Goal: Task Accomplishment & Management: Use online tool/utility

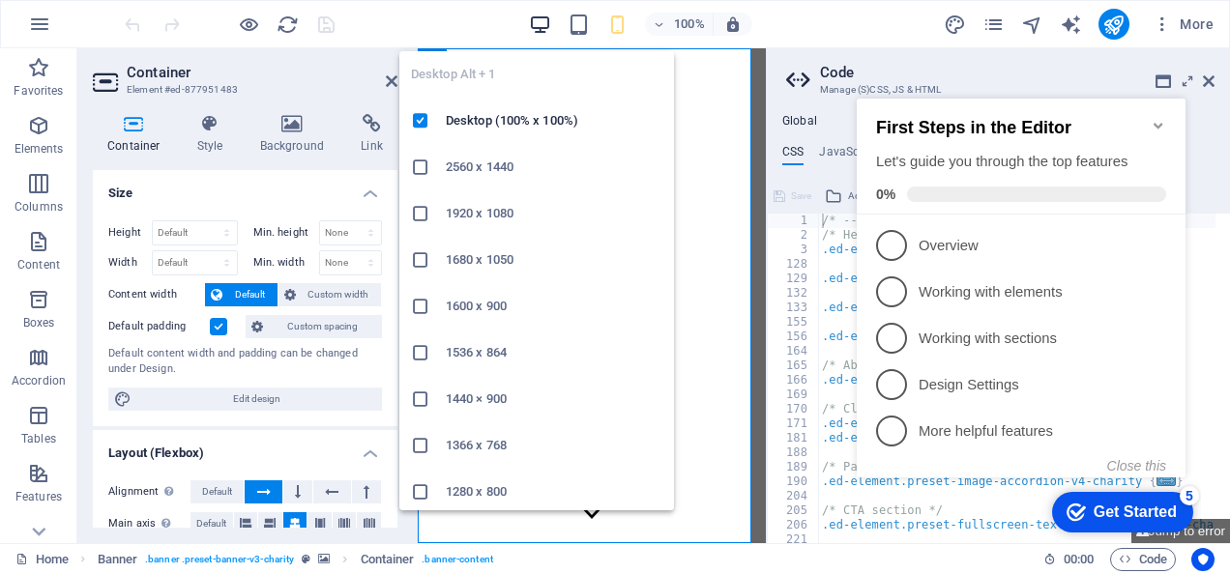
click at [534, 28] on icon "button" at bounding box center [540, 25] width 22 height 22
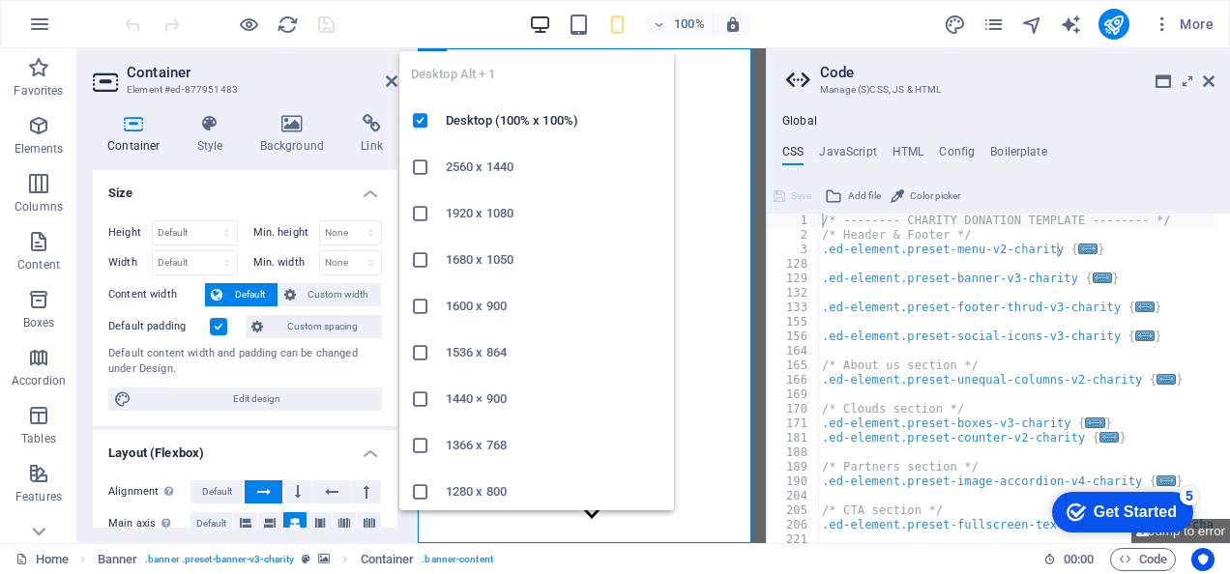
click at [534, 28] on icon "button" at bounding box center [540, 25] width 22 height 22
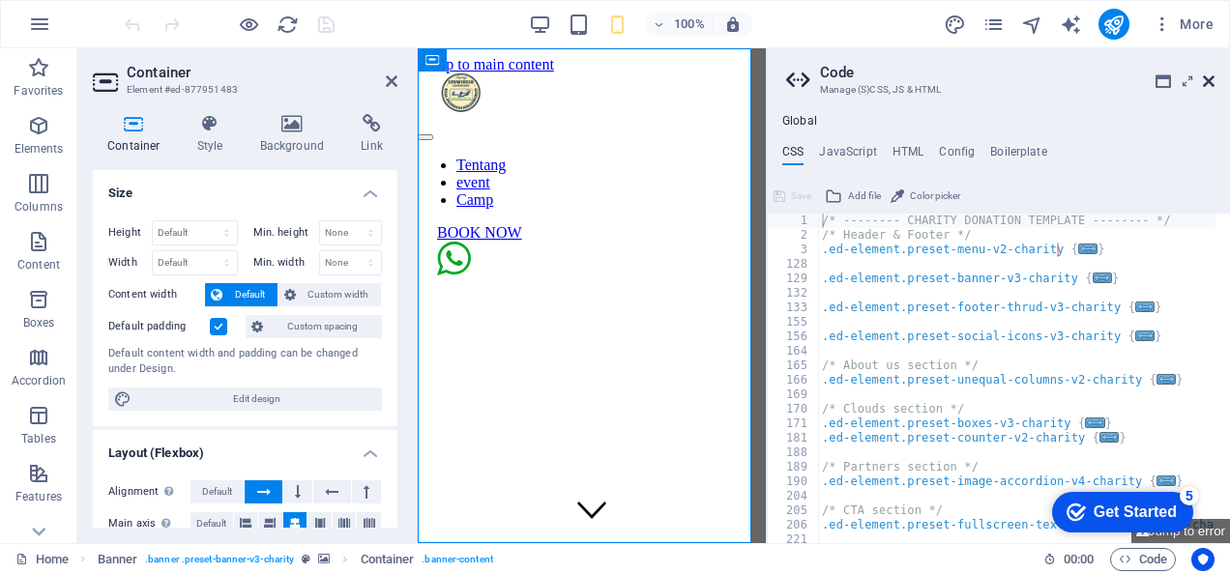
click at [1210, 77] on icon at bounding box center [1209, 80] width 12 height 15
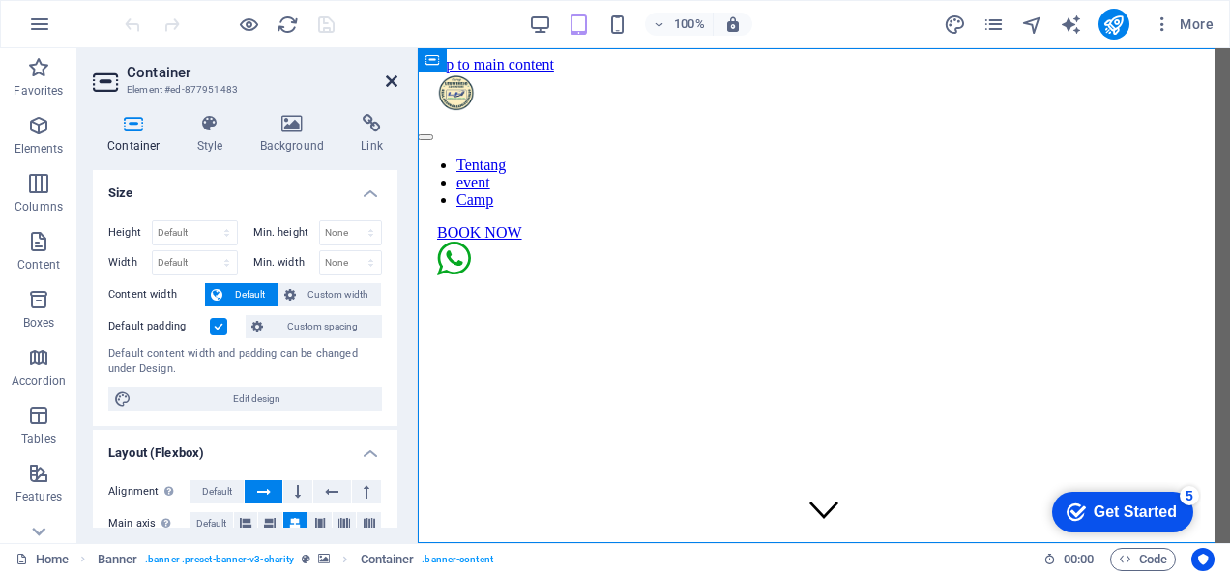
click at [387, 83] on icon at bounding box center [392, 80] width 12 height 15
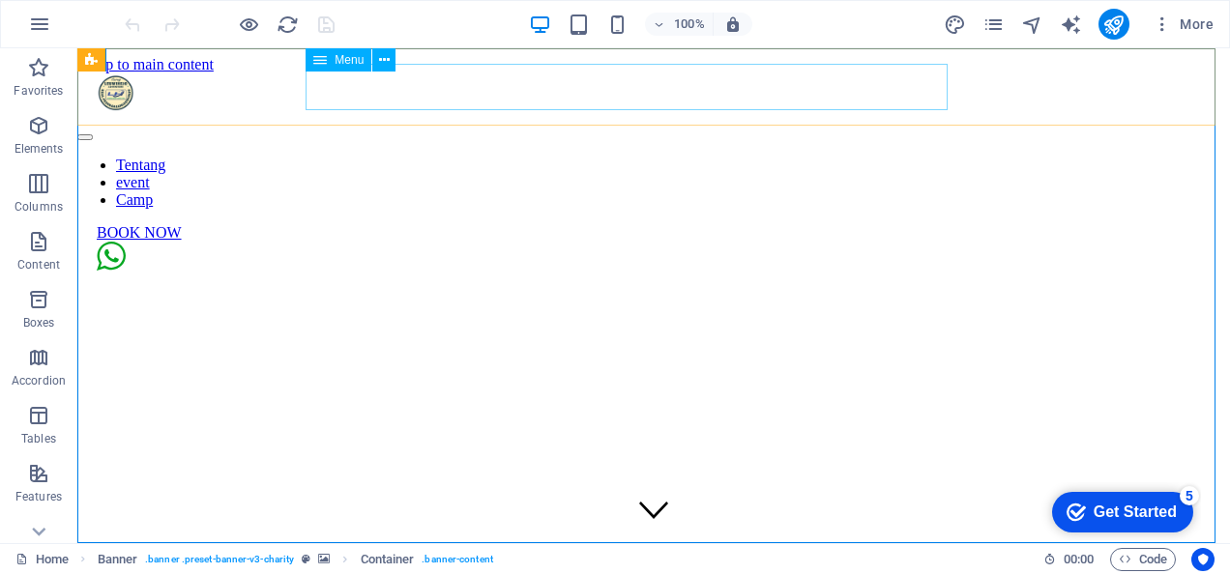
click at [441, 157] on nav "Tentang event Camp" at bounding box center [653, 183] width 1153 height 52
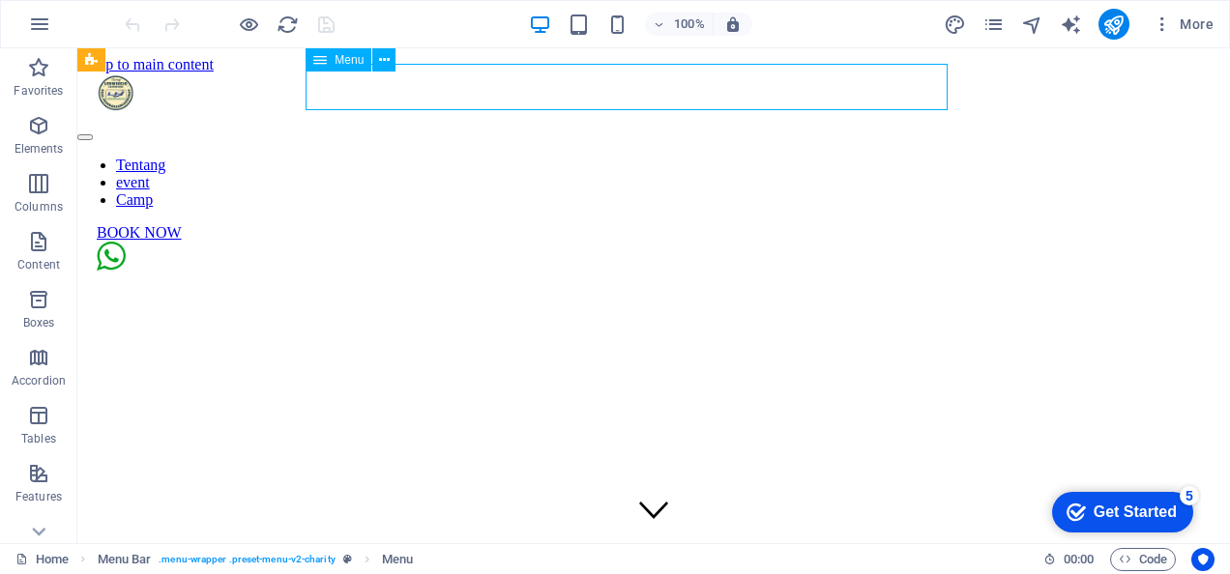
click at [441, 157] on nav "Tentang event Camp" at bounding box center [653, 183] width 1153 height 52
select select
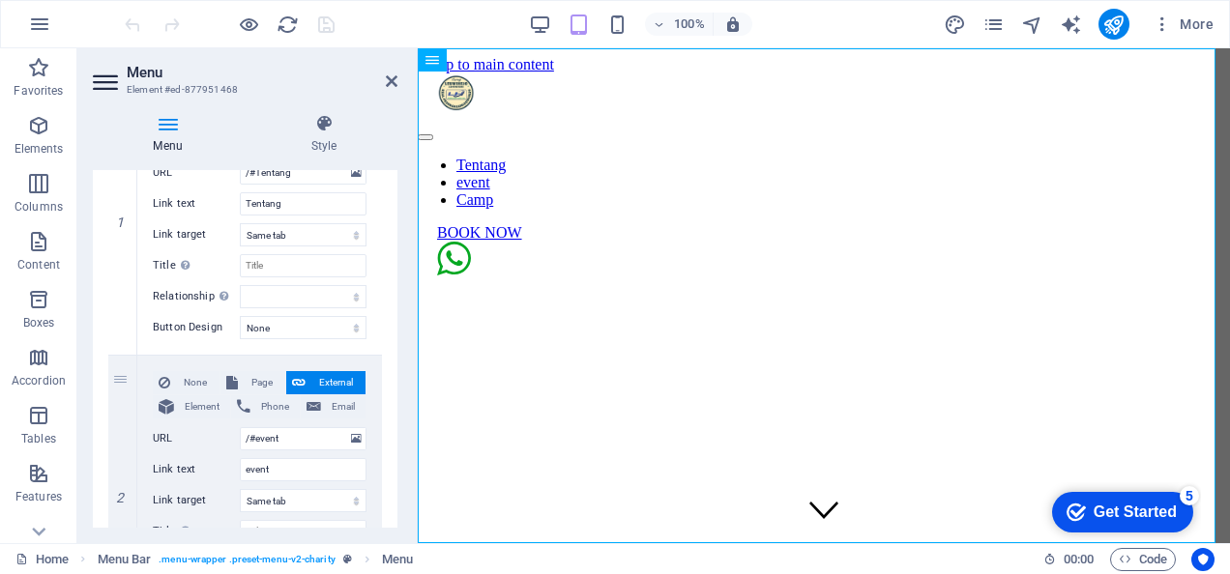
scroll to position [249, 0]
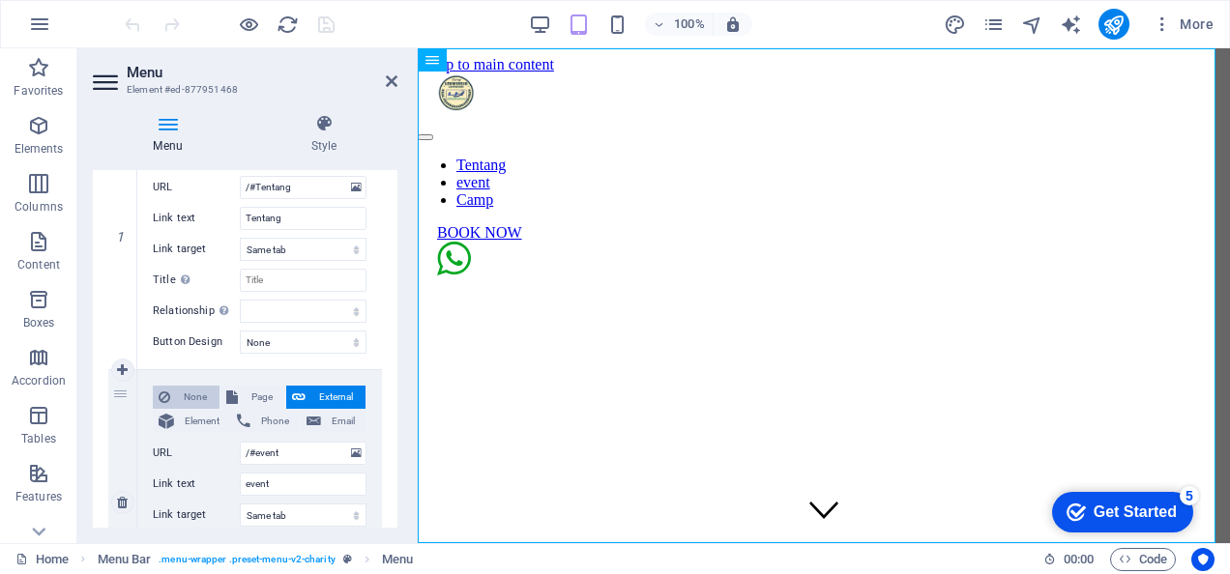
click at [198, 397] on span "None" at bounding box center [195, 397] width 38 height 23
select select
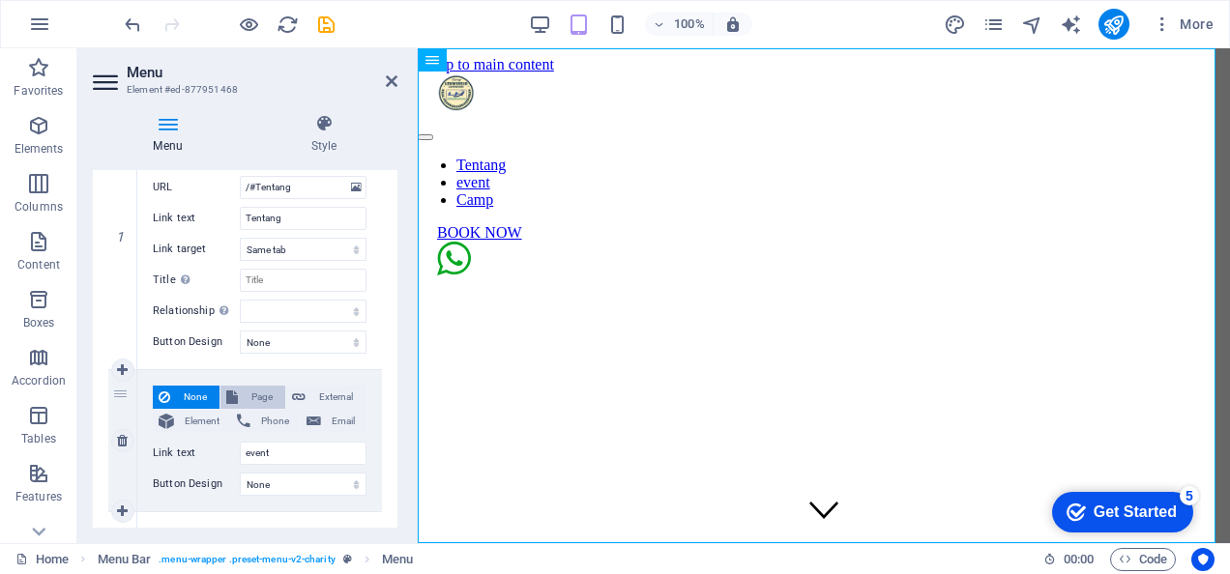
click at [247, 397] on span "Page" at bounding box center [262, 397] width 36 height 23
select select
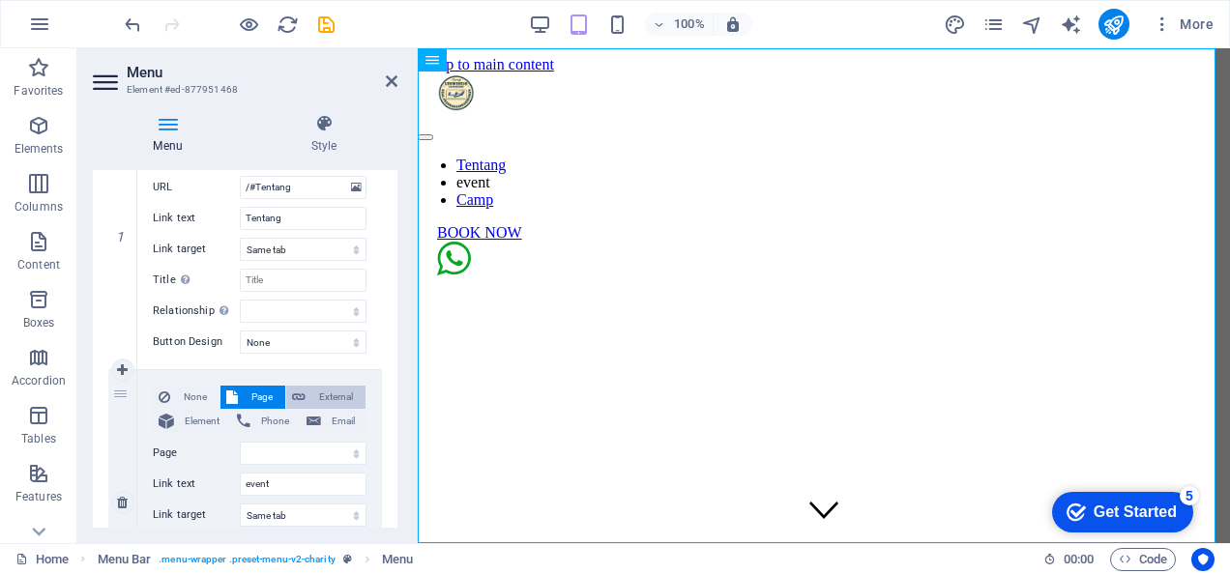
click at [319, 397] on span "External" at bounding box center [335, 397] width 48 height 23
select select
select select "blank"
select select
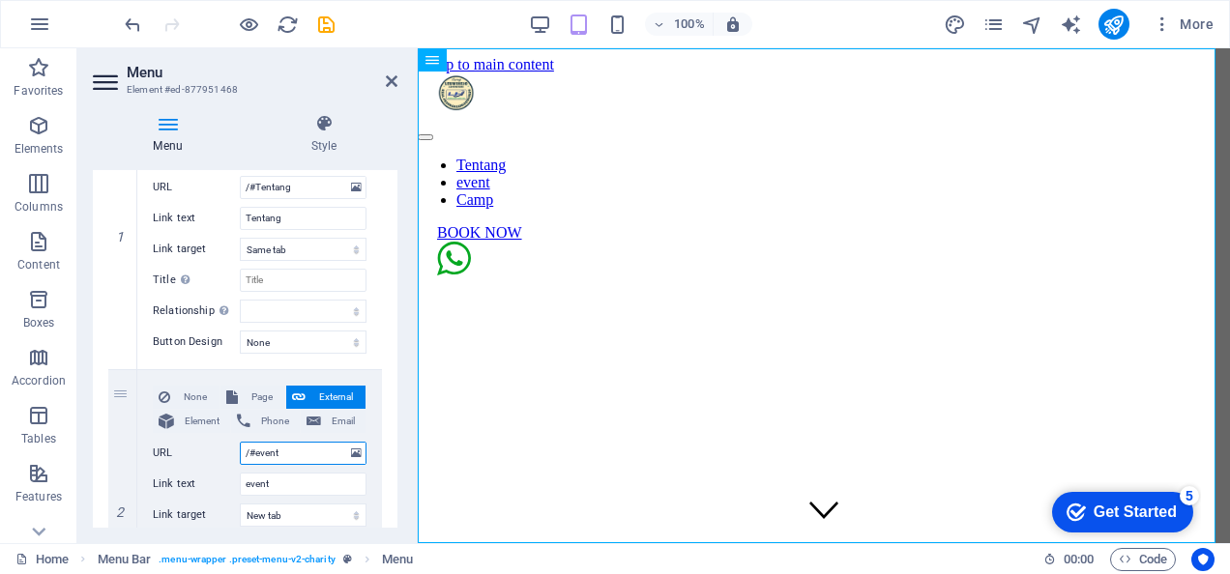
scroll to position [0, 0]
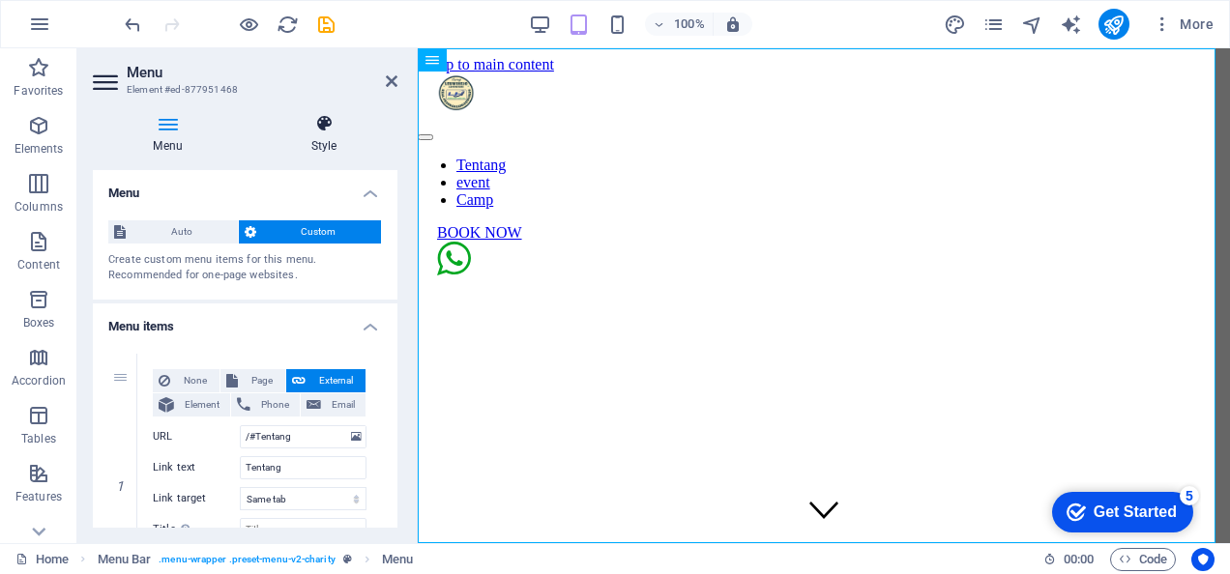
click at [318, 139] on h4 "Style" at bounding box center [323, 134] width 147 height 41
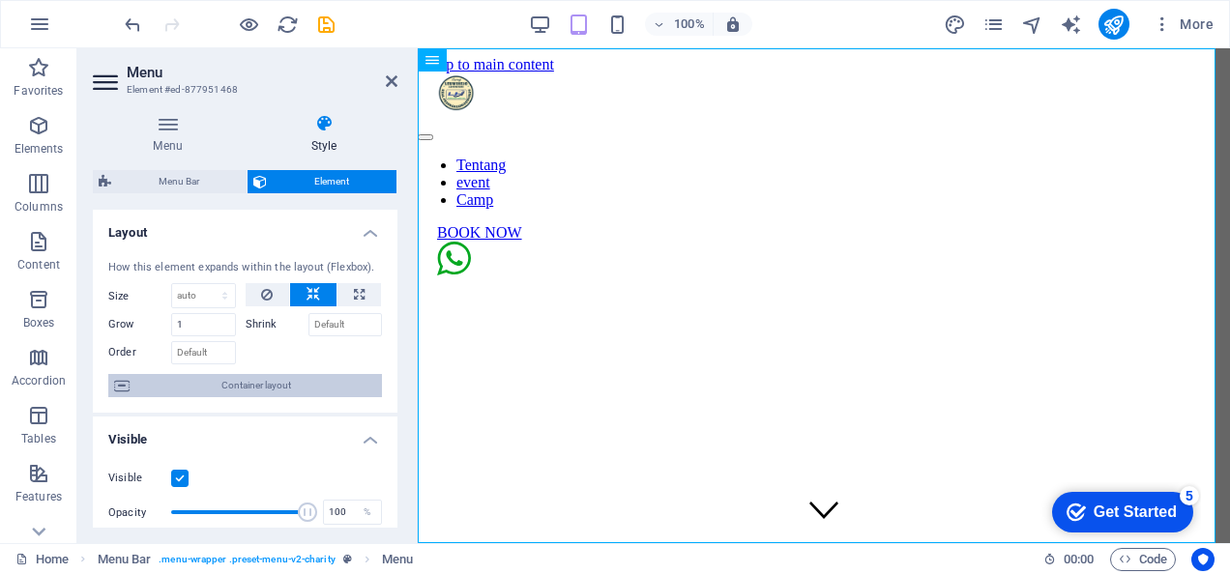
click at [288, 387] on span "Container layout" at bounding box center [255, 385] width 241 height 23
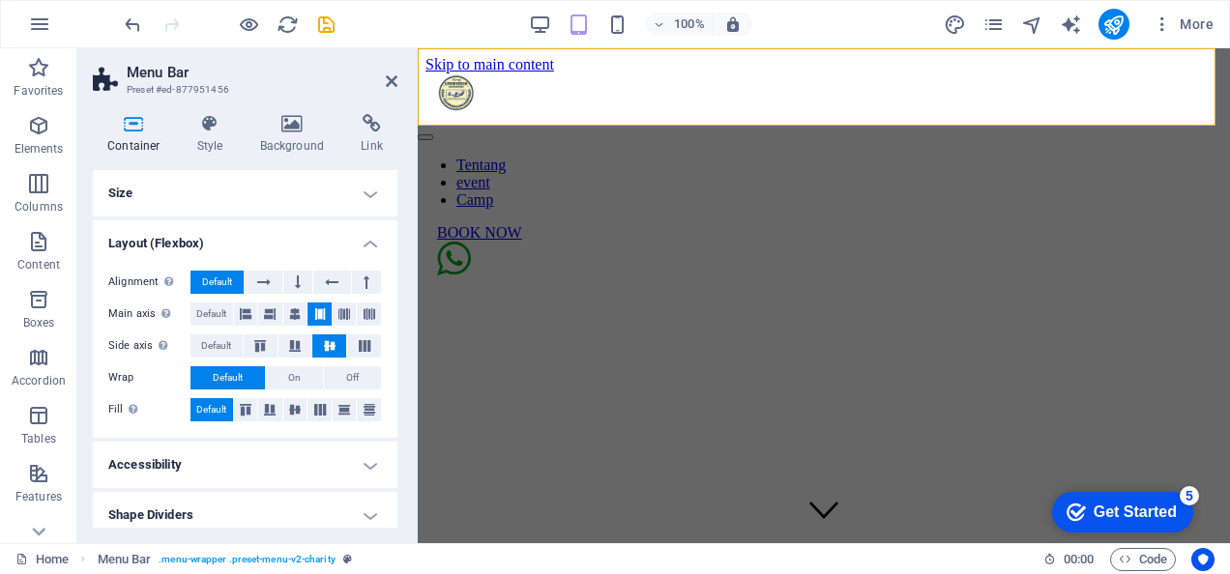
drag, startPoint x: 391, startPoint y: 236, endPoint x: 406, endPoint y: 345, distance: 110.4
click at [406, 345] on div "Container Style Background Link Size Height Default px rem % vh vw Min. height …" at bounding box center [245, 321] width 336 height 445
click at [386, 77] on icon at bounding box center [392, 80] width 12 height 15
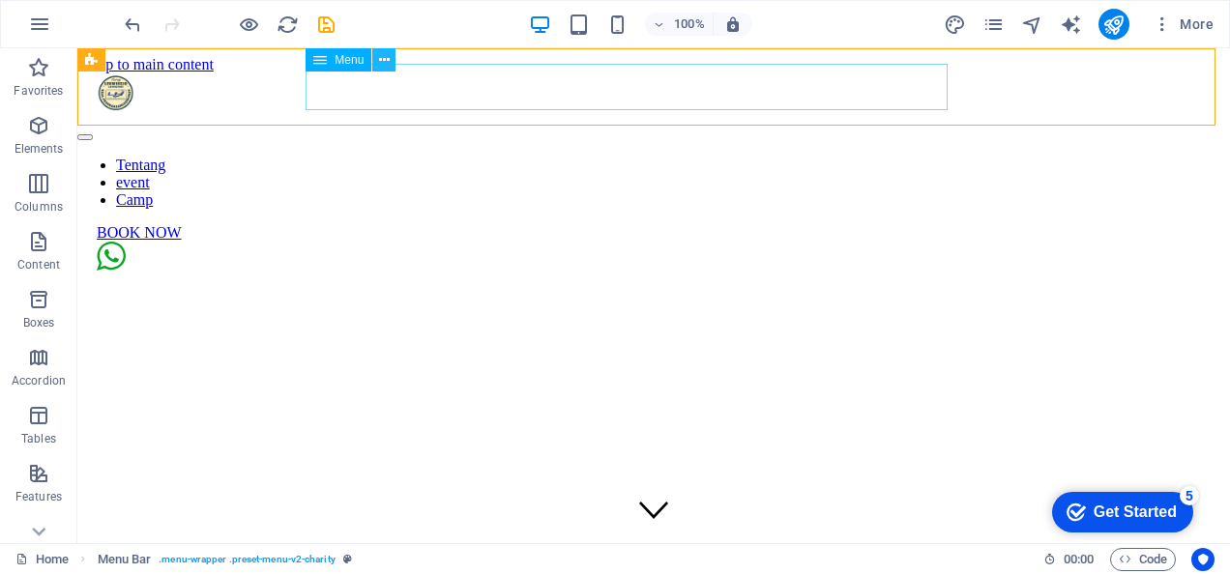
click at [383, 56] on icon at bounding box center [384, 60] width 11 height 20
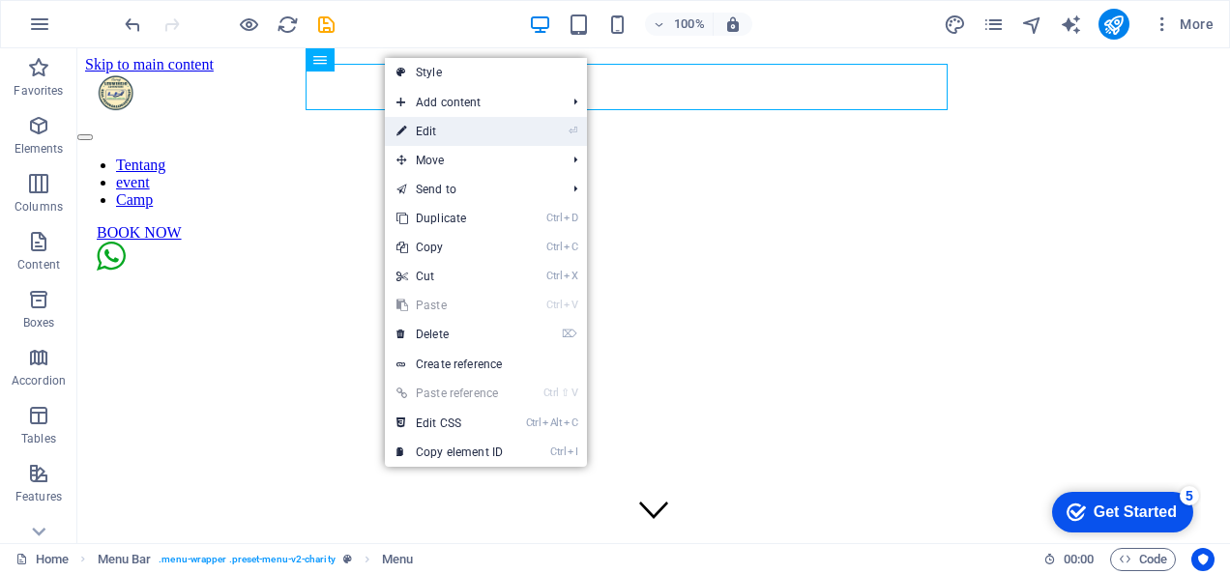
click at [415, 130] on link "⏎ Edit" at bounding box center [450, 131] width 130 height 29
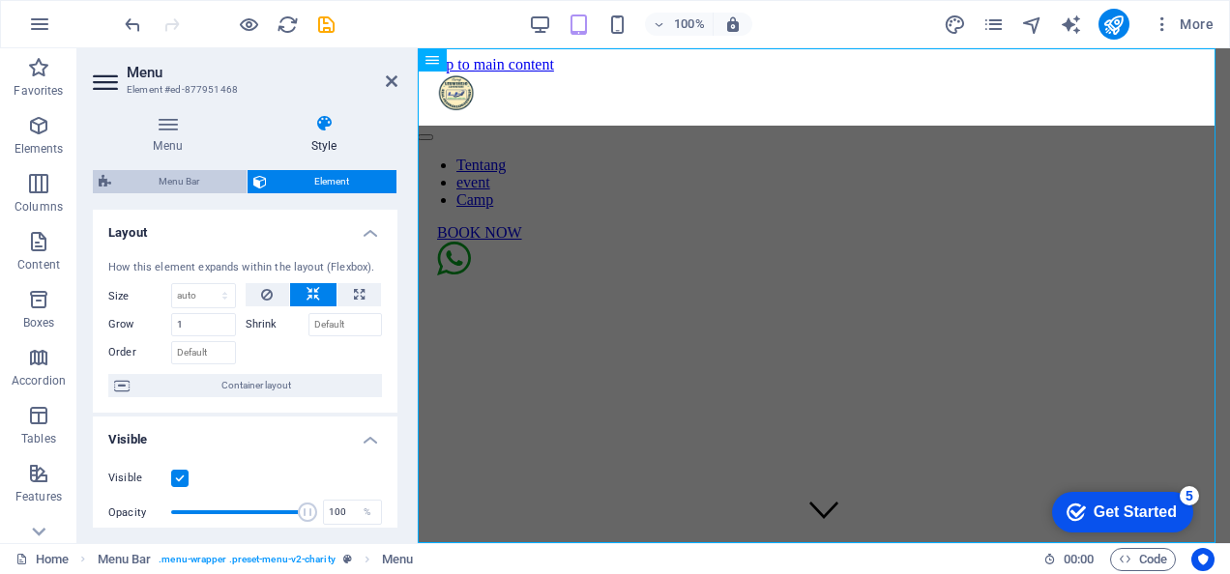
click at [176, 178] on span "Menu Bar" at bounding box center [179, 181] width 124 height 23
select select "rem"
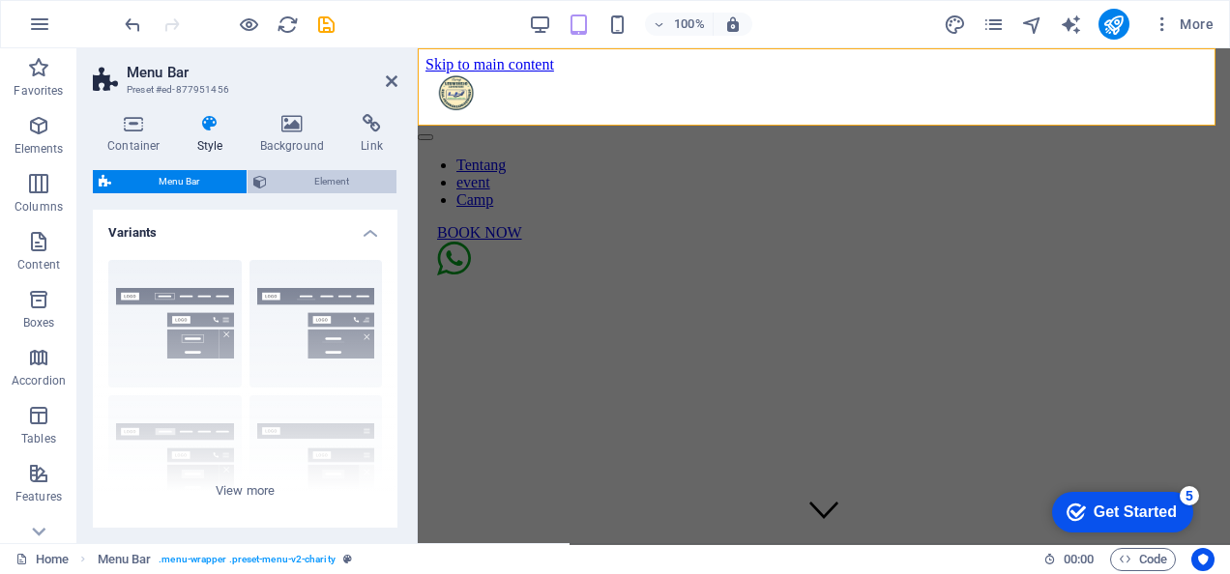
click at [302, 177] on span "Element" at bounding box center [332, 181] width 118 height 23
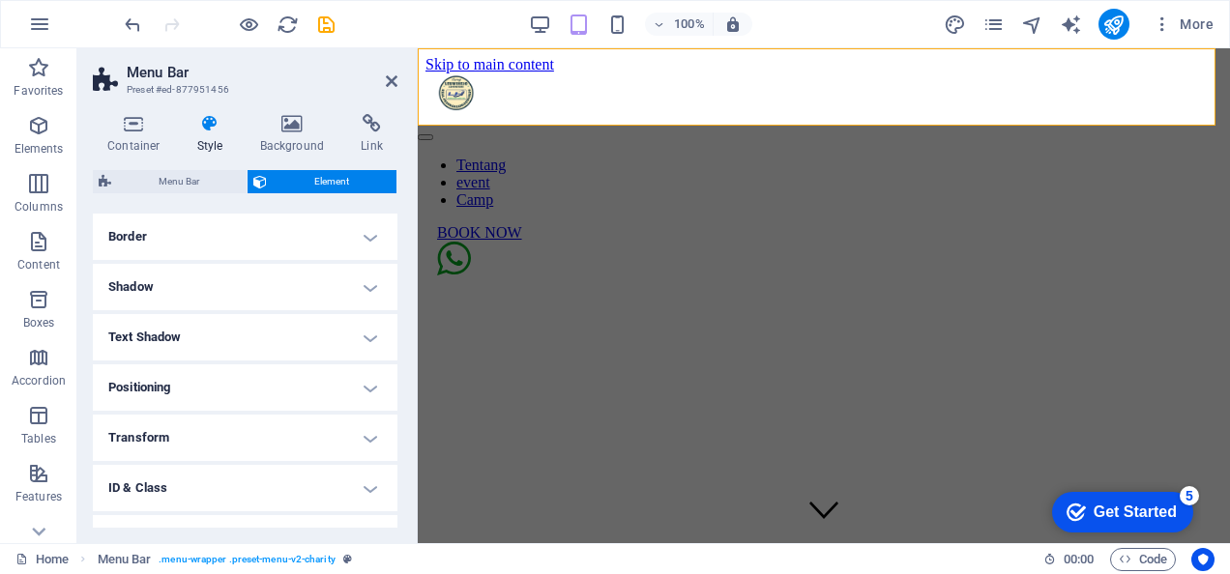
scroll to position [209, 0]
click at [392, 82] on icon at bounding box center [392, 80] width 12 height 15
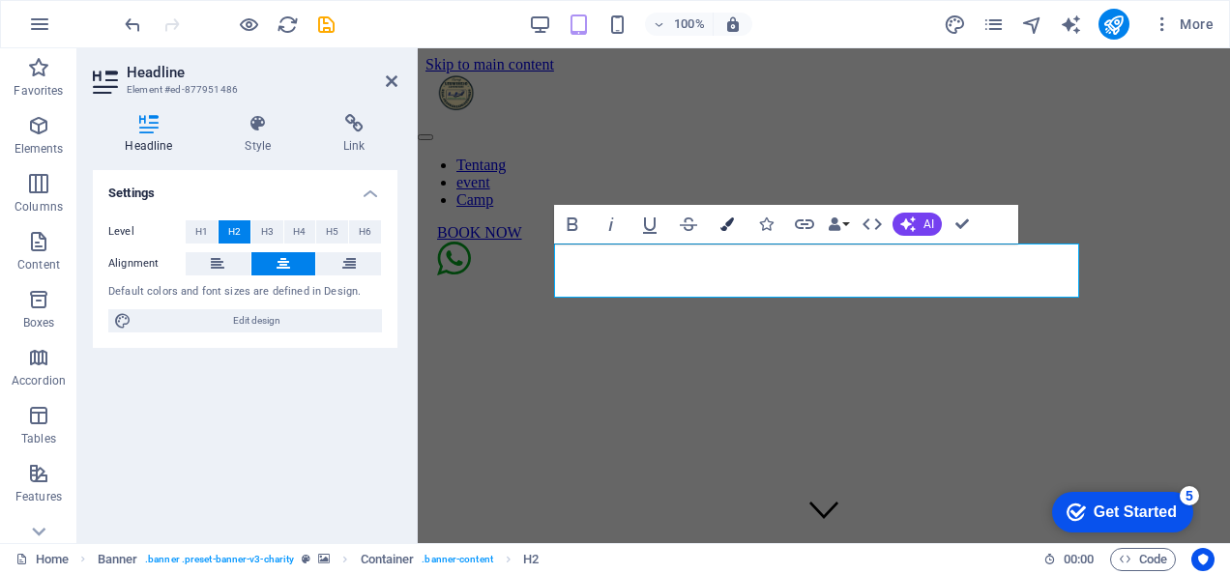
click at [720, 225] on icon "button" at bounding box center [727, 225] width 14 height 14
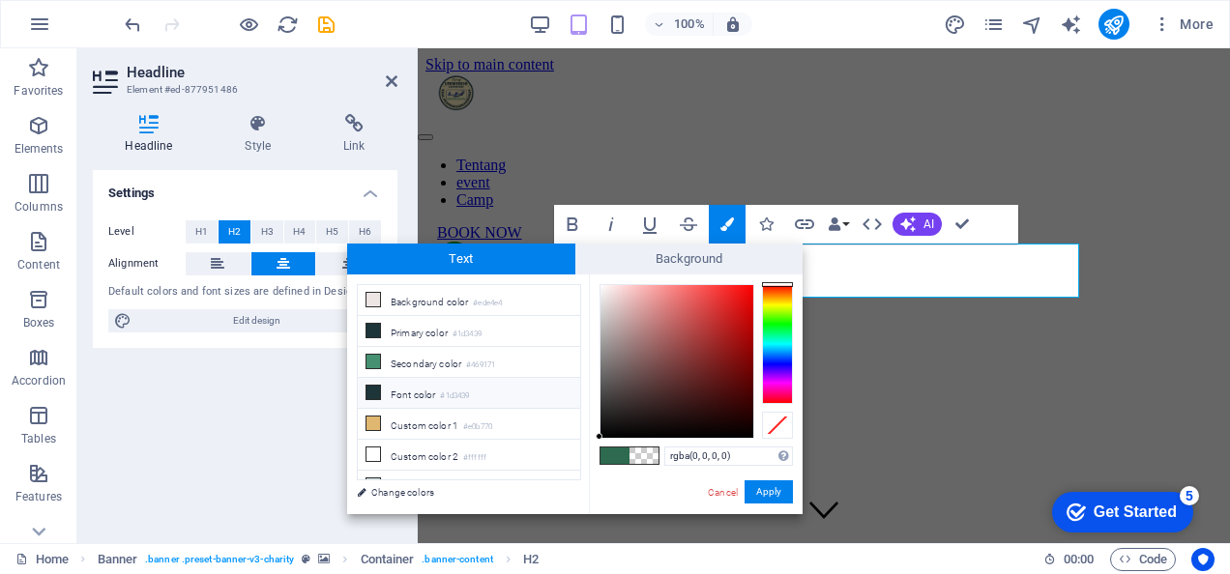
click at [373, 386] on icon at bounding box center [373, 393] width 14 height 14
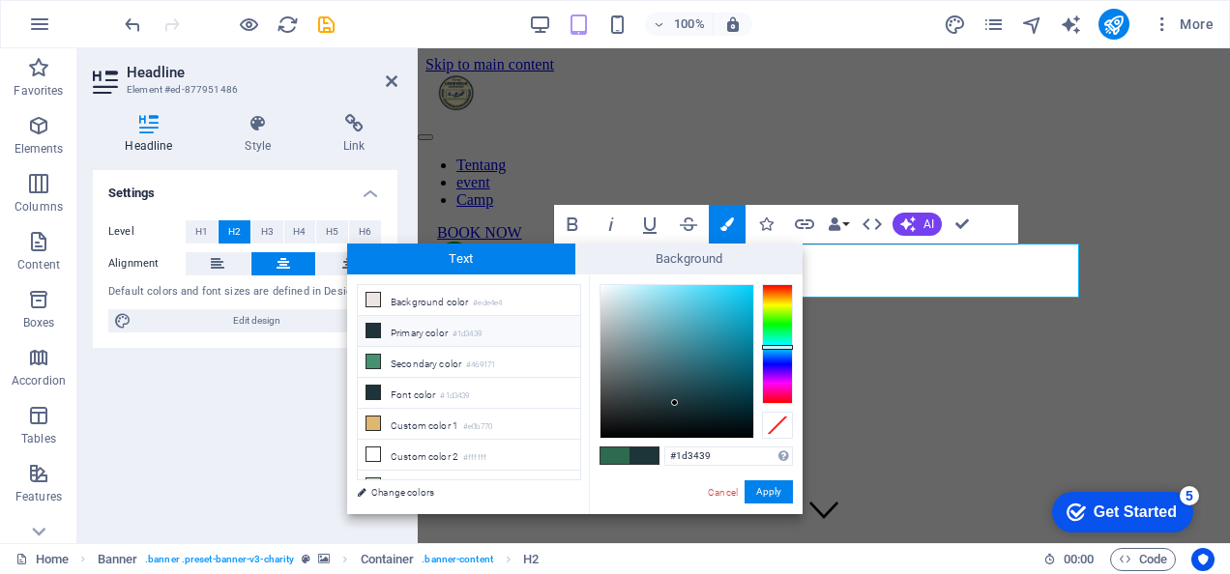
type input "#f4f7f8"
click at [601, 288] on div at bounding box center [676, 361] width 153 height 153
click at [770, 494] on button "Apply" at bounding box center [769, 492] width 48 height 23
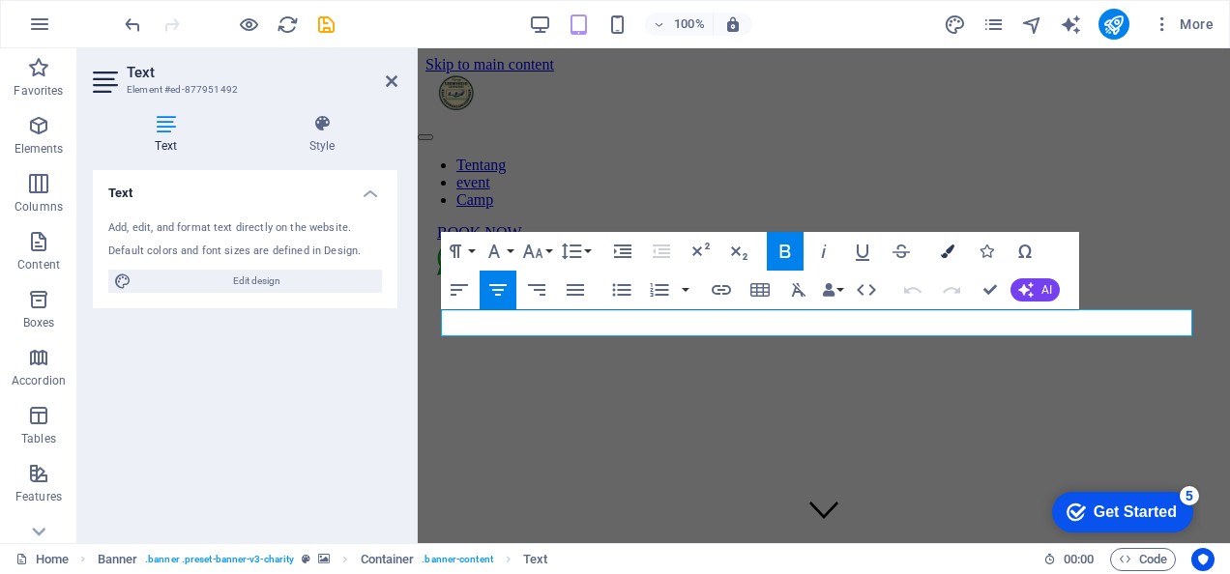
click at [949, 249] on icon "button" at bounding box center [948, 252] width 14 height 14
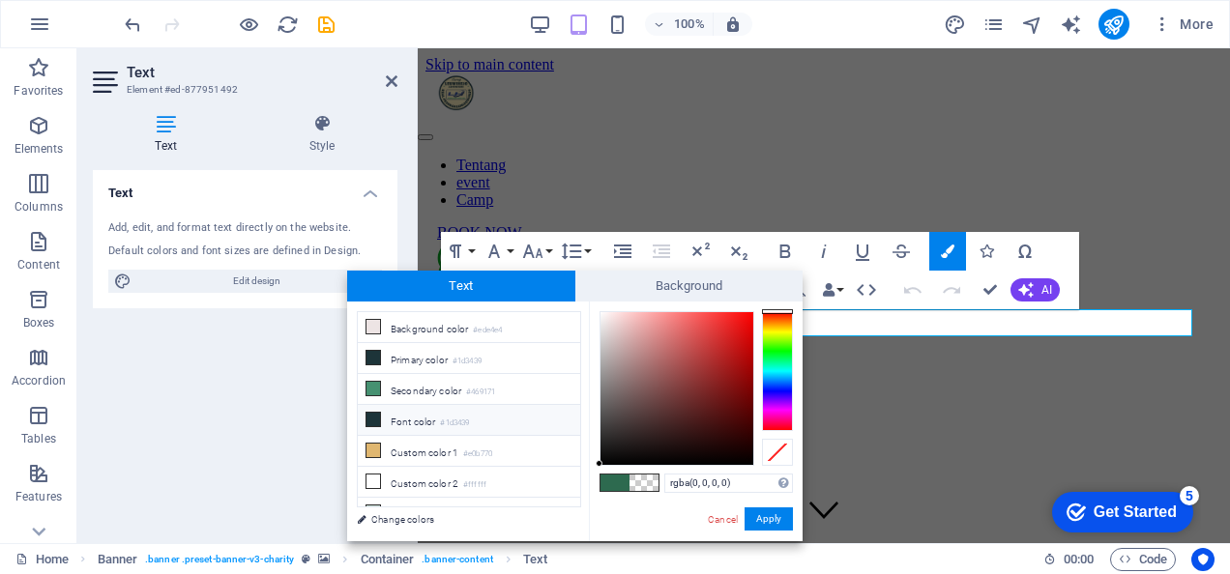
click at [395, 412] on li "Font color #1d3439" at bounding box center [469, 420] width 222 height 31
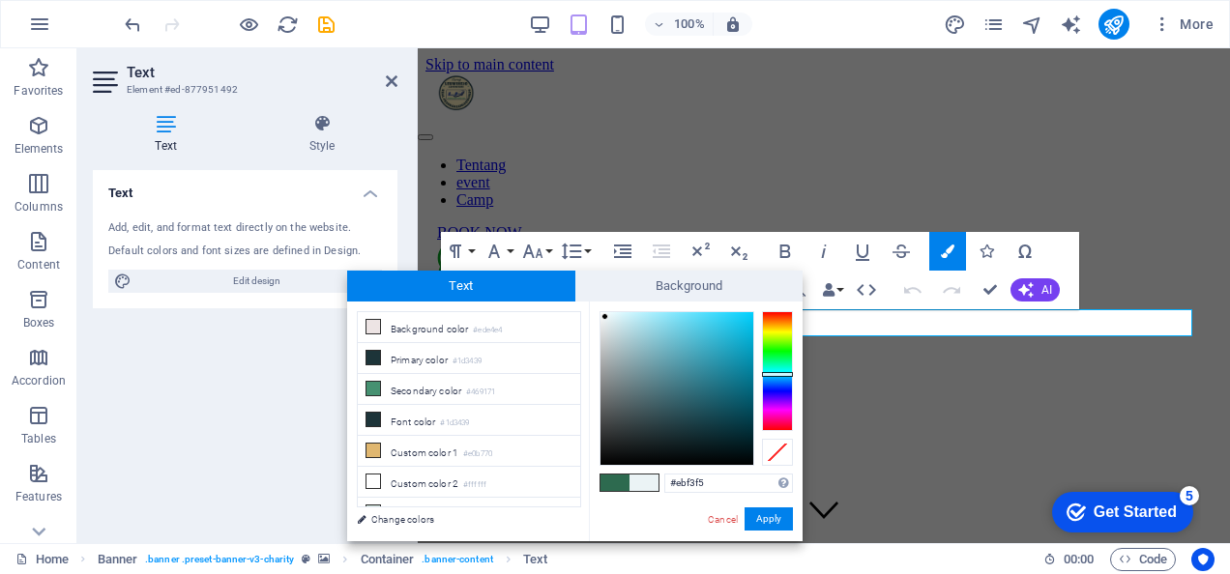
click at [605, 317] on div at bounding box center [676, 388] width 153 height 153
click at [756, 518] on button "Apply" at bounding box center [769, 519] width 48 height 23
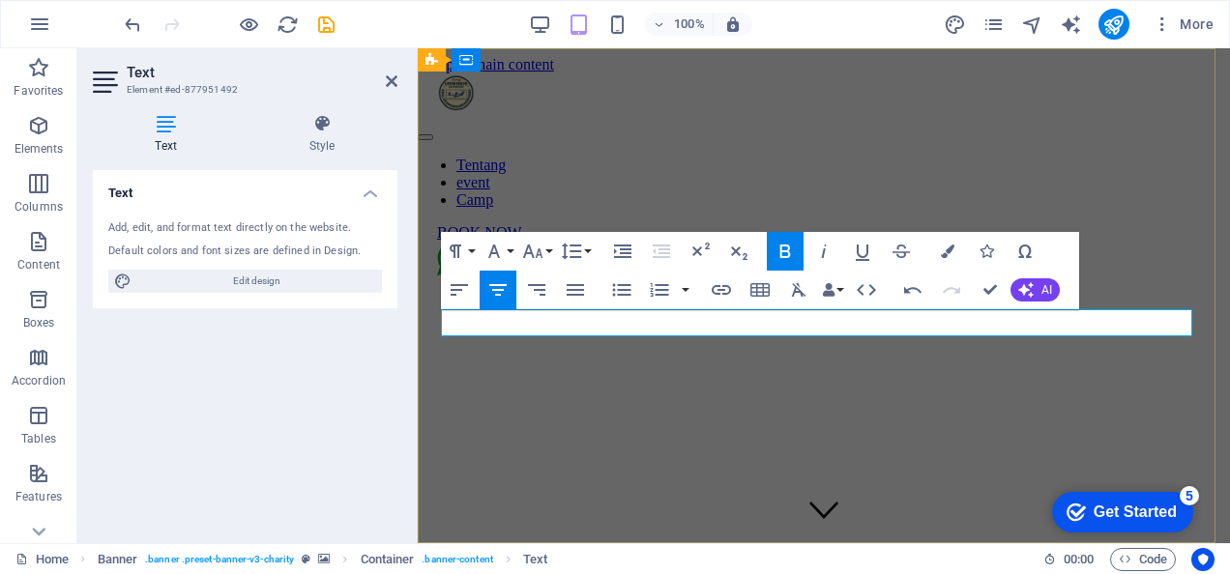
drag, startPoint x: 617, startPoint y: 324, endPoint x: 1058, endPoint y: 301, distance: 441.5
click at [950, 256] on icon "button" at bounding box center [948, 252] width 14 height 14
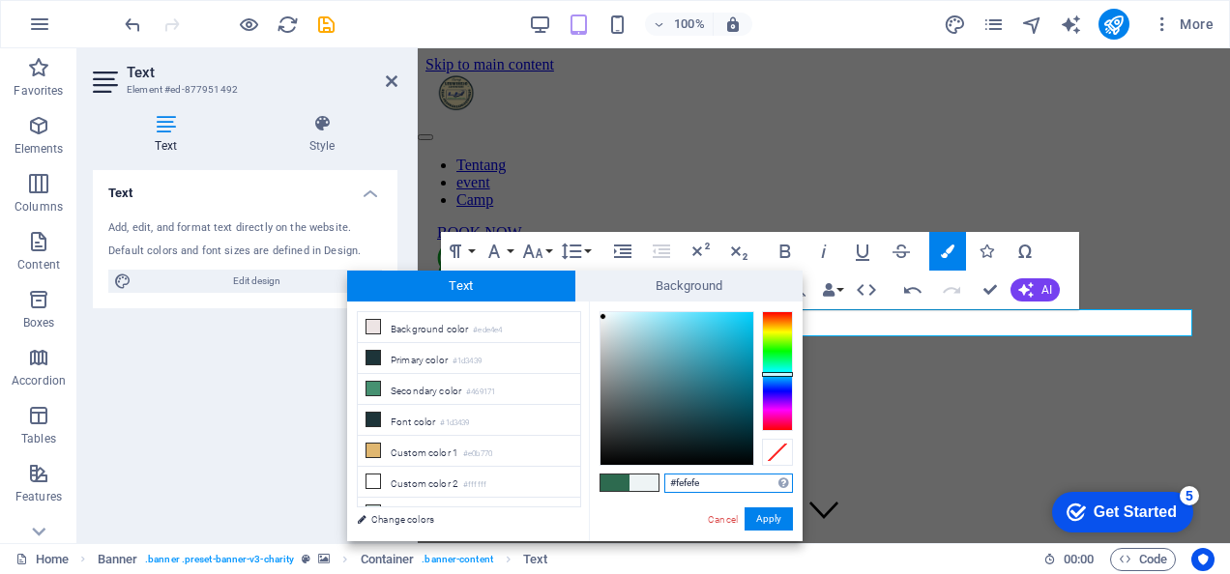
type input "#ffffff"
drag, startPoint x: 603, startPoint y: 317, endPoint x: 595, endPoint y: 307, distance: 13.0
click at [596, 307] on div at bounding box center [599, 310] width 7 height 7
click at [774, 520] on button "Apply" at bounding box center [769, 519] width 48 height 23
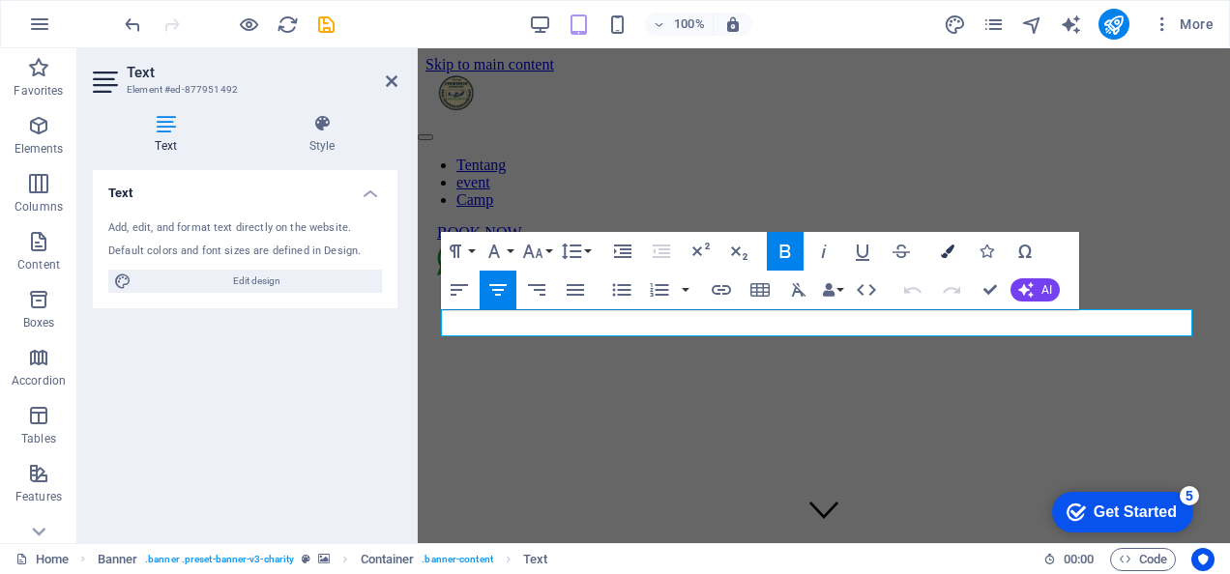
click at [953, 247] on icon "button" at bounding box center [948, 252] width 14 height 14
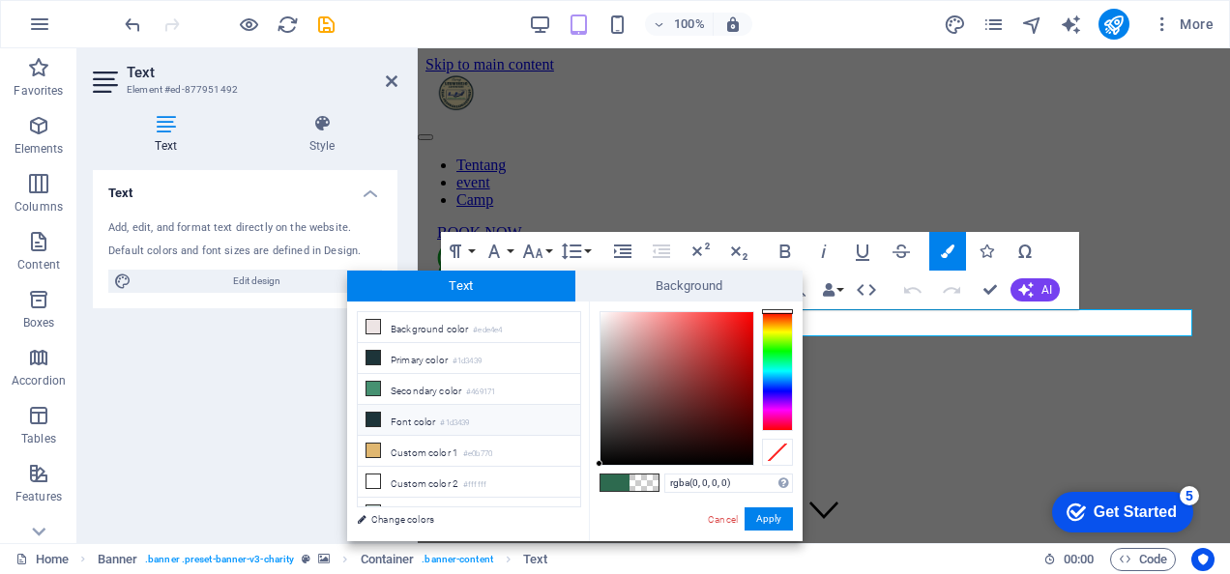
click at [373, 413] on icon at bounding box center [373, 420] width 14 height 14
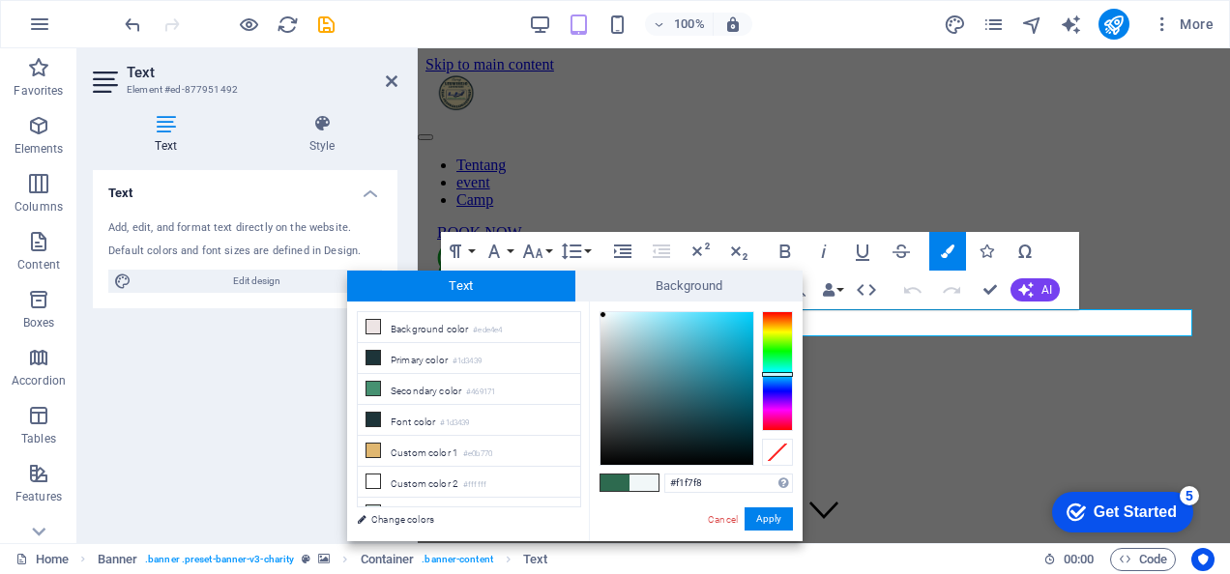
click at [603, 315] on div at bounding box center [676, 388] width 153 height 153
click at [759, 512] on button "Apply" at bounding box center [769, 519] width 48 height 23
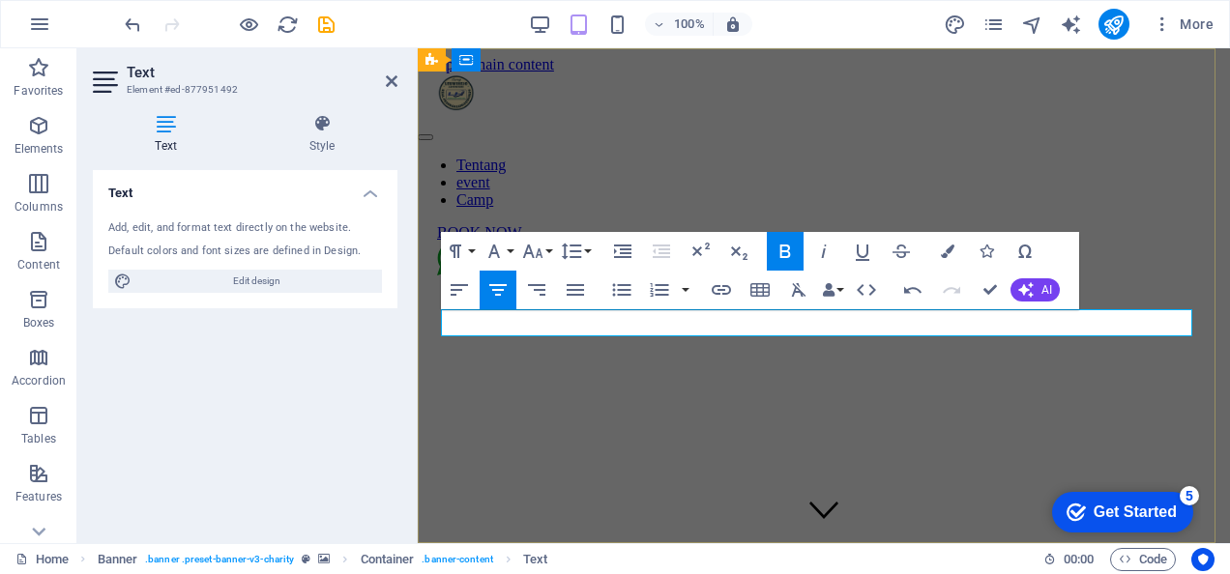
drag, startPoint x: 615, startPoint y: 322, endPoint x: 1482, endPoint y: 338, distance: 867.5
click at [937, 250] on button "Colors" at bounding box center [947, 251] width 37 height 39
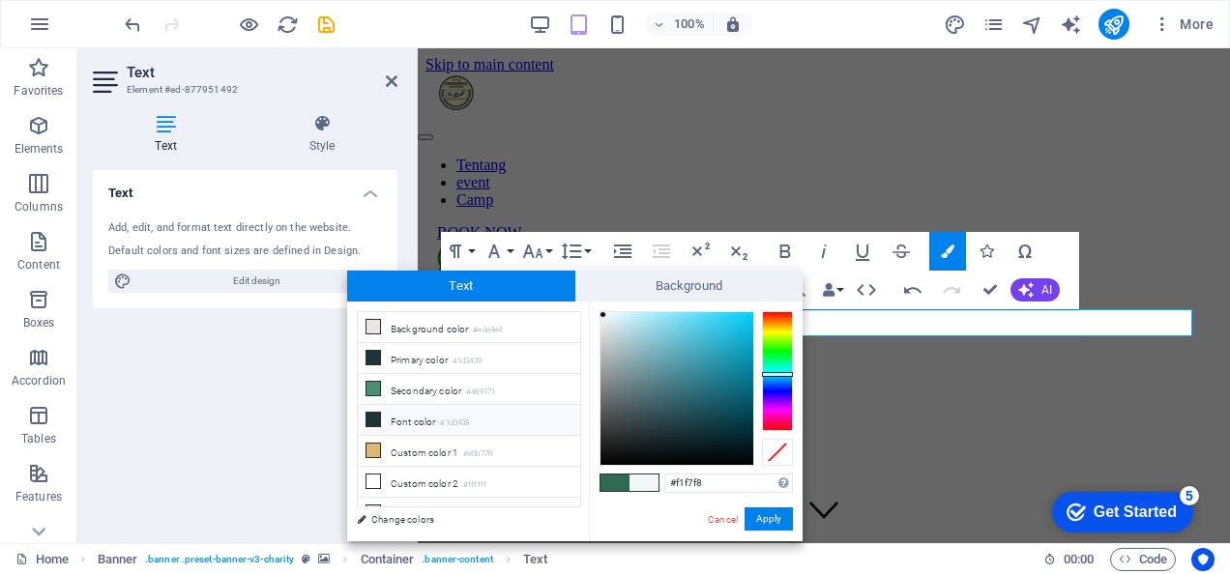
click at [416, 415] on li "Font color #1d3439" at bounding box center [469, 420] width 222 height 31
type input "#f6f6f6"
click at [600, 316] on div at bounding box center [676, 388] width 153 height 153
click at [775, 521] on button "Apply" at bounding box center [769, 519] width 48 height 23
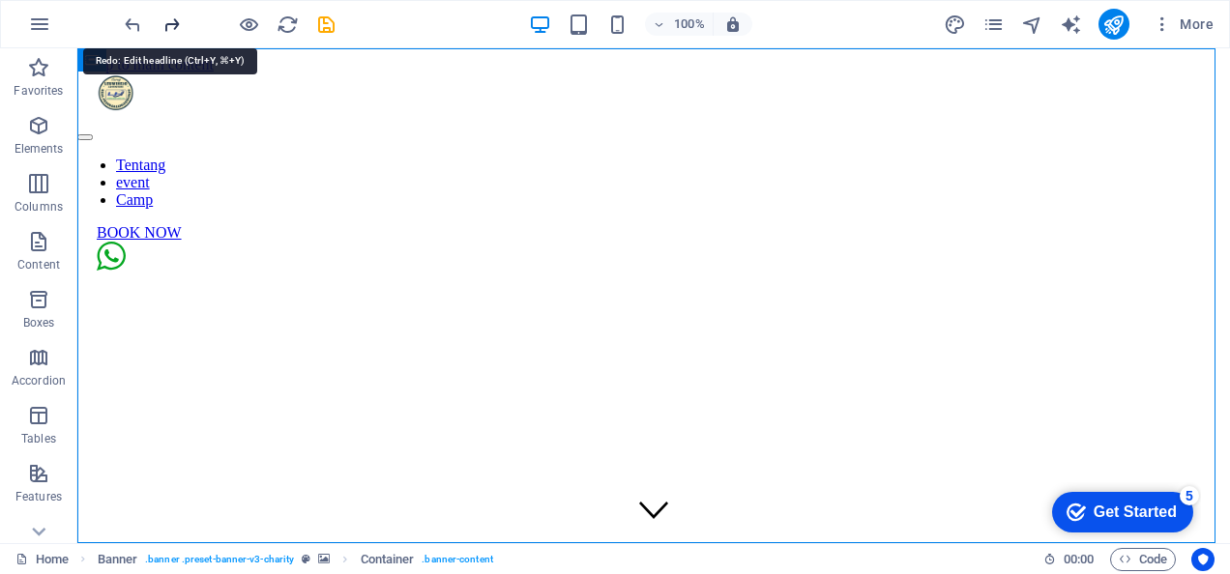
click at [175, 19] on icon "redo" at bounding box center [172, 25] width 22 height 22
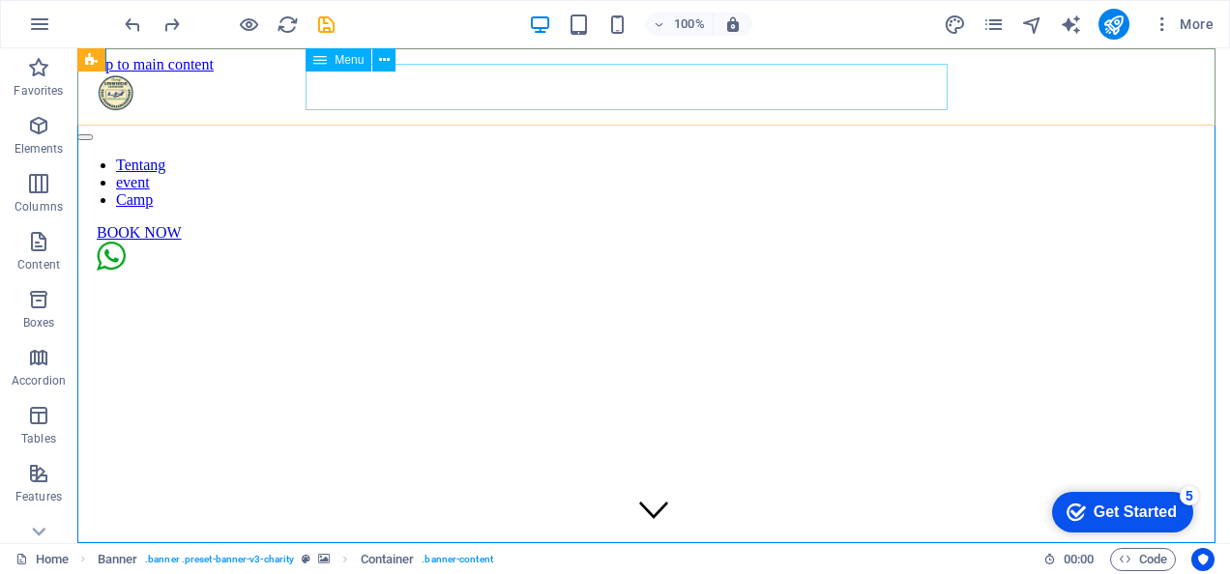
click at [339, 67] on div "Menu" at bounding box center [339, 59] width 66 height 23
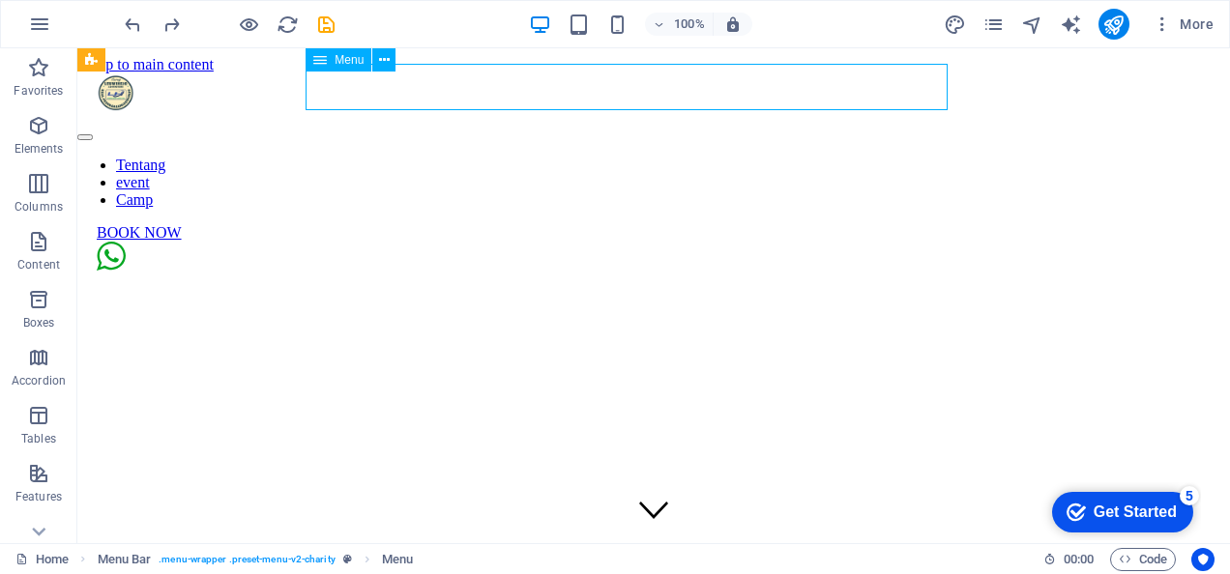
click at [317, 65] on icon at bounding box center [320, 59] width 14 height 23
click at [393, 62] on button at bounding box center [383, 59] width 23 height 23
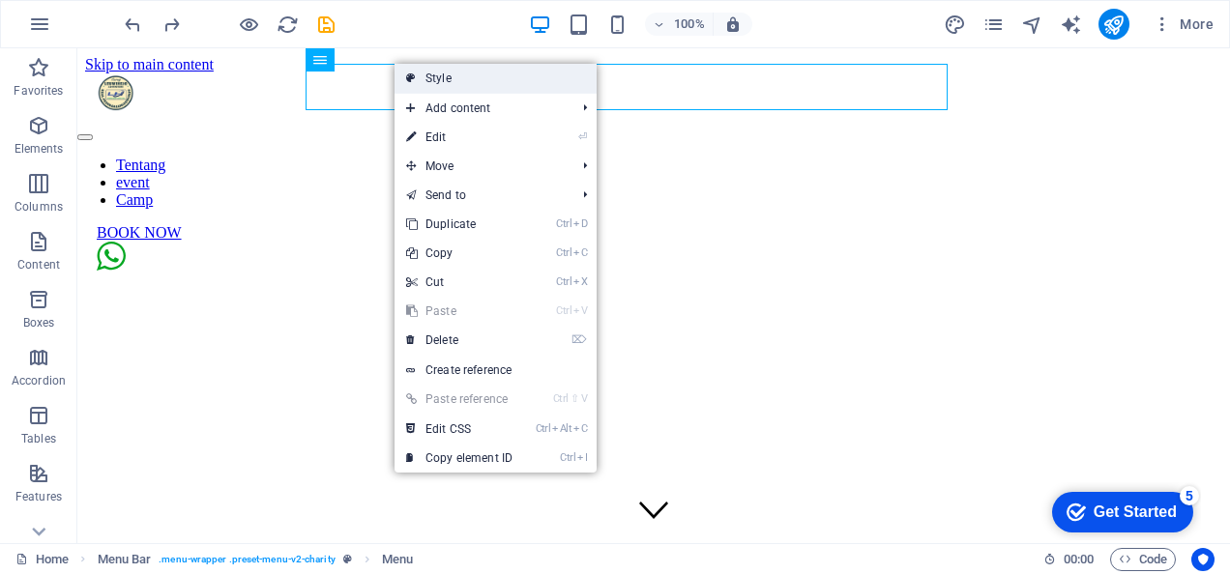
click at [450, 75] on link "Style" at bounding box center [496, 78] width 202 height 29
select select "rem"
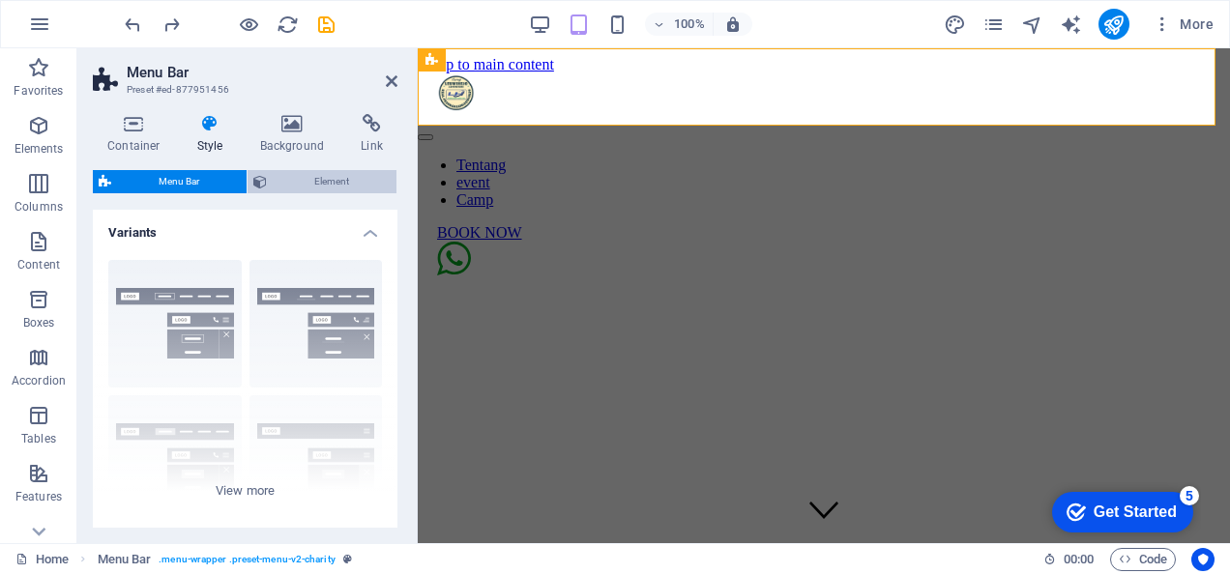
click at [325, 171] on span "Element" at bounding box center [332, 181] width 118 height 23
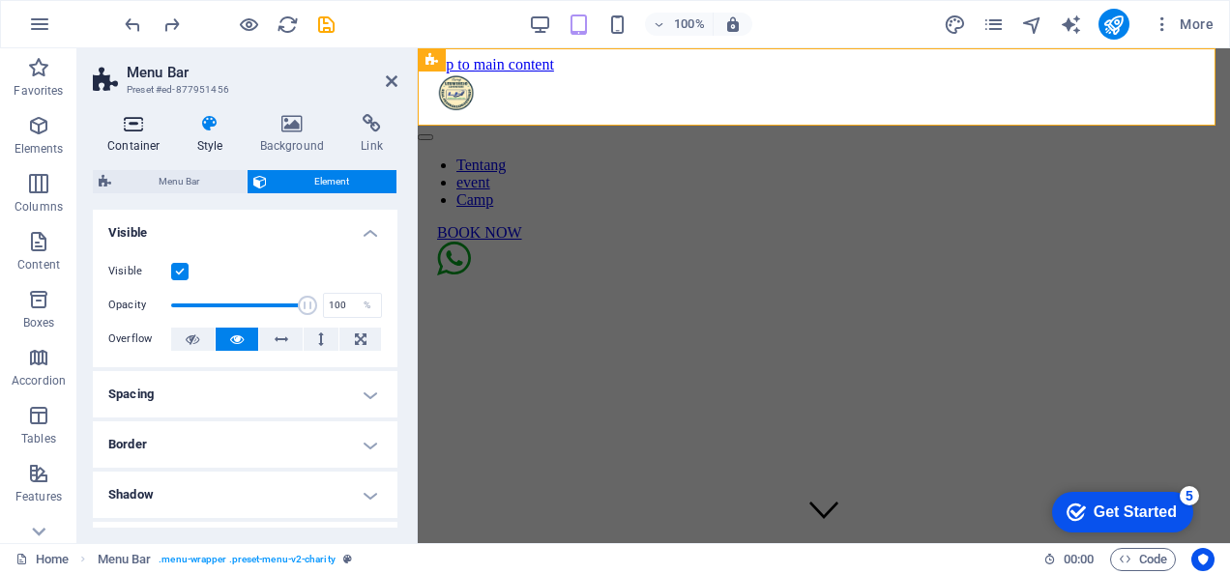
click at [143, 126] on icon at bounding box center [134, 123] width 82 height 19
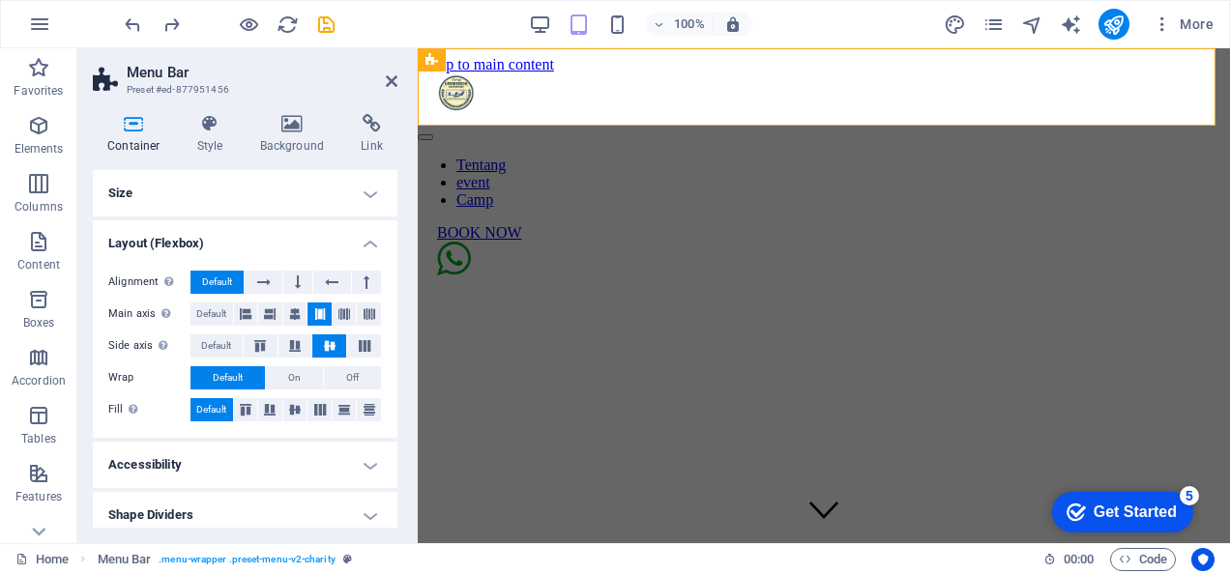
scroll to position [10, 0]
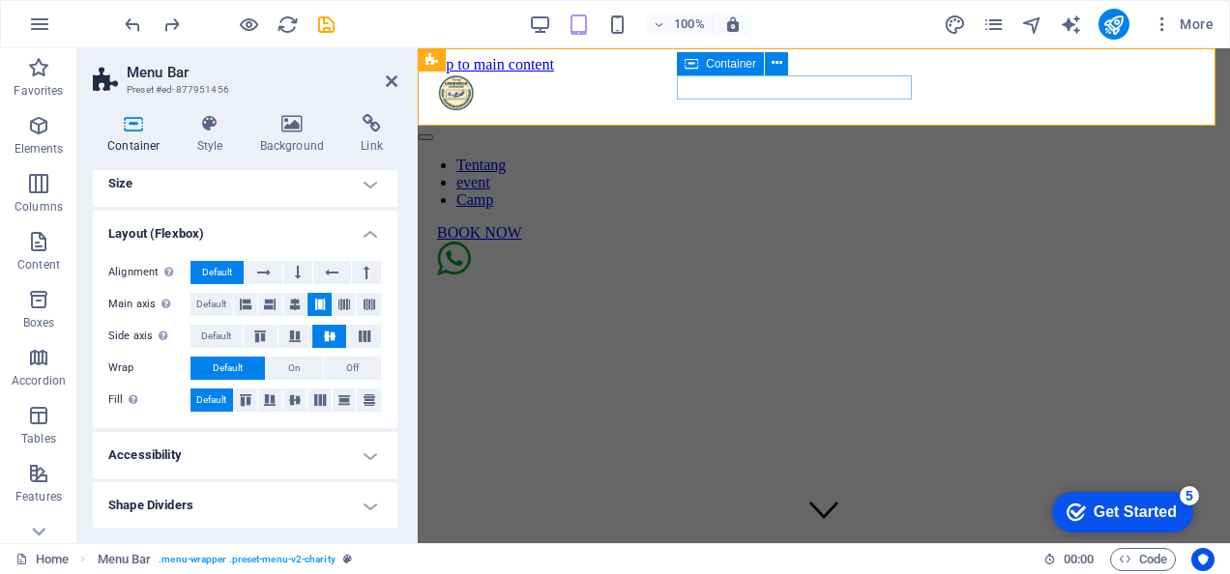
click at [754, 124] on div at bounding box center [824, 132] width 812 height 17
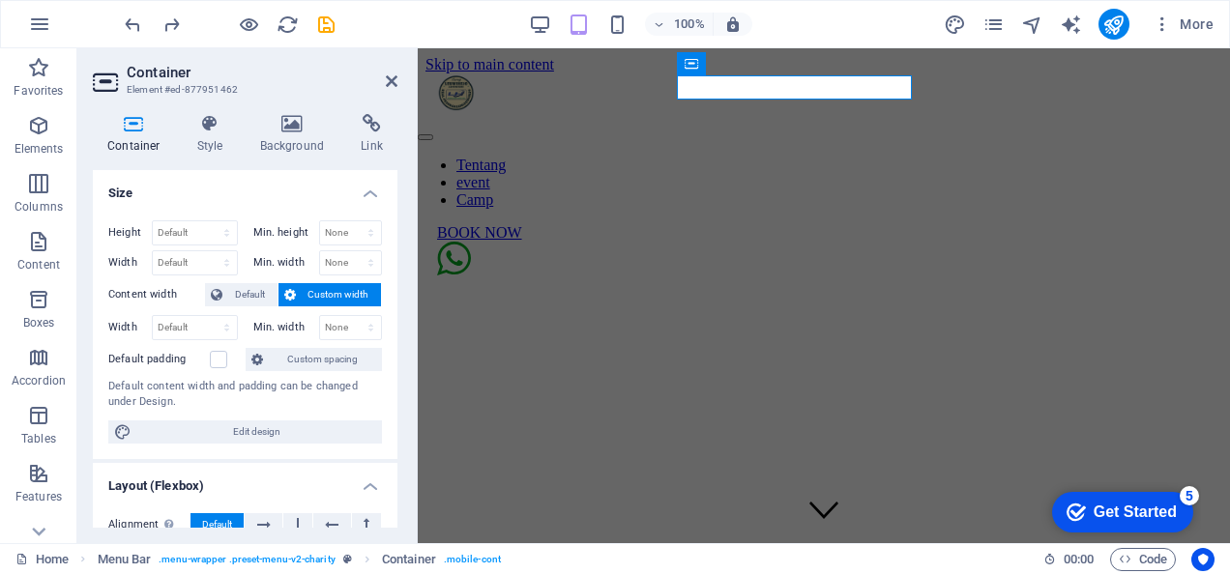
click at [216, 111] on div "Container Style Background Link Size Height Default px rem % vh vw Min. height …" at bounding box center [245, 321] width 336 height 445
click at [212, 122] on icon at bounding box center [210, 123] width 55 height 19
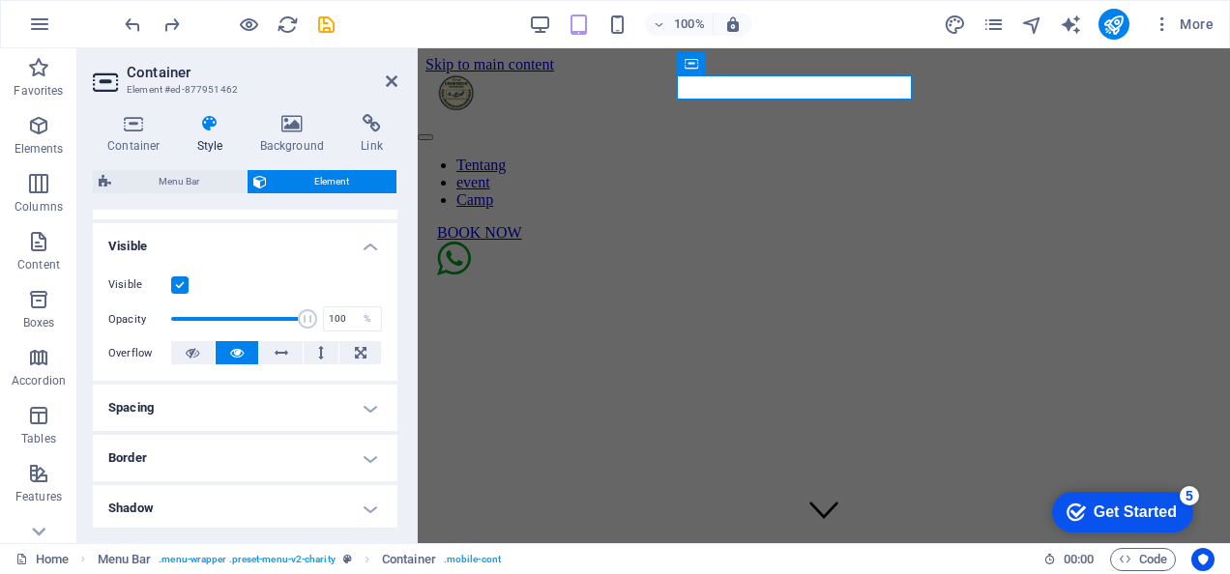
scroll to position [0, 0]
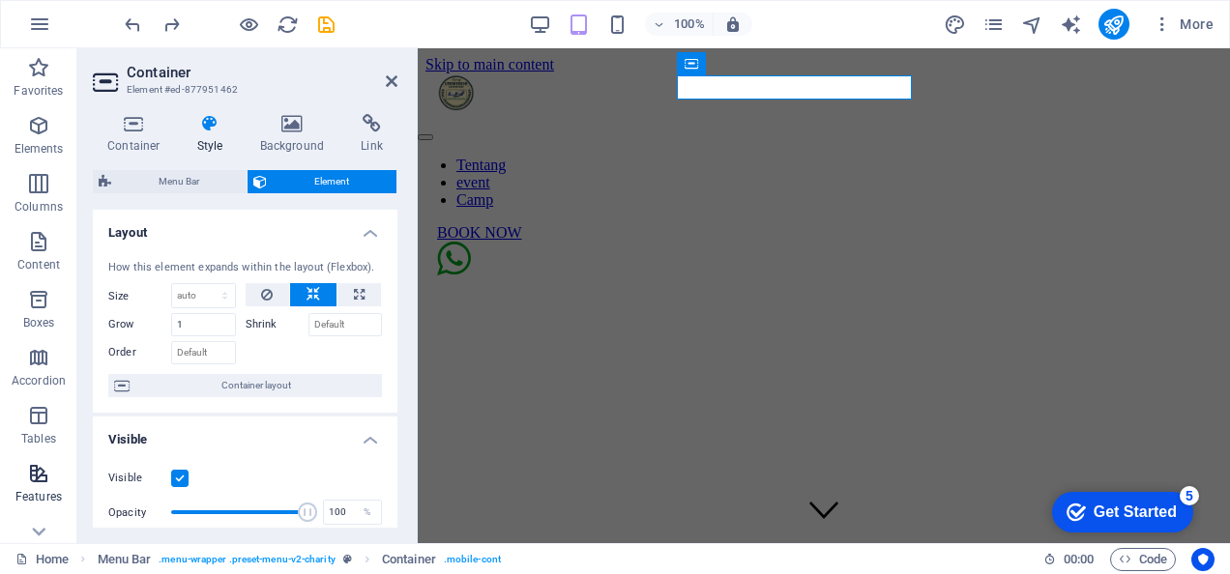
click at [32, 470] on icon "button" at bounding box center [38, 473] width 23 height 23
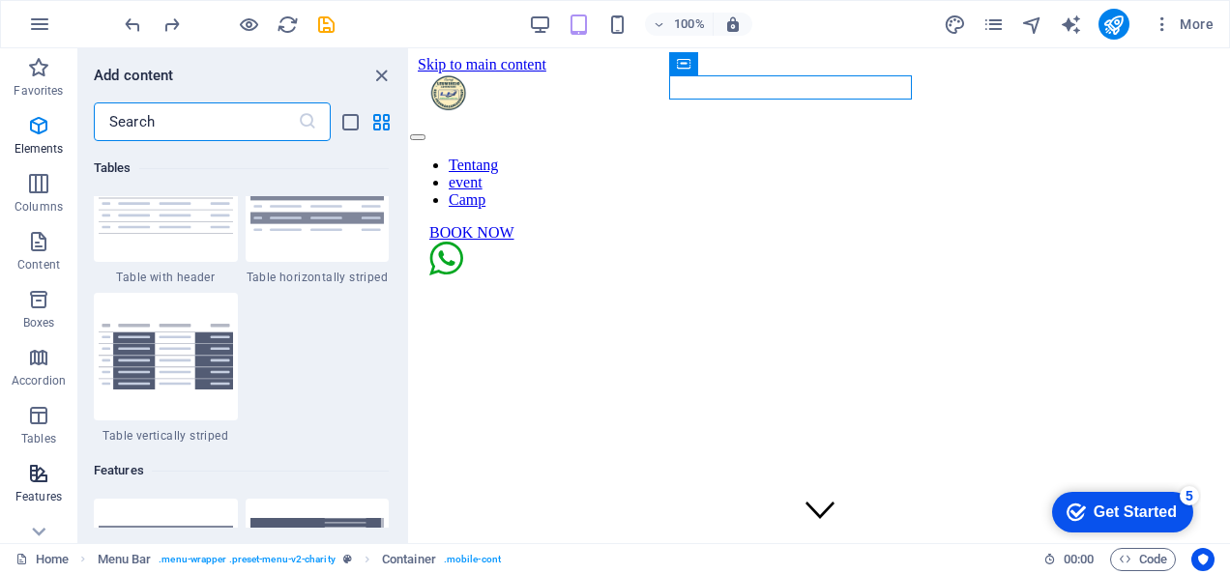
scroll to position [7537, 0]
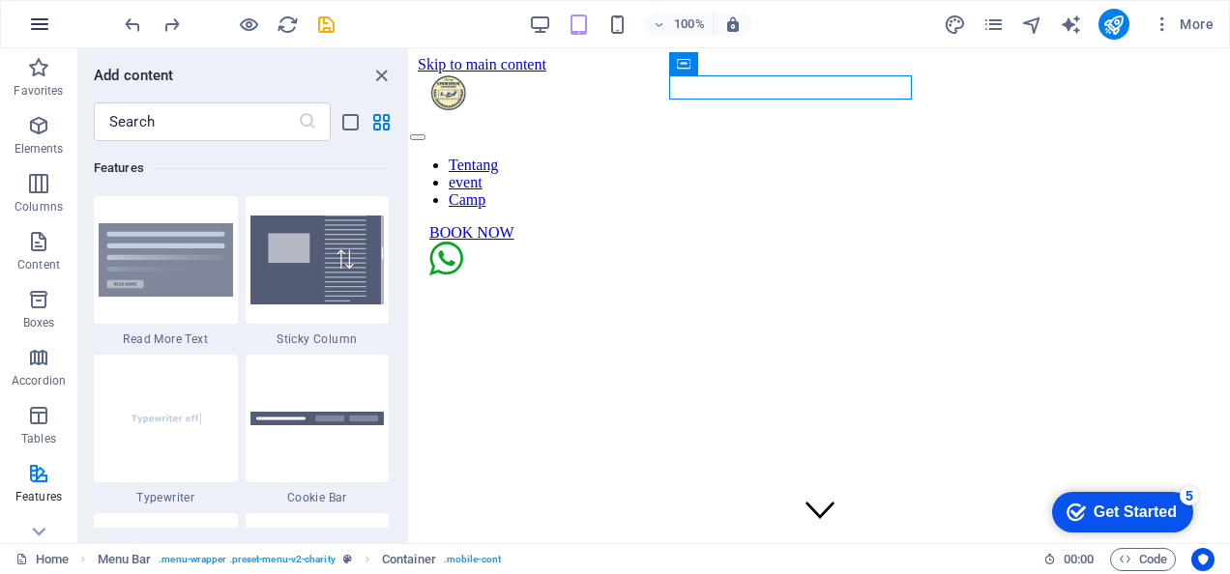
click at [44, 24] on icon "button" at bounding box center [39, 24] width 23 height 23
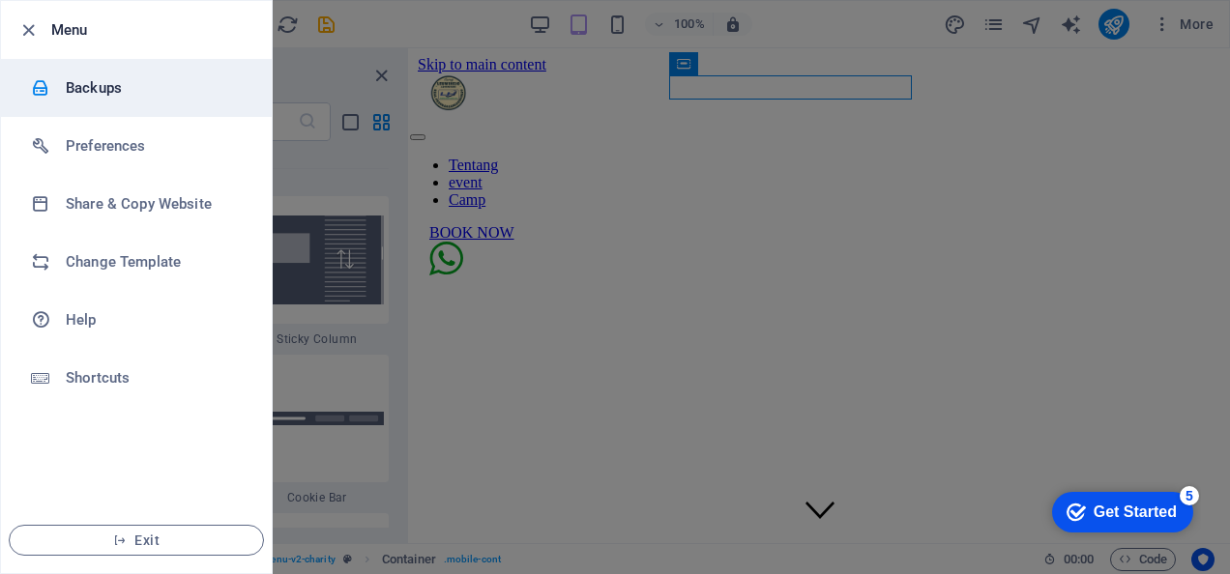
click at [62, 88] on div at bounding box center [48, 87] width 35 height 19
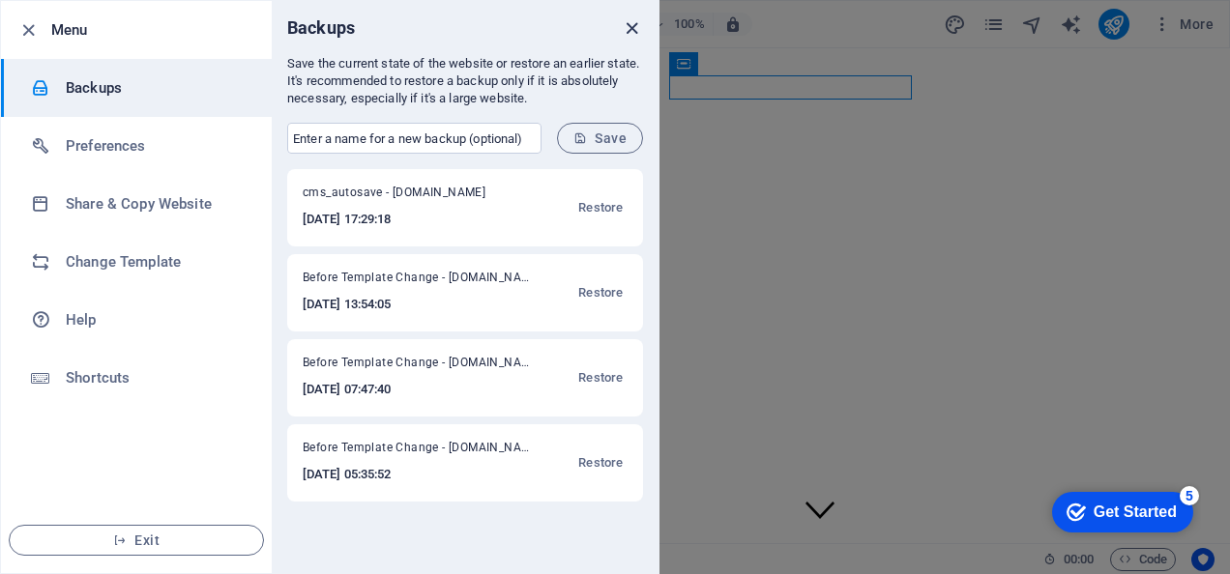
click at [634, 31] on icon "close" at bounding box center [632, 28] width 22 height 22
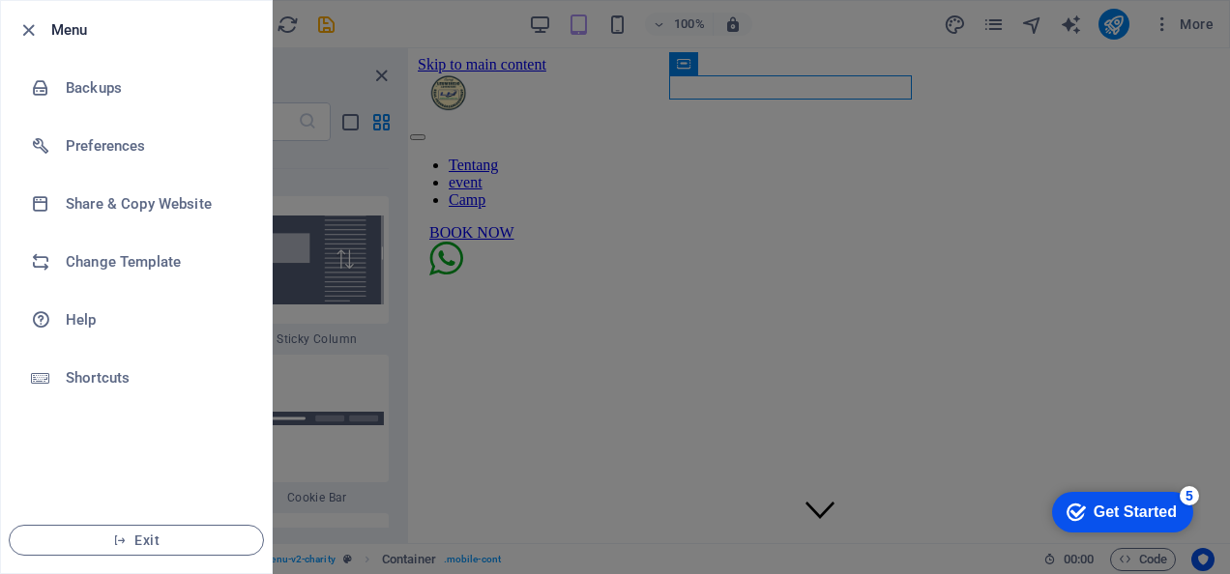
click at [654, 186] on div at bounding box center [615, 287] width 1230 height 574
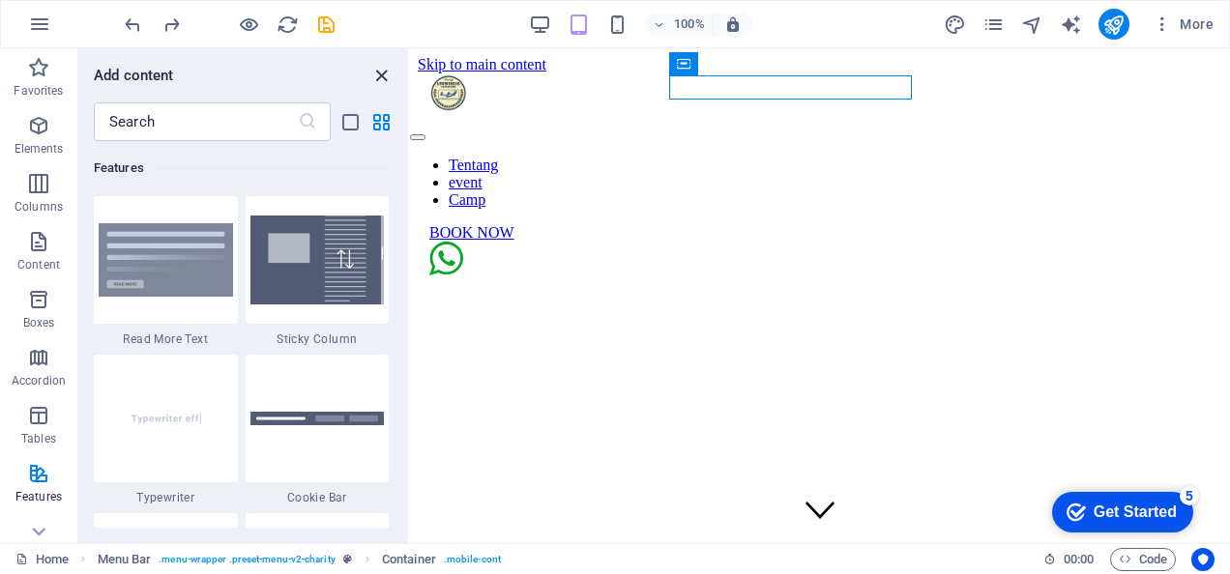
click at [387, 81] on icon "close panel" at bounding box center [381, 76] width 22 height 22
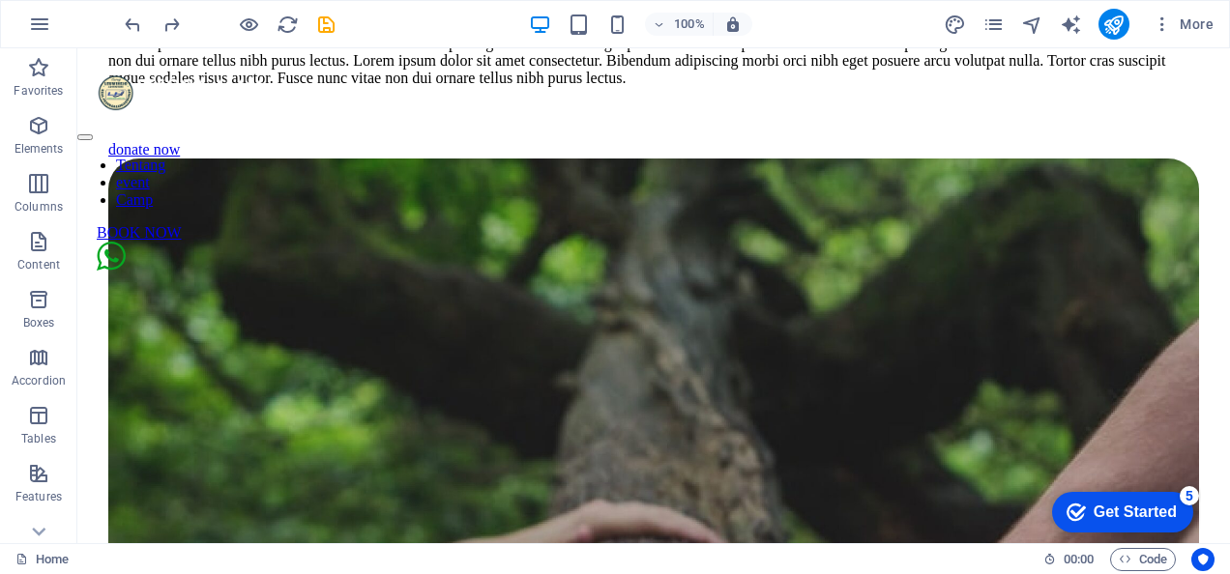
scroll to position [5083, 0]
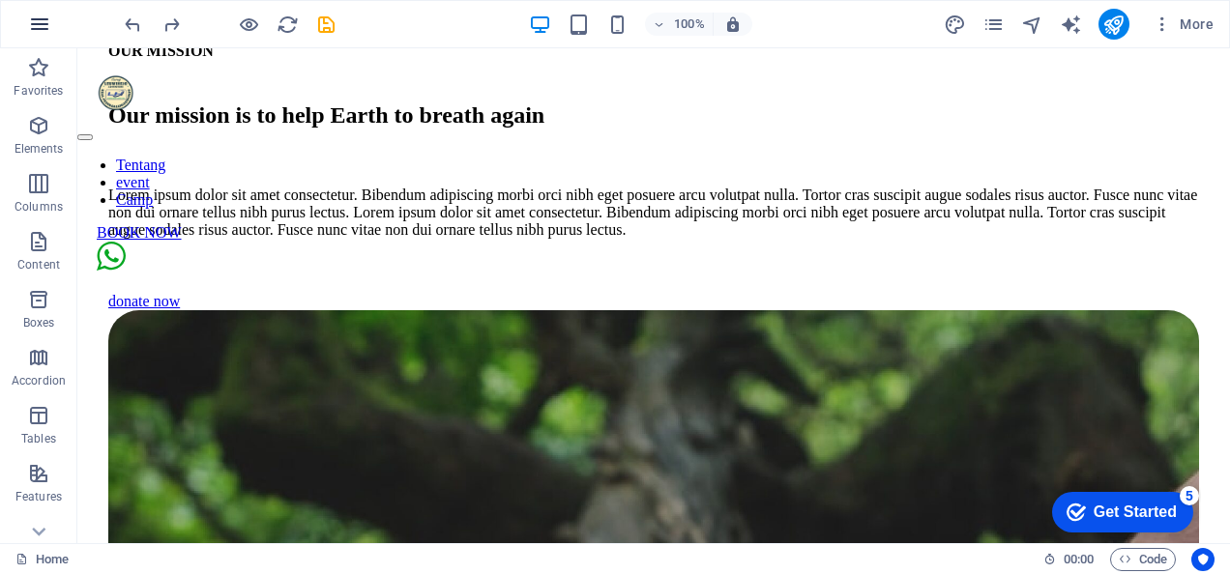
click at [46, 22] on icon "button" at bounding box center [39, 24] width 23 height 23
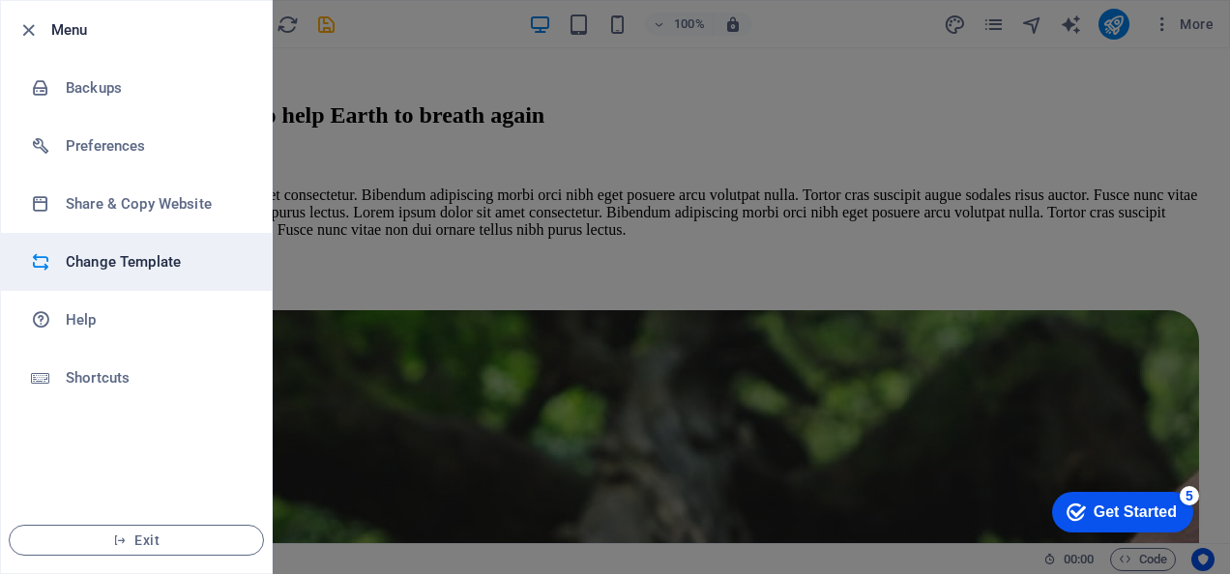
click at [114, 265] on h6 "Change Template" at bounding box center [155, 261] width 179 height 23
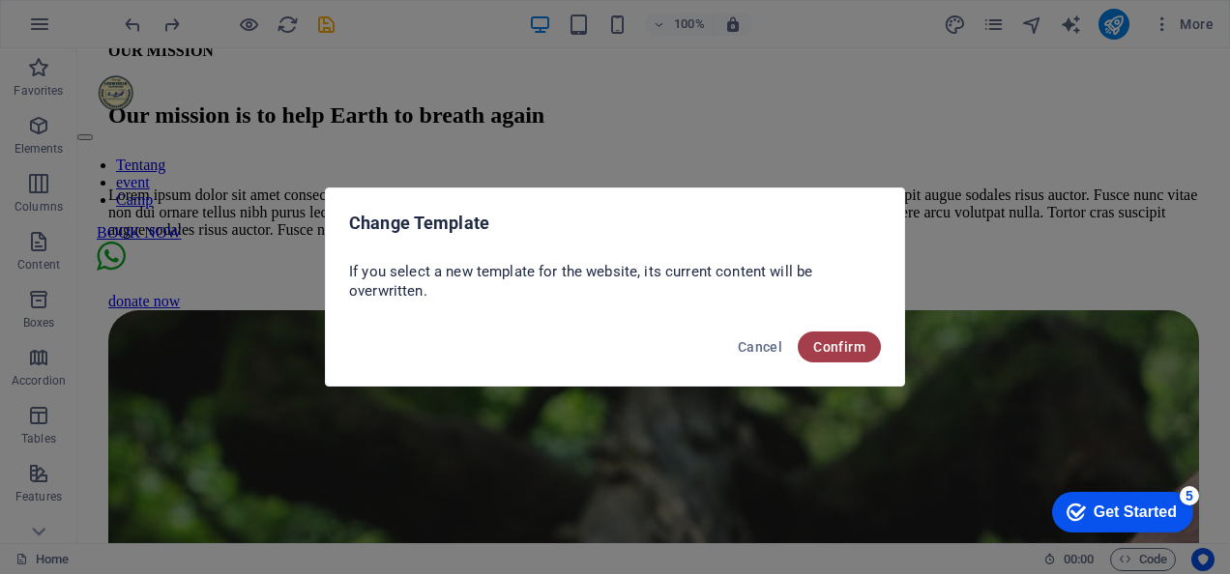
click at [857, 348] on span "Confirm" at bounding box center [839, 346] width 52 height 15
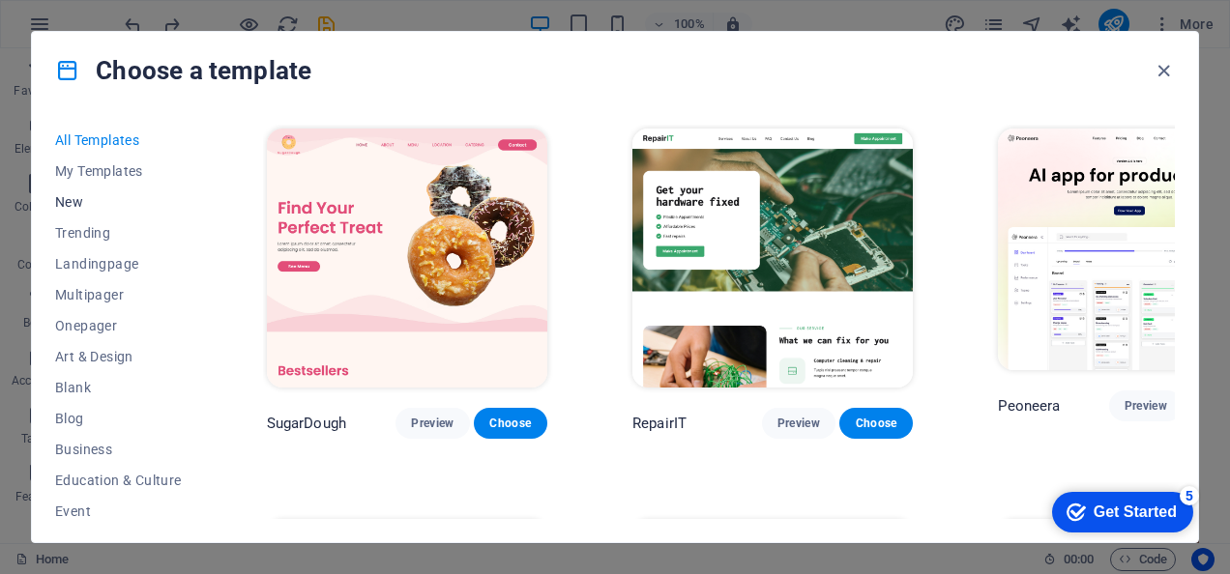
click at [67, 203] on span "New" at bounding box center [118, 201] width 127 height 15
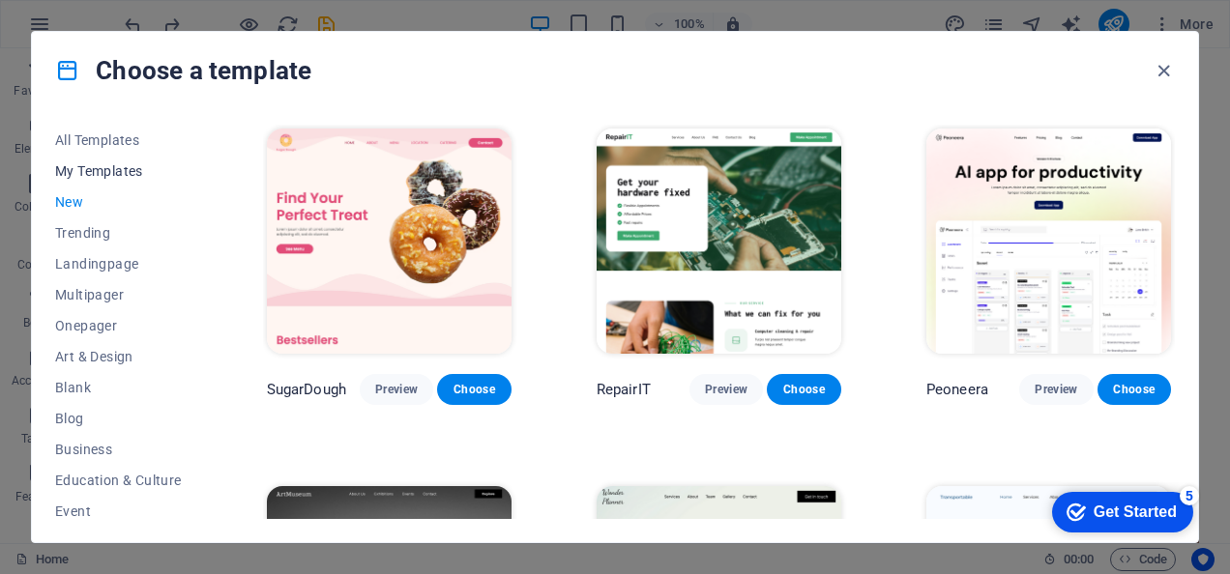
click at [70, 172] on span "My Templates" at bounding box center [118, 170] width 127 height 15
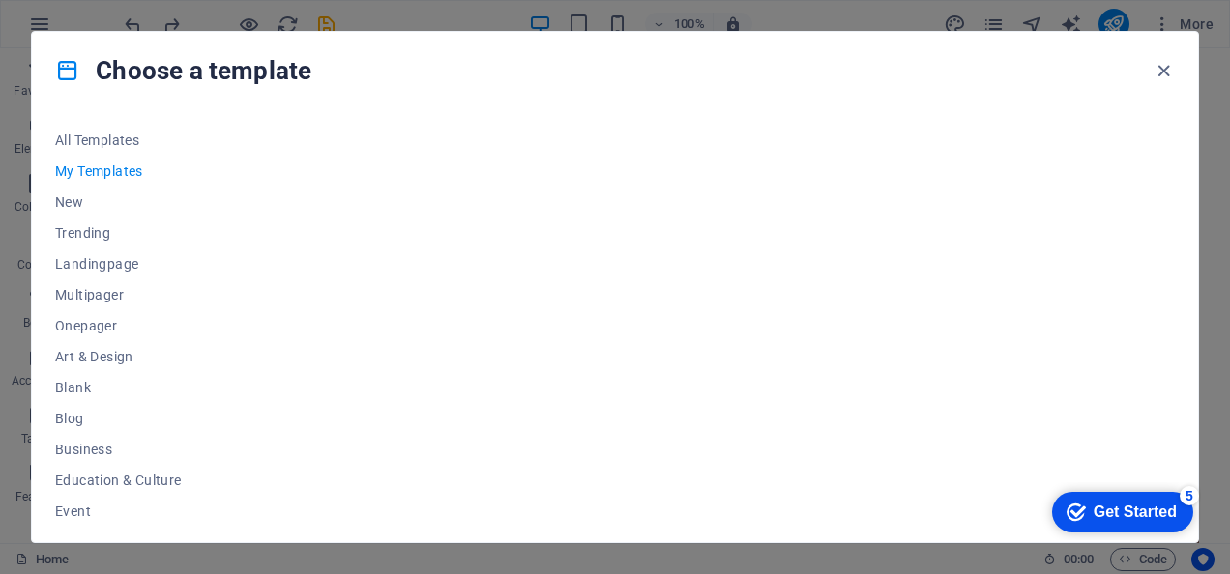
click at [70, 172] on span "My Templates" at bounding box center [118, 170] width 127 height 15
click at [79, 139] on span "All Templates" at bounding box center [118, 139] width 127 height 15
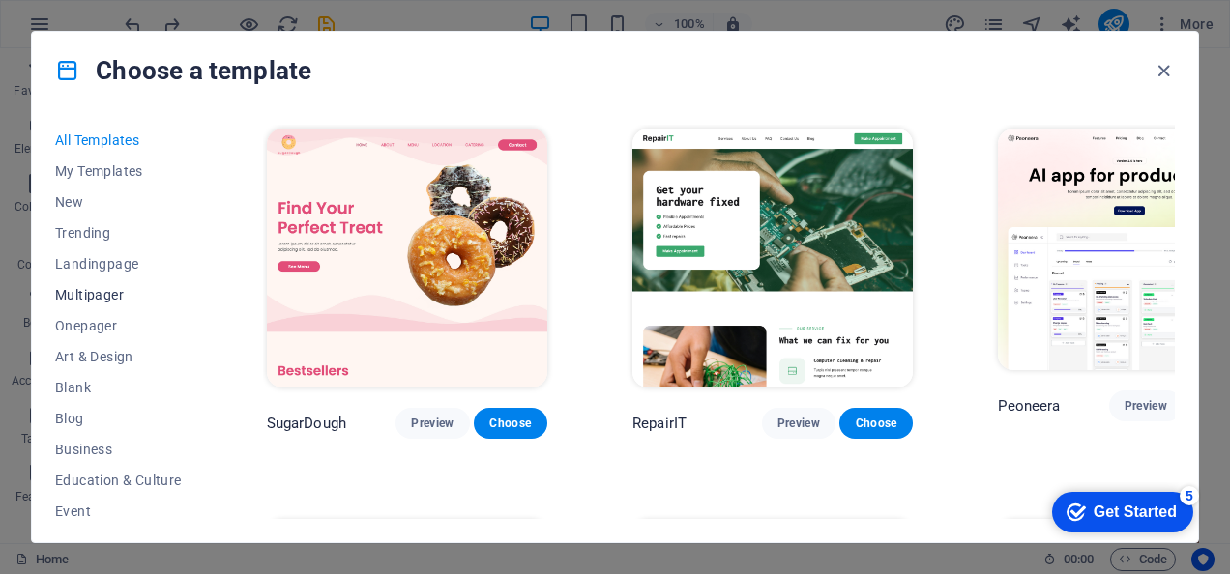
click at [72, 300] on span "Multipager" at bounding box center [118, 294] width 127 height 15
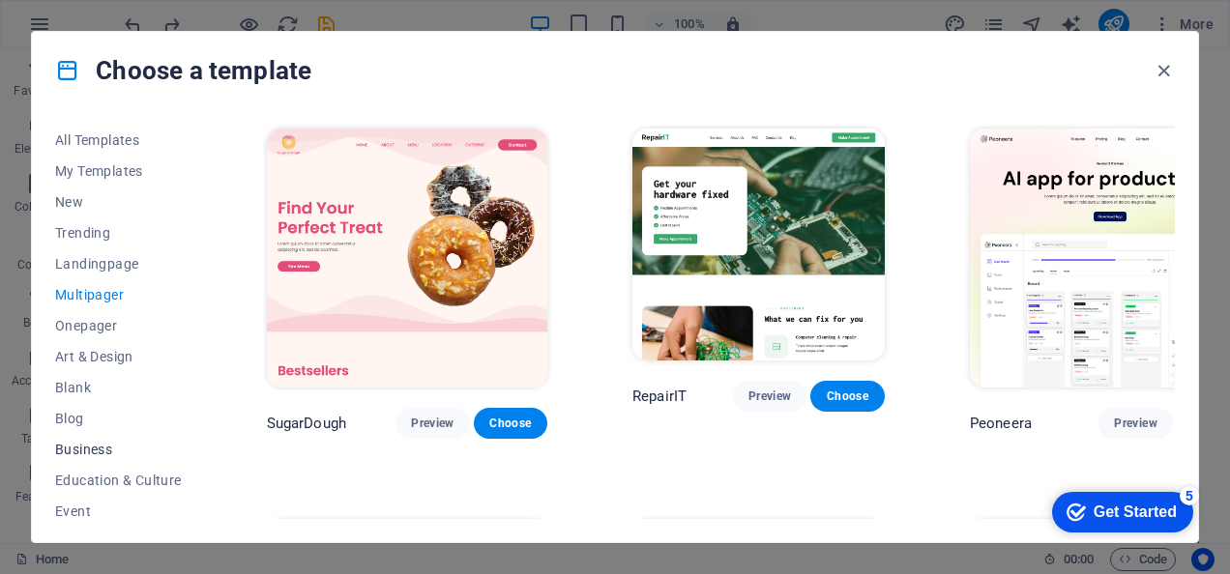
click at [68, 447] on span "Business" at bounding box center [118, 449] width 127 height 15
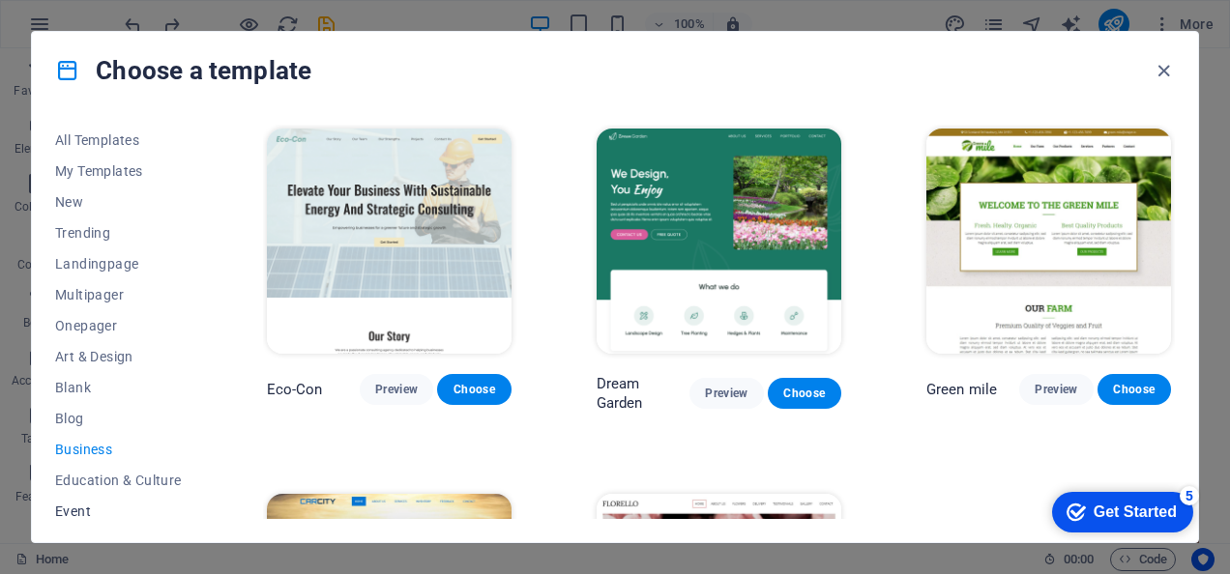
click at [65, 505] on span "Event" at bounding box center [118, 511] width 127 height 15
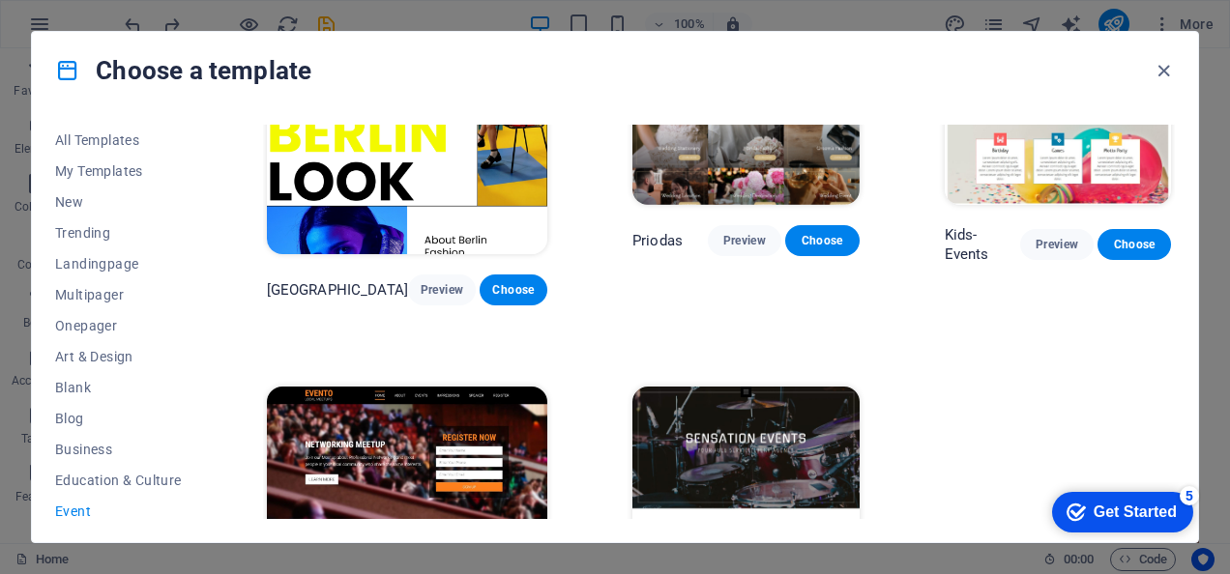
scroll to position [601, 0]
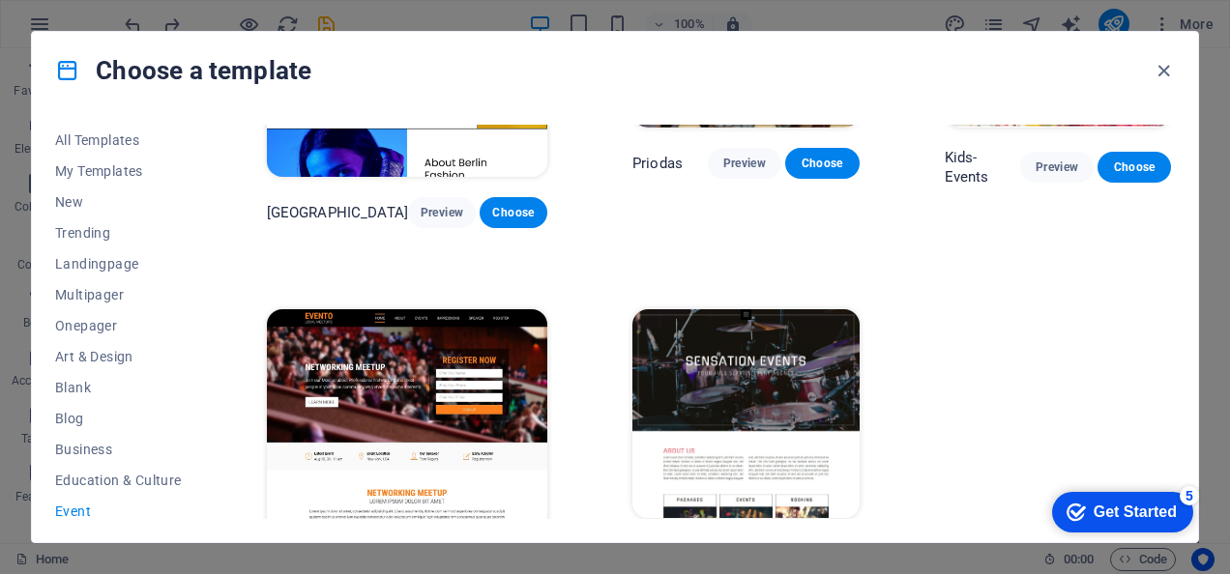
click at [725, 546] on span "Preview" at bounding box center [744, 553] width 43 height 15
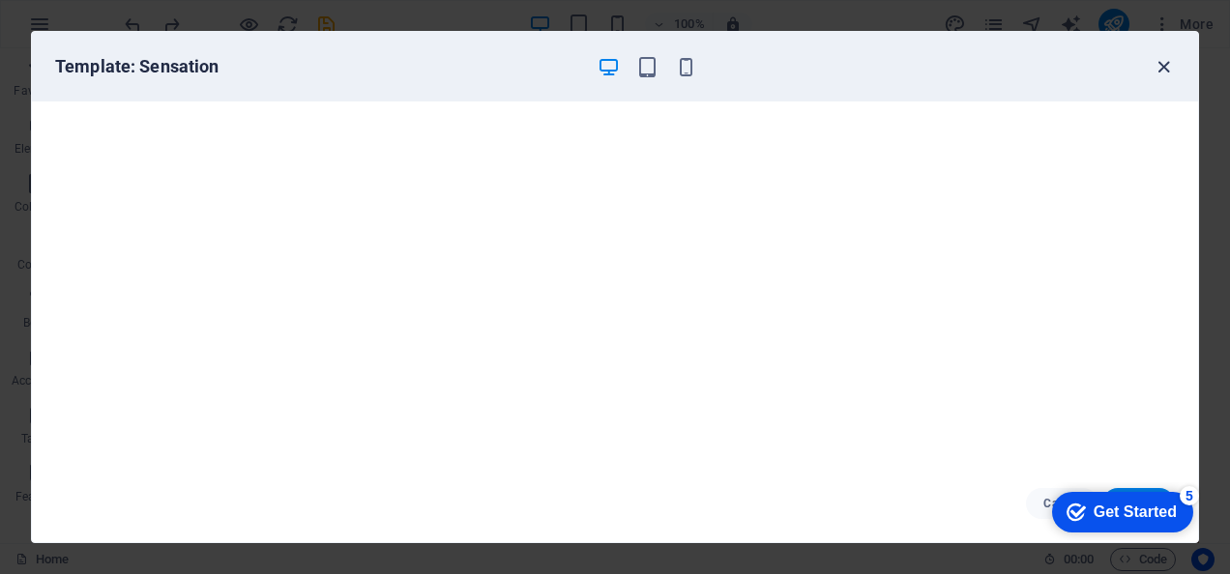
click at [1154, 68] on icon "button" at bounding box center [1164, 67] width 22 height 22
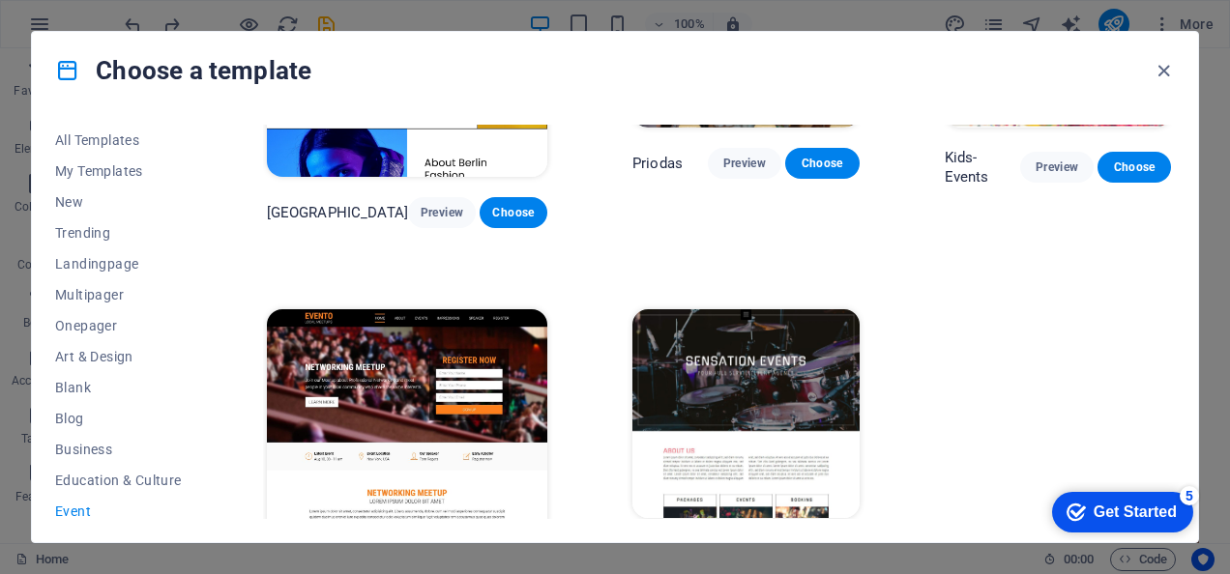
drag, startPoint x: 1170, startPoint y: 379, endPoint x: 1176, endPoint y: 357, distance: 23.0
click at [1176, 357] on div "All Templates My Templates New Trending Landingpage Multipager Onepager Art & D…" at bounding box center [615, 325] width 1166 height 433
drag, startPoint x: 1176, startPoint y: 380, endPoint x: 1176, endPoint y: 321, distance: 59.0
click at [1176, 321] on div "All Templates My Templates New Trending Landingpage Multipager Onepager Art & D…" at bounding box center [615, 325] width 1166 height 433
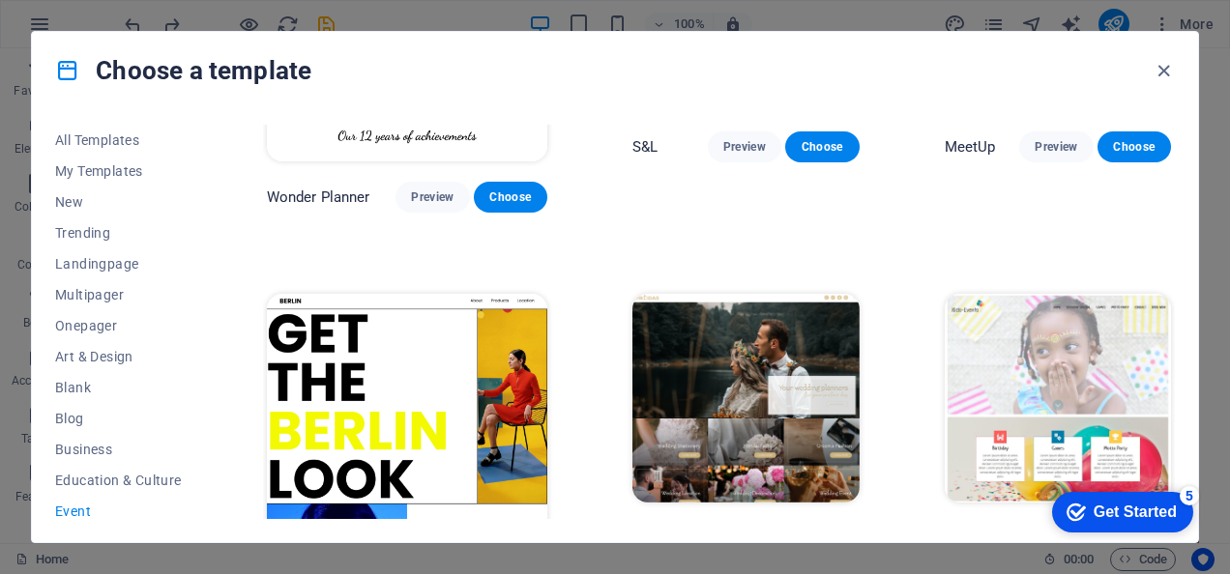
scroll to position [273, 0]
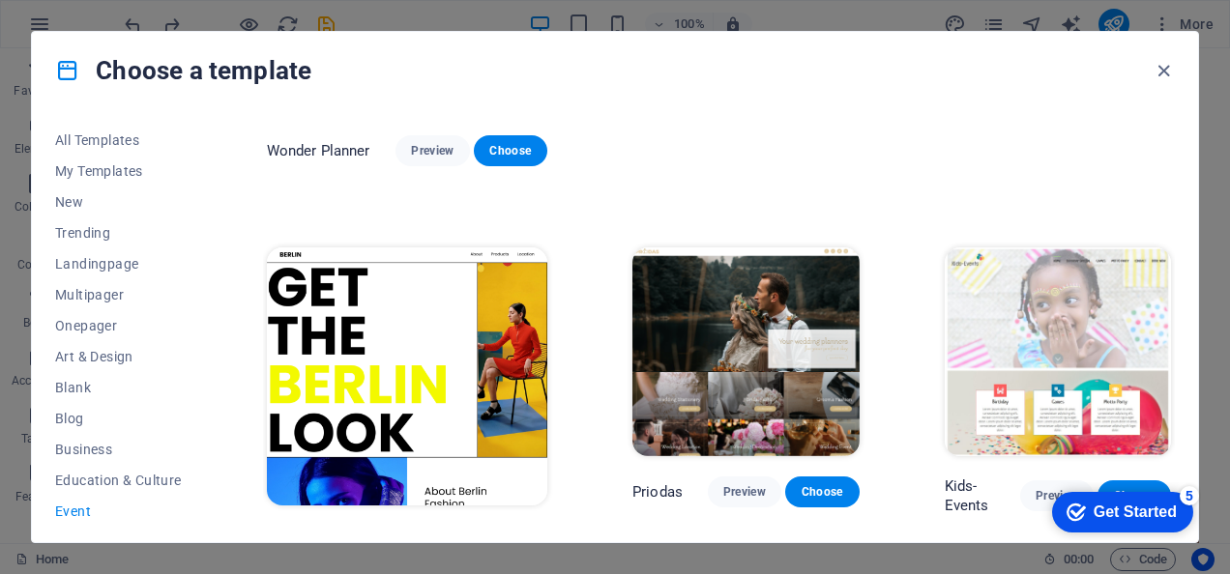
click at [654, 311] on img at bounding box center [745, 352] width 226 height 209
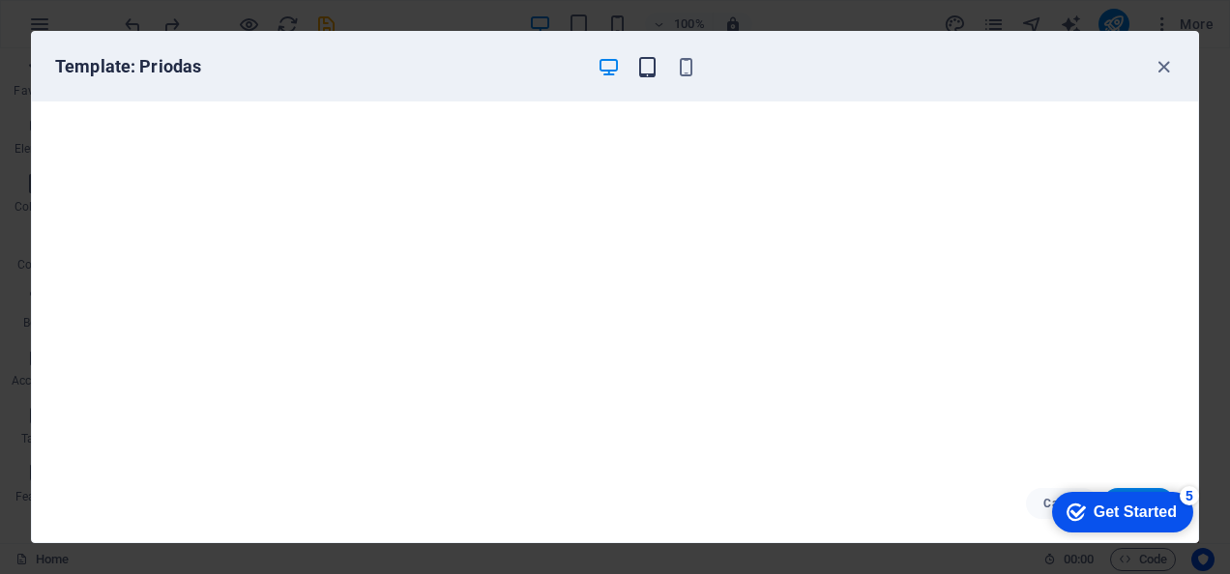
click at [646, 73] on icon "button" at bounding box center [647, 67] width 22 height 22
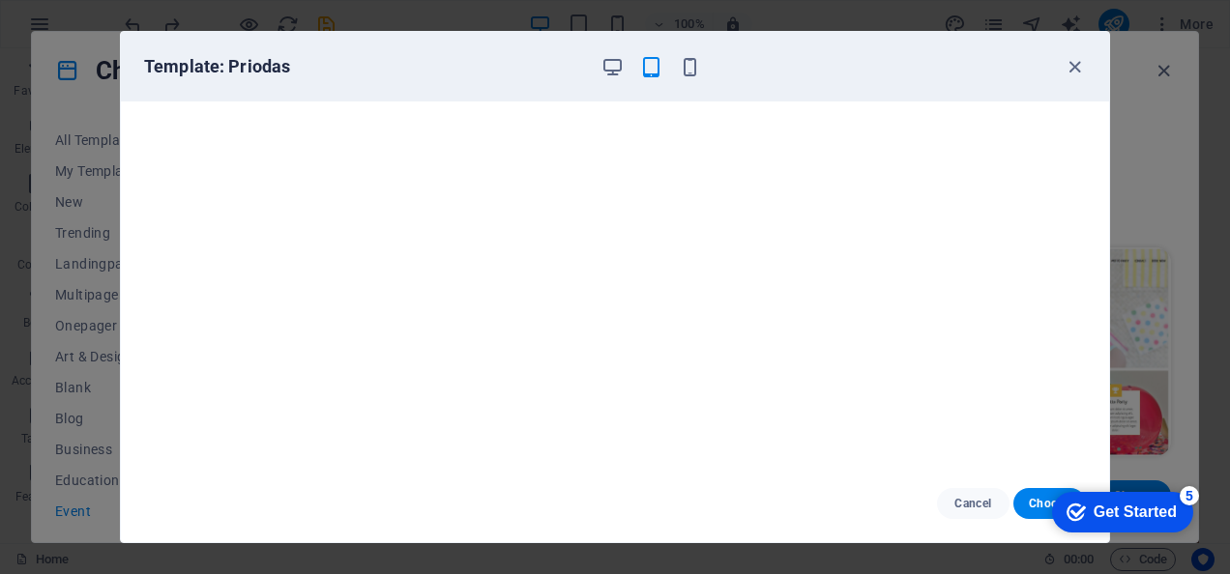
click at [699, 52] on div "Template: Priodas" at bounding box center [615, 67] width 988 height 70
click at [693, 60] on icon "button" at bounding box center [690, 67] width 22 height 22
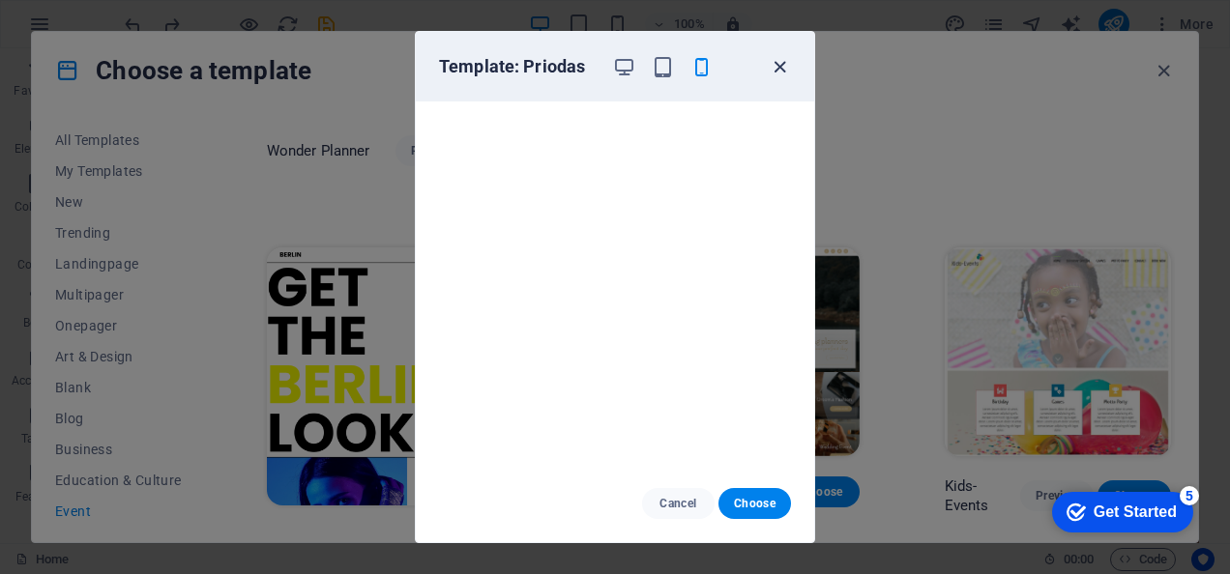
click at [781, 63] on icon "button" at bounding box center [780, 67] width 22 height 22
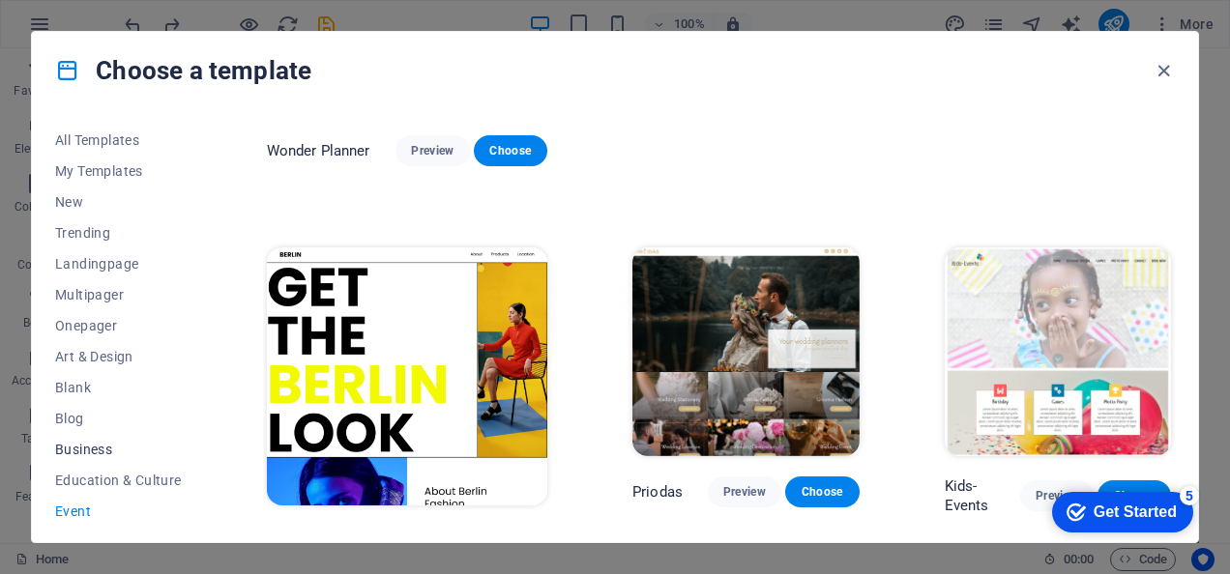
click at [82, 451] on span "Business" at bounding box center [118, 449] width 127 height 15
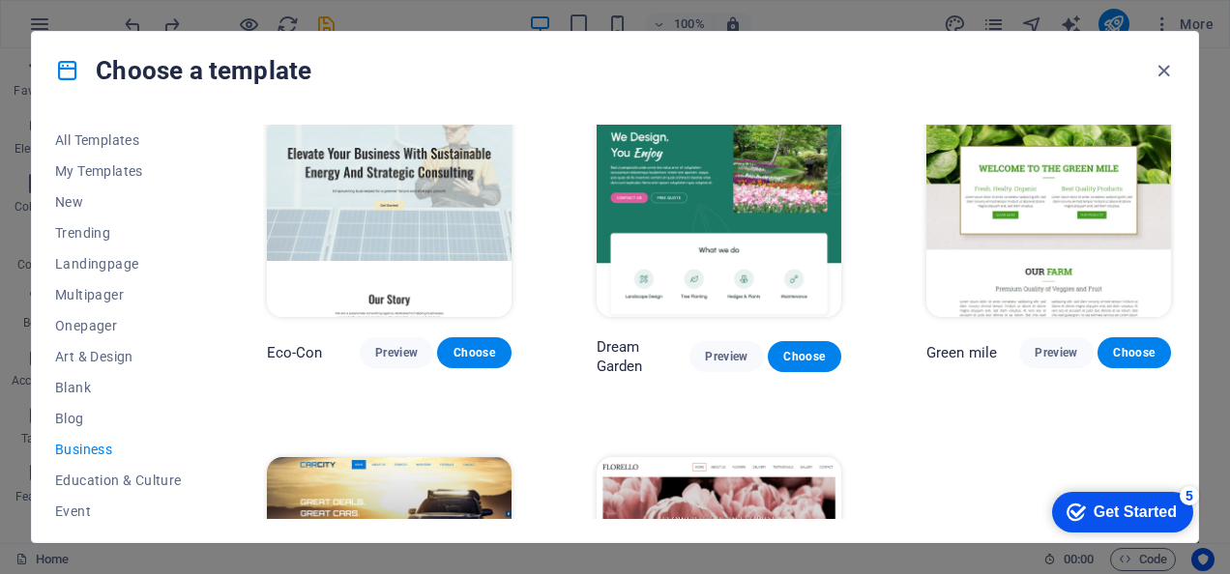
scroll to position [0, 0]
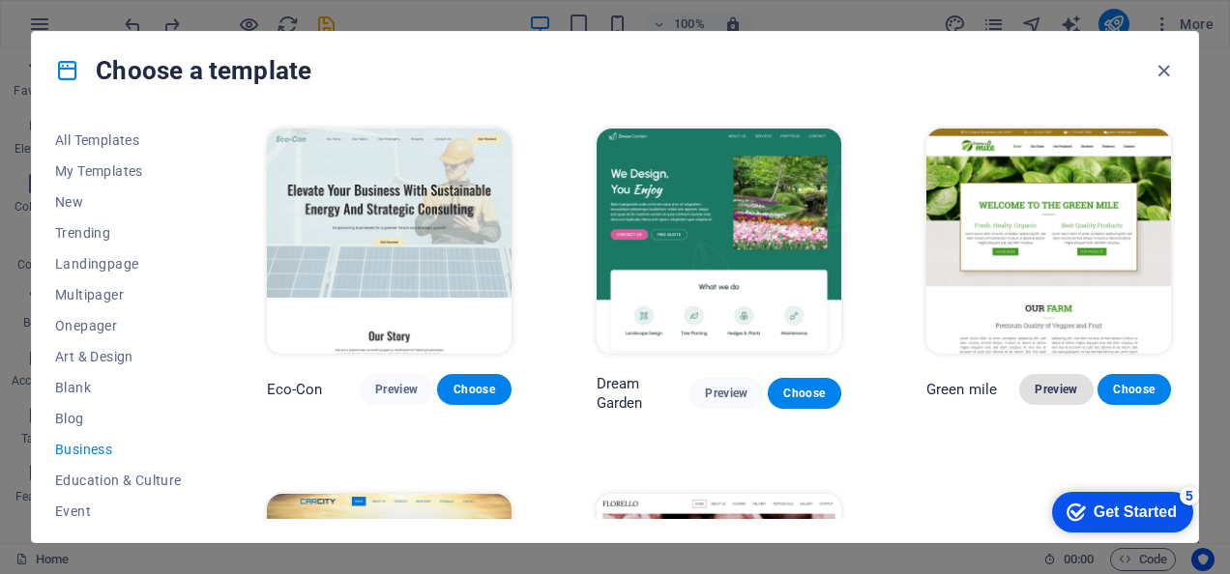
click at [1068, 389] on span "Preview" at bounding box center [1056, 389] width 43 height 15
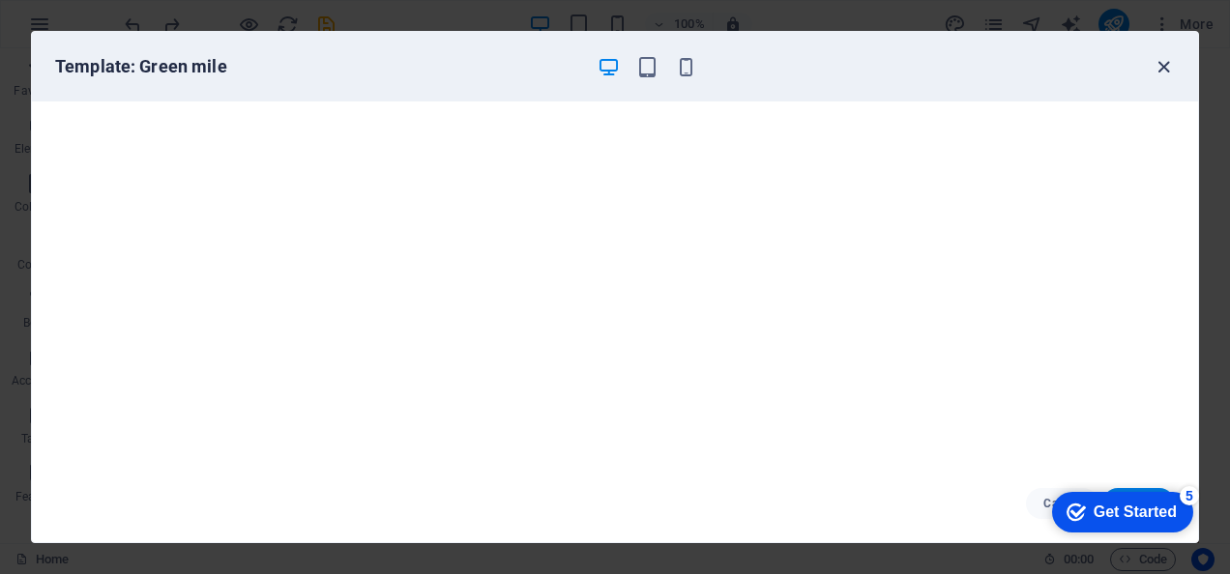
click at [1161, 64] on icon "button" at bounding box center [1164, 67] width 22 height 22
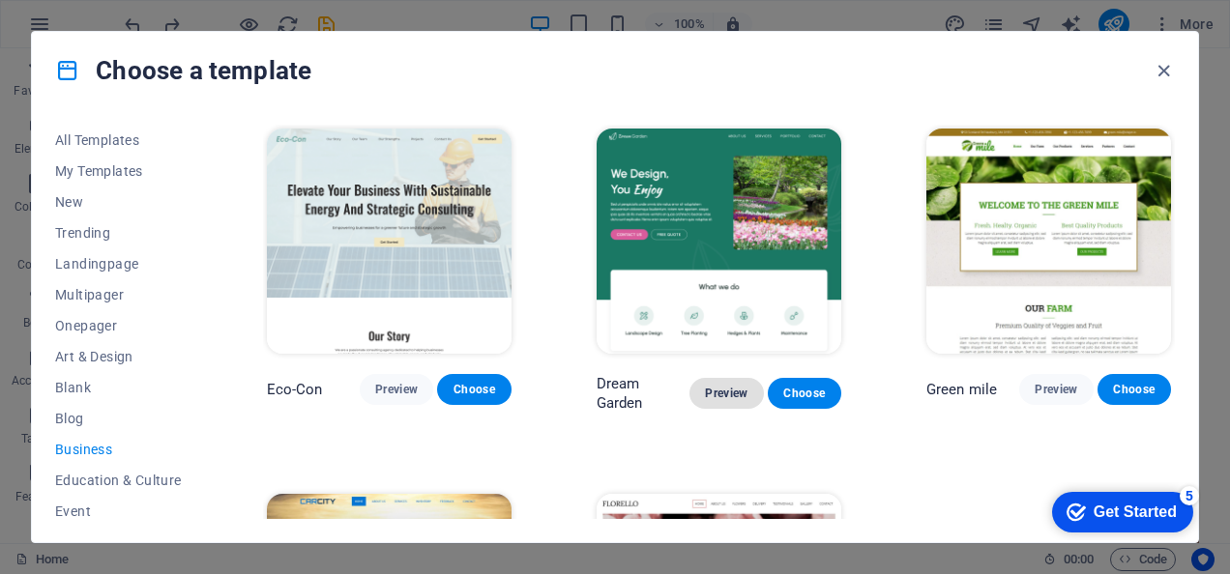
click at [733, 389] on span "Preview" at bounding box center [726, 393] width 43 height 15
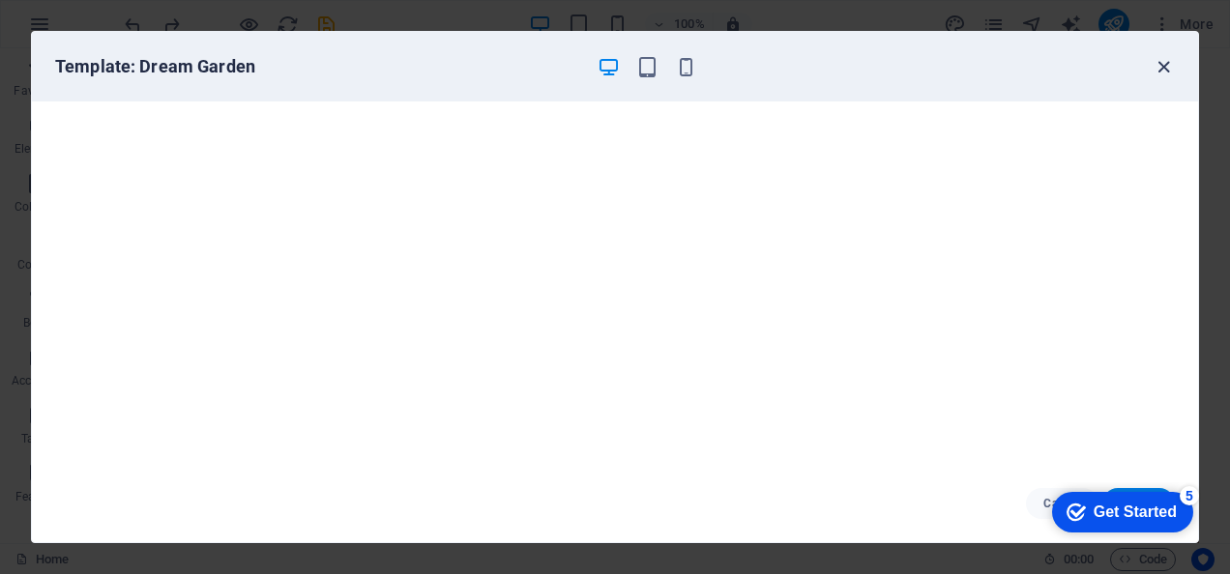
click at [1160, 66] on icon "button" at bounding box center [1164, 67] width 22 height 22
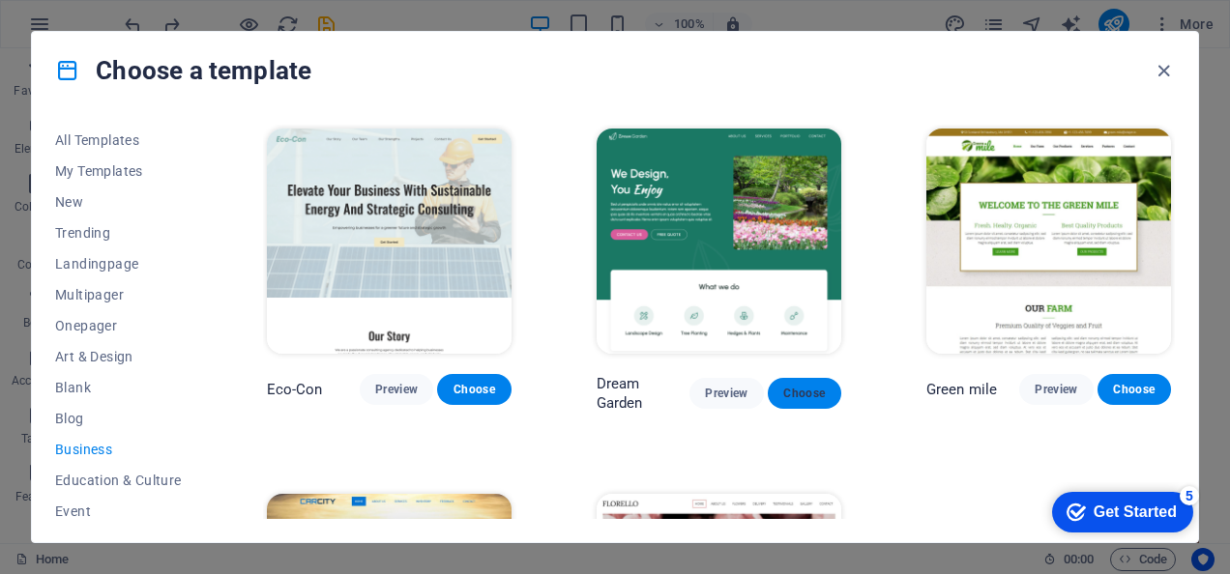
click at [800, 378] on button "Choose" at bounding box center [804, 393] width 73 height 31
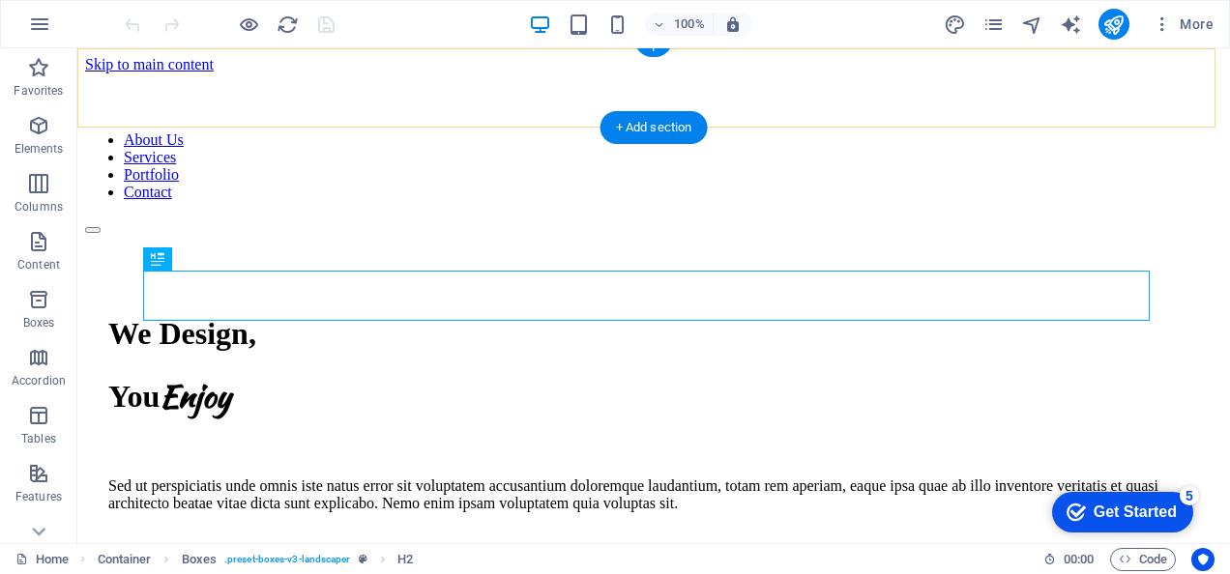
scroll to position [557, 0]
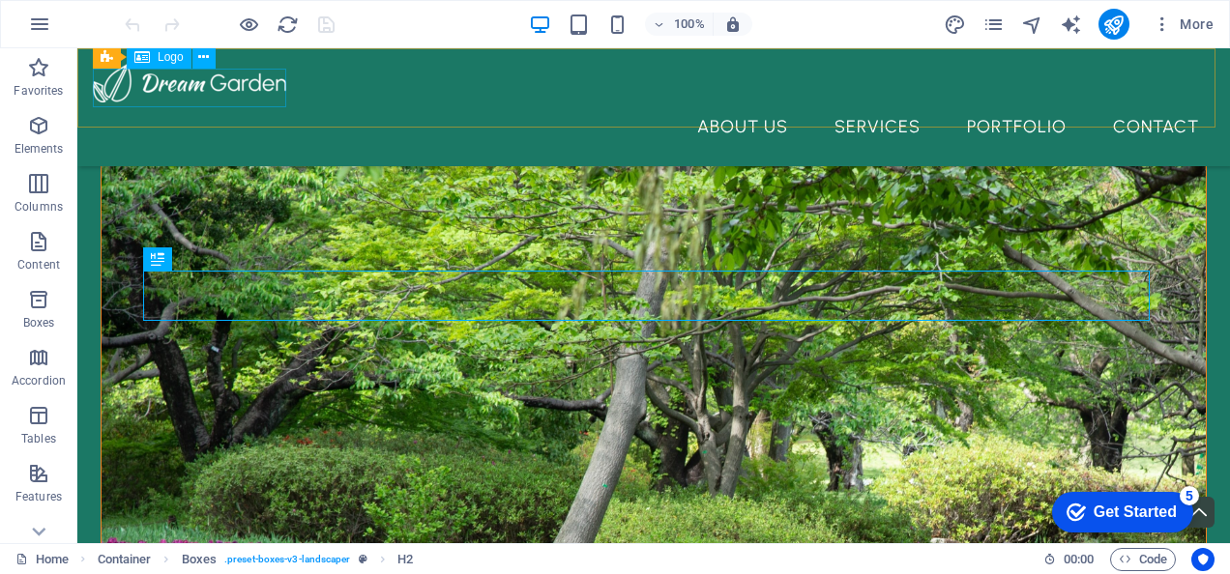
click at [259, 98] on div at bounding box center [654, 83] width 1122 height 39
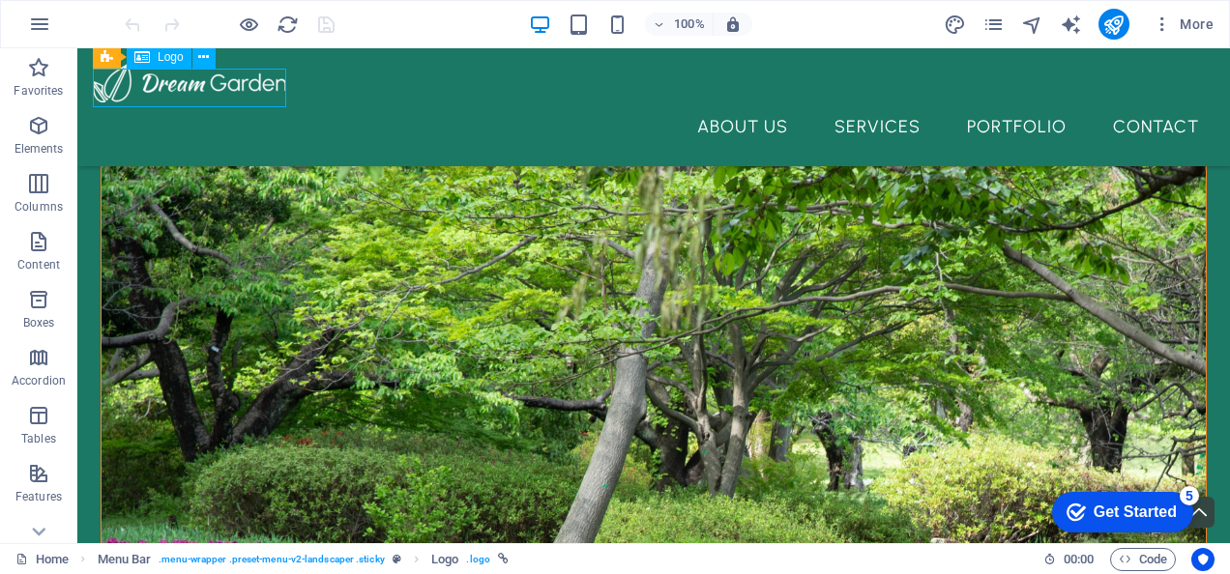
click at [259, 98] on div at bounding box center [654, 83] width 1122 height 39
select select "px"
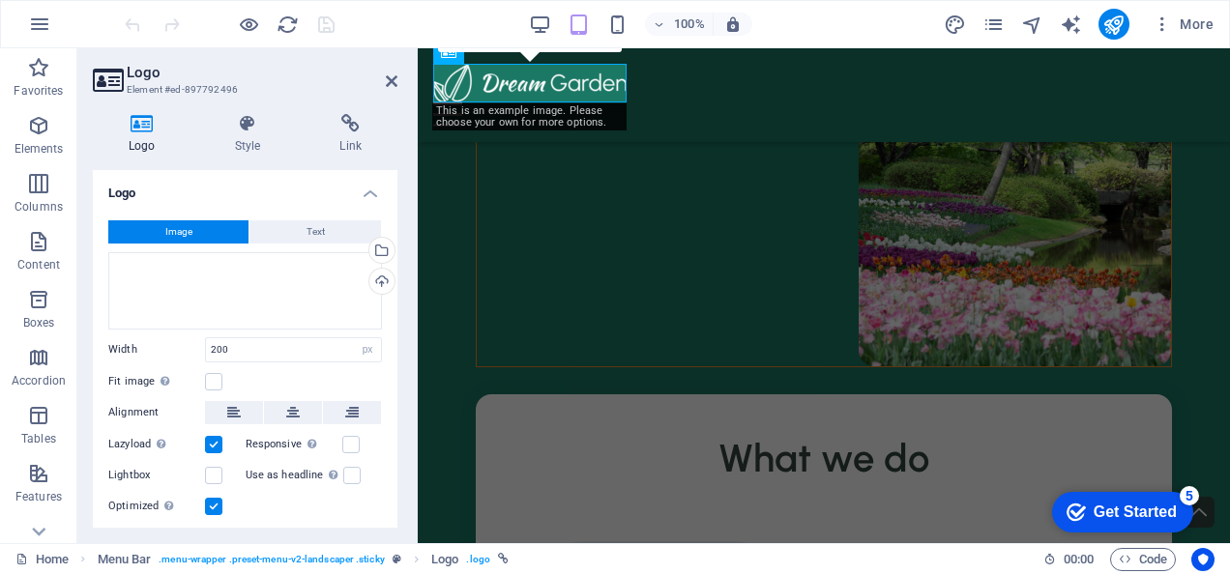
scroll to position [547, 0]
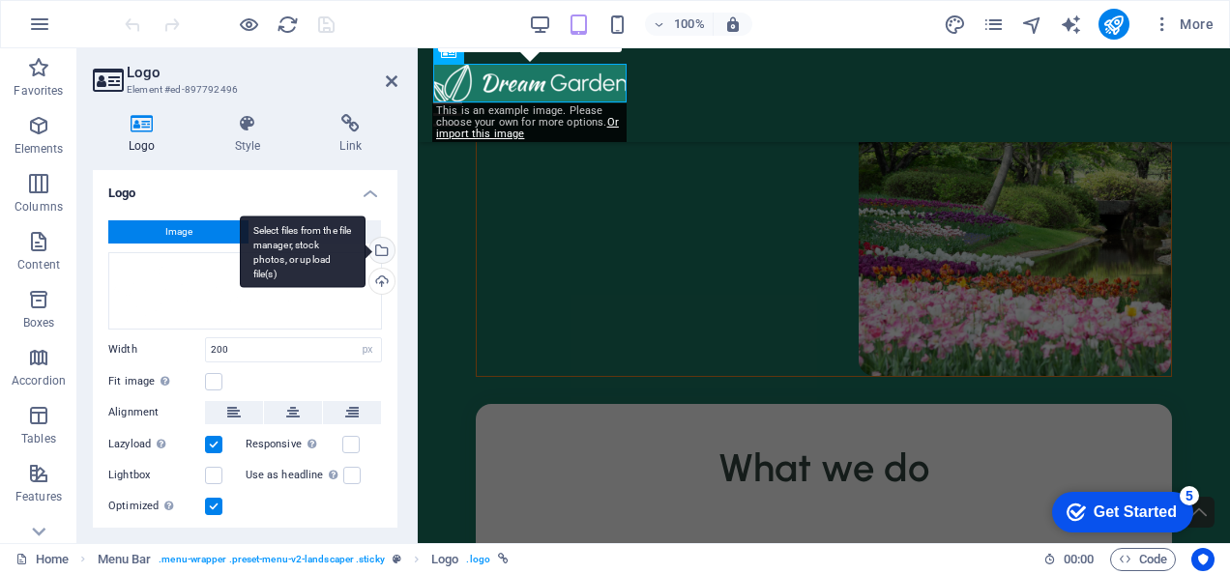
click at [366, 253] on div "Select files from the file manager, stock photos, or upload file(s)" at bounding box center [303, 252] width 126 height 73
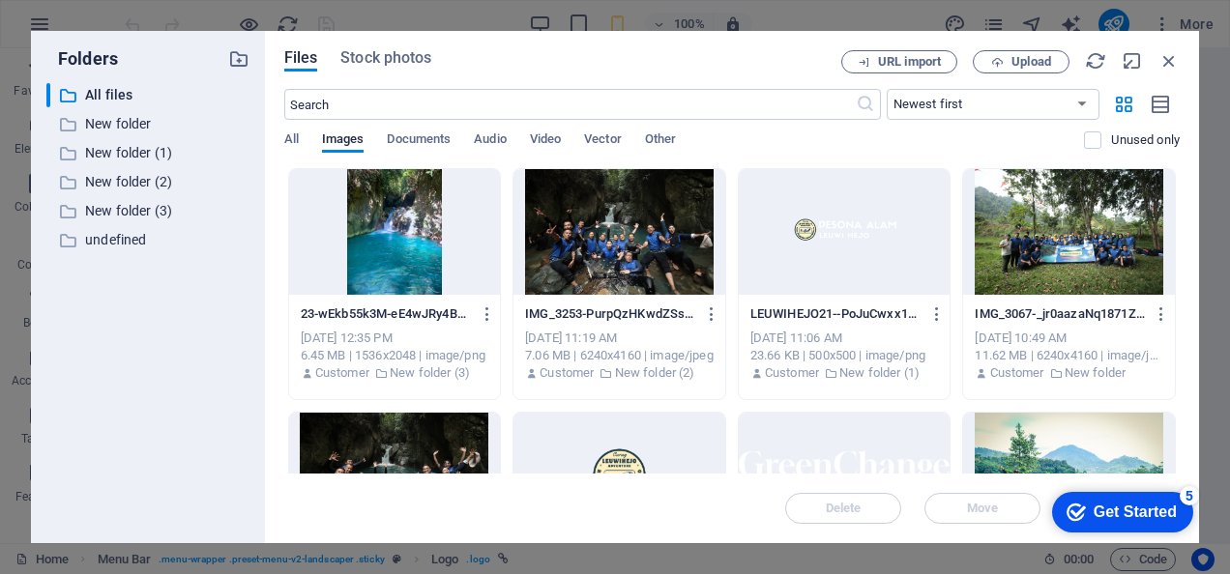
click at [823, 242] on div at bounding box center [845, 232] width 212 height 126
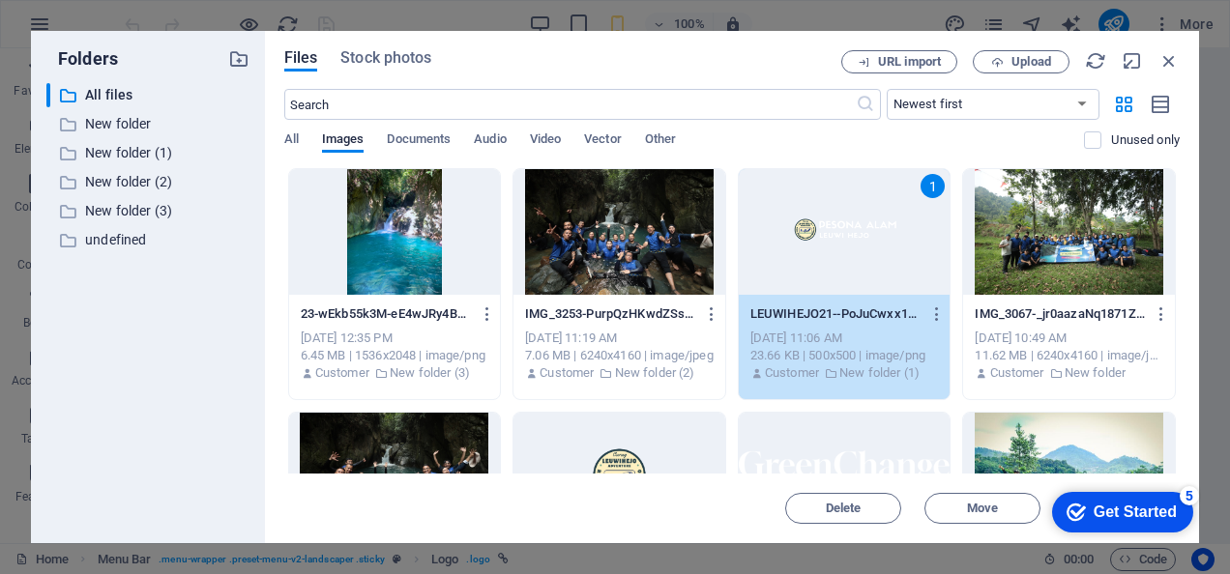
click at [823, 242] on div "1" at bounding box center [845, 232] width 212 height 126
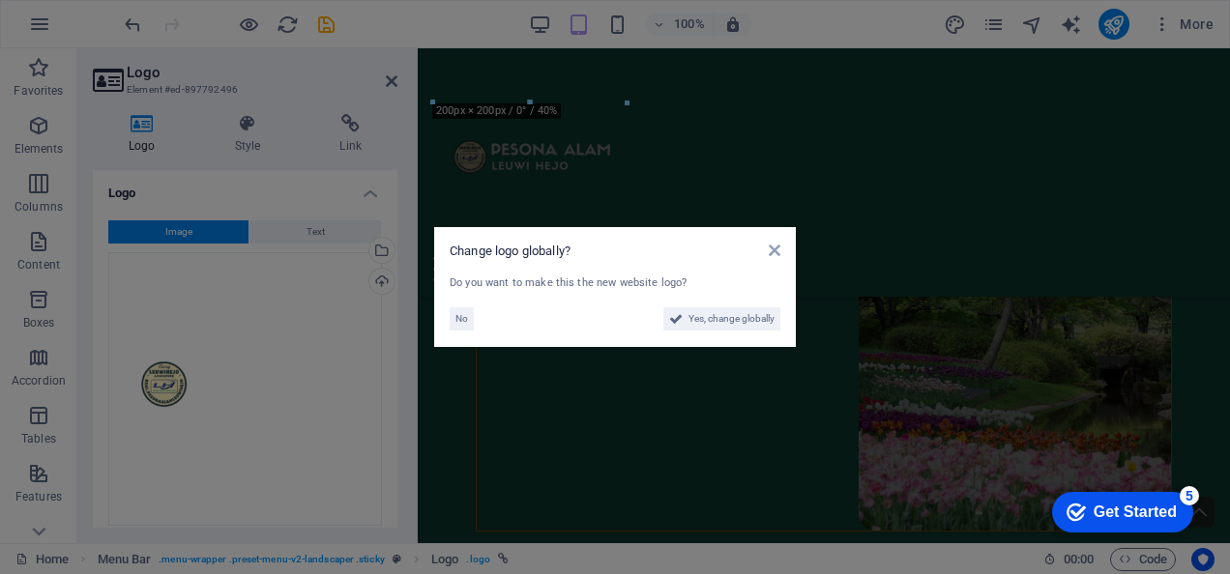
scroll to position [702, 0]
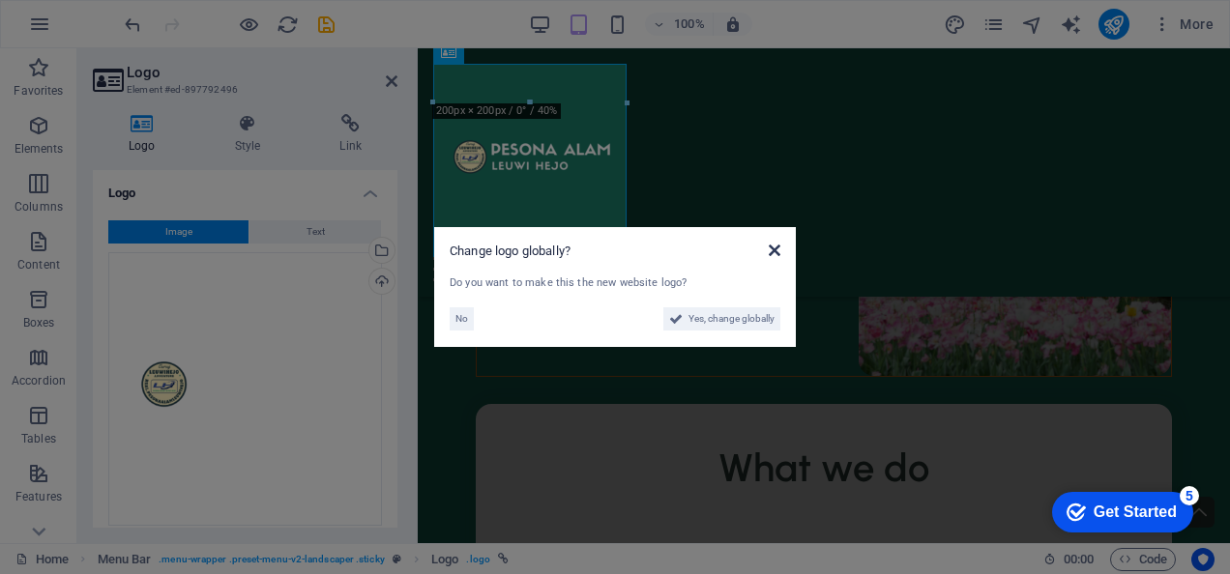
click at [779, 251] on icon at bounding box center [775, 250] width 12 height 15
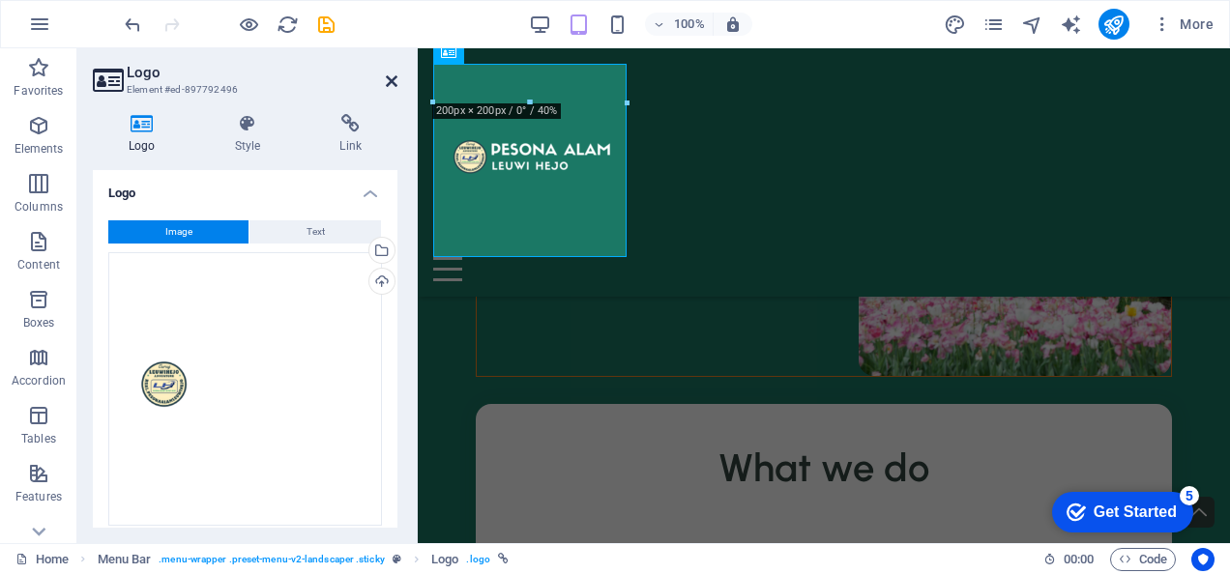
click at [394, 82] on icon at bounding box center [392, 80] width 12 height 15
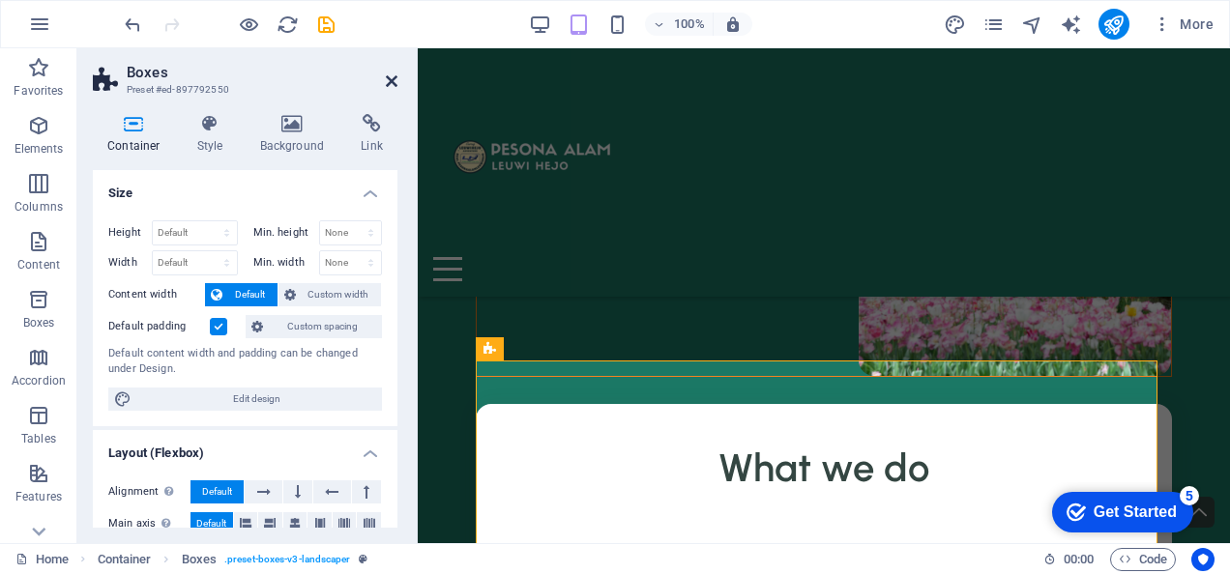
click at [390, 78] on icon at bounding box center [392, 80] width 12 height 15
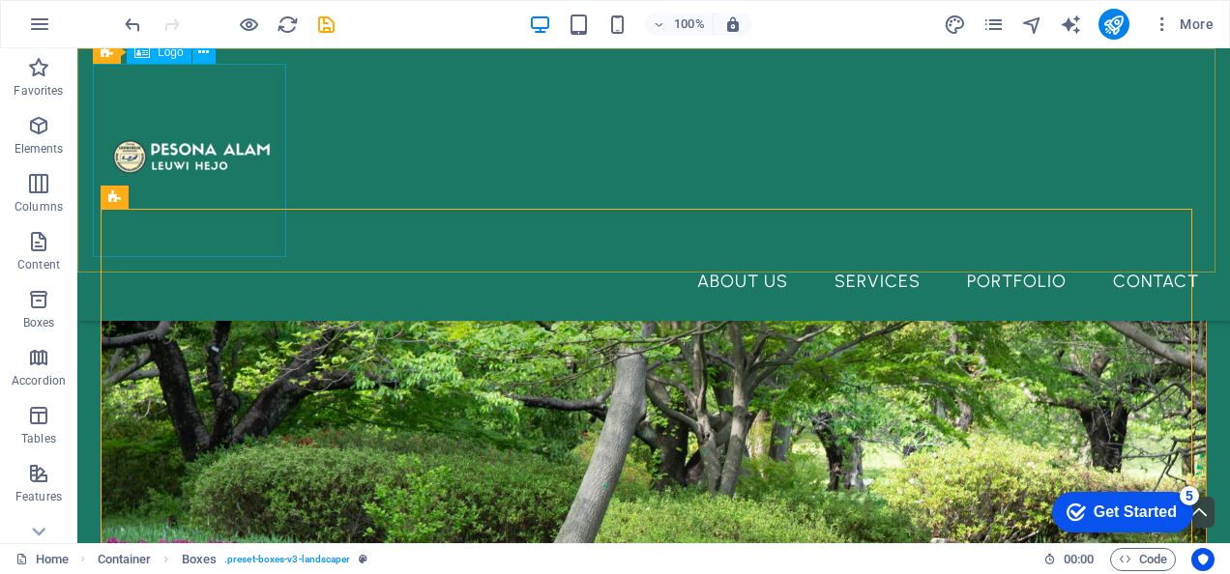
click at [261, 149] on div at bounding box center [654, 160] width 1122 height 193
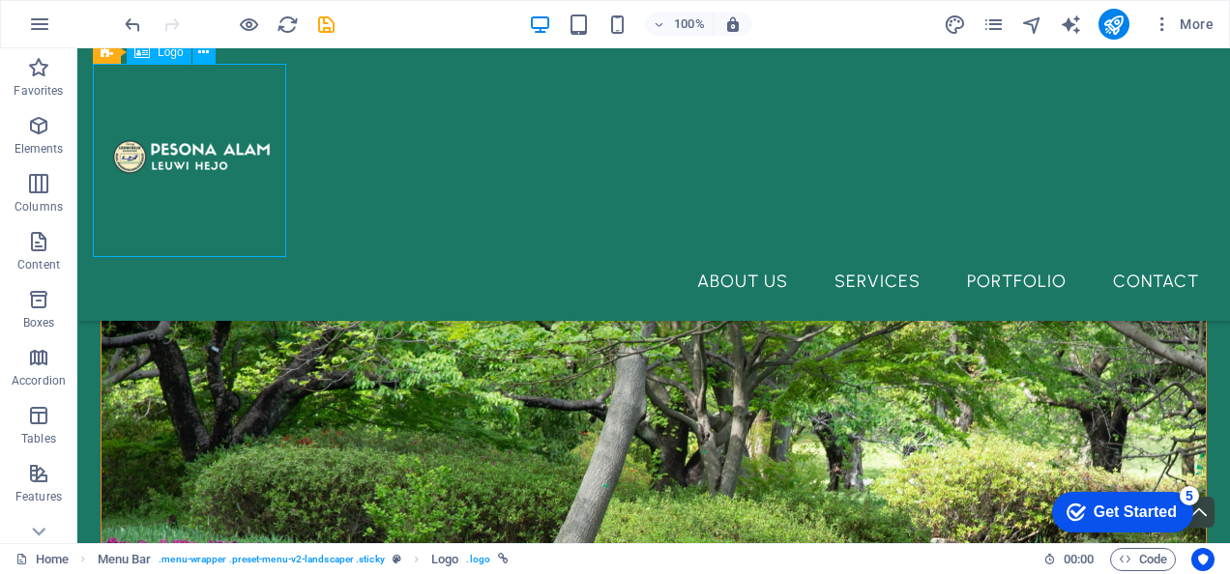
click at [261, 149] on div at bounding box center [654, 160] width 1122 height 193
select select "px"
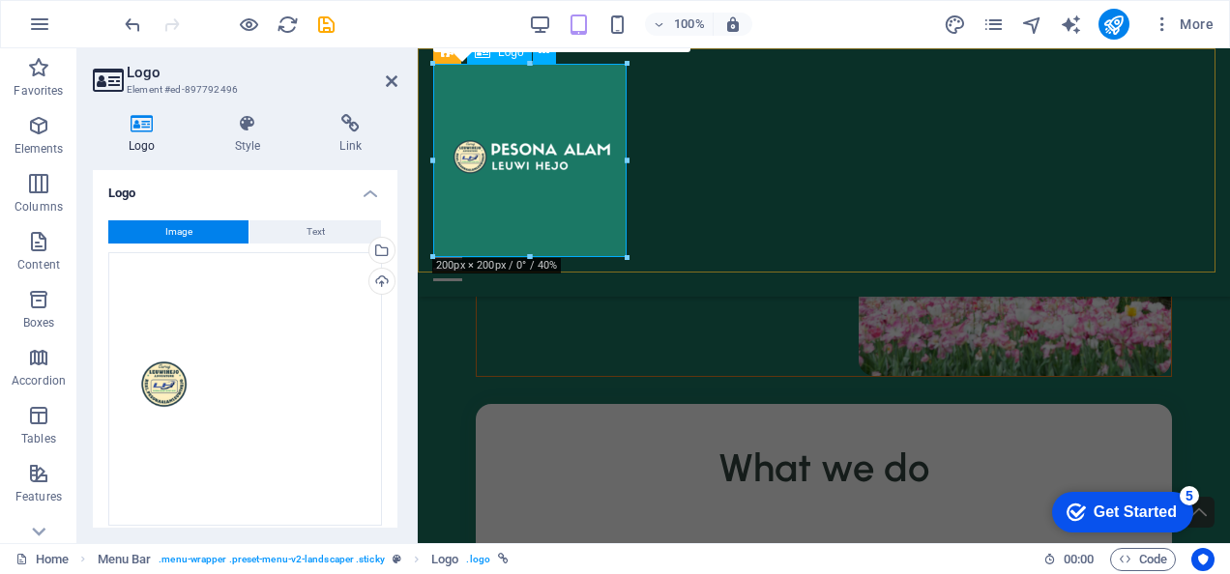
drag, startPoint x: 945, startPoint y: 112, endPoint x: 536, endPoint y: 104, distance: 409.1
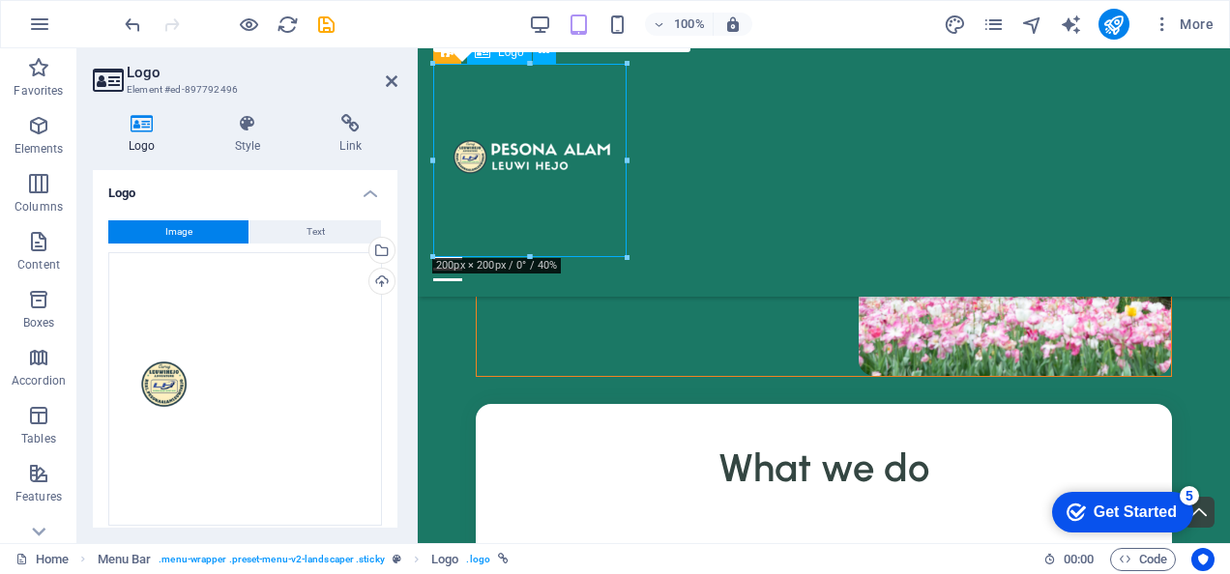
drag, startPoint x: 532, startPoint y: 153, endPoint x: 527, endPoint y: 134, distance: 19.0
click at [527, 134] on div at bounding box center [823, 160] width 781 height 193
drag, startPoint x: 944, startPoint y: 304, endPoint x: 528, endPoint y: 205, distance: 427.3
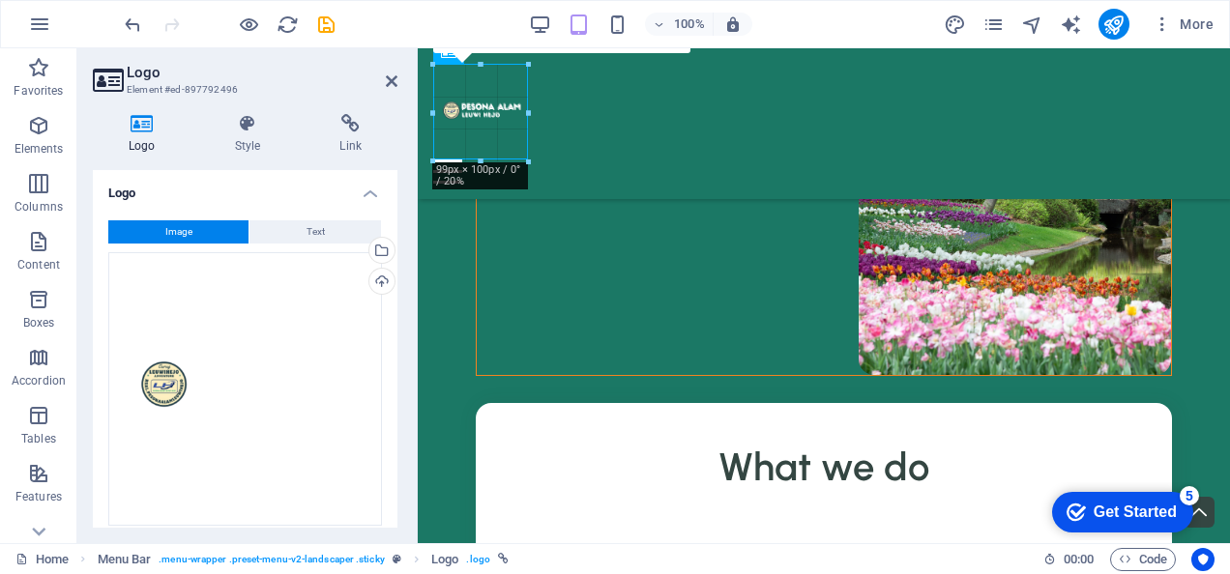
drag, startPoint x: 527, startPoint y: 255, endPoint x: 538, endPoint y: 158, distance: 98.2
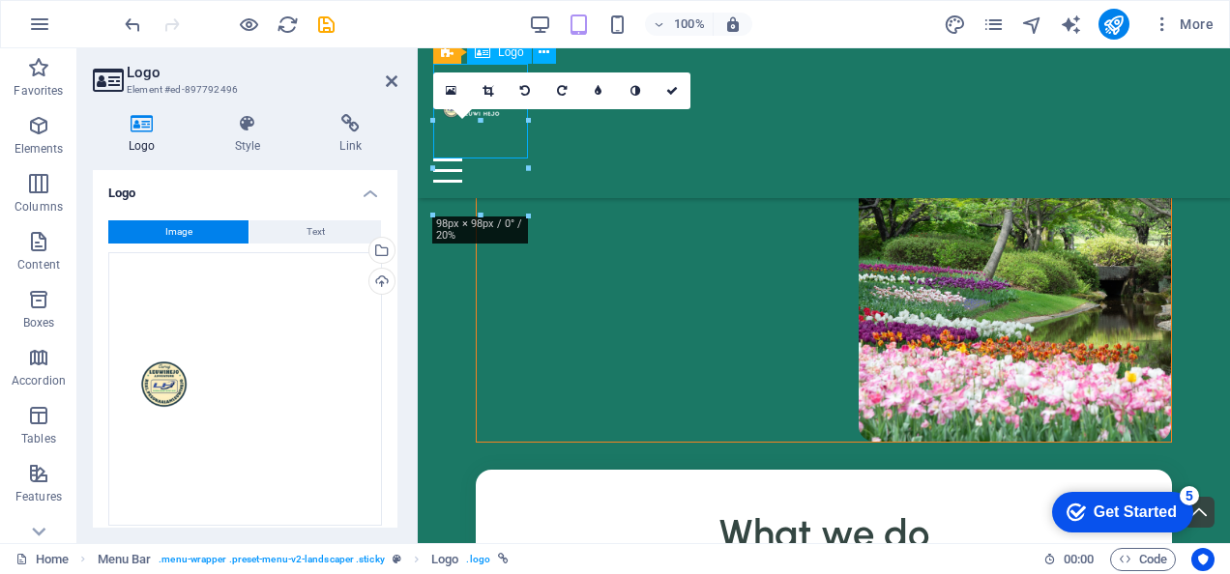
scroll to position [527, 0]
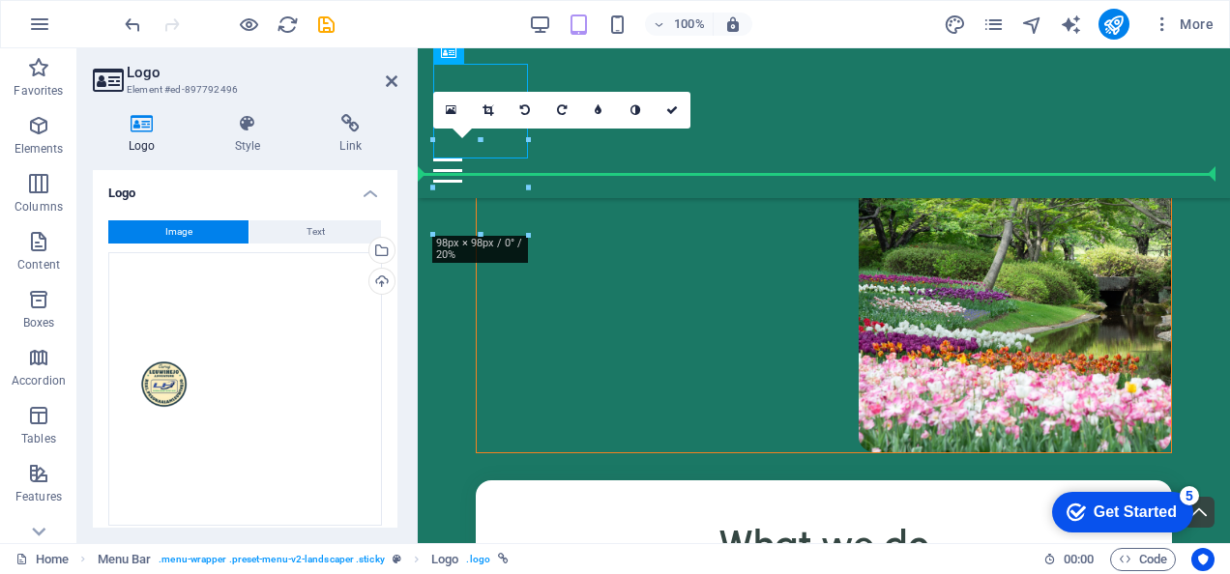
drag, startPoint x: 483, startPoint y: 106, endPoint x: 512, endPoint y: 164, distance: 65.3
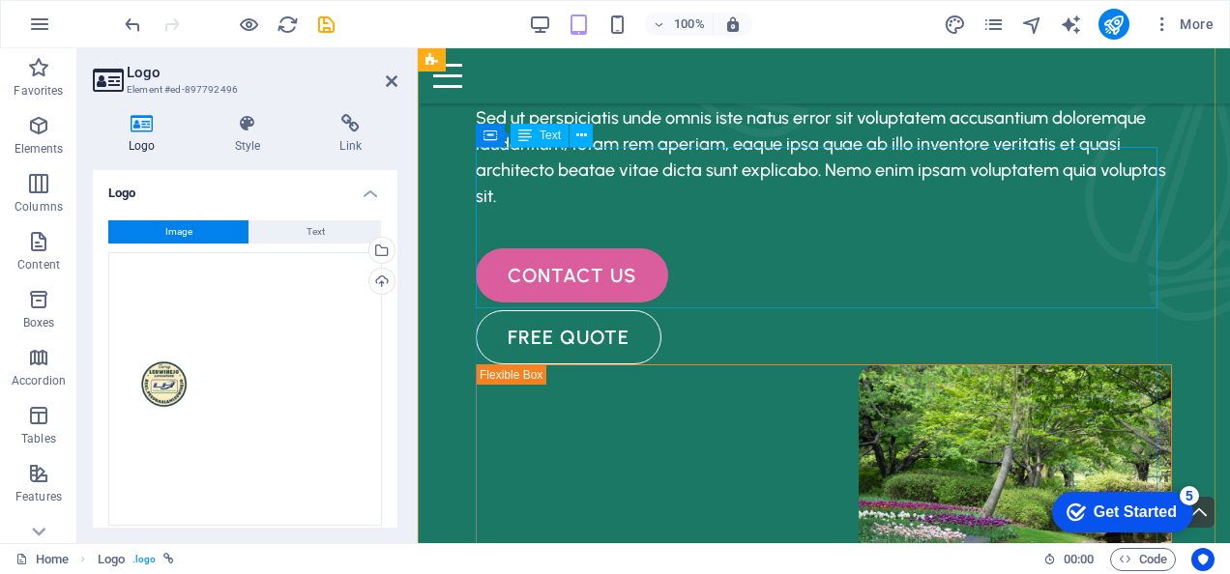
scroll to position [0, 0]
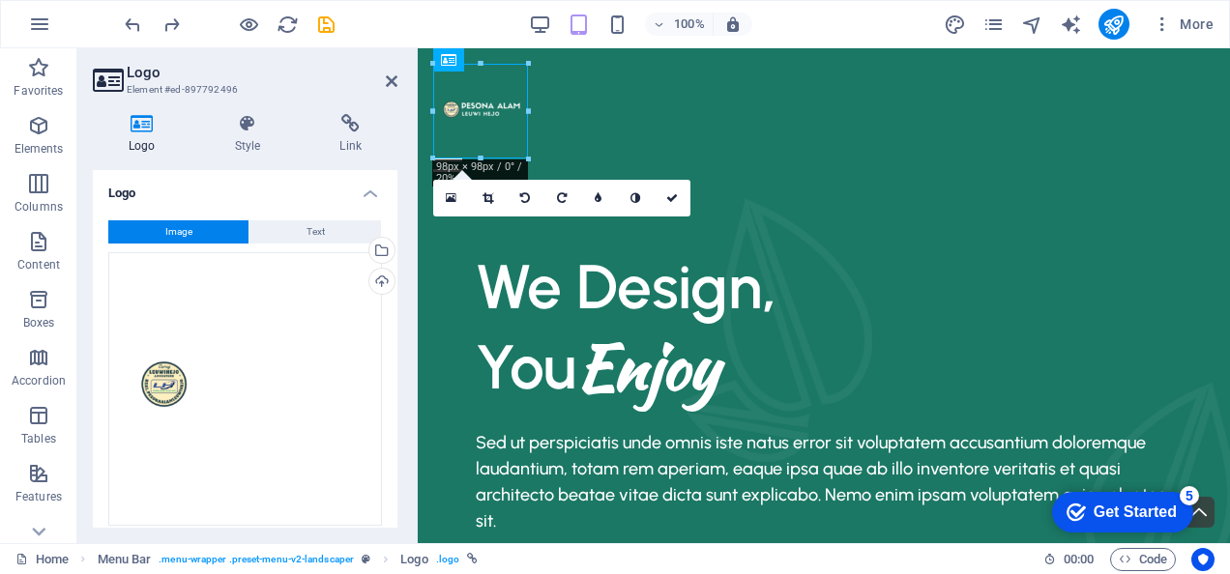
type input "200"
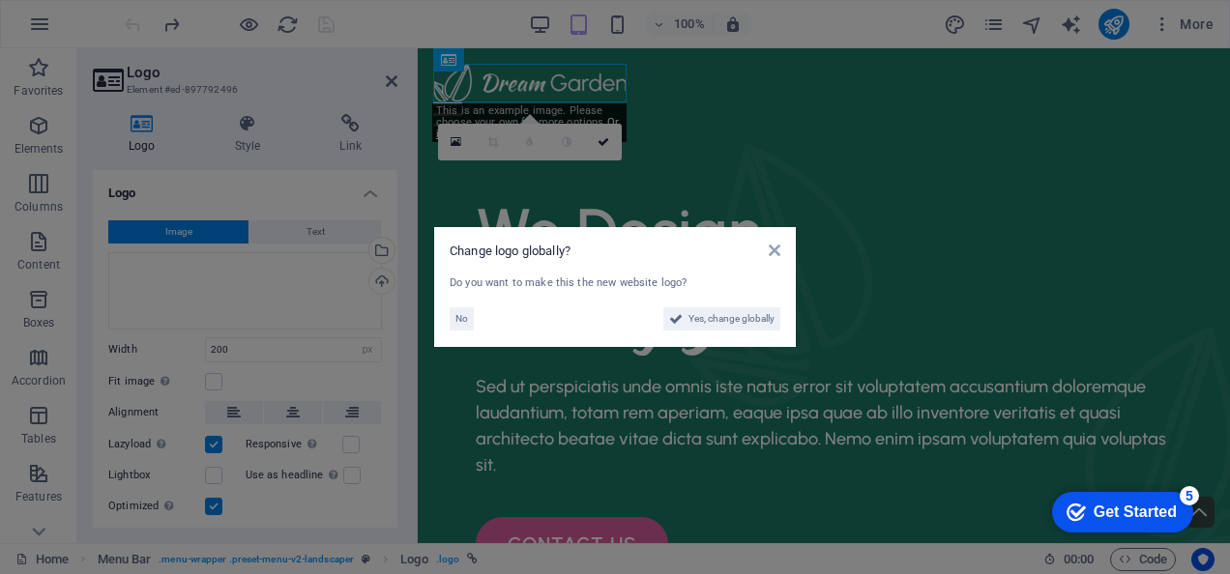
click at [719, 141] on aside "Change logo globally? Do you want to make this the new website logo? No Yes, ch…" at bounding box center [615, 287] width 1230 height 574
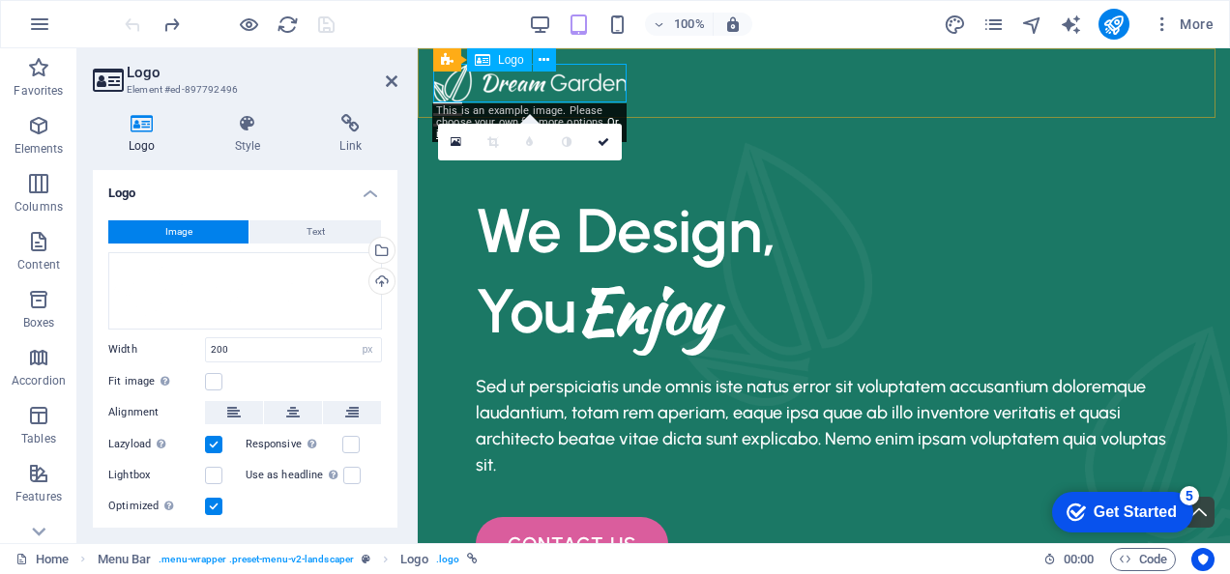
click at [585, 83] on div at bounding box center [823, 83] width 781 height 39
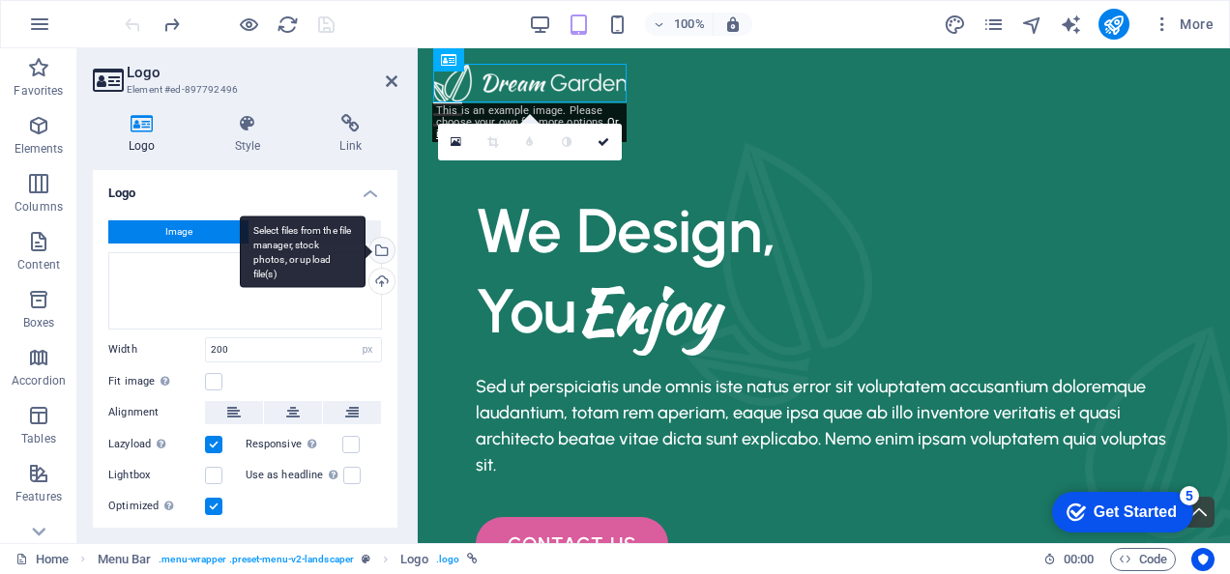
click at [382, 252] on div "Select files from the file manager, stock photos, or upload file(s)" at bounding box center [380, 252] width 29 height 29
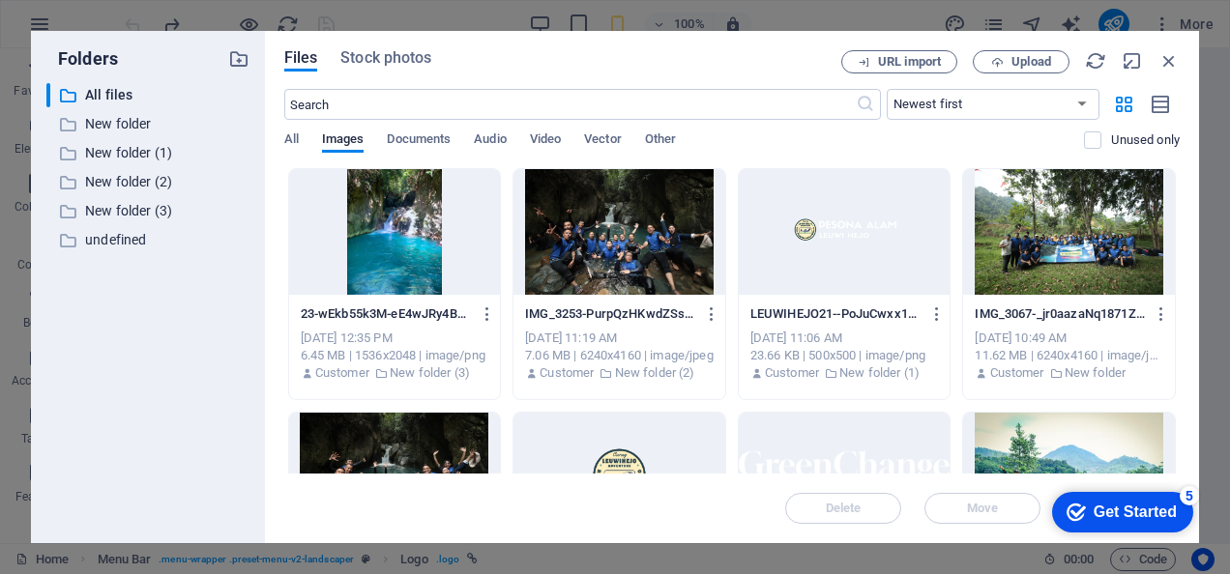
click at [801, 255] on div at bounding box center [845, 232] width 212 height 126
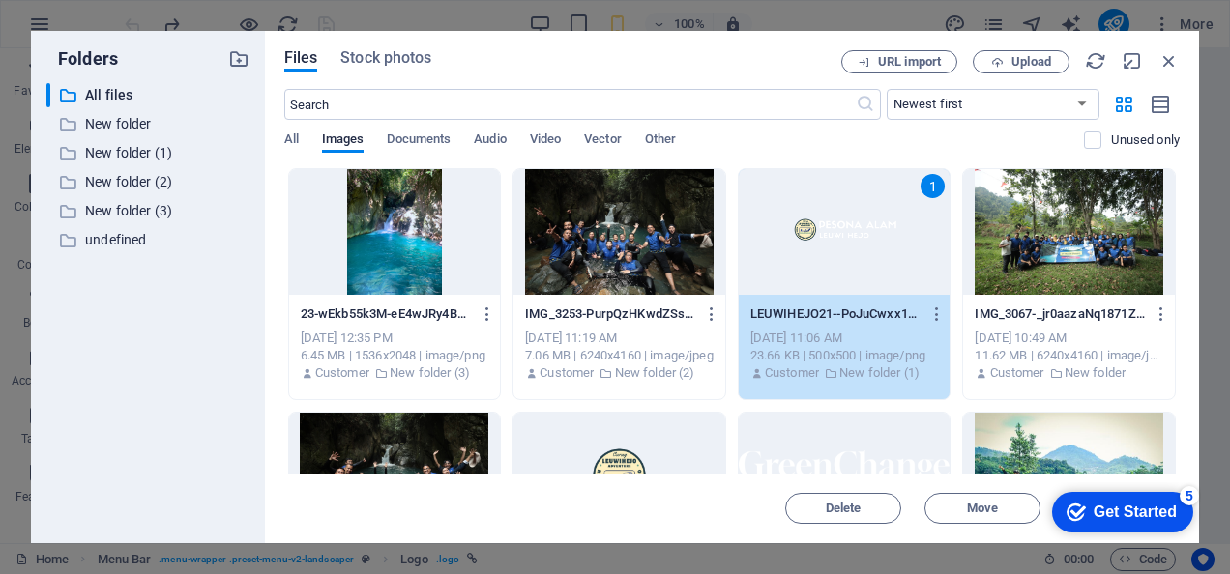
click at [859, 249] on div "1" at bounding box center [845, 232] width 212 height 126
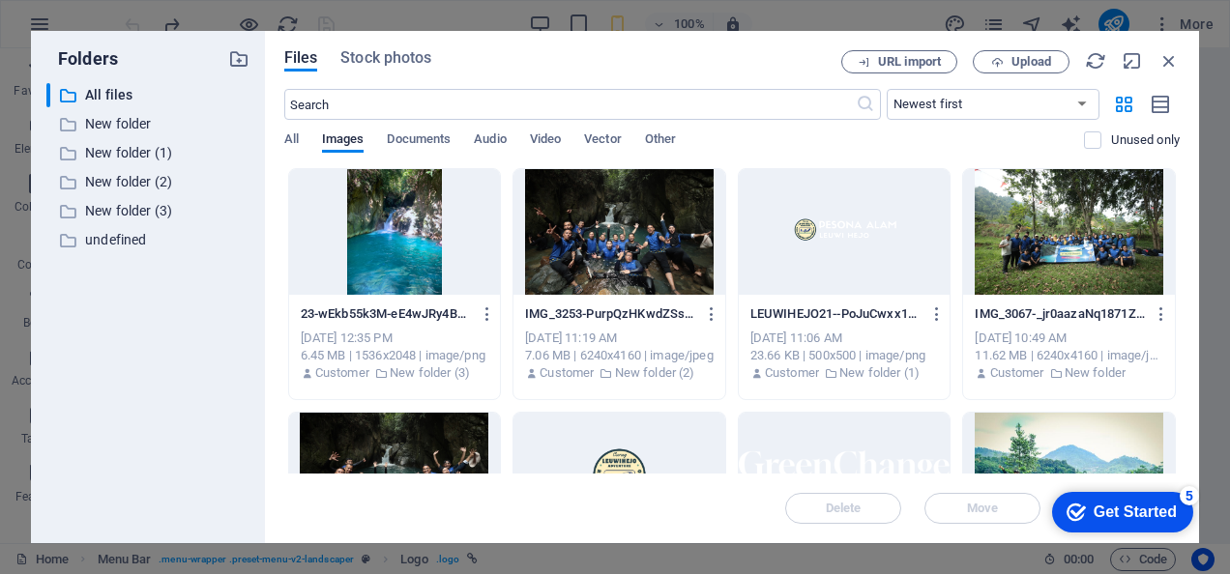
click at [859, 249] on div at bounding box center [845, 232] width 212 height 126
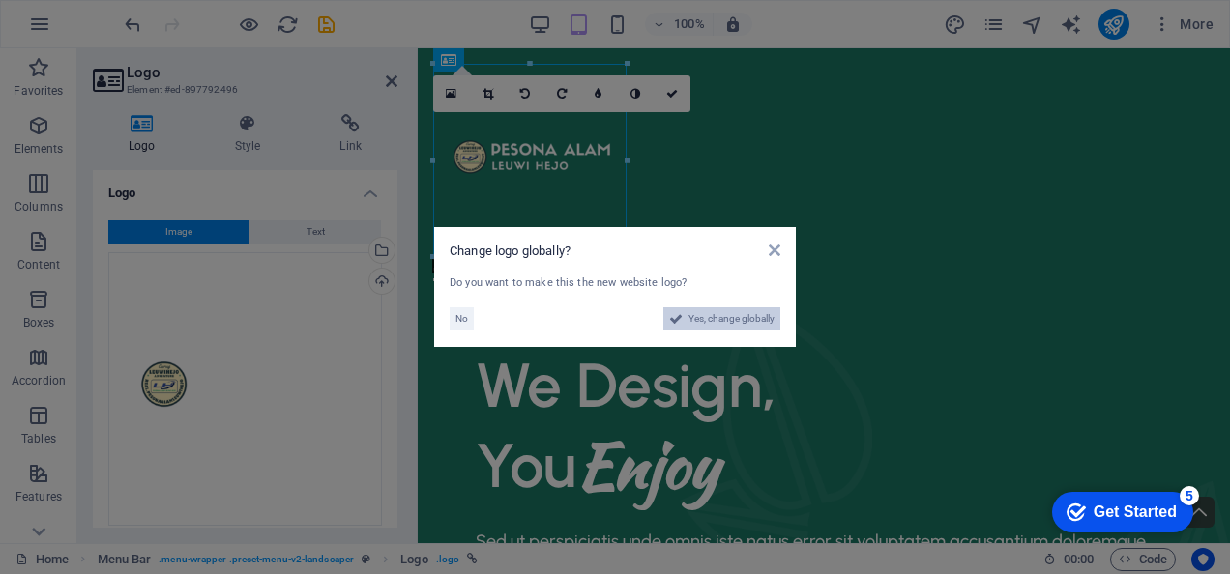
click at [720, 319] on span "Yes, change globally" at bounding box center [731, 318] width 86 height 23
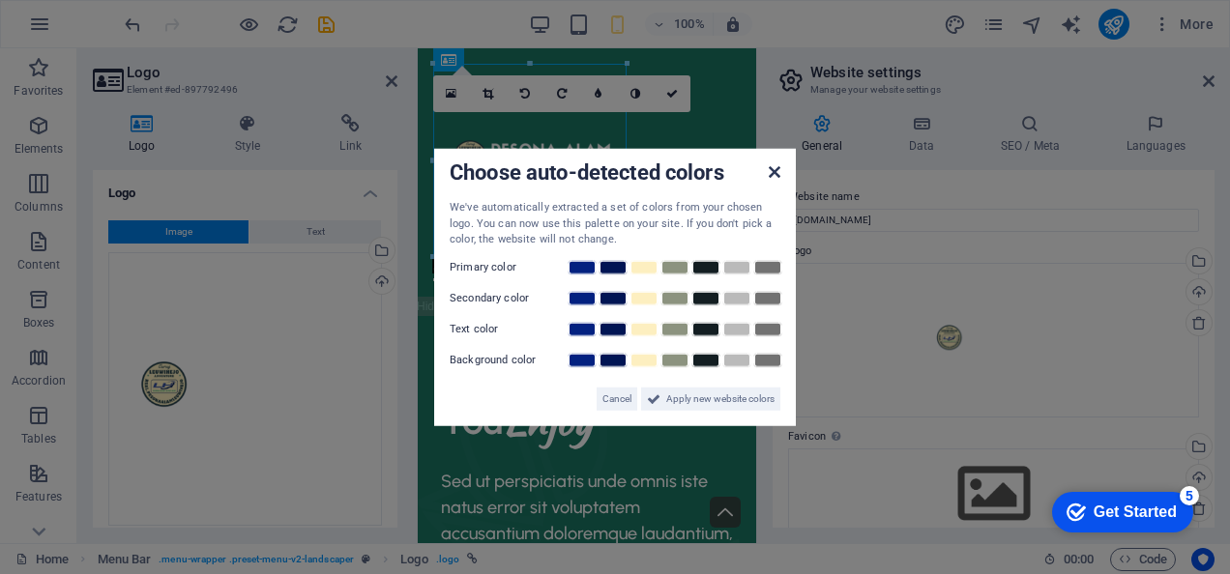
click at [770, 168] on icon at bounding box center [775, 171] width 12 height 15
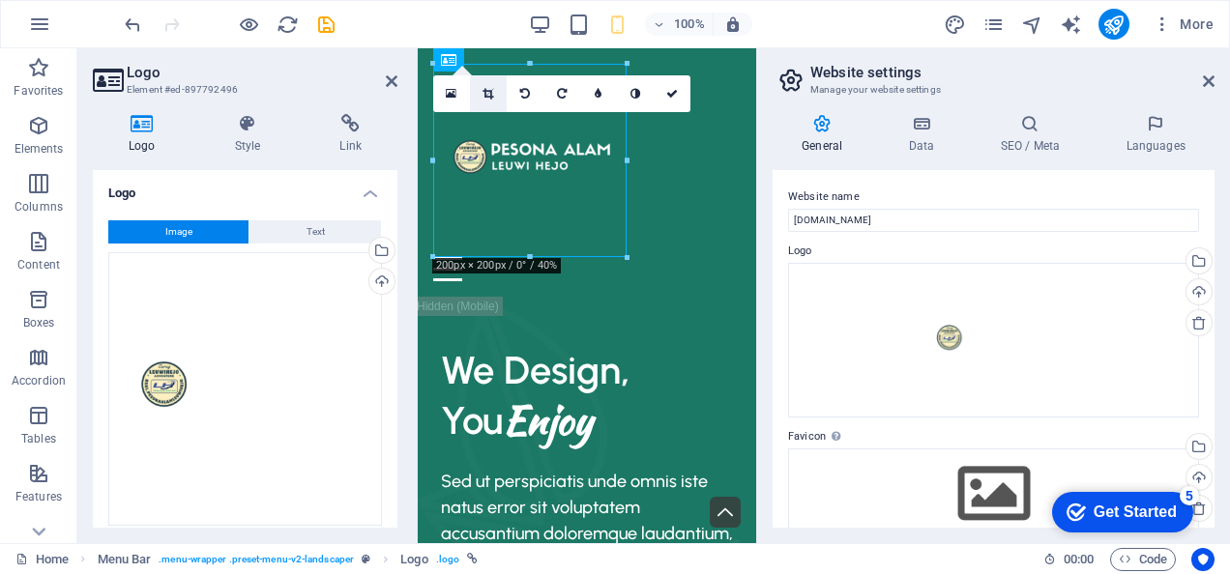
click at [489, 99] on link at bounding box center [488, 93] width 37 height 37
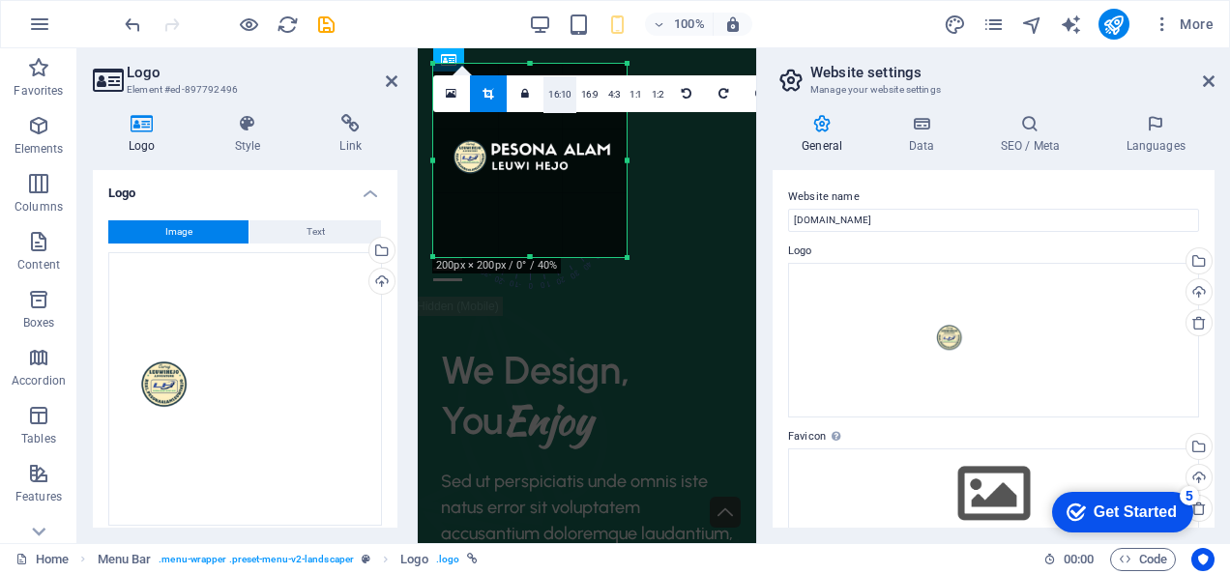
click at [564, 99] on link "16:10" at bounding box center [559, 94] width 33 height 37
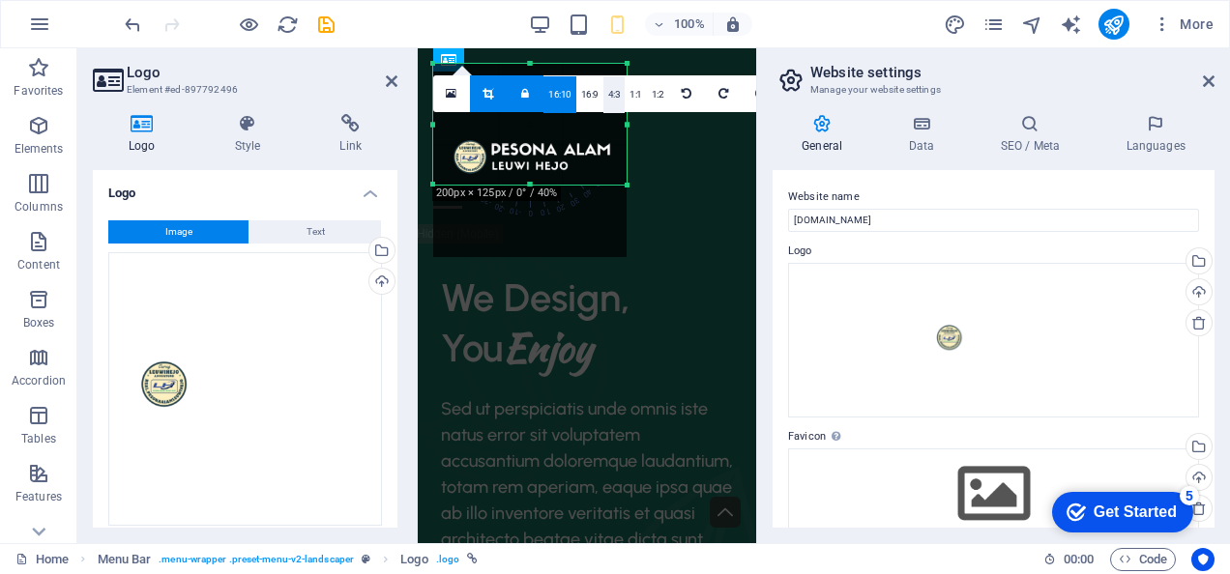
click at [604, 91] on link "4:3" at bounding box center [614, 94] width 22 height 37
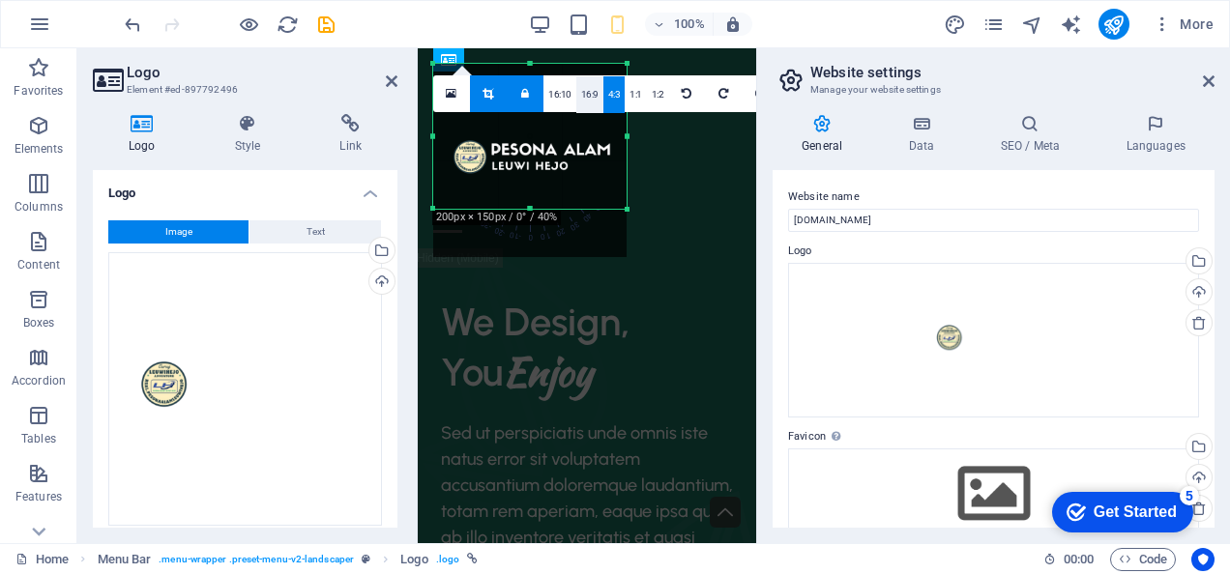
click at [590, 91] on link "16:9" at bounding box center [589, 94] width 27 height 37
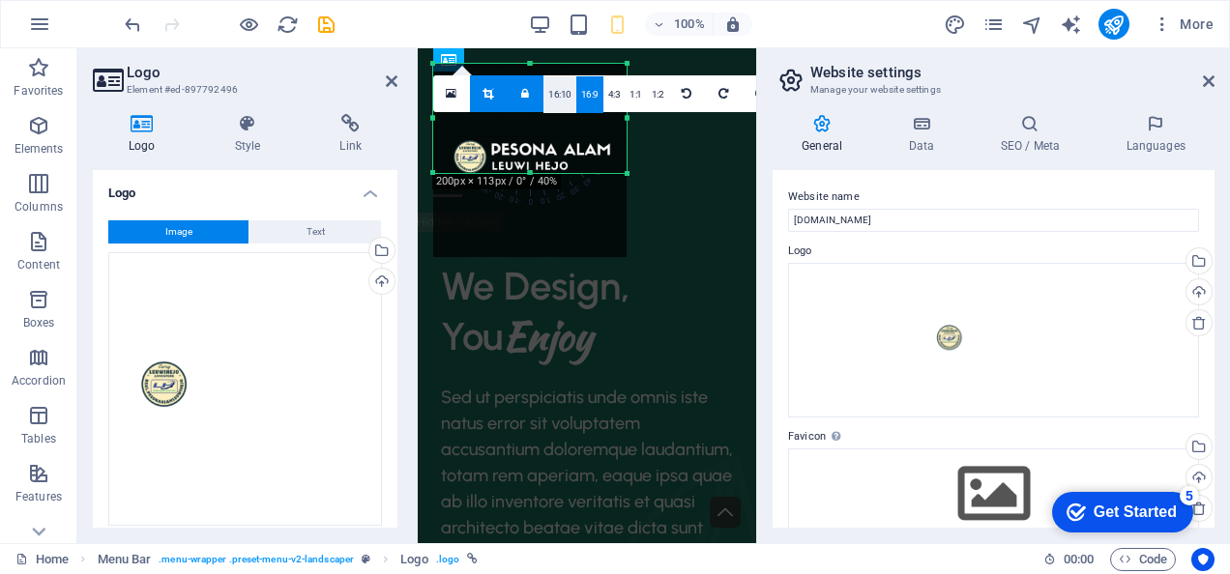
click at [565, 94] on link "16:10" at bounding box center [559, 94] width 33 height 37
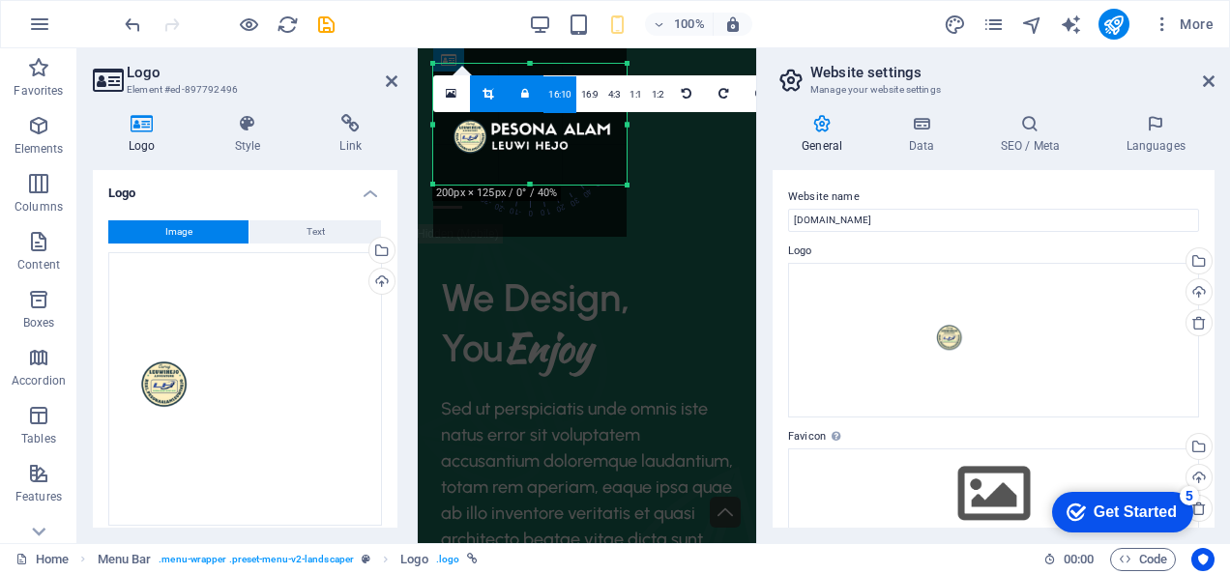
drag, startPoint x: 553, startPoint y: 153, endPoint x: 549, endPoint y: 132, distance: 20.7
click at [549, 132] on div at bounding box center [529, 140] width 193 height 193
click at [668, 145] on div "About Us Services Portfolio Contact" at bounding box center [587, 136] width 338 height 176
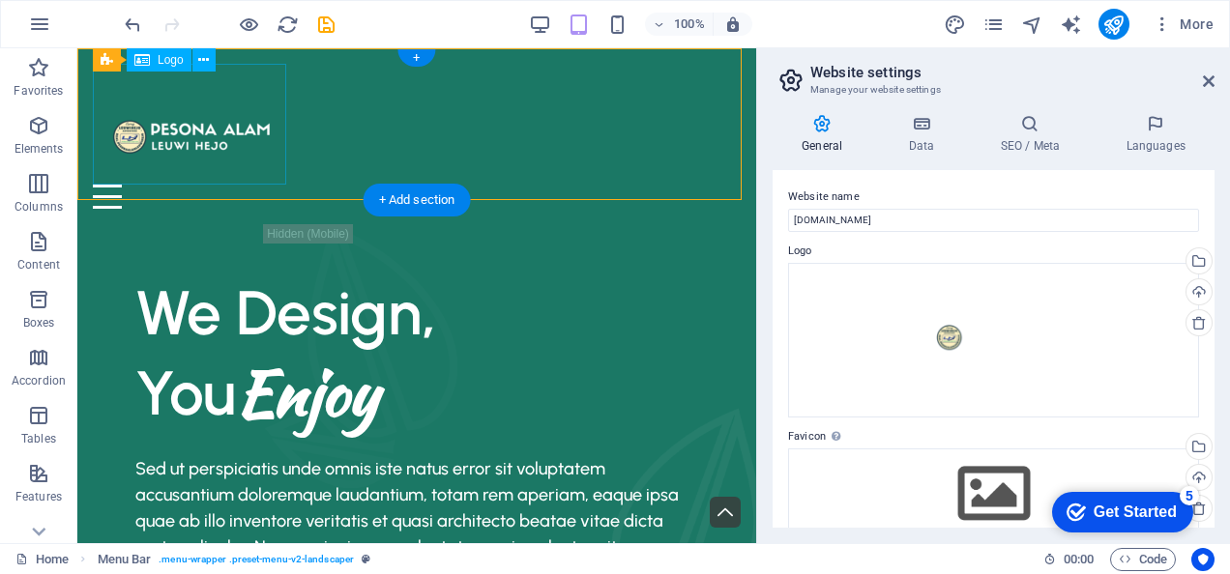
click at [189, 151] on div at bounding box center [417, 124] width 648 height 121
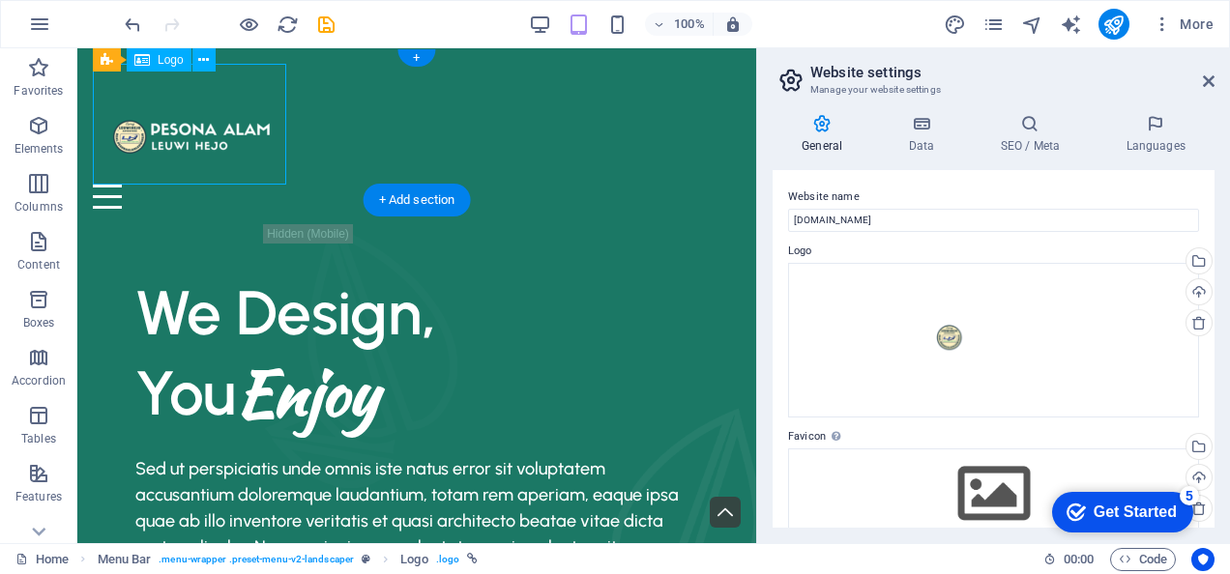
click at [189, 151] on div at bounding box center [417, 124] width 648 height 121
select select "px"
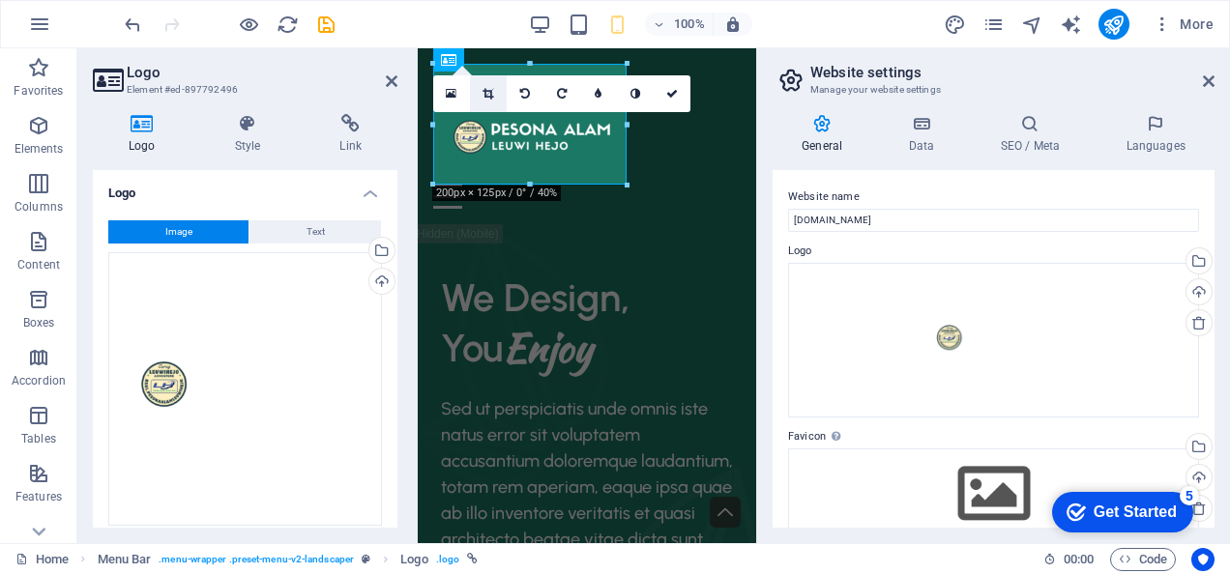
click at [482, 94] on link at bounding box center [488, 93] width 37 height 37
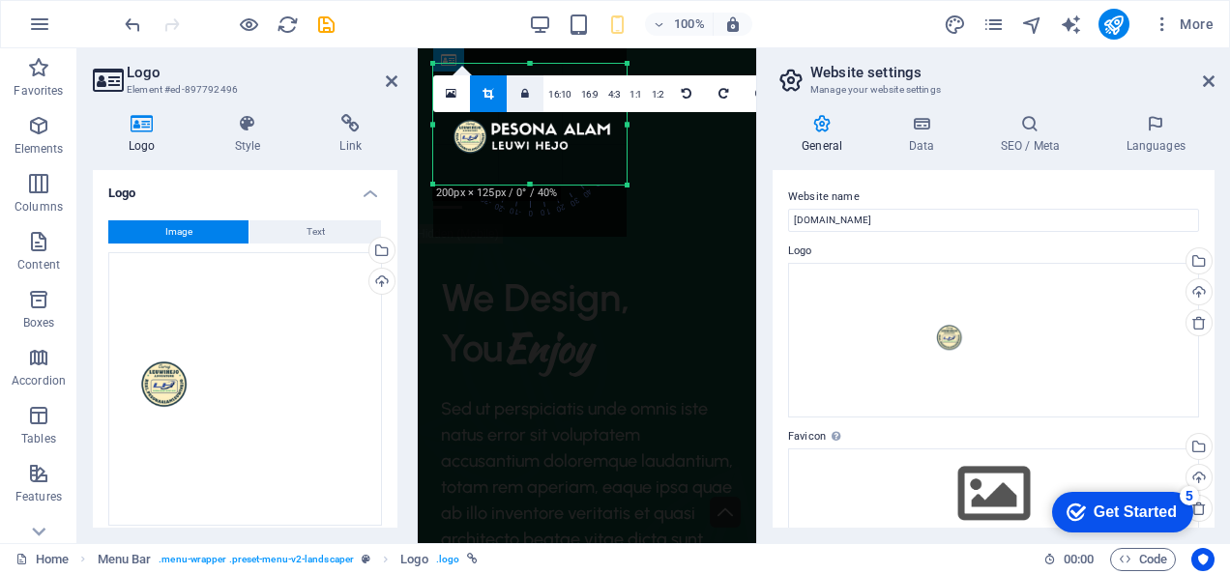
click at [521, 97] on icon at bounding box center [525, 94] width 8 height 12
click at [529, 138] on div at bounding box center [529, 134] width 193 height 193
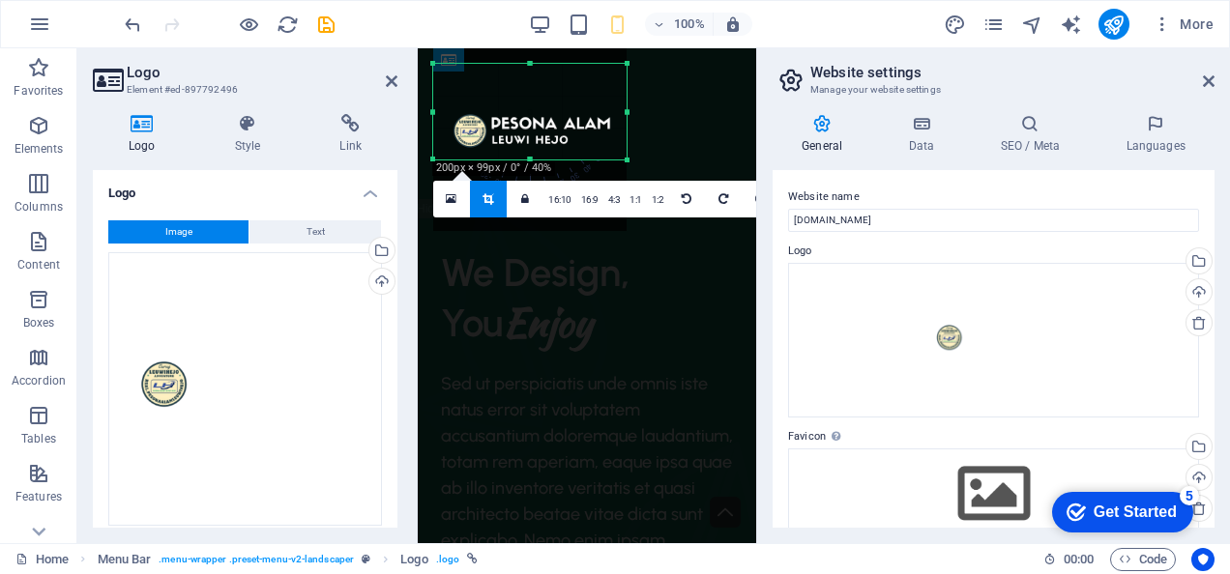
drag, startPoint x: 528, startPoint y: 185, endPoint x: 530, endPoint y: 160, distance: 25.2
click at [530, 160] on div at bounding box center [529, 160] width 193 height 7
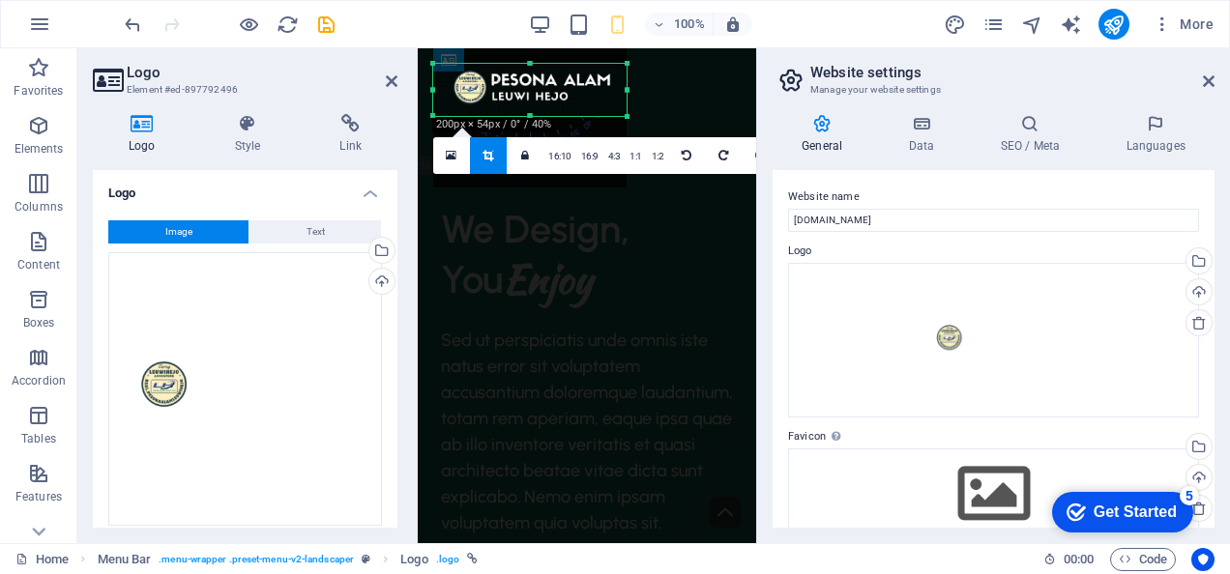
drag, startPoint x: 528, startPoint y: 66, endPoint x: 527, endPoint y: 109, distance: 43.5
click at [527, 109] on div "180 170 160 150 140 130 120 110 100 90 80 70 60 50 40 30 20 10 0 -10 -20 -30 -4…" at bounding box center [529, 90] width 193 height 52
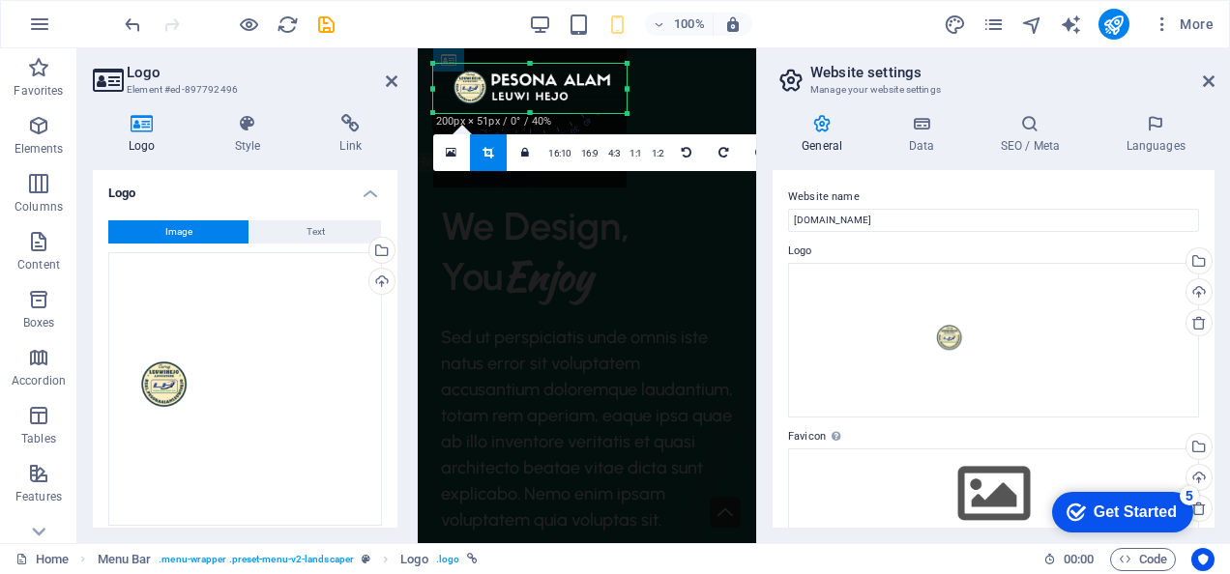
click at [529, 113] on div at bounding box center [529, 113] width 193 height 7
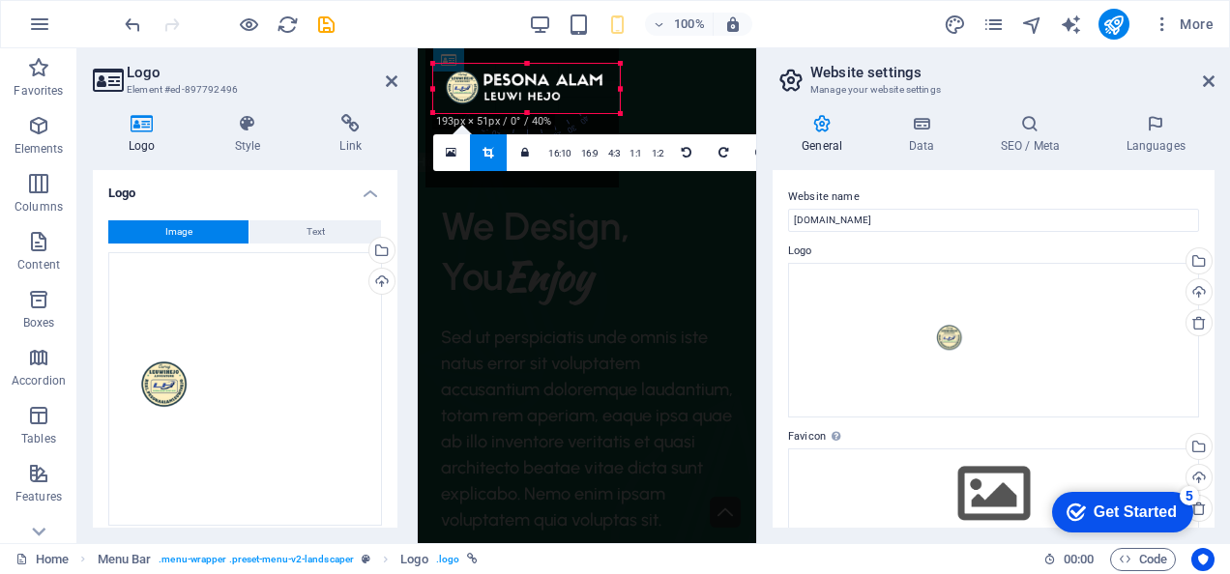
click at [438, 84] on div "180 170 160 150 140 130 120 110 100 90 80 70 60 50 40 30 20 10 0 -10 -20 -30 -4…" at bounding box center [526, 88] width 187 height 49
click at [395, 83] on icon at bounding box center [392, 80] width 12 height 15
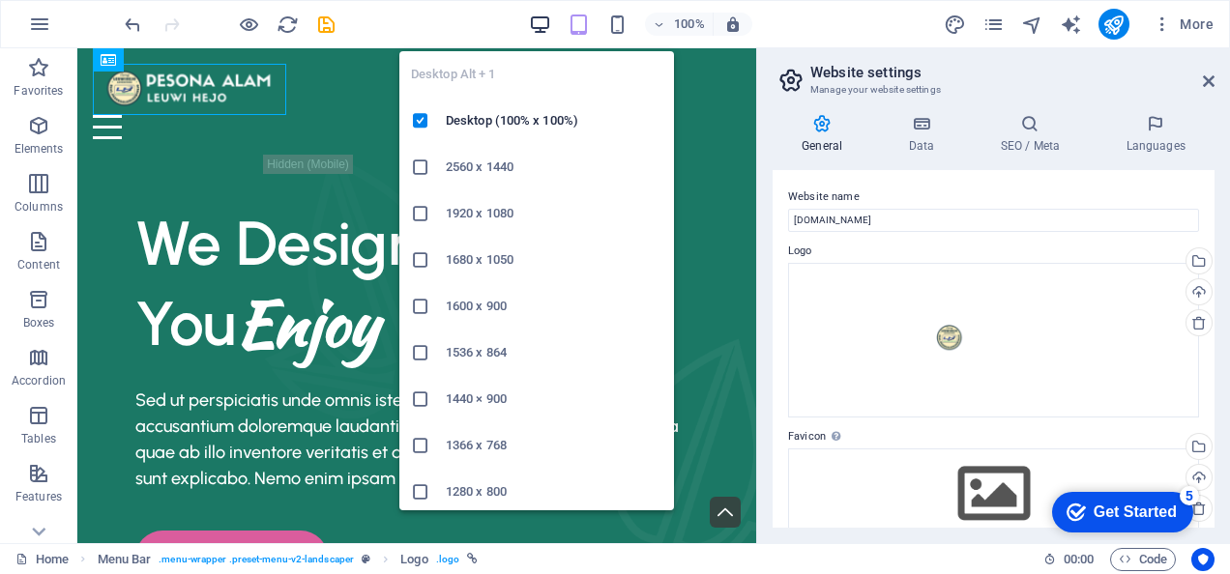
click at [533, 14] on icon "button" at bounding box center [540, 25] width 22 height 22
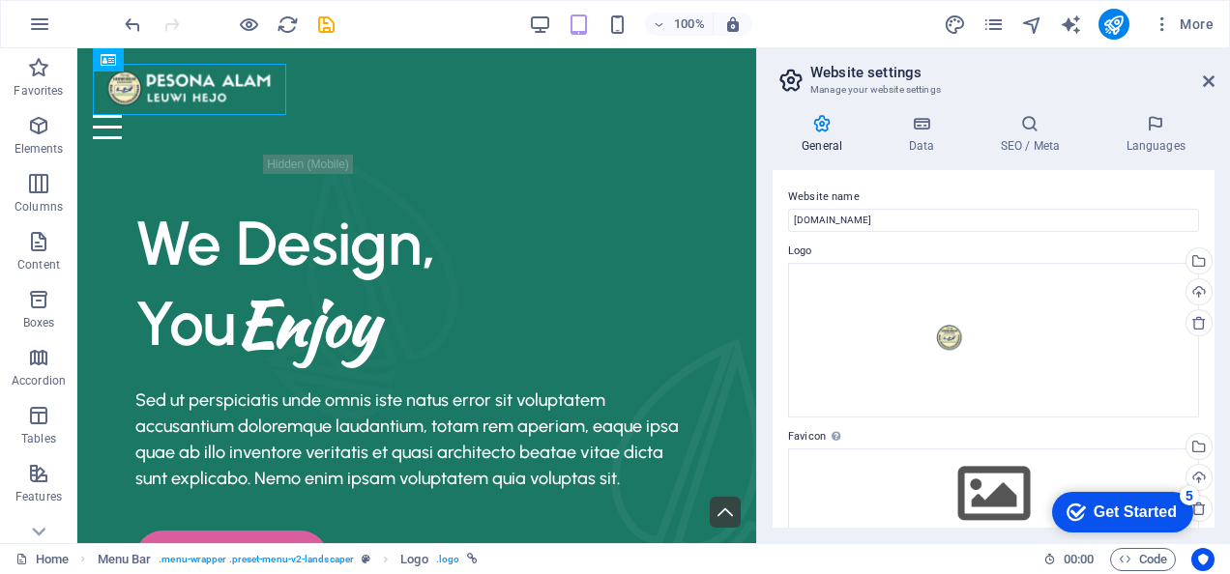
click at [1198, 82] on header "Website settings Manage your website settings" at bounding box center [995, 73] width 438 height 50
click at [1206, 82] on icon at bounding box center [1209, 80] width 12 height 15
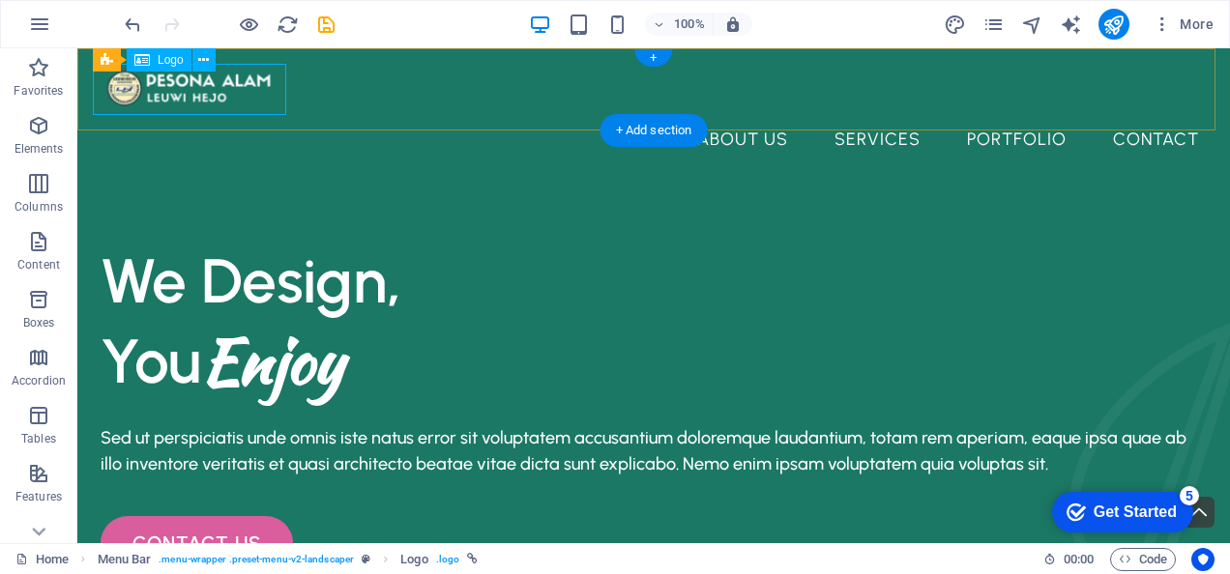
click at [258, 102] on div at bounding box center [654, 89] width 1122 height 51
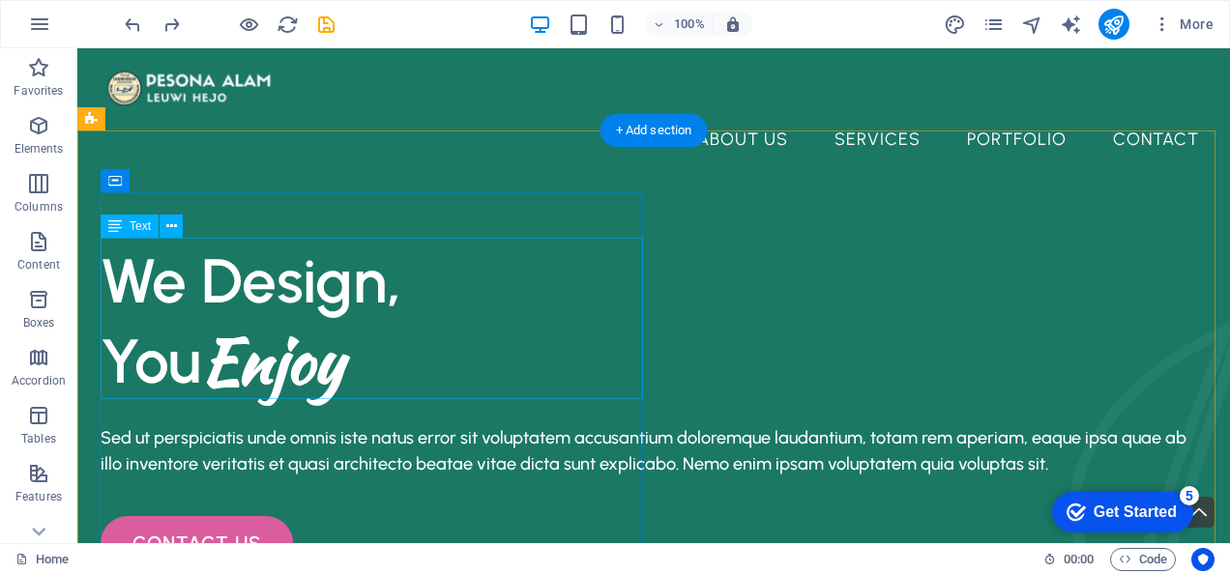
click at [432, 364] on div "We Design, You Enjoy" at bounding box center [654, 321] width 1106 height 161
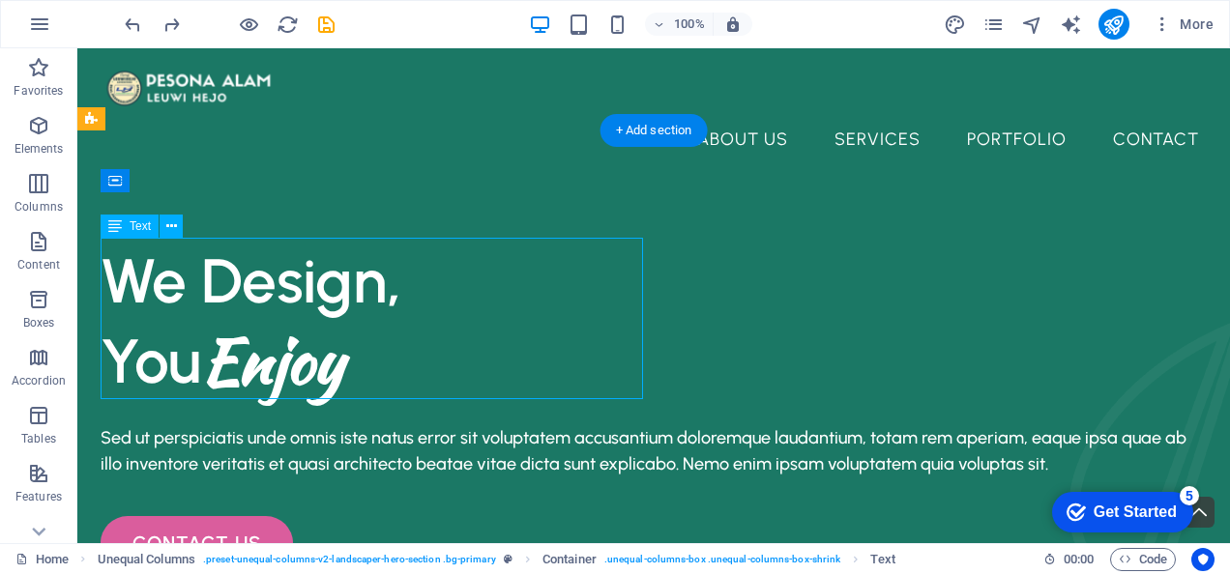
click at [432, 364] on div "We Design, You Enjoy" at bounding box center [654, 321] width 1106 height 161
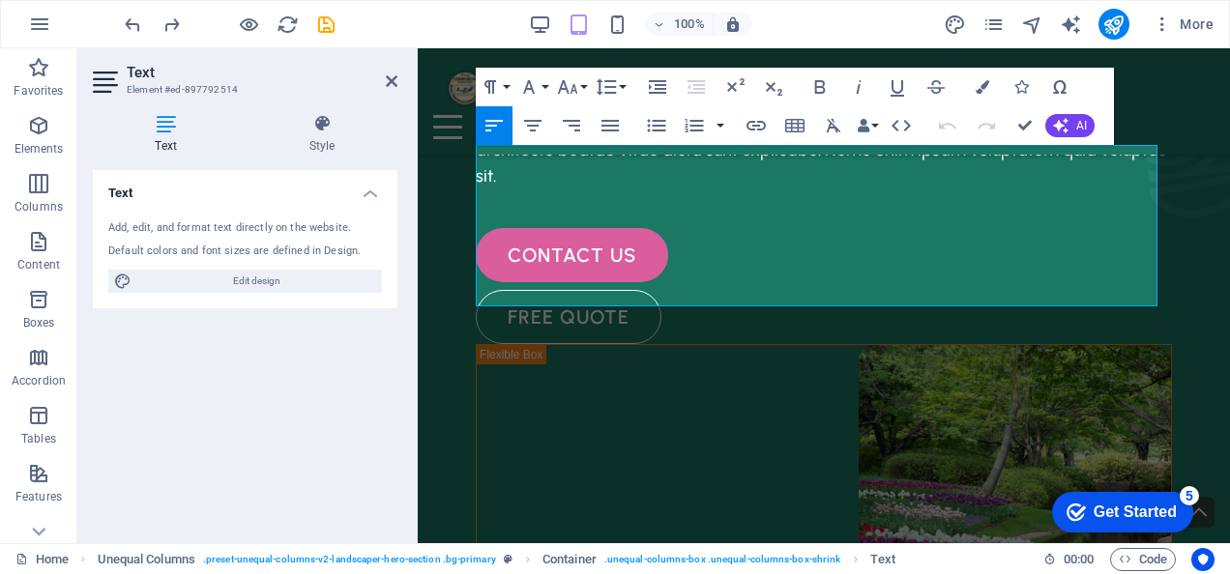
scroll to position [269, 0]
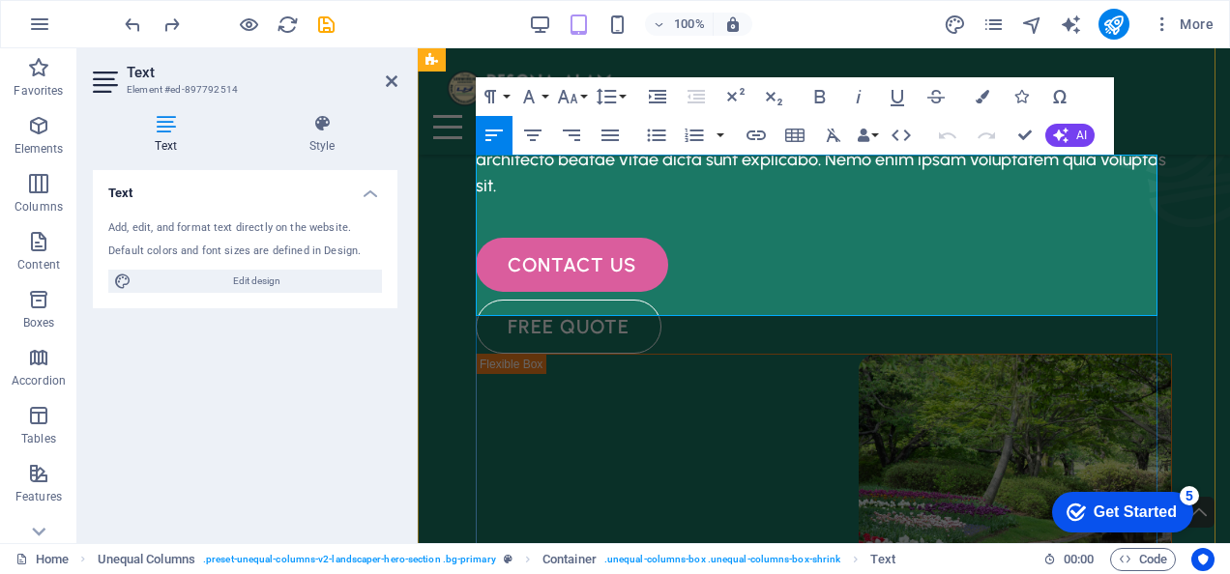
click at [590, 68] on span "You Enjoy" at bounding box center [597, 30] width 243 height 74
click at [638, 71] on h1 "​ Enjoy" at bounding box center [824, 30] width 696 height 80
click at [392, 78] on icon at bounding box center [392, 80] width 12 height 15
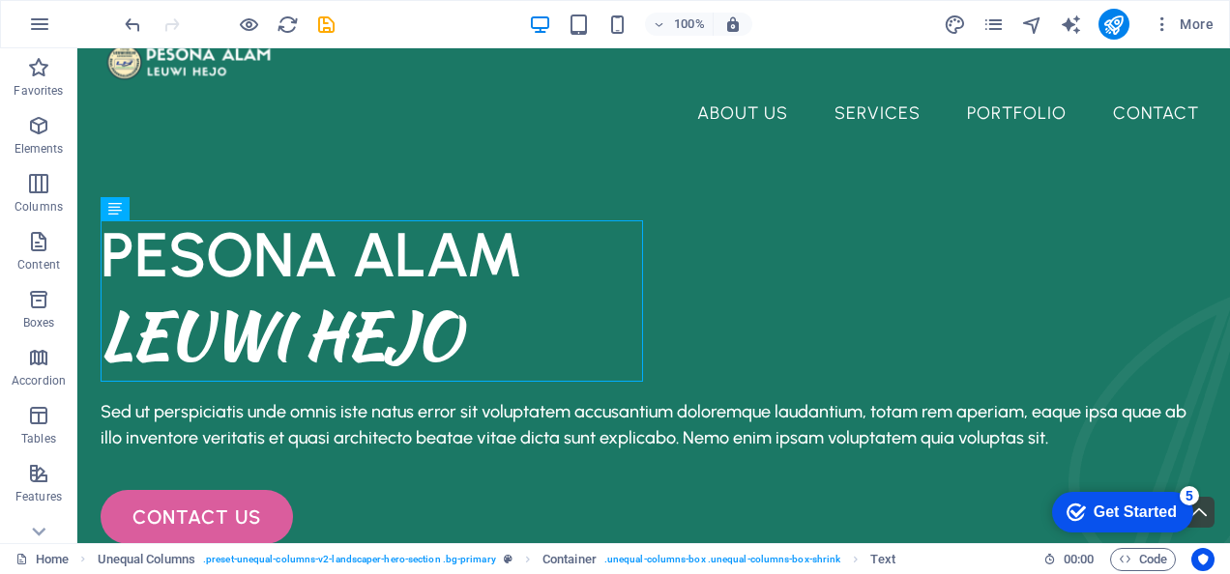
scroll to position [0, 0]
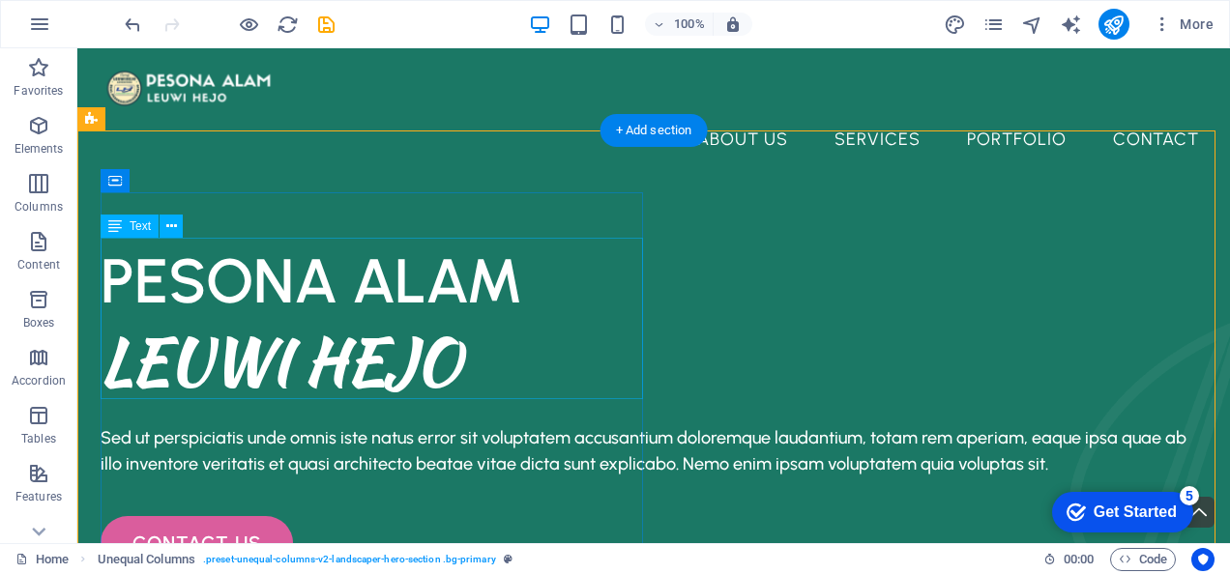
click at [526, 333] on div "PESONA ALAM LEUWI HEJO" at bounding box center [654, 321] width 1106 height 161
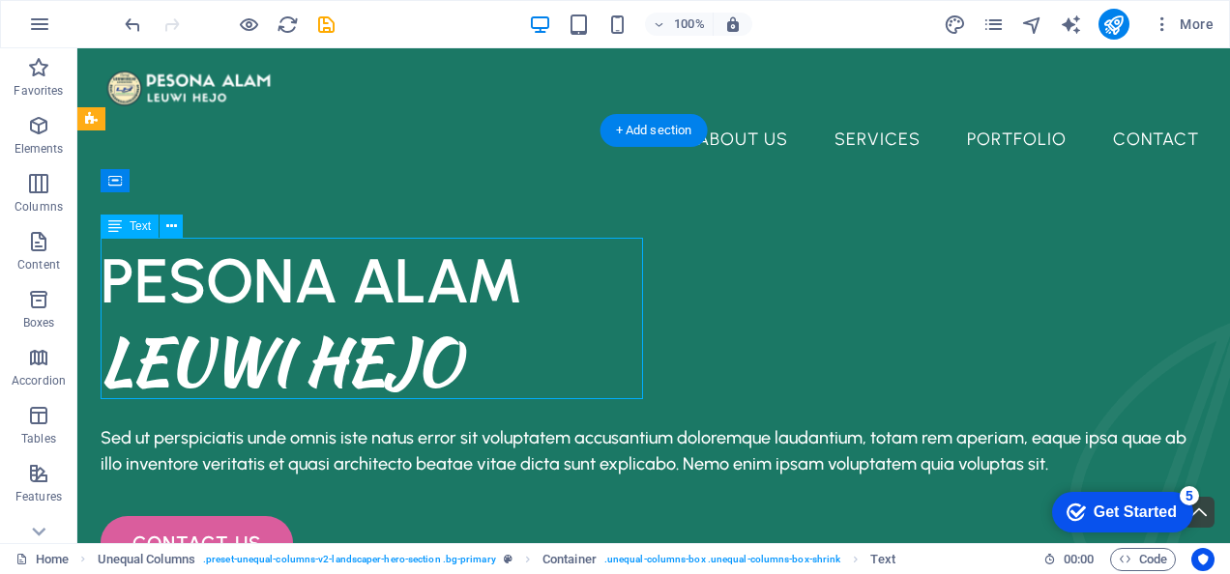
click at [458, 350] on div "PESONA ALAM LEUWI HEJO" at bounding box center [654, 321] width 1106 height 161
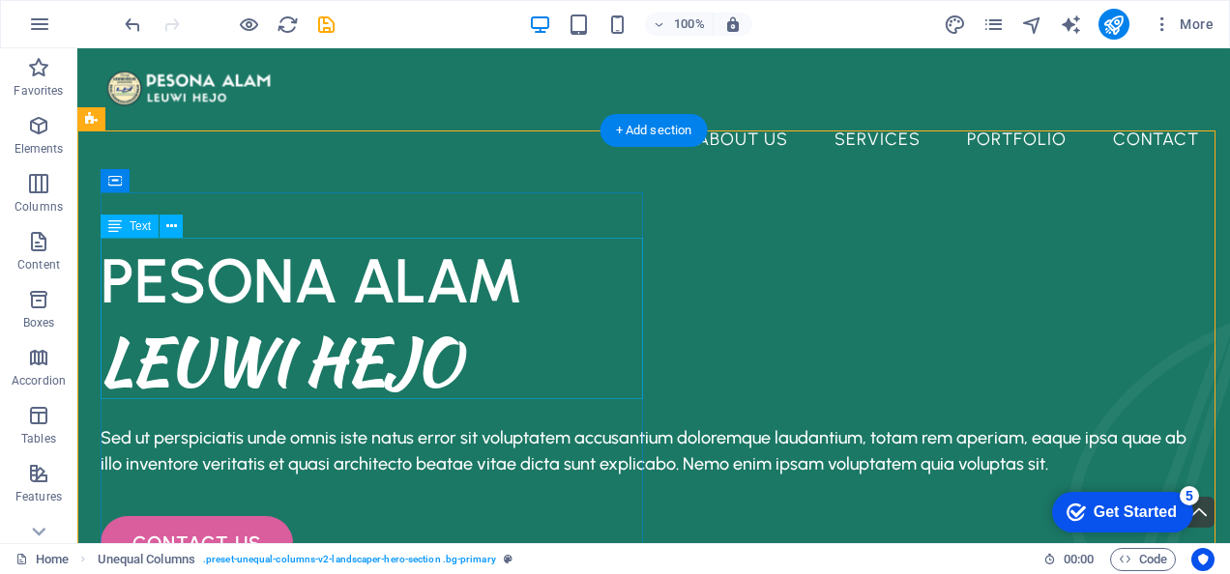
click at [461, 348] on div "PESONA ALAM LEUWI HEJO" at bounding box center [654, 321] width 1106 height 161
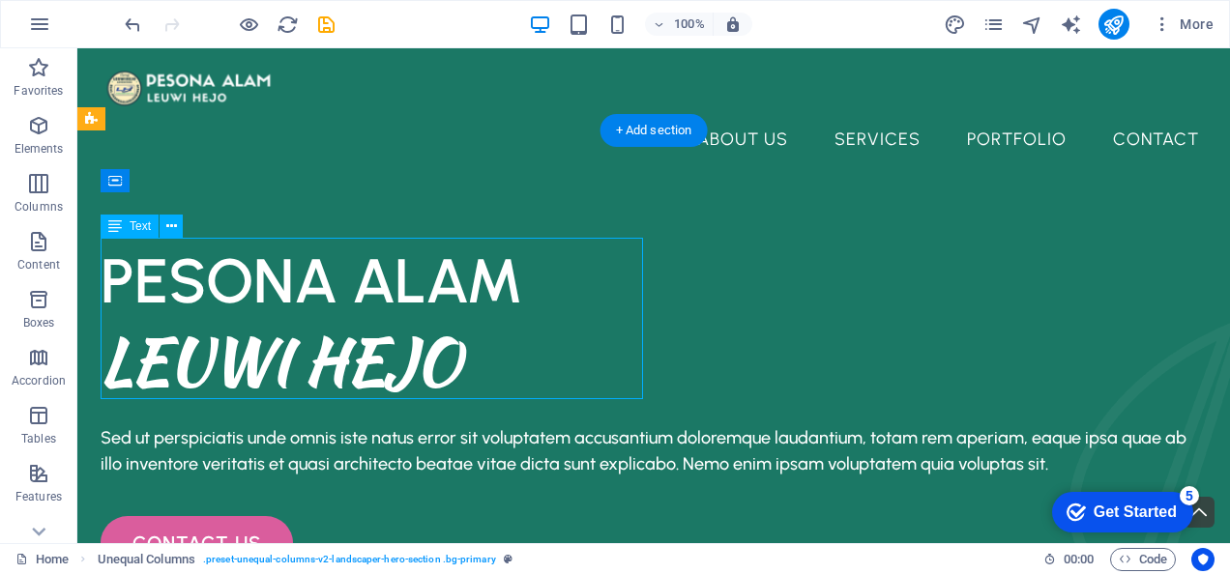
click at [461, 348] on div "PESONA ALAM LEUWI HEJO" at bounding box center [654, 321] width 1106 height 161
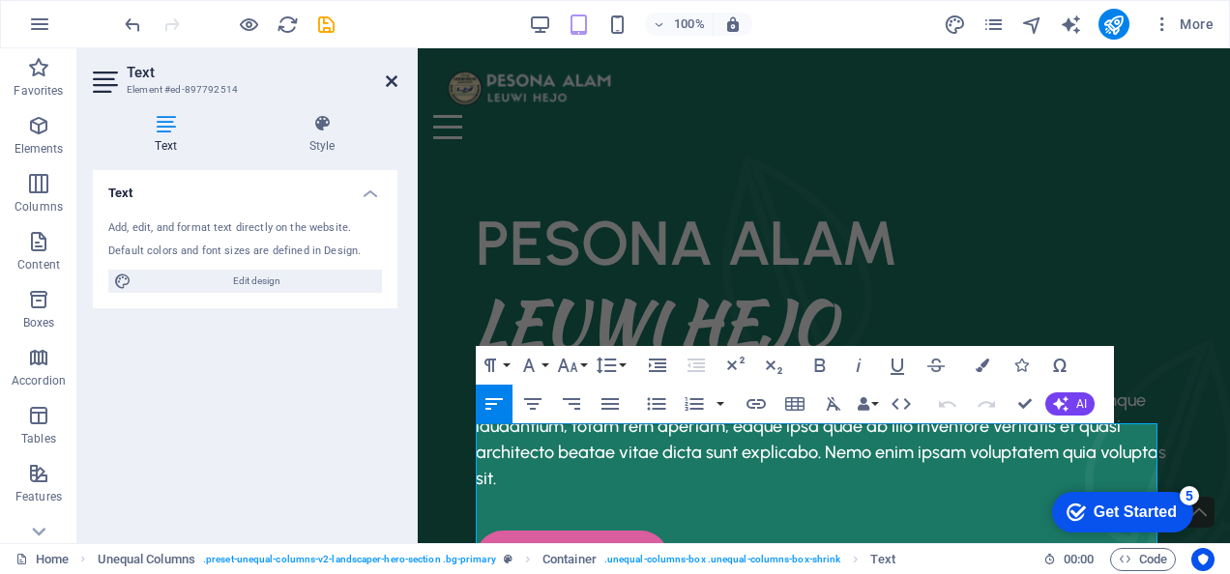
click at [391, 77] on icon at bounding box center [392, 80] width 12 height 15
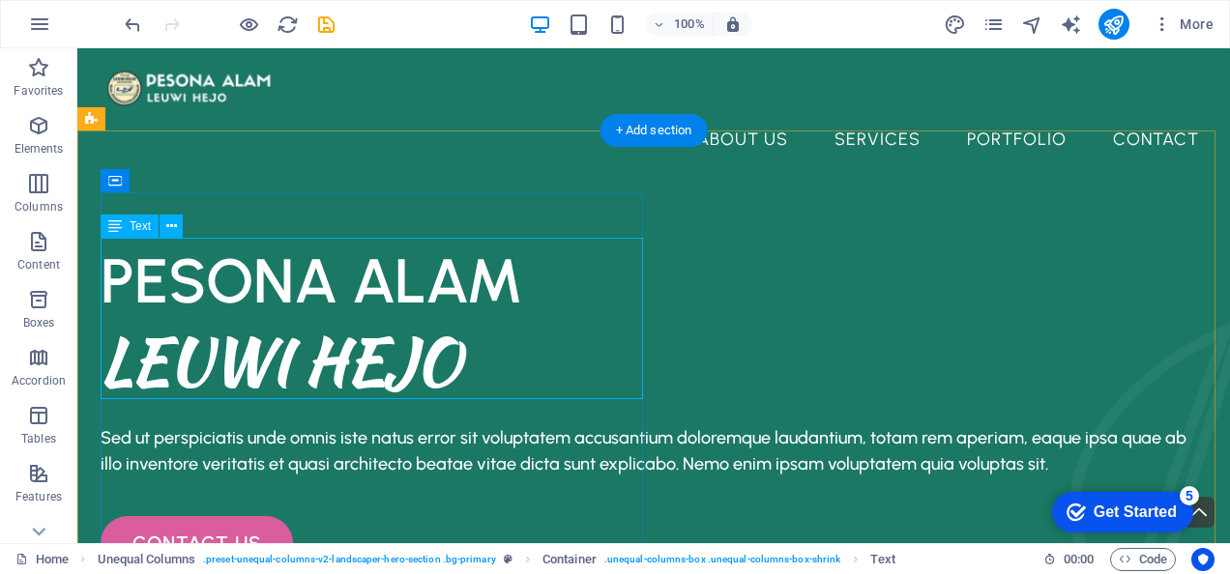
click at [105, 346] on div "PESONA ALAM LEUWI HEJO" at bounding box center [654, 321] width 1106 height 161
click at [120, 345] on div "PESONA ALAM LEUWI HEJO" at bounding box center [654, 321] width 1106 height 161
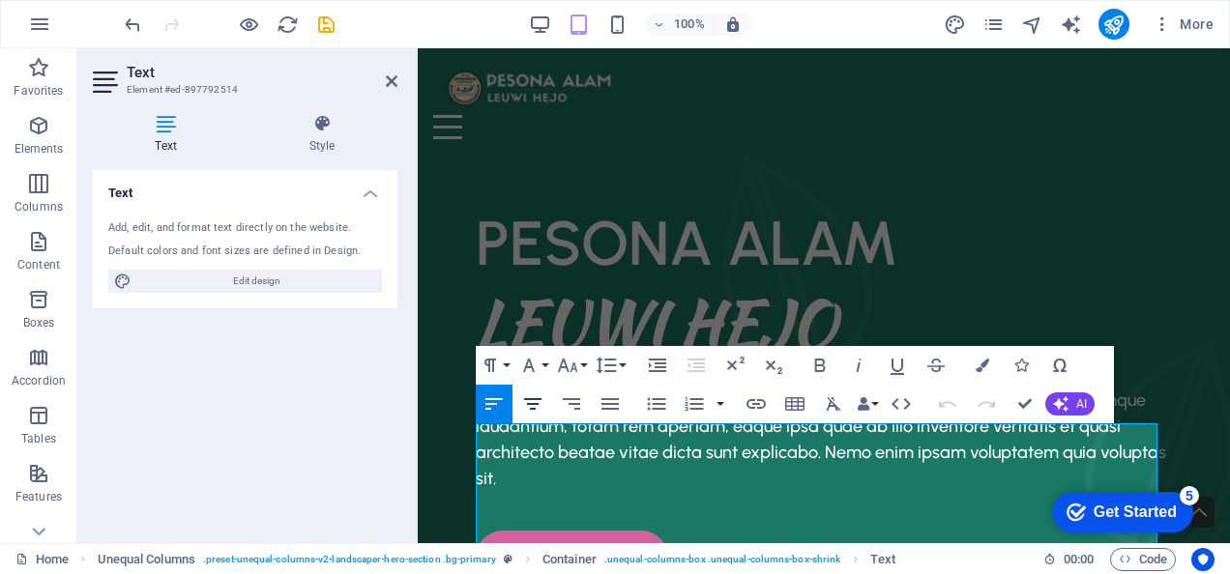
click at [538, 396] on icon "button" at bounding box center [532, 404] width 23 height 23
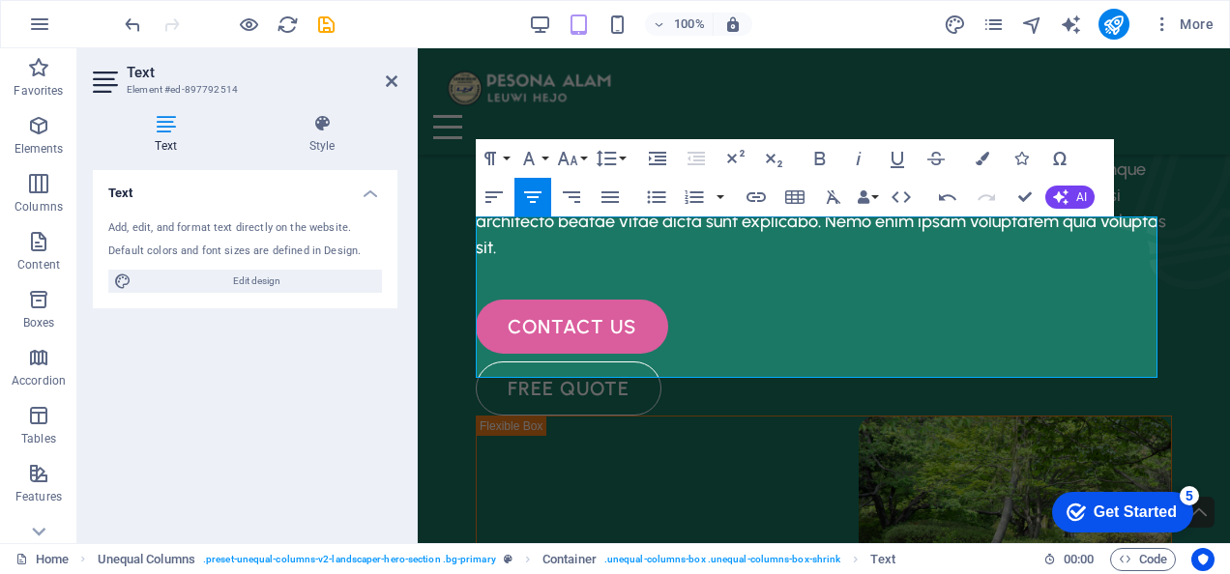
scroll to position [196, 0]
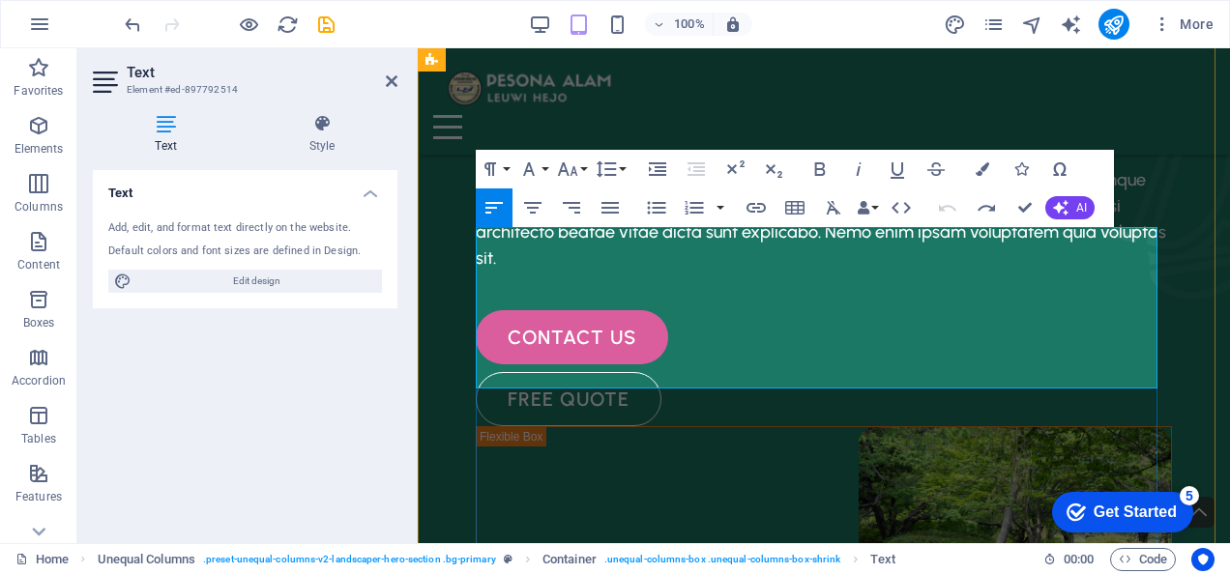
drag, startPoint x: 855, startPoint y: 346, endPoint x: 478, endPoint y: 358, distance: 377.3
click at [478, 143] on h1 "LEUWI HEJO" at bounding box center [824, 103] width 696 height 80
drag, startPoint x: 477, startPoint y: 254, endPoint x: 898, endPoint y: 238, distance: 421.9
click at [898, 60] on span "PESONA ALAM" at bounding box center [687, 22] width 423 height 74
click at [822, 162] on icon "button" at bounding box center [819, 169] width 23 height 23
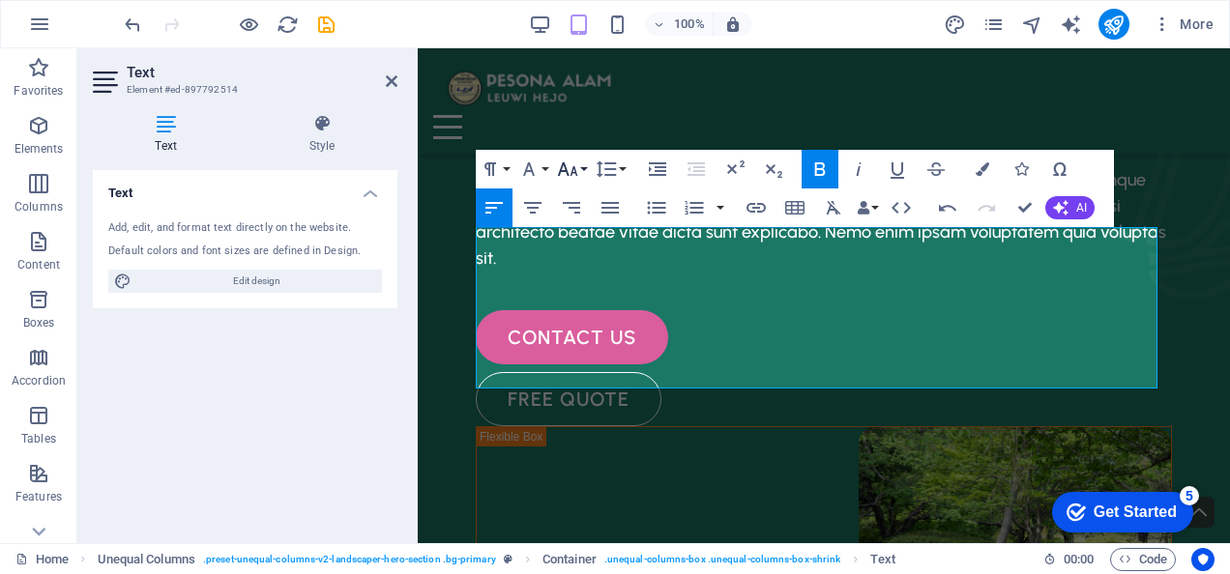
click at [580, 169] on button "Font Size" at bounding box center [571, 169] width 37 height 39
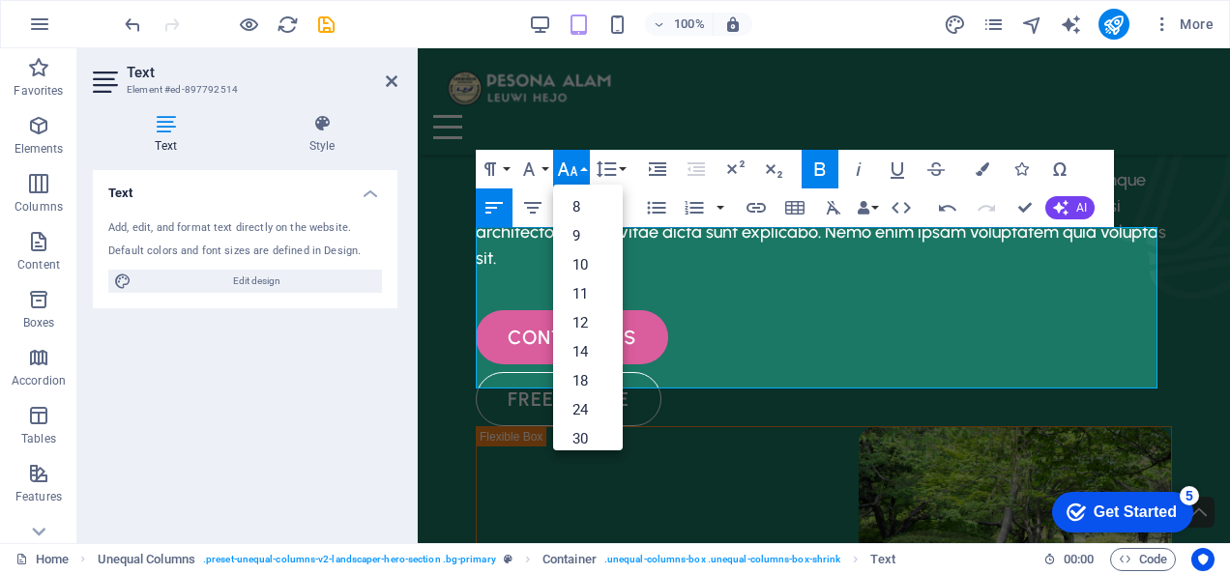
click at [580, 169] on button "Font Size" at bounding box center [571, 169] width 37 height 39
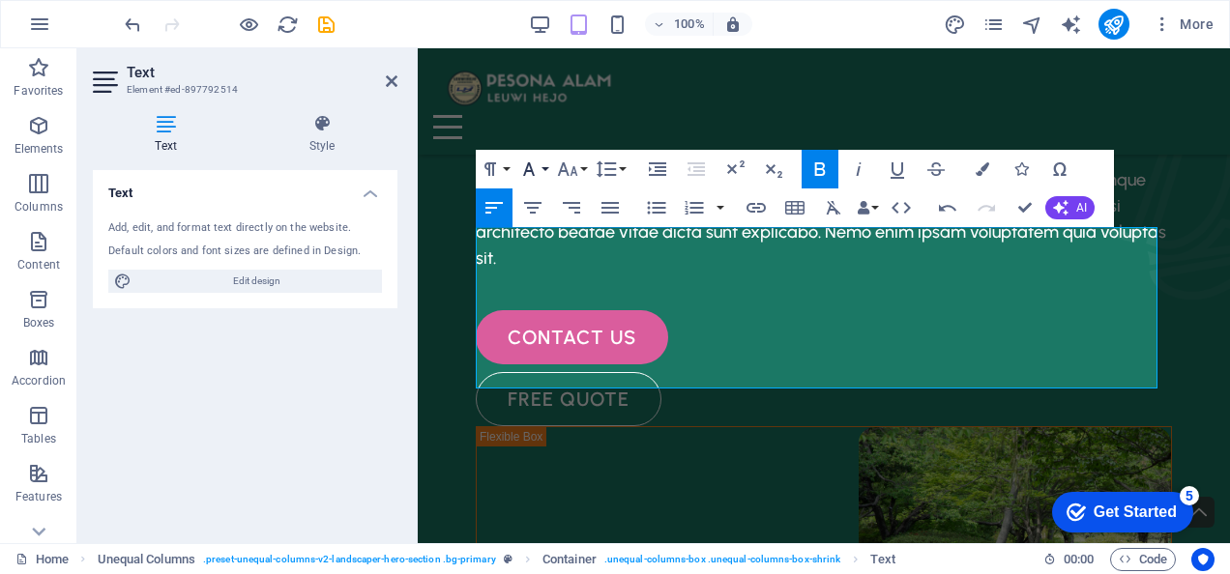
click at [536, 160] on icon "button" at bounding box center [528, 169] width 23 height 23
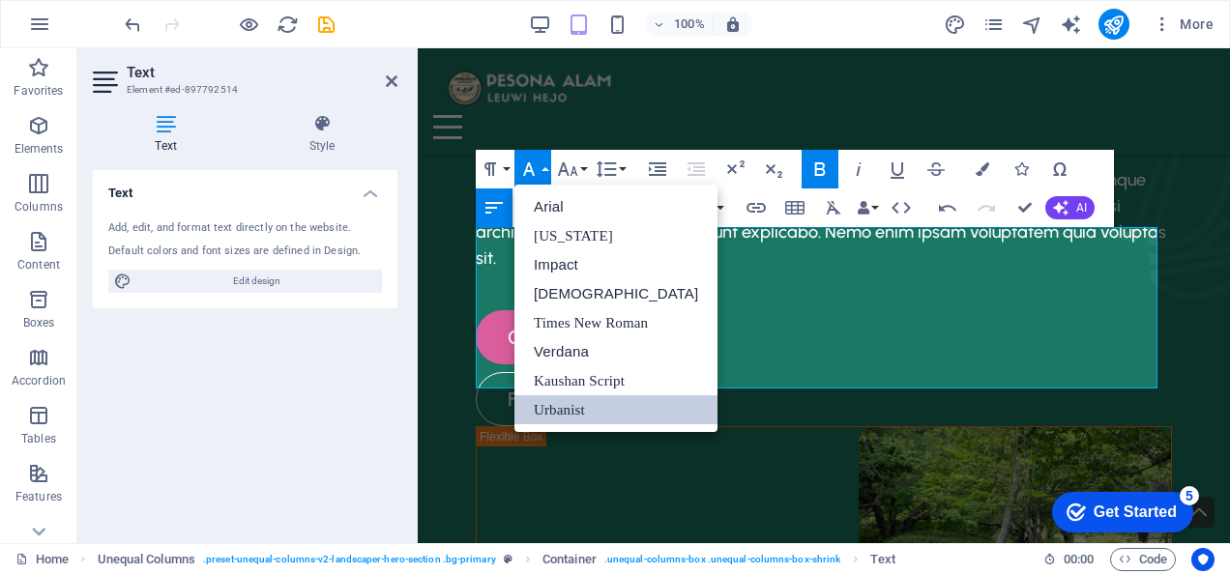
scroll to position [0, 0]
click at [562, 242] on link "[US_STATE]" at bounding box center [615, 235] width 203 height 29
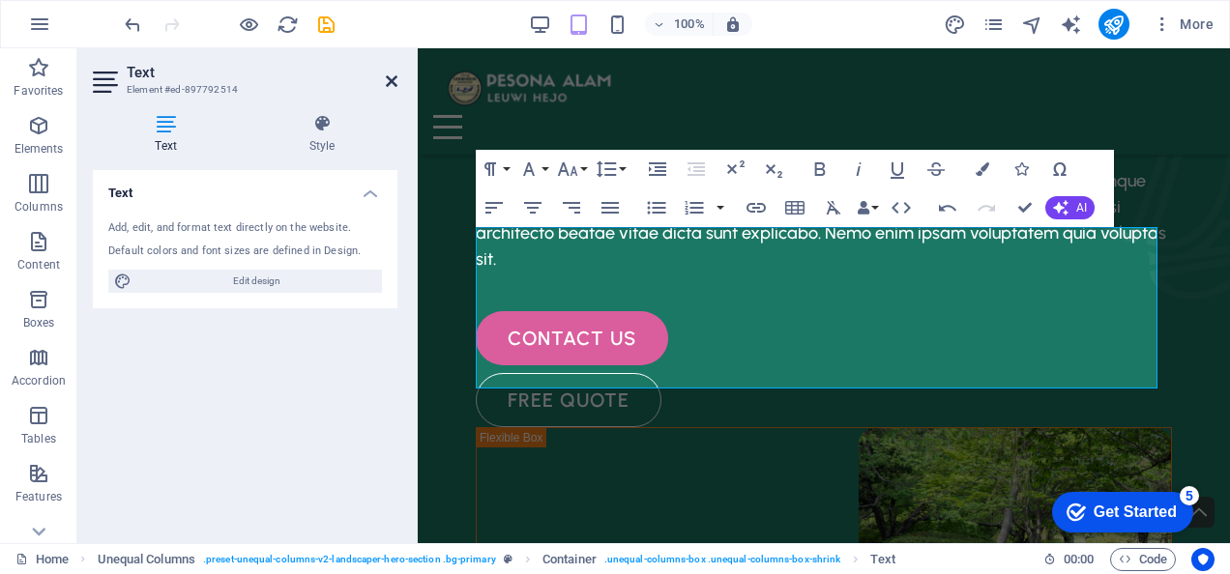
click at [387, 75] on icon at bounding box center [392, 80] width 12 height 15
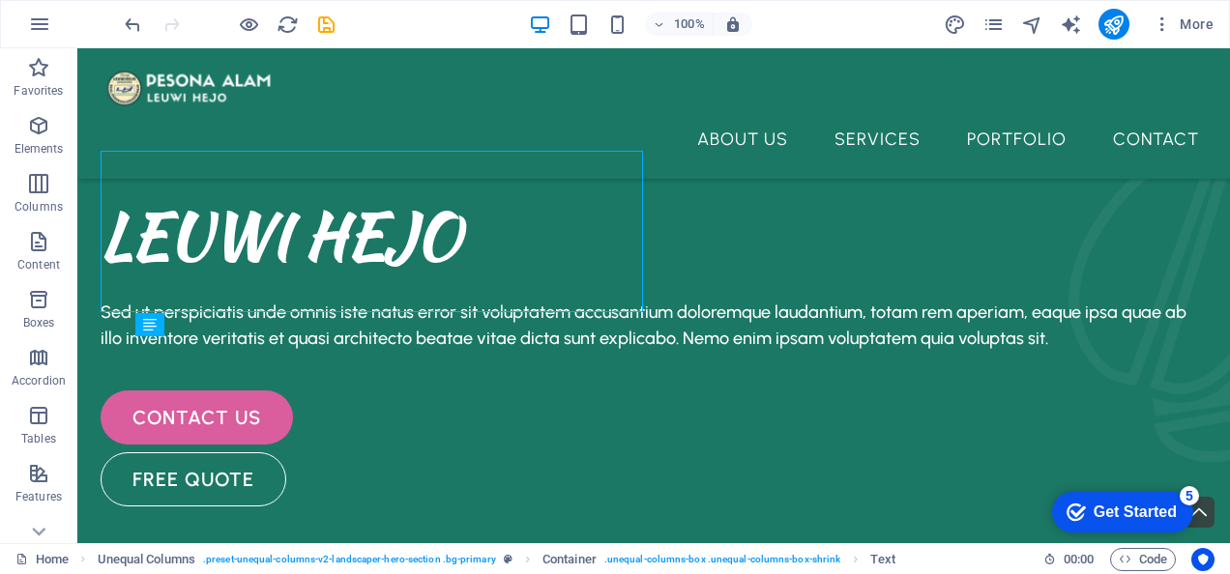
scroll to position [96, 0]
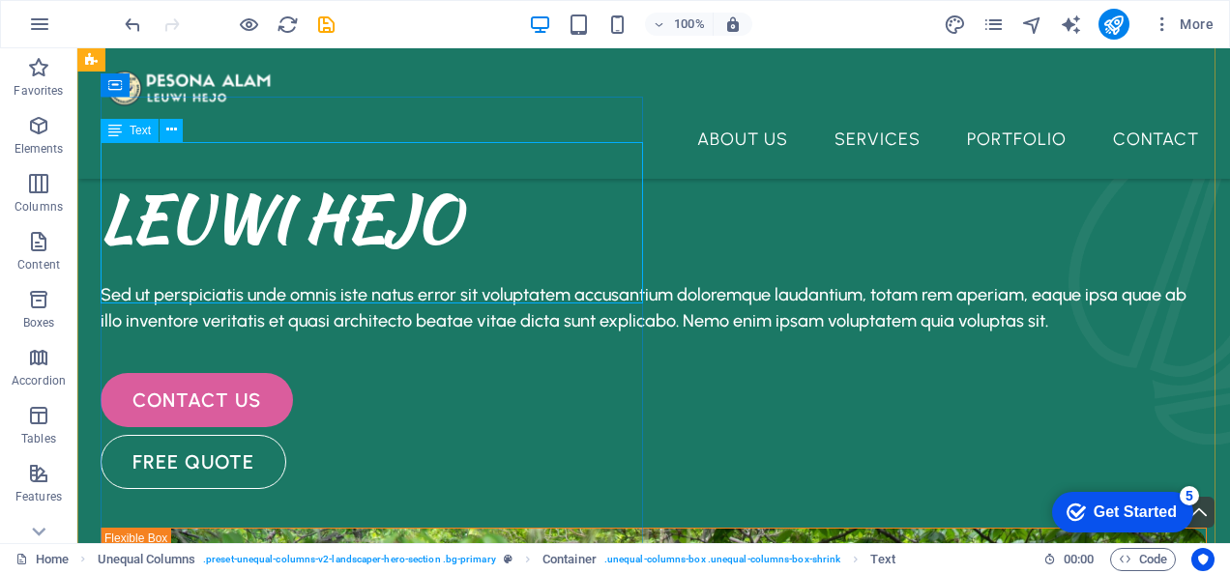
click at [469, 258] on div "PESONA ALAM LEUWI HEJO" at bounding box center [654, 177] width 1106 height 161
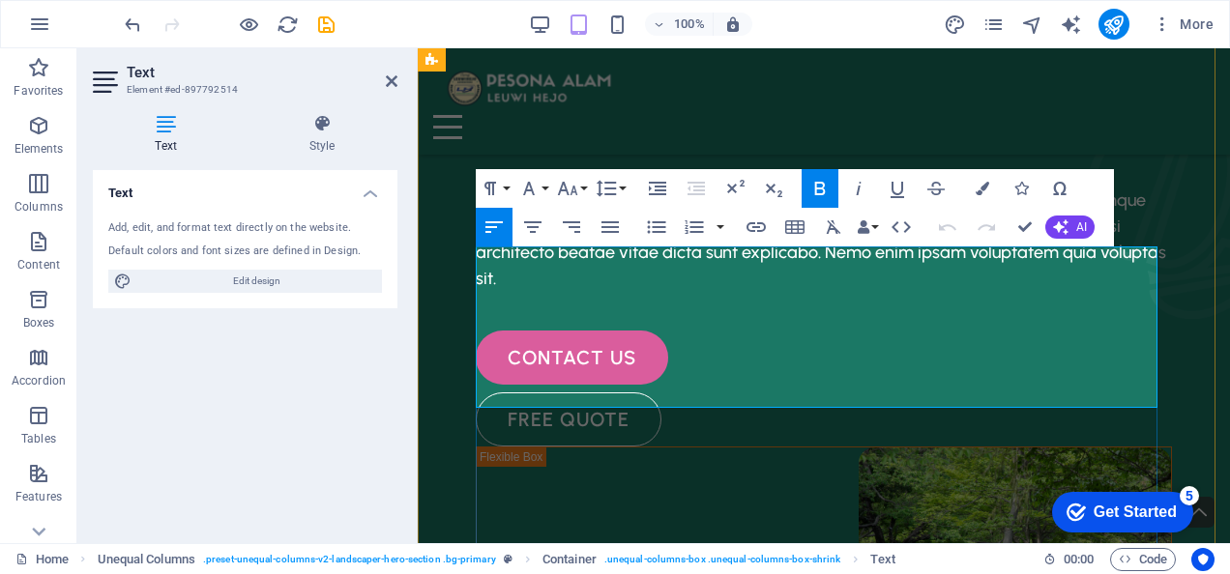
click at [870, 163] on h1 "LEUWI HEJO" at bounding box center [824, 123] width 696 height 80
click at [534, 190] on icon "button" at bounding box center [528, 188] width 23 height 23
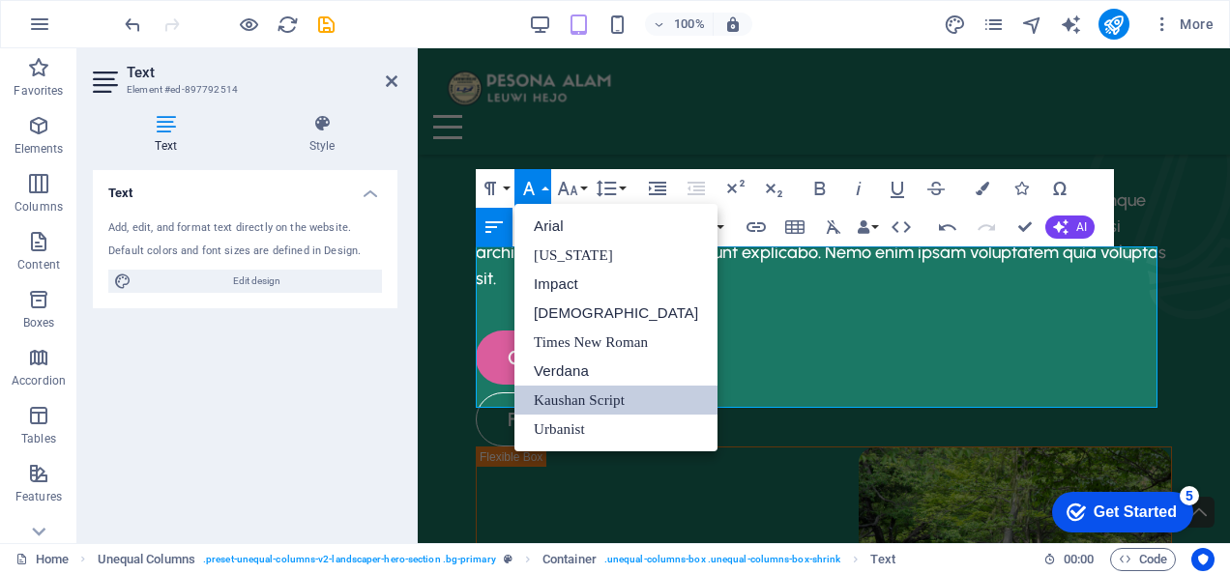
scroll to position [0, 0]
click at [551, 246] on link "[US_STATE]" at bounding box center [615, 255] width 203 height 29
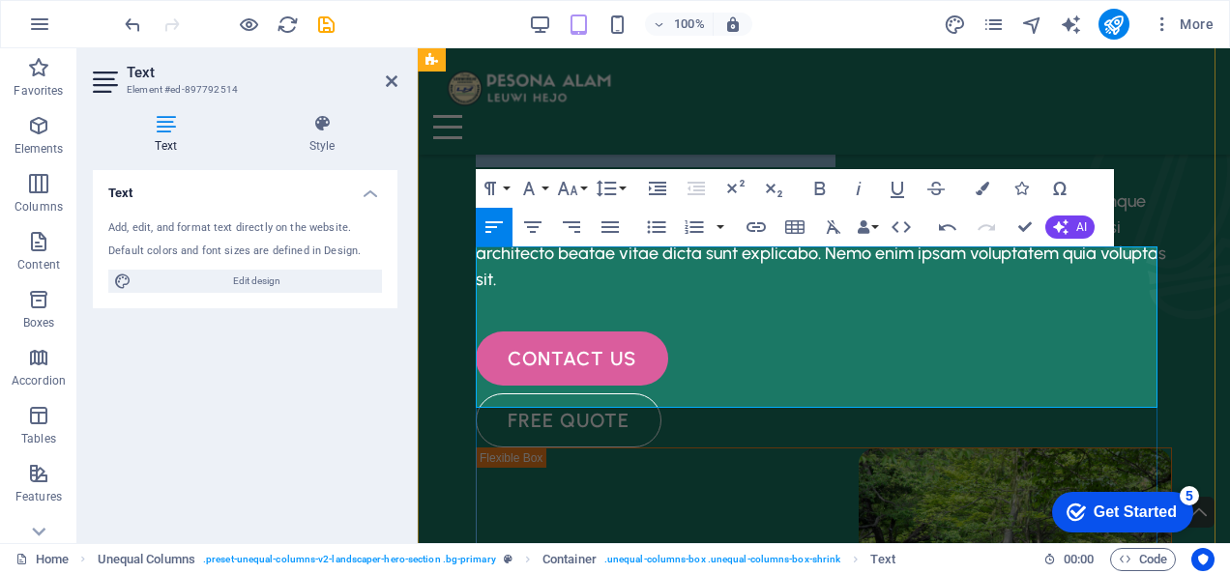
drag, startPoint x: 863, startPoint y: 362, endPoint x: 485, endPoint y: 367, distance: 377.2
click at [485, 164] on h1 "LEUWI HEJO ​" at bounding box center [824, 123] width 696 height 81
click at [545, 190] on button "Font Family" at bounding box center [532, 188] width 37 height 39
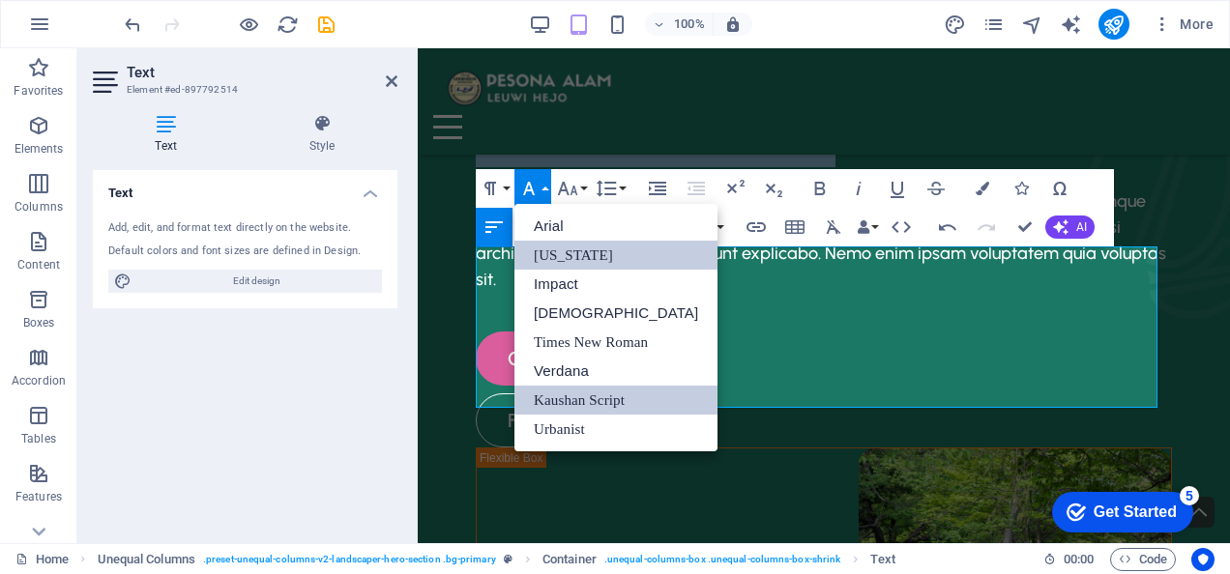
click at [560, 252] on link "[US_STATE]" at bounding box center [615, 255] width 203 height 29
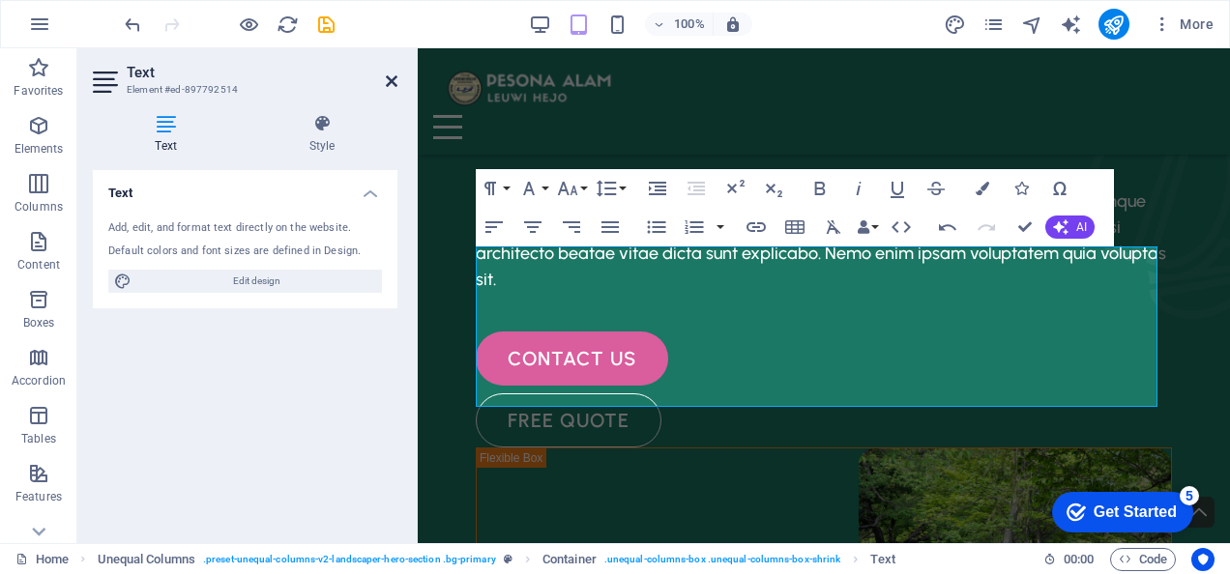
click at [394, 83] on icon at bounding box center [392, 80] width 12 height 15
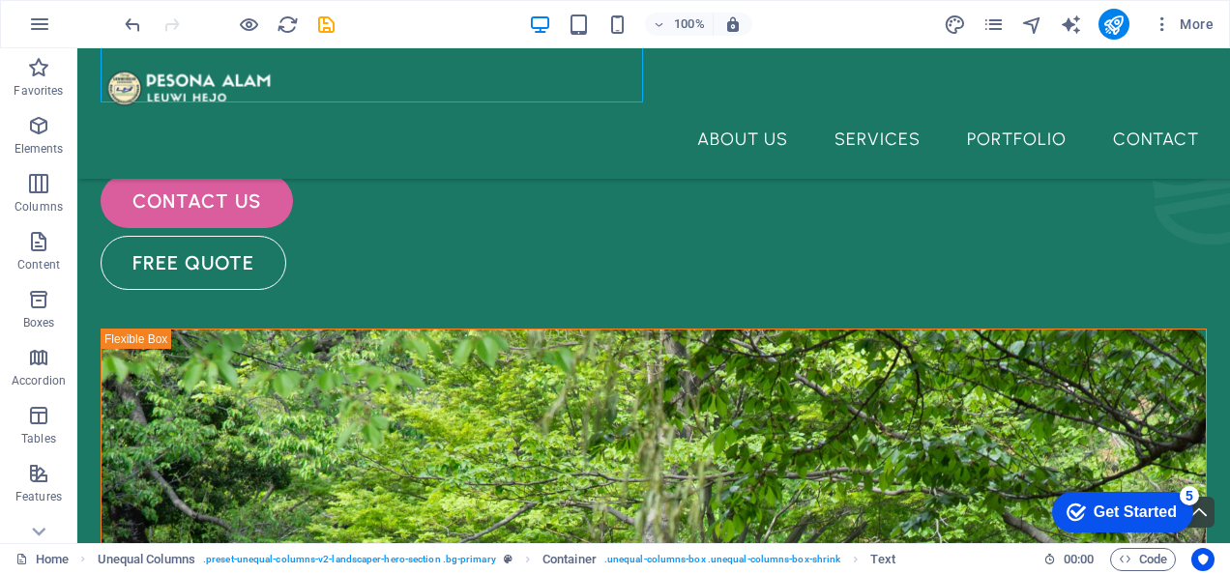
scroll to position [297, 0]
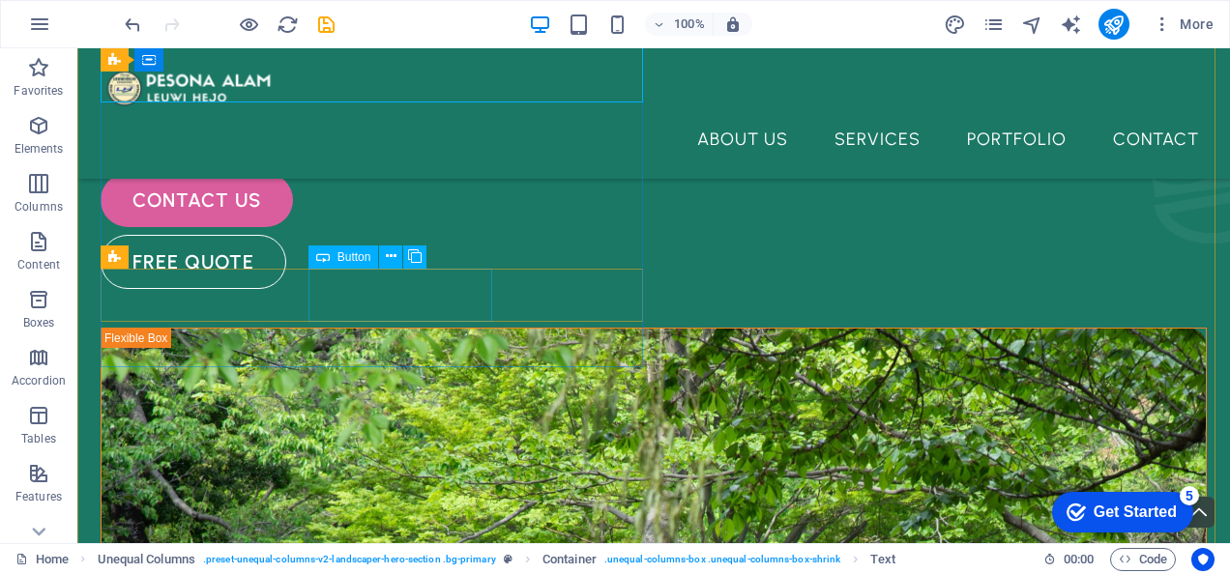
click at [456, 283] on div "free quote" at bounding box center [654, 262] width 1106 height 54
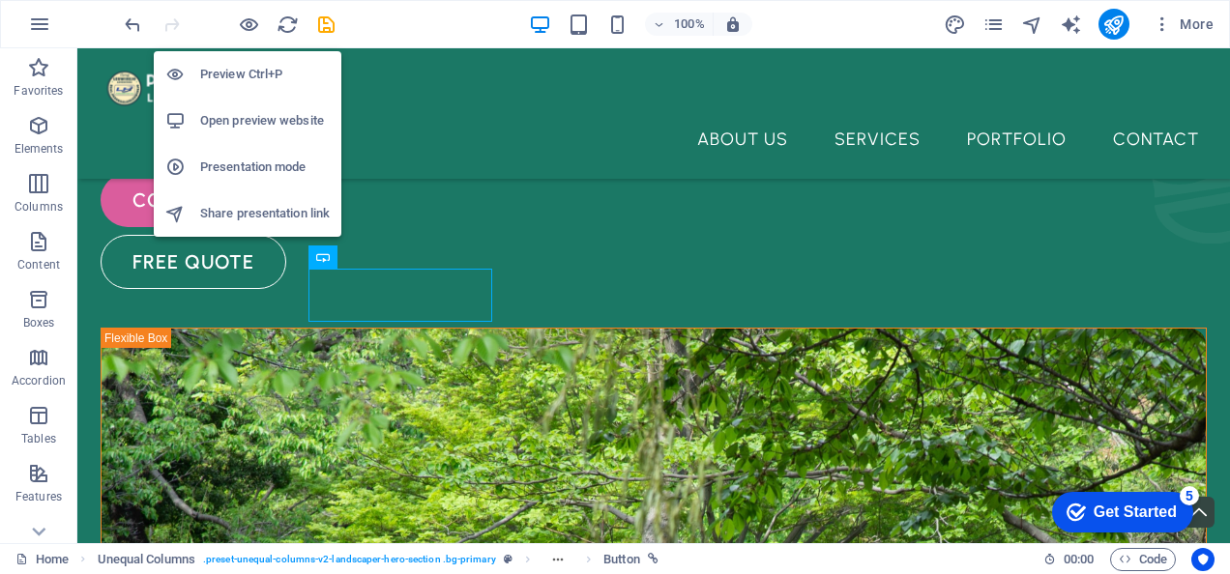
click at [235, 124] on h6 "Open preview website" at bounding box center [265, 120] width 130 height 23
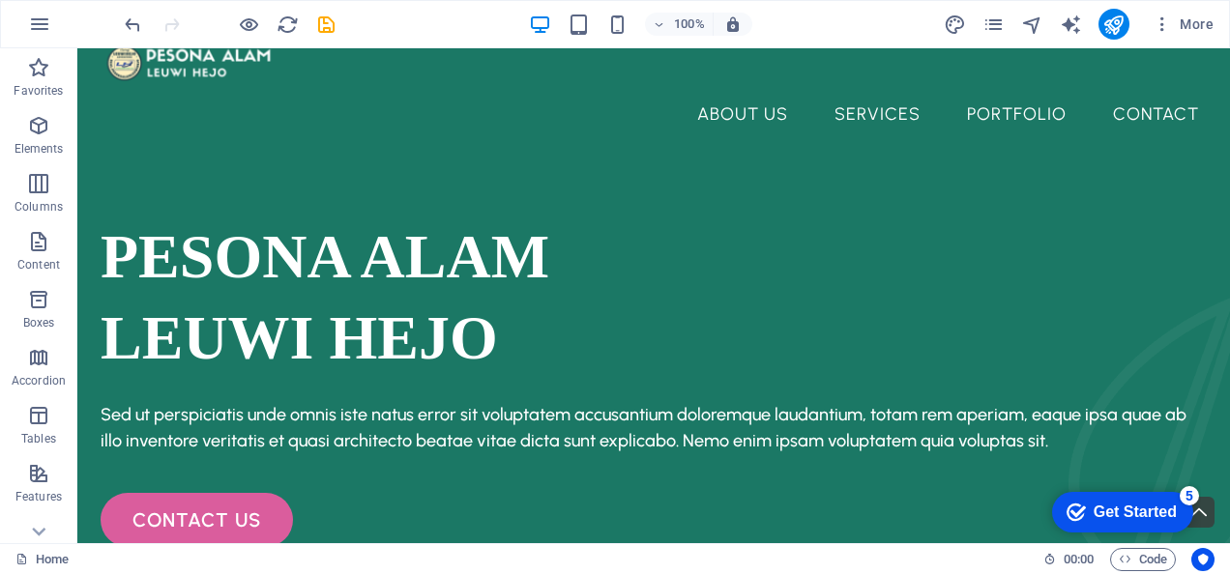
scroll to position [0, 0]
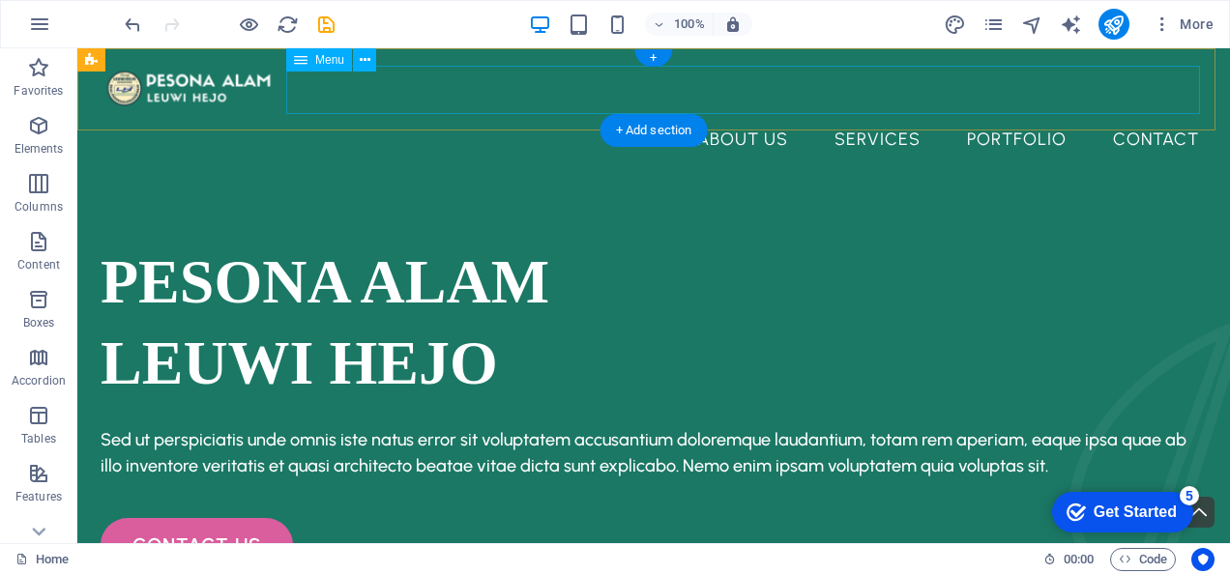
click at [892, 115] on nav "About Us Services Portfolio Contact" at bounding box center [654, 139] width 1122 height 48
select select "1"
select select
select select "2"
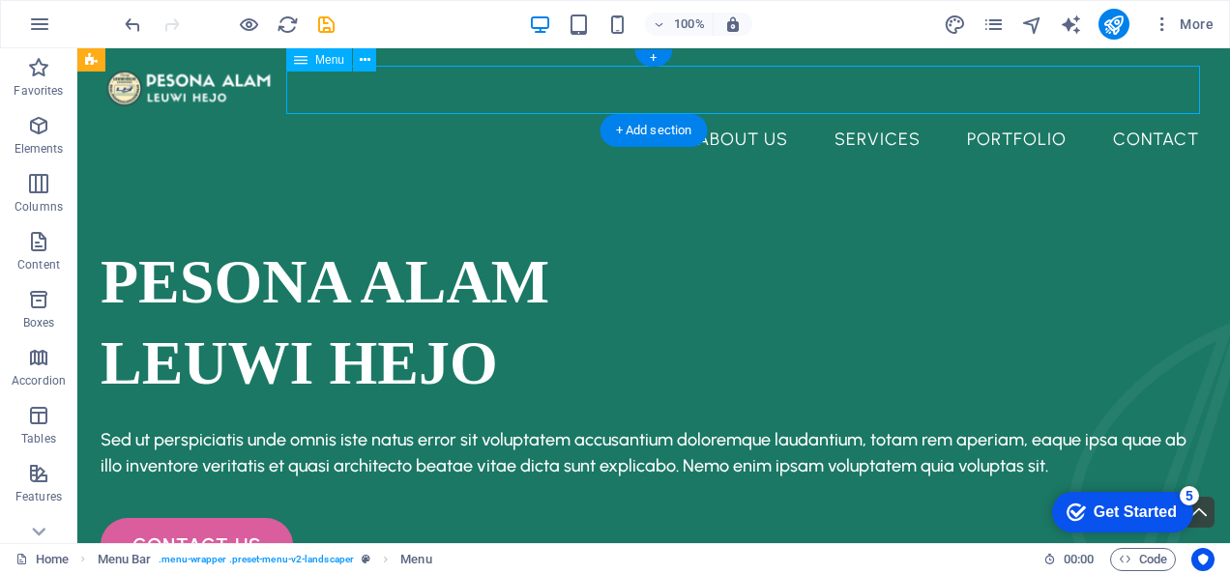
select select
select select "3"
select select
select select "4"
select select
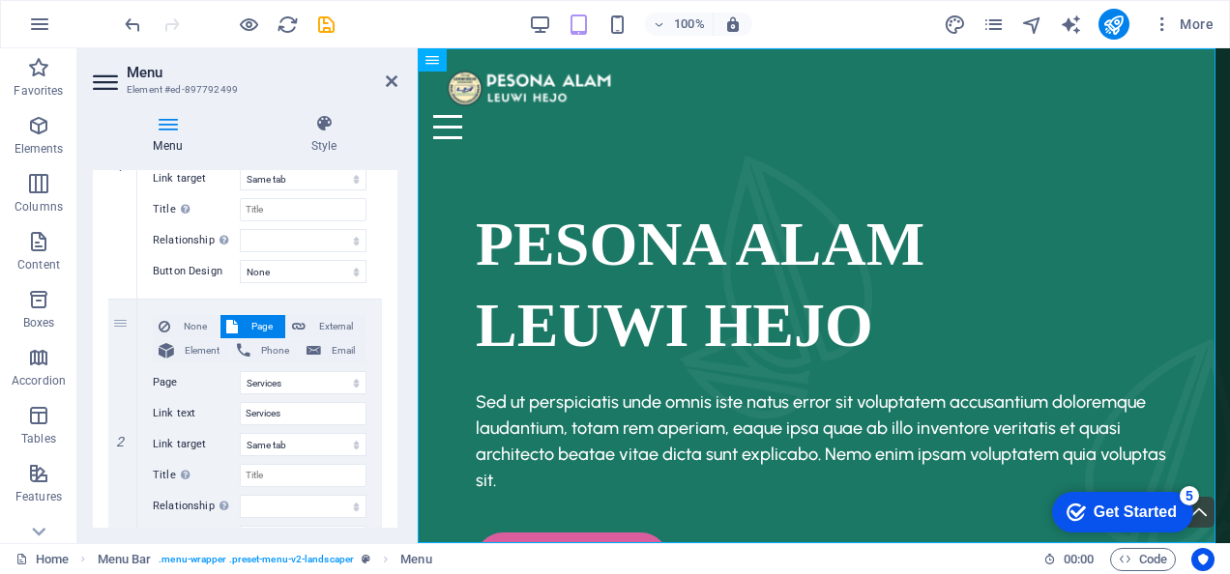
scroll to position [329, 0]
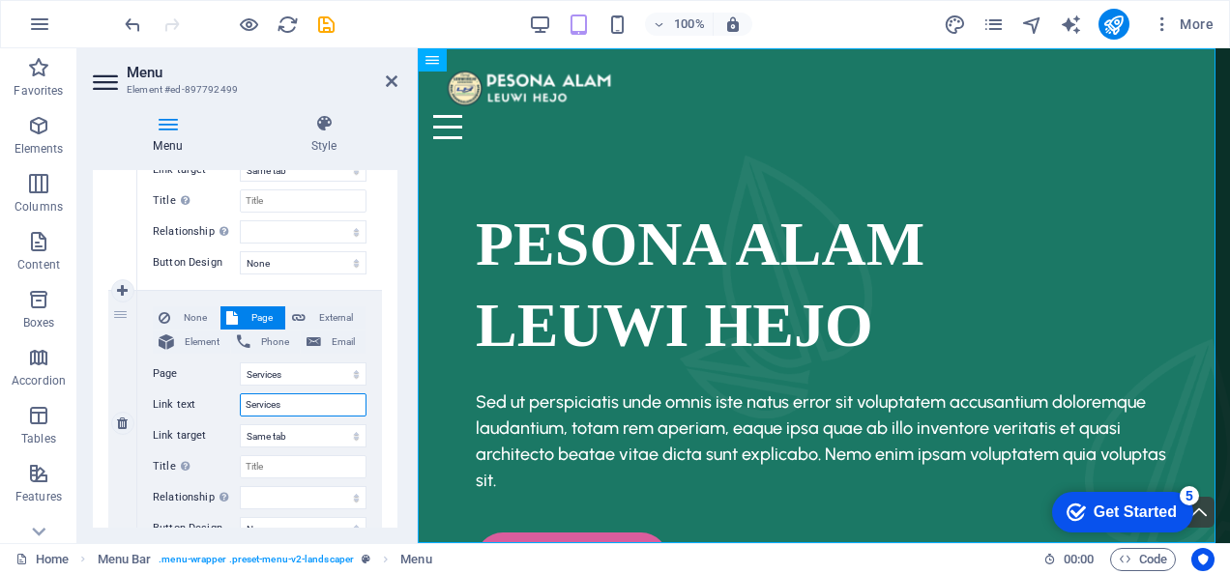
click at [293, 404] on input "Services" at bounding box center [303, 405] width 127 height 23
type input "S"
select select
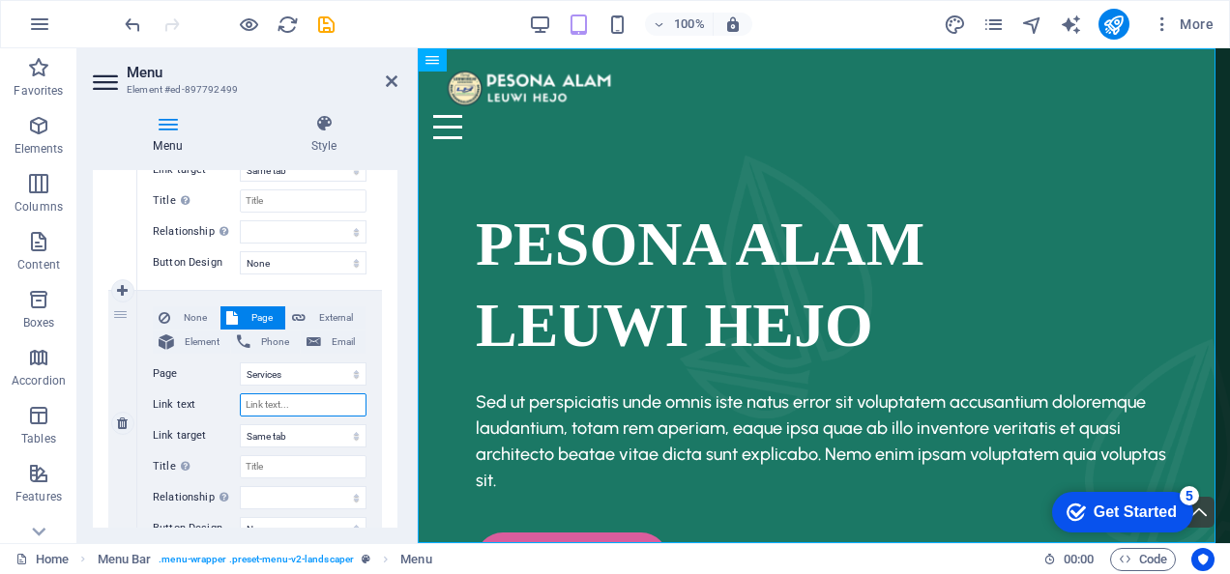
select select
type input "E"
select select
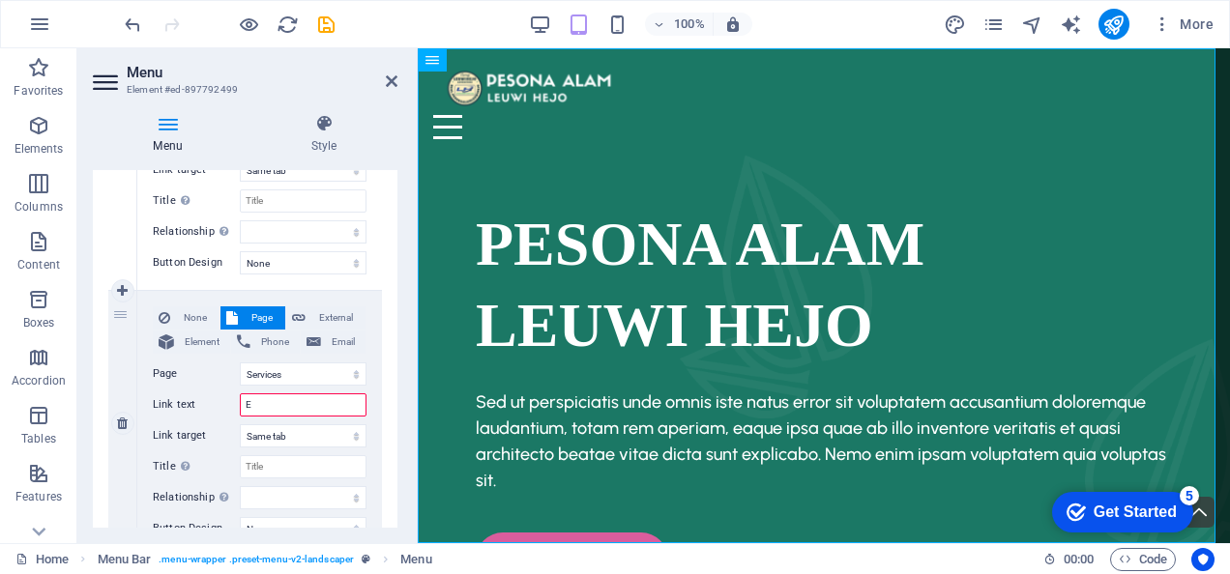
select select
type input "EVE"
select select
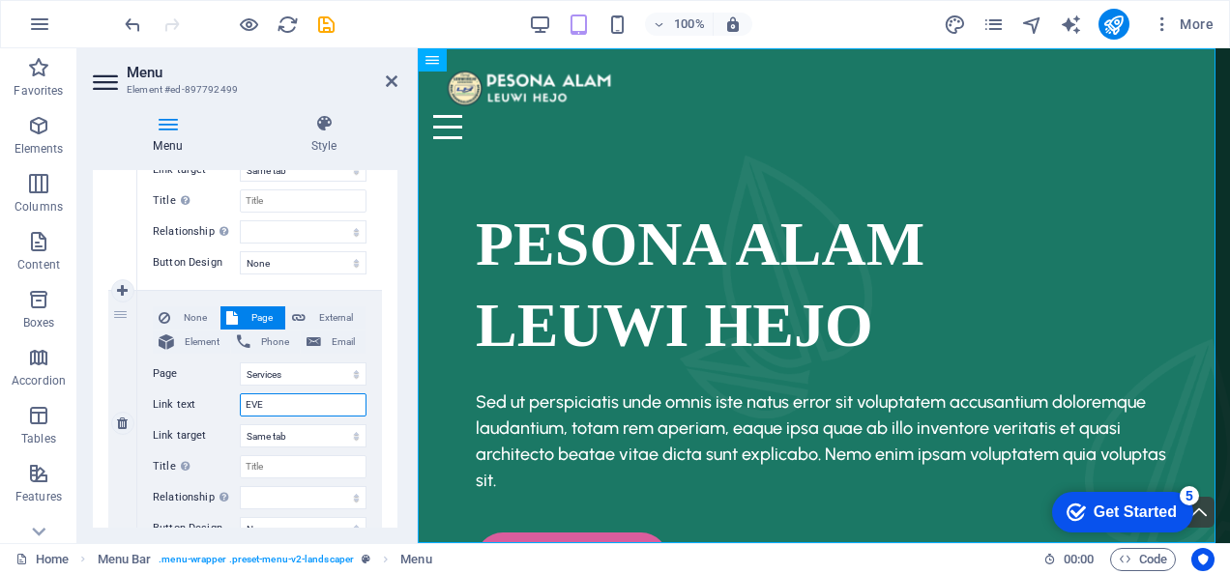
select select
type input "EVEN"
select select
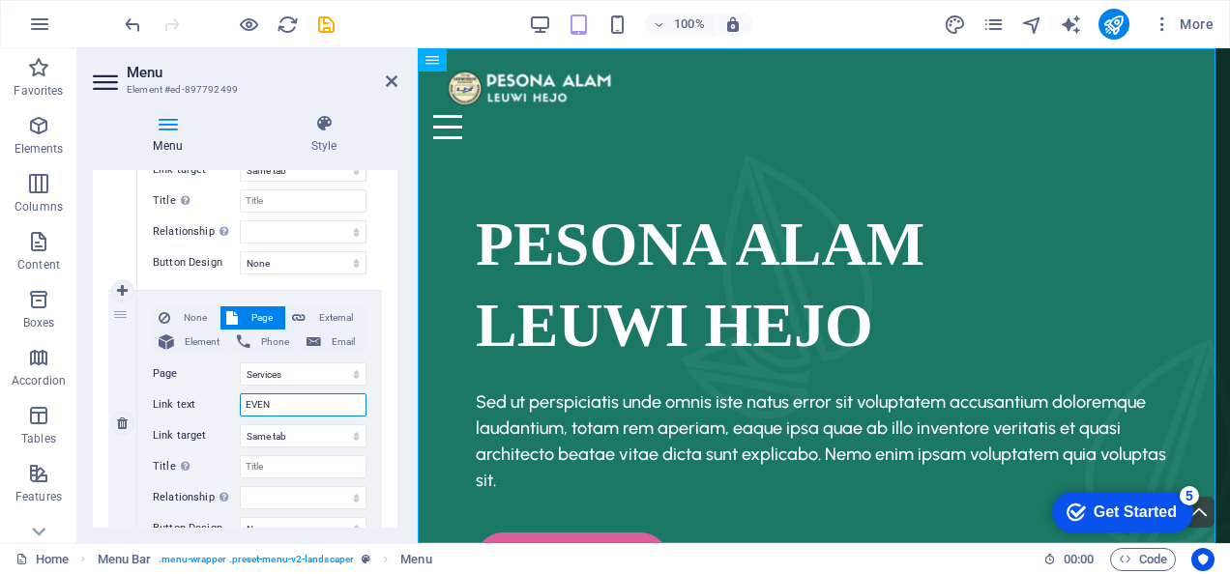
select select
type input "EVENT"
select select
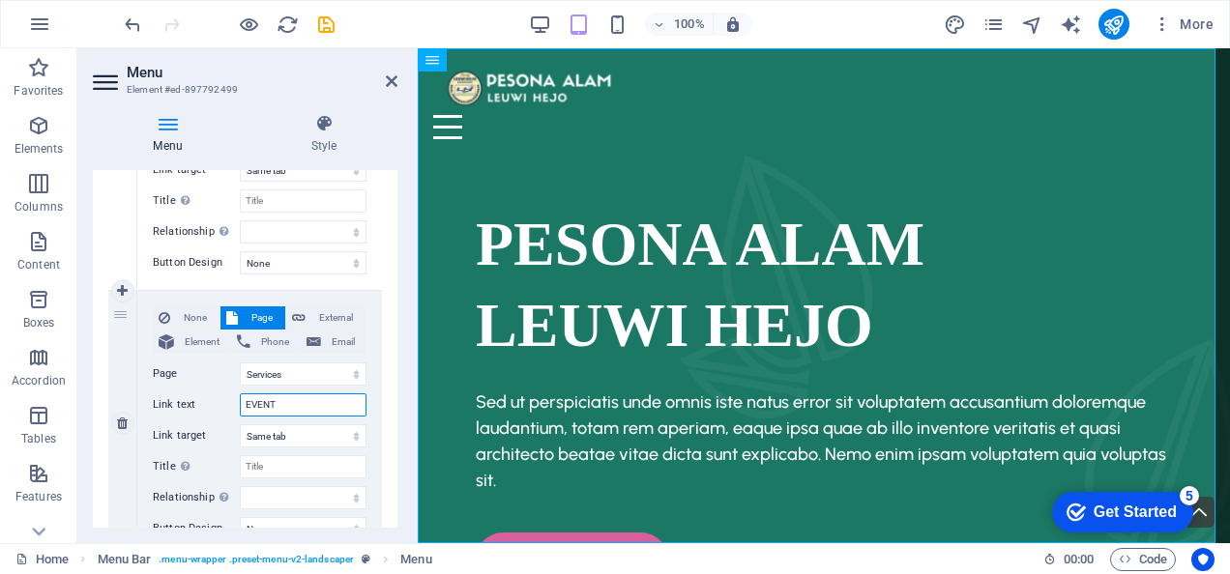
select select
type input "EVENT"
click at [287, 371] on select "Home About Us Services Portfolio Contact Legal Notice Privacy" at bounding box center [303, 374] width 127 height 23
click at [299, 366] on select "Home About Us Services Portfolio Contact Legal Notice Privacy" at bounding box center [303, 374] width 127 height 23
click at [391, 292] on div "1 None Page External Element Phone Email Page Home About Us Services Portfolio …" at bounding box center [245, 557] width 305 height 1094
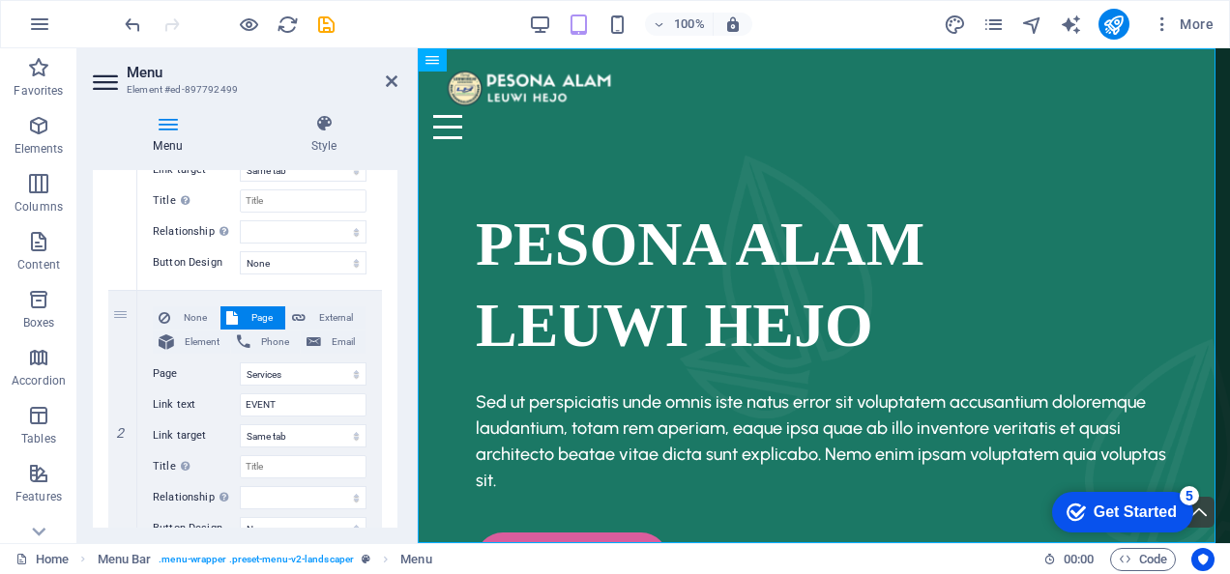
click at [391, 294] on div "1 None Page External Element Phone Email Page Home About Us Services Portfolio …" at bounding box center [245, 557] width 305 height 1094
drag, startPoint x: 398, startPoint y: 309, endPoint x: 400, endPoint y: 339, distance: 30.0
click at [400, 339] on div "Menu Style Menu Auto Custom Create custom menu items for this menu. Recommended…" at bounding box center [245, 321] width 336 height 445
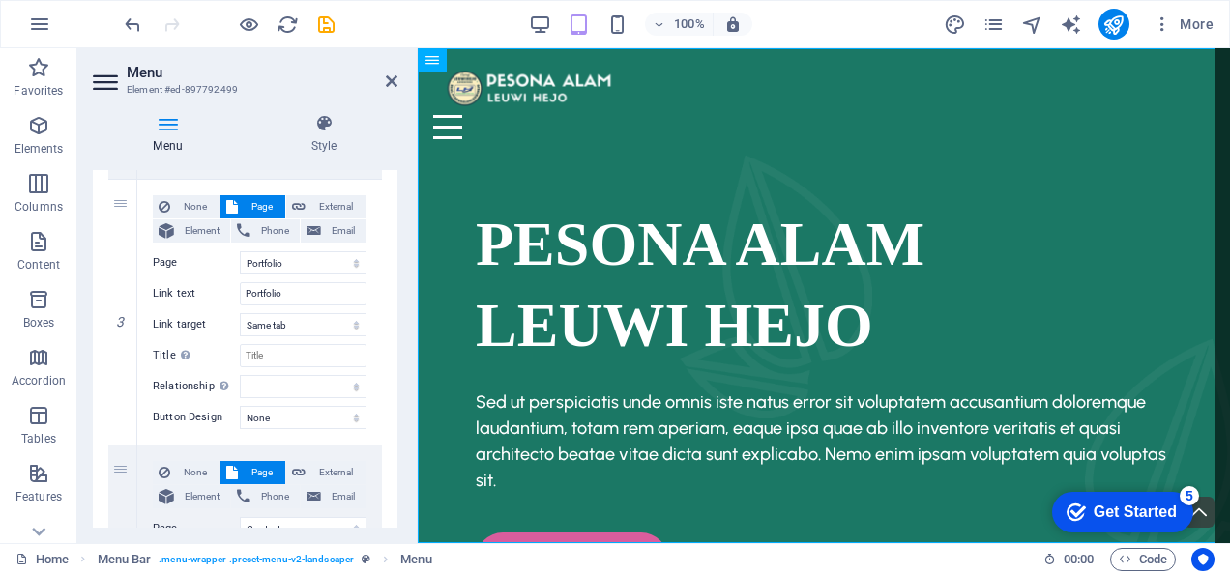
scroll to position [711, 0]
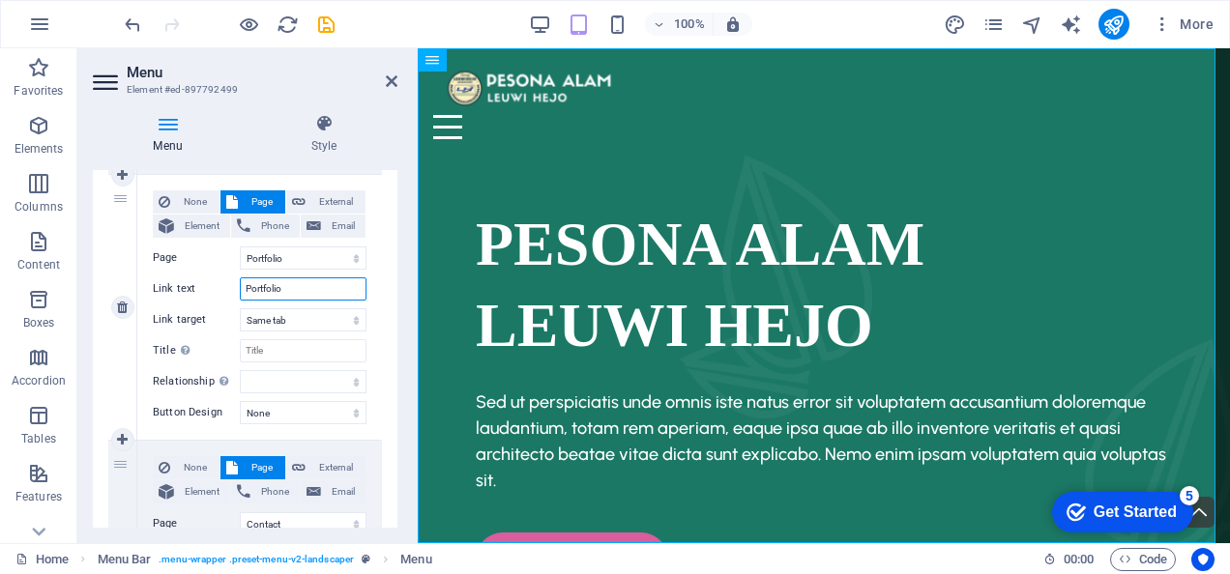
click at [294, 289] on input "Portfolio" at bounding box center [303, 289] width 127 height 23
type input "Port"
select select
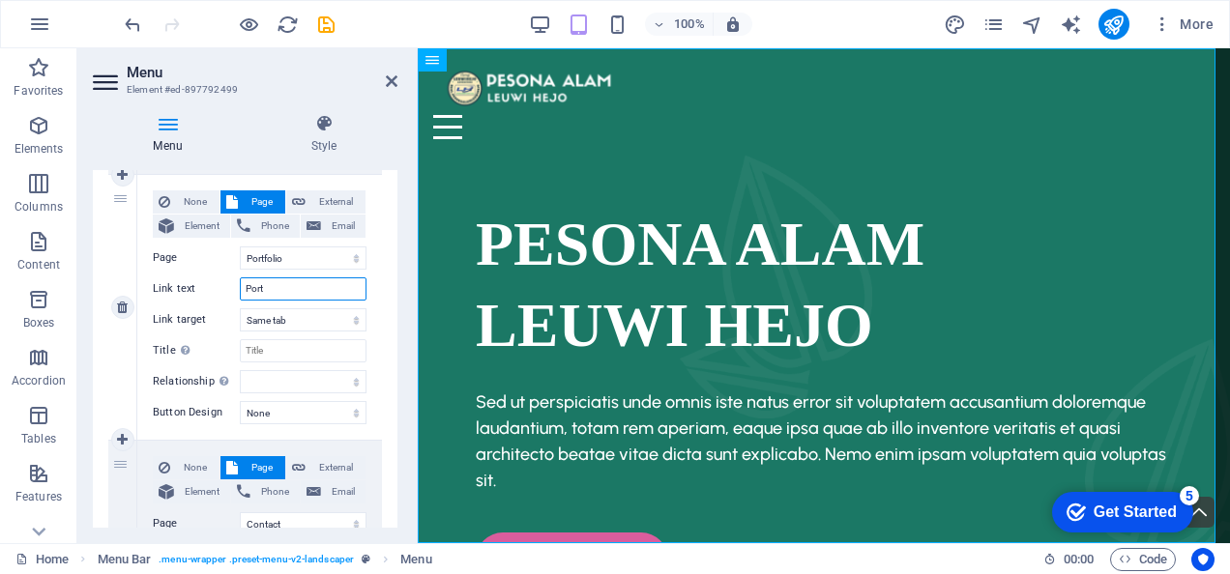
select select
type input "P"
select select
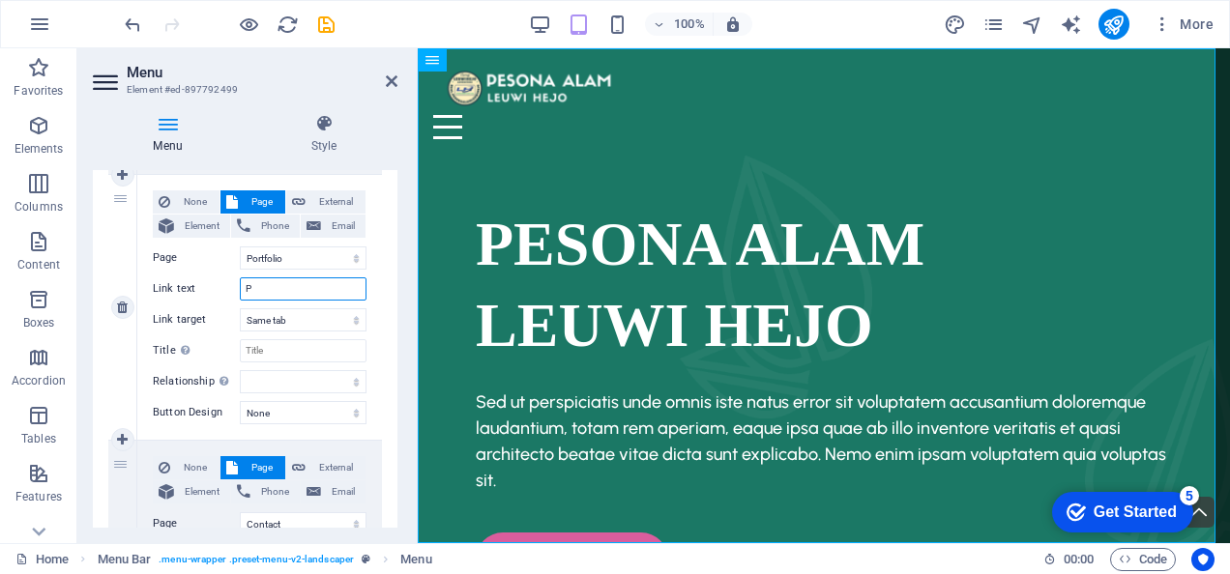
select select
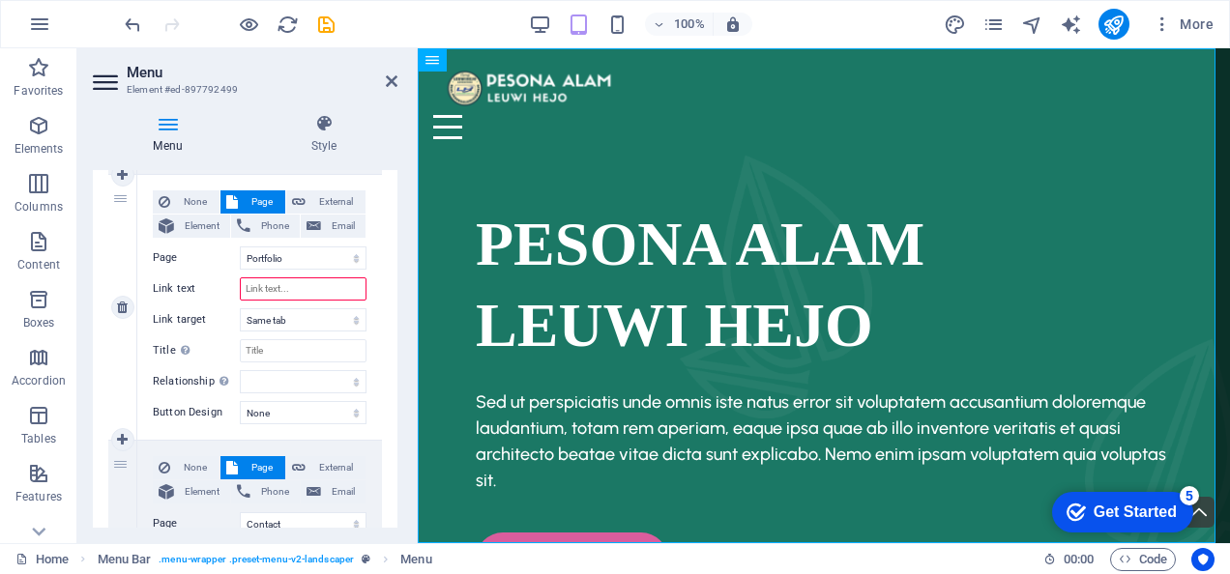
type input "C"
select select
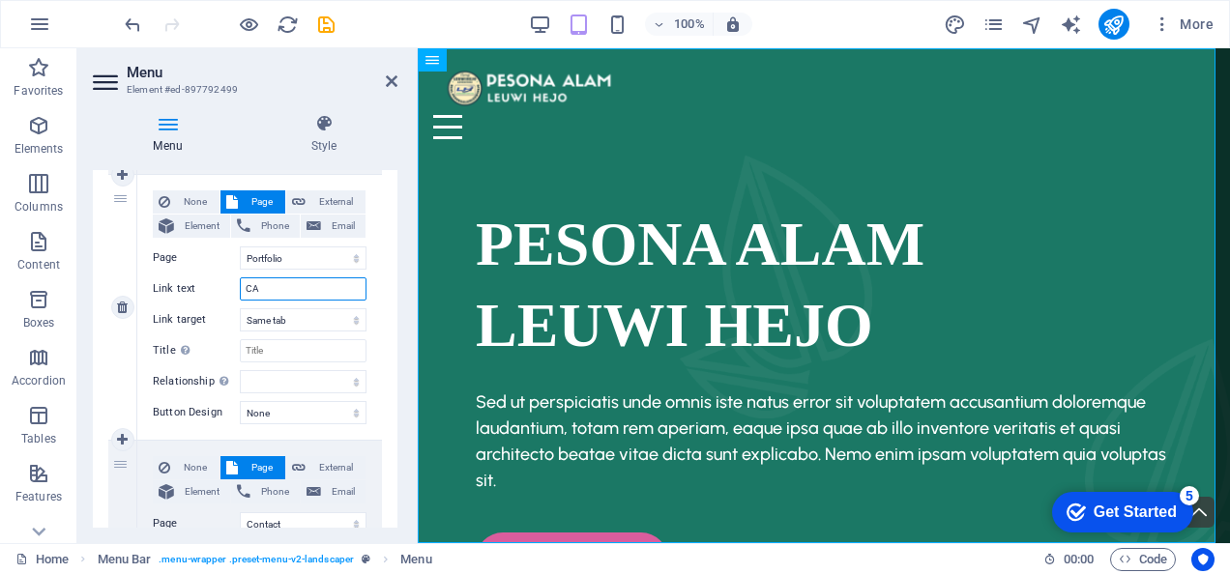
type input "CAM"
select select
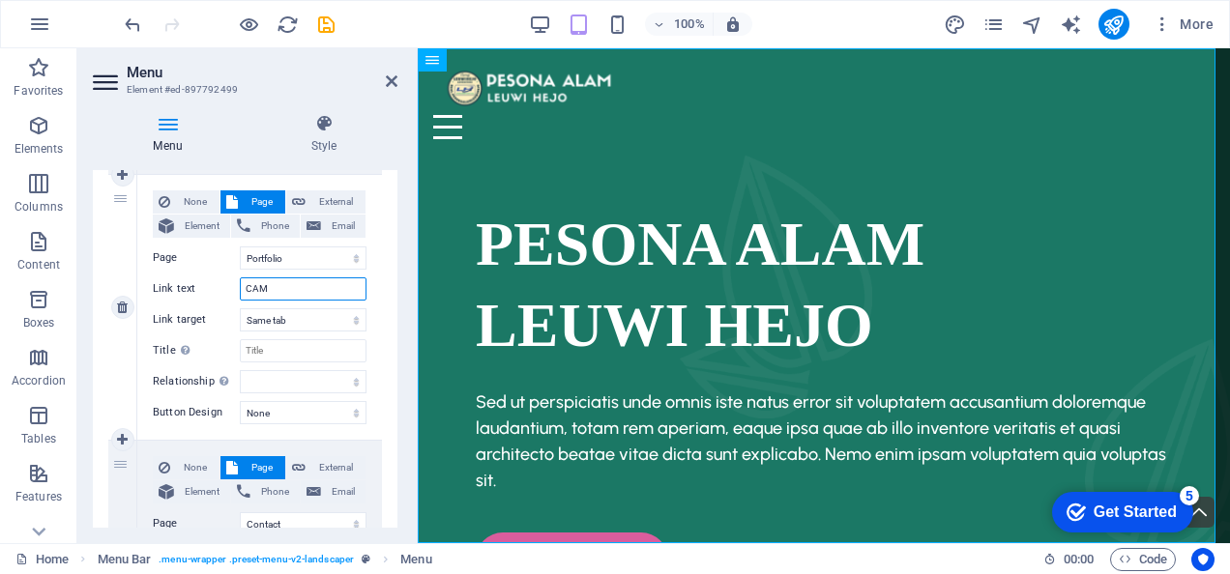
type input "CAMP"
select select
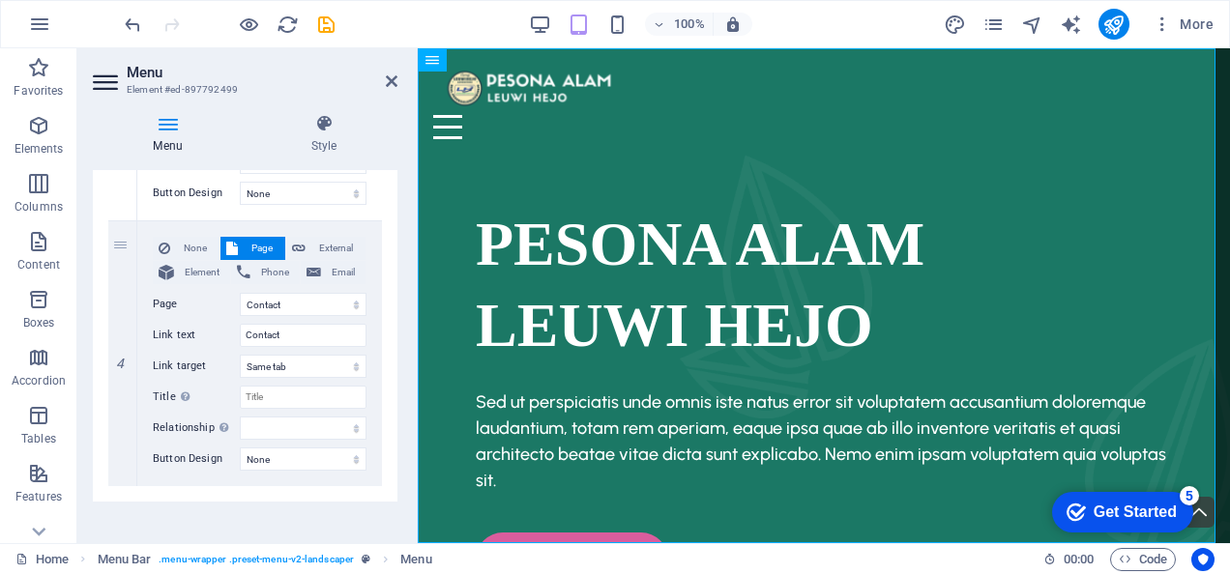
scroll to position [942, 0]
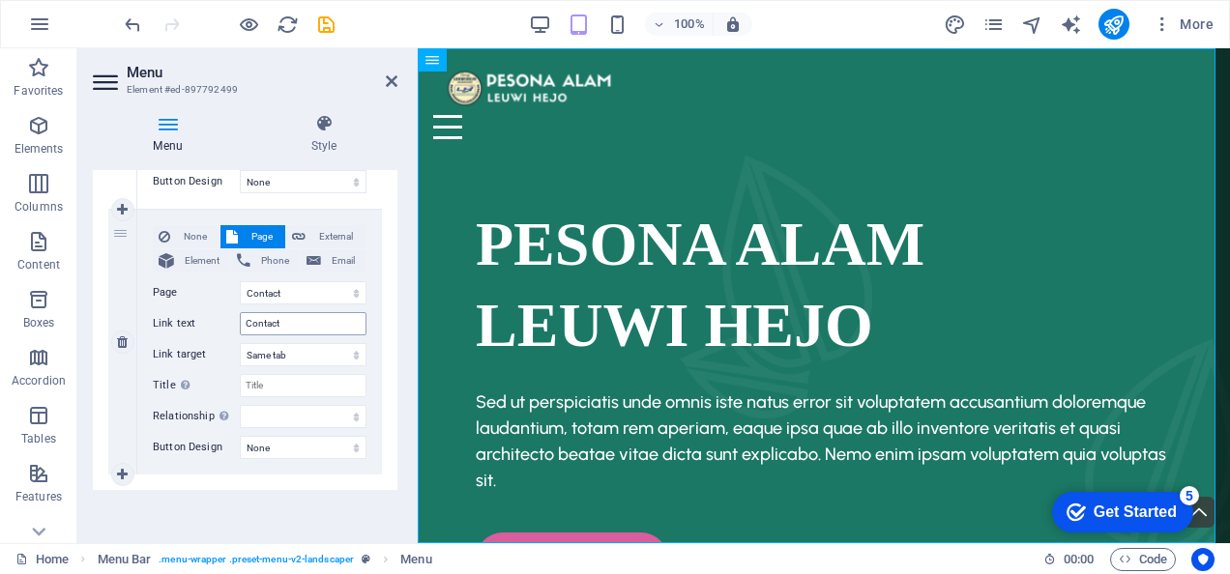
type input "CAMP"
click at [307, 321] on input "Contact" at bounding box center [303, 323] width 127 height 23
type input "C"
select select
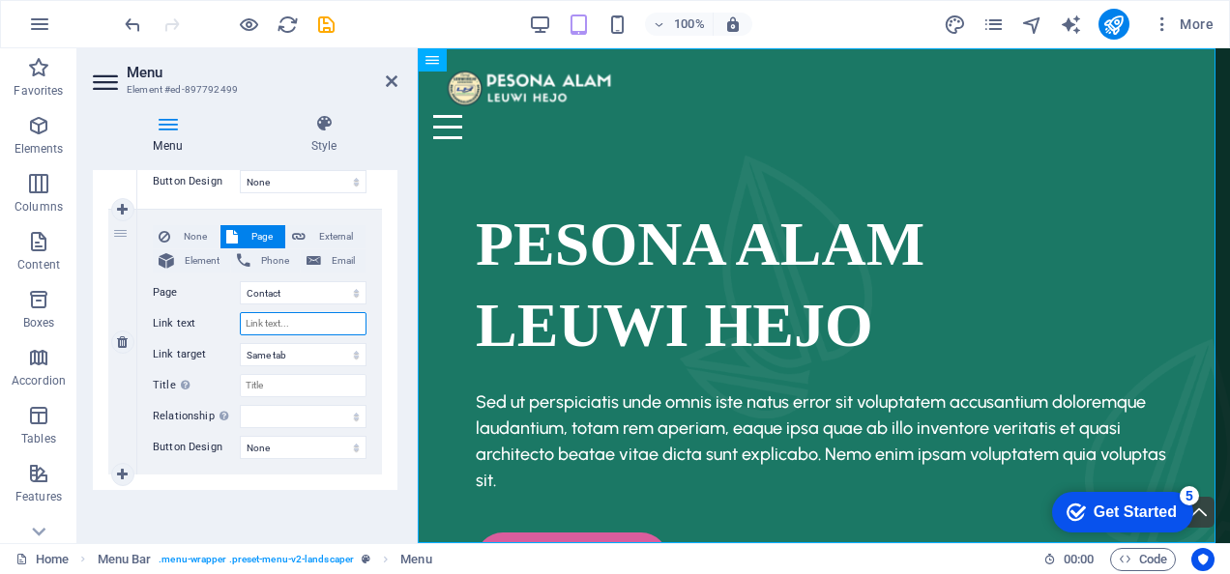
select select
type input "T"
select select
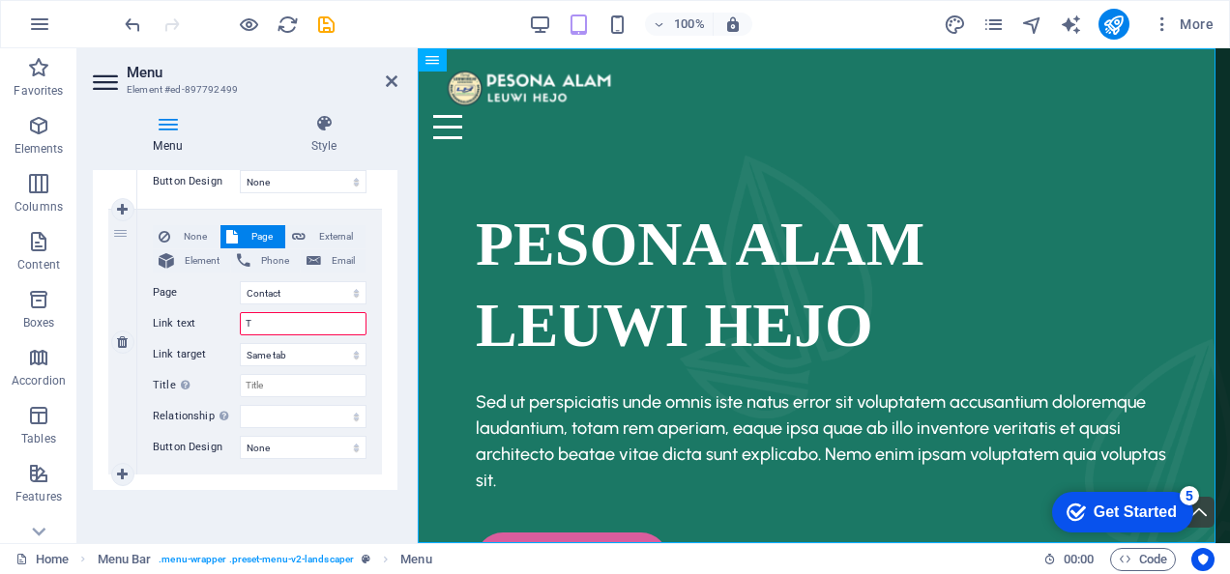
select select
type input "TREK"
select select
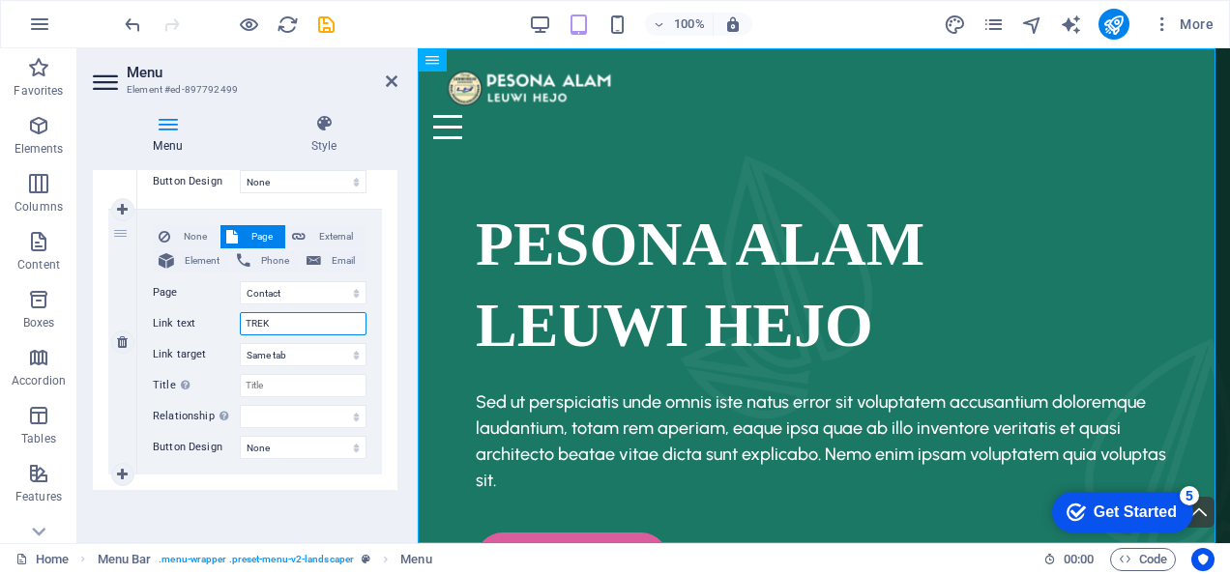
select select
type input "TREKKING"
select select
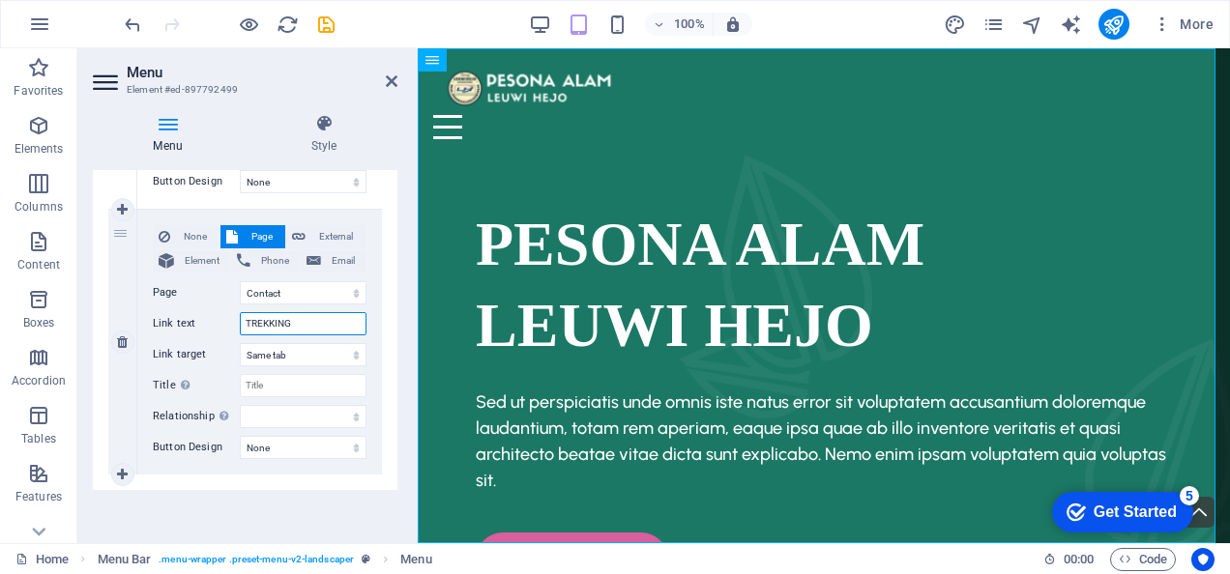
select select
type input "TREKKING"
click at [395, 82] on icon at bounding box center [392, 80] width 12 height 15
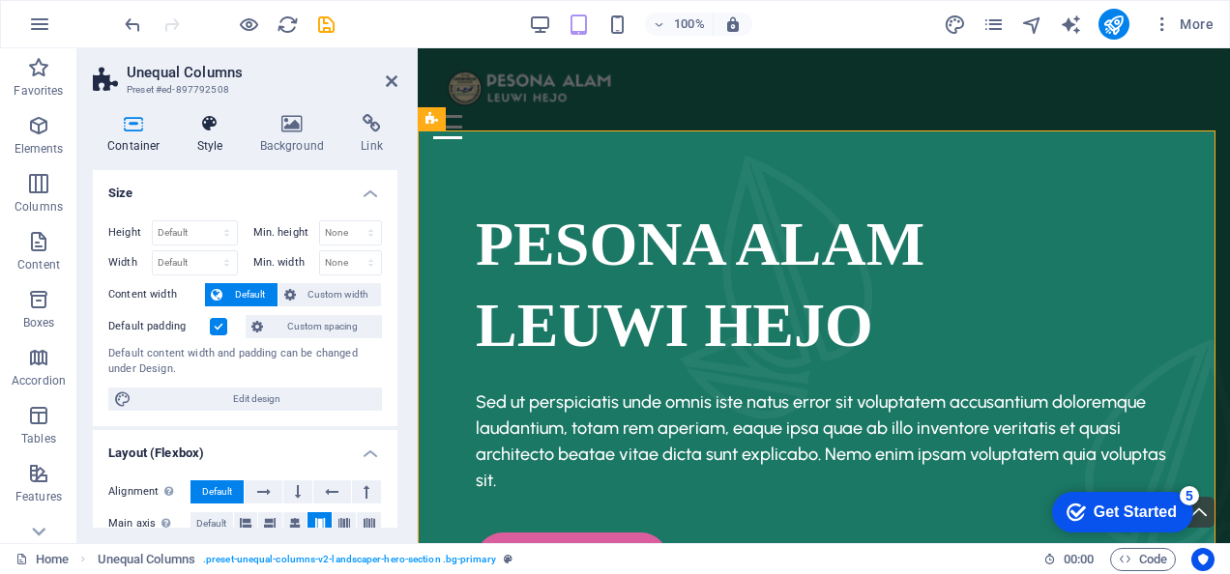
click at [206, 132] on icon at bounding box center [210, 123] width 55 height 19
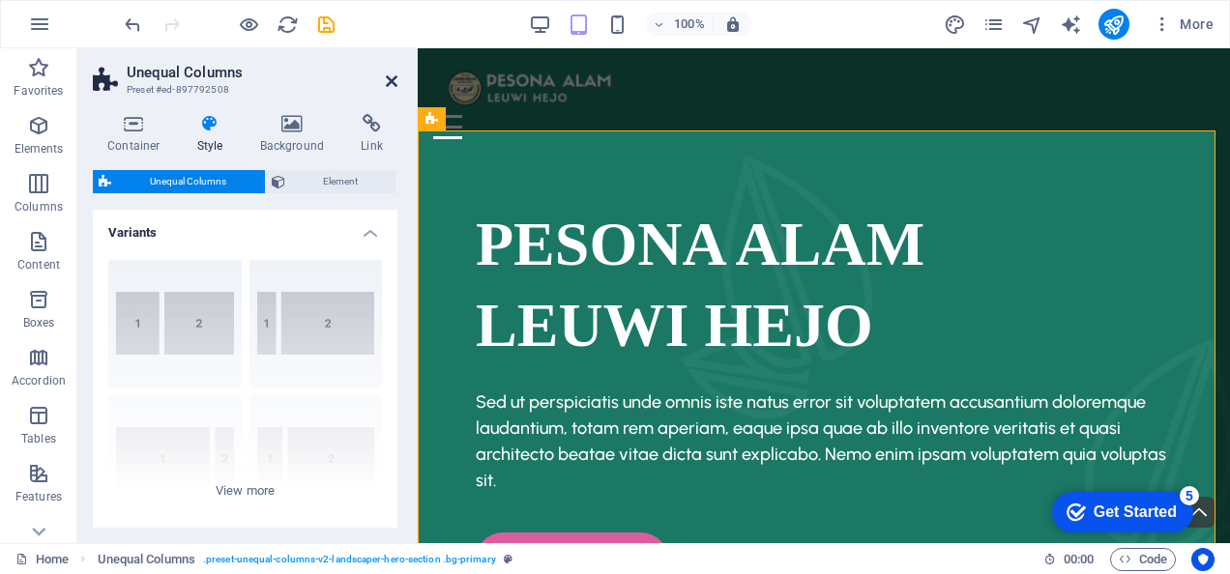
click at [389, 84] on icon at bounding box center [392, 80] width 12 height 15
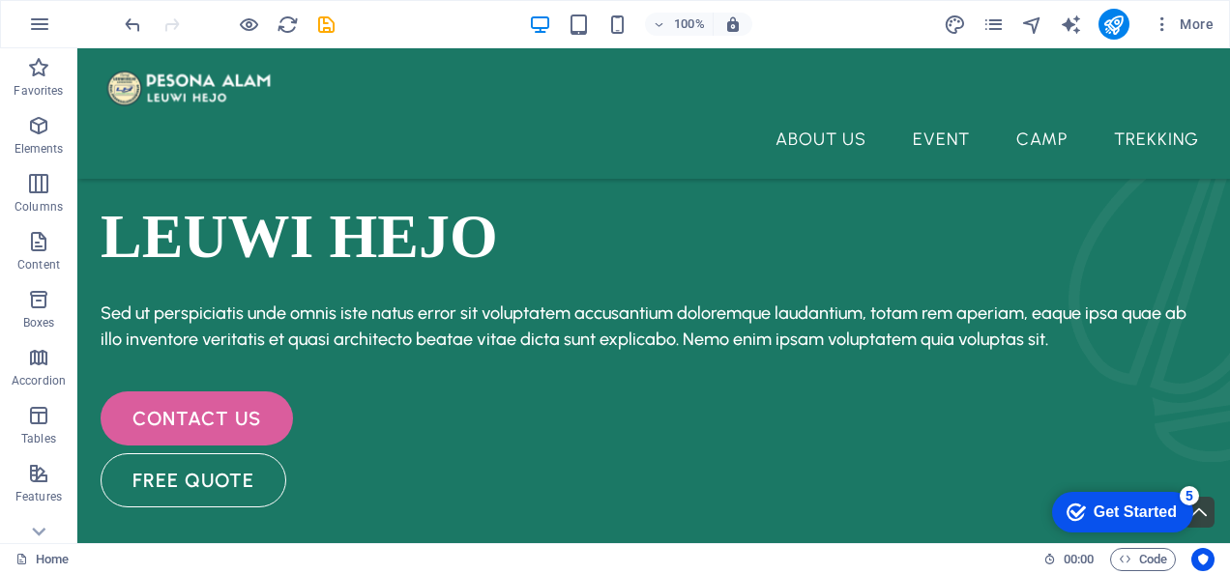
scroll to position [165, 0]
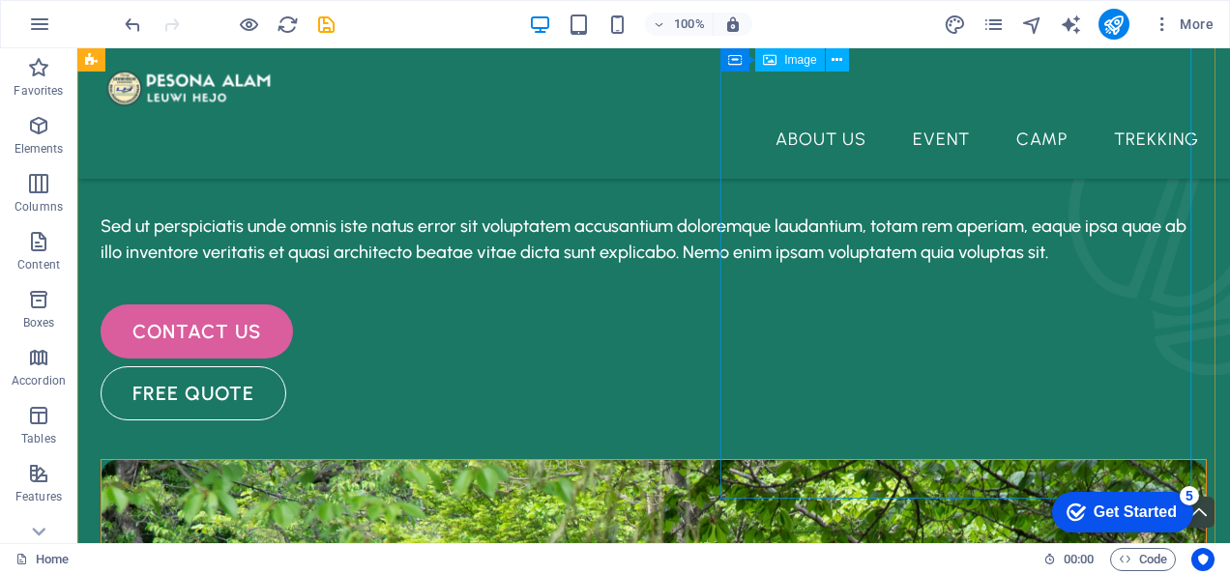
select select "%"
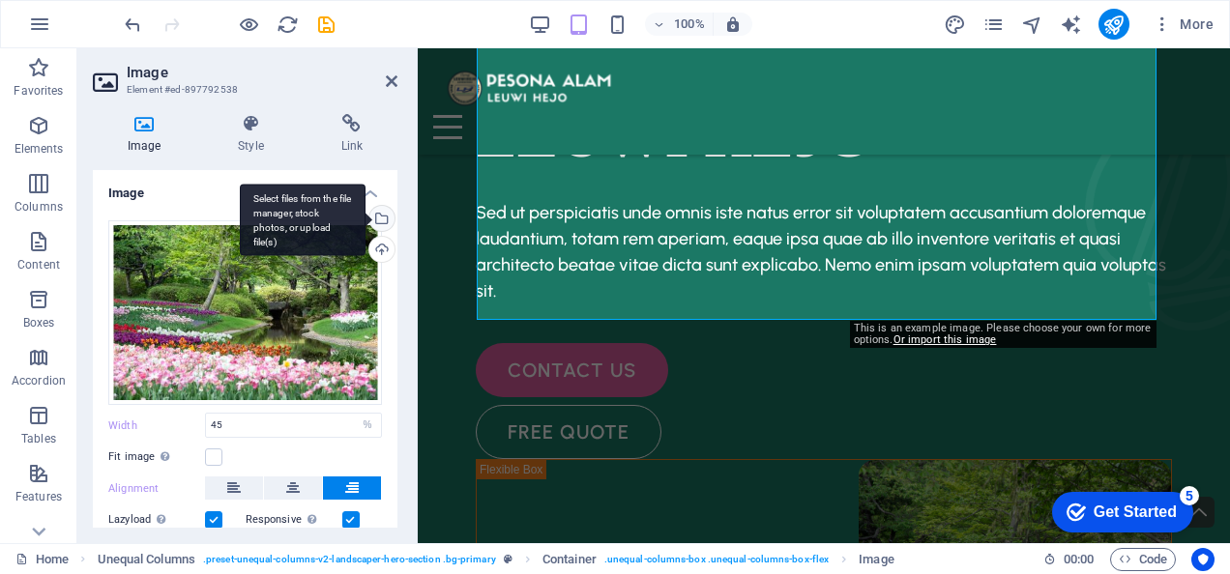
click at [366, 219] on div "Select files from the file manager, stock photos, or upload file(s)" at bounding box center [303, 220] width 126 height 73
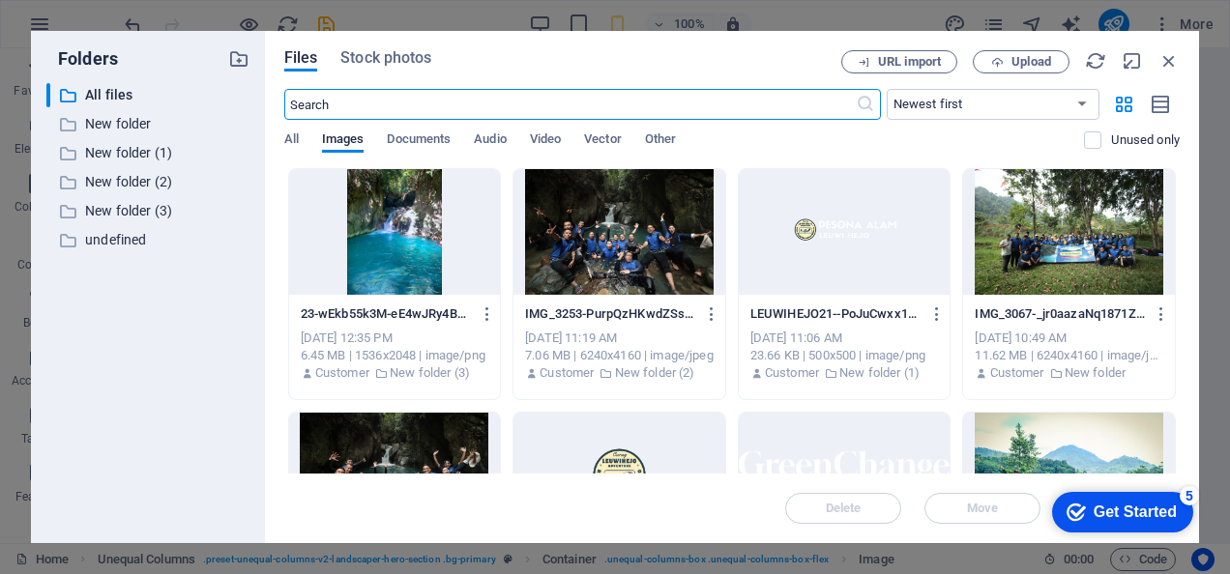
scroll to position [163, 0]
click at [390, 246] on div at bounding box center [395, 232] width 212 height 126
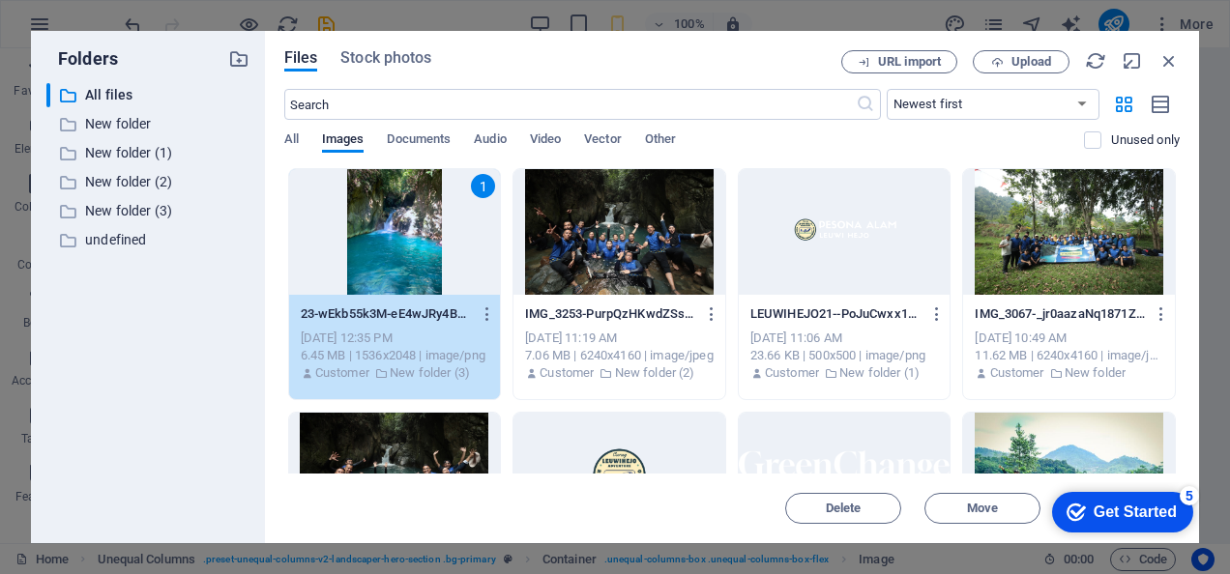
click at [390, 246] on div "1" at bounding box center [395, 232] width 212 height 126
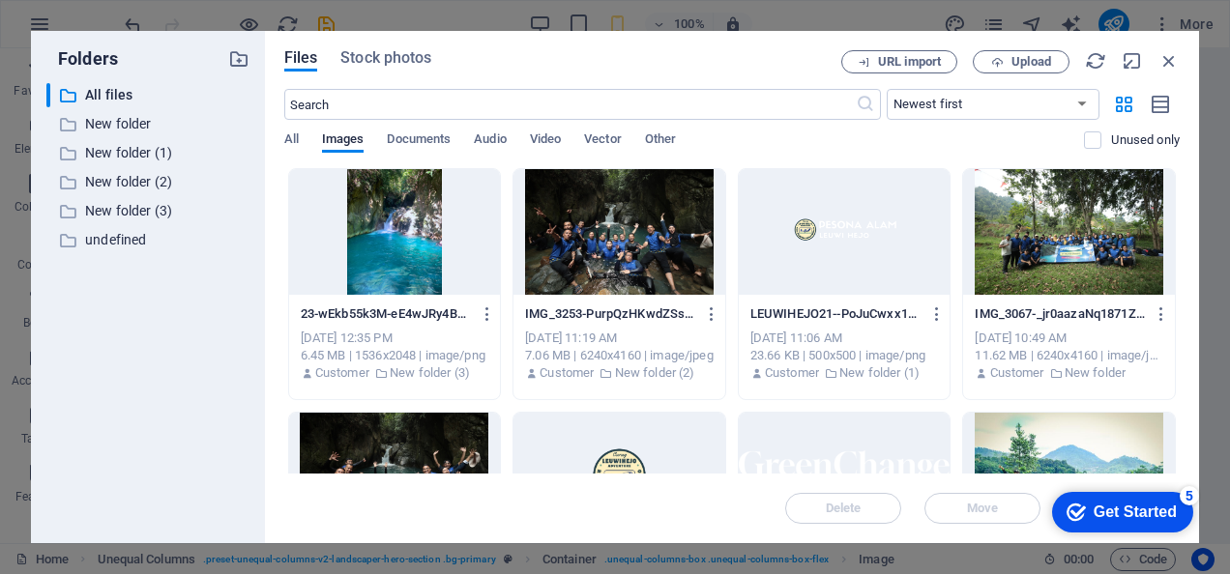
click at [390, 246] on div at bounding box center [395, 232] width 212 height 126
type input "45"
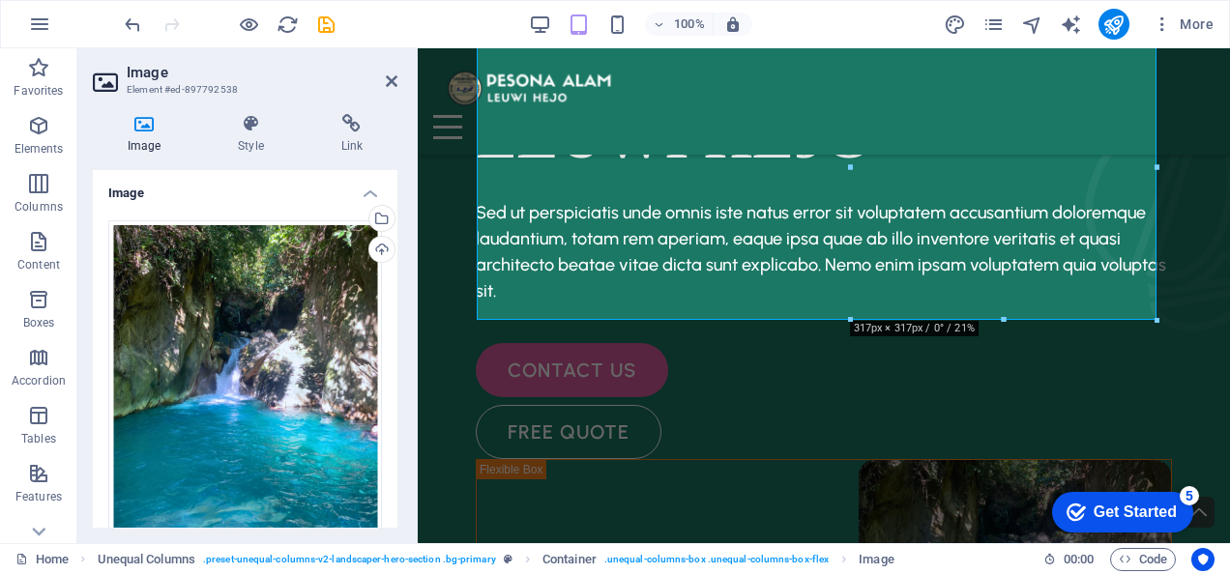
scroll to position [165, 0]
click at [391, 81] on icon at bounding box center [392, 80] width 12 height 15
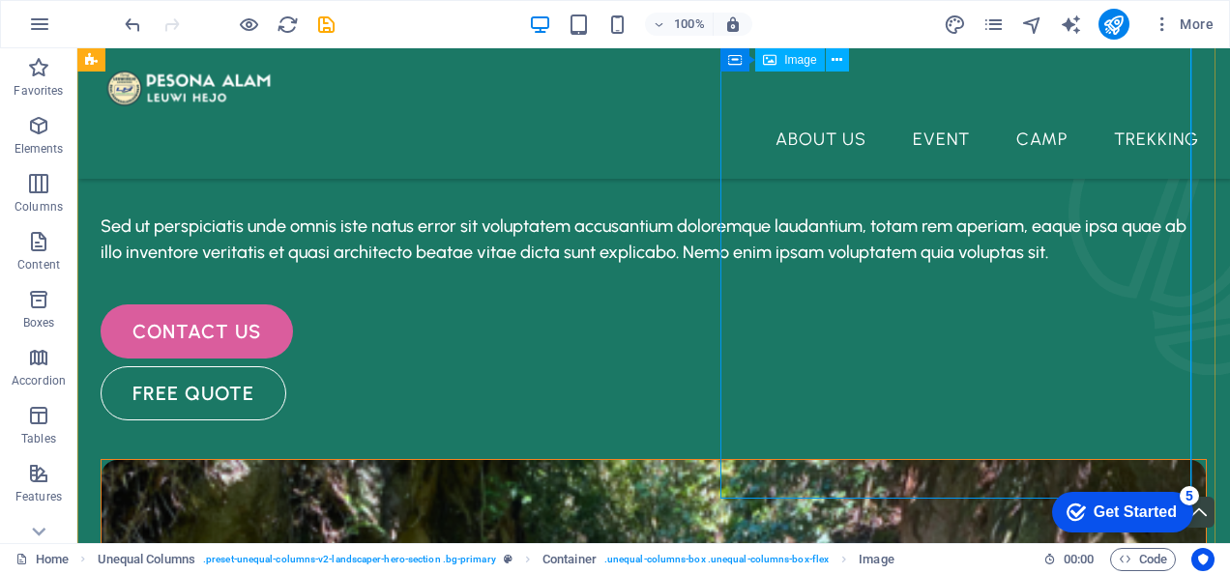
select select "%"
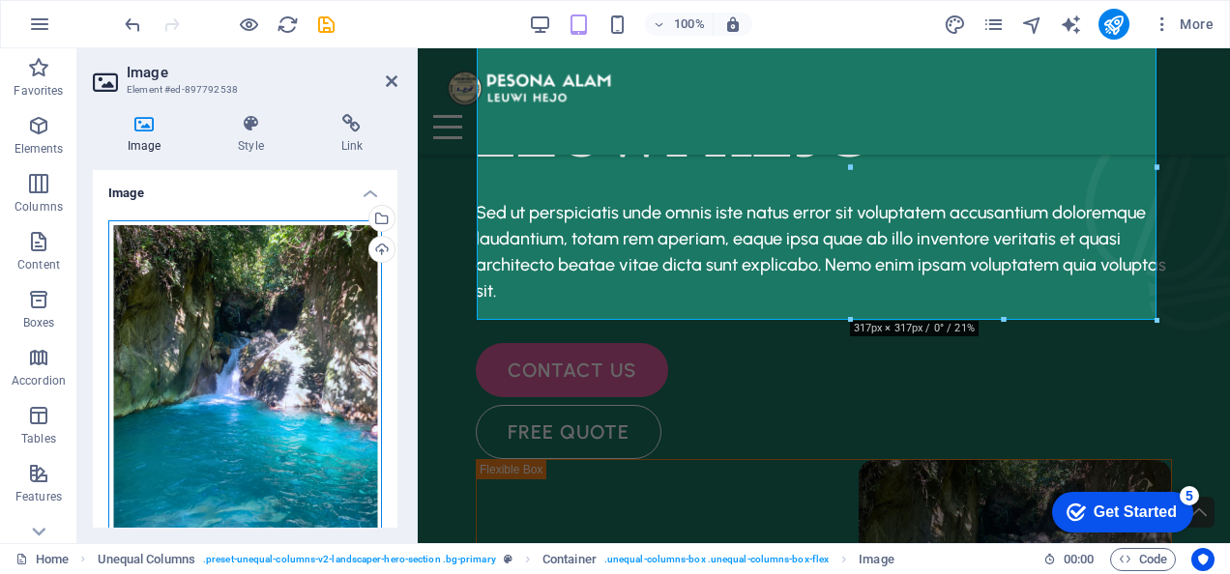
click at [277, 371] on div "Drag files here, click to choose files or select files from Files or our free s…" at bounding box center [245, 401] width 274 height 362
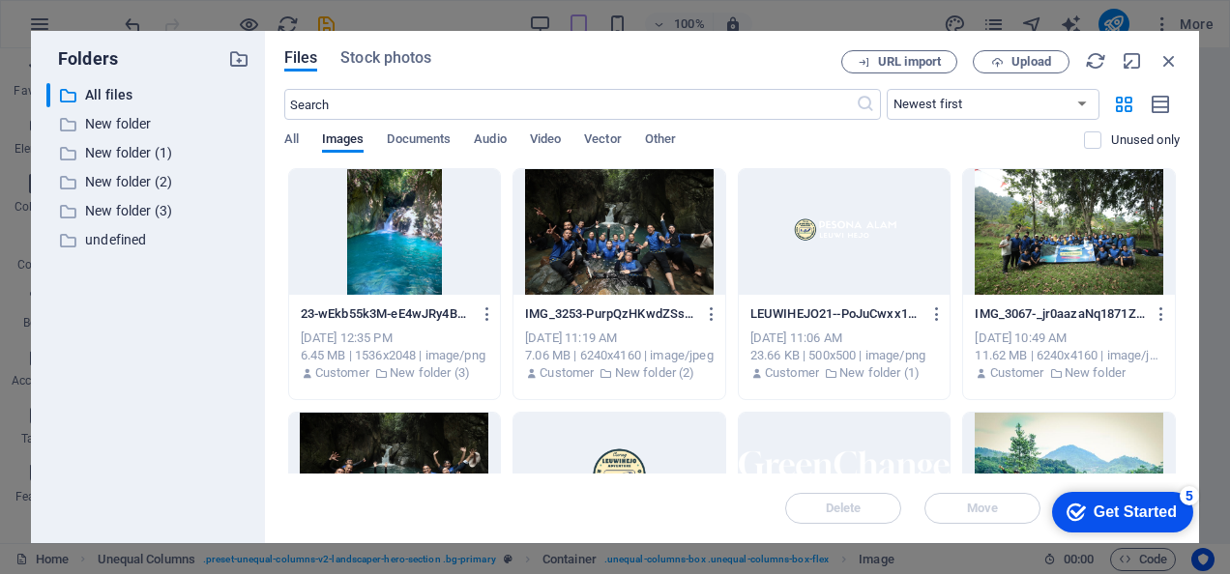
scroll to position [163, 0]
click at [361, 248] on div at bounding box center [395, 232] width 212 height 126
type input "45"
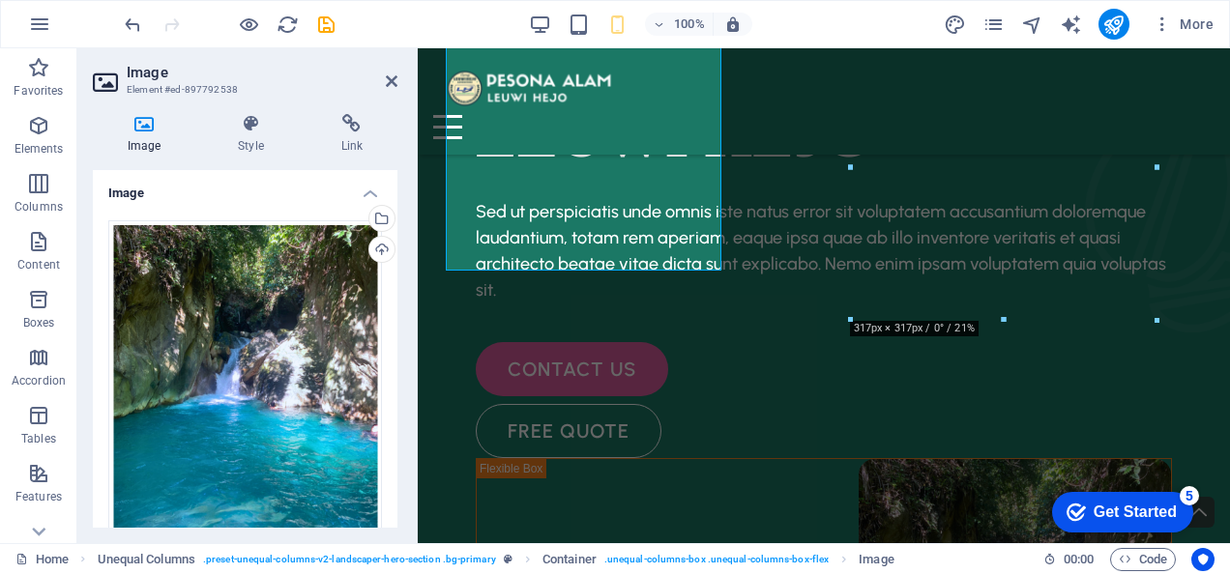
scroll to position [165, 0]
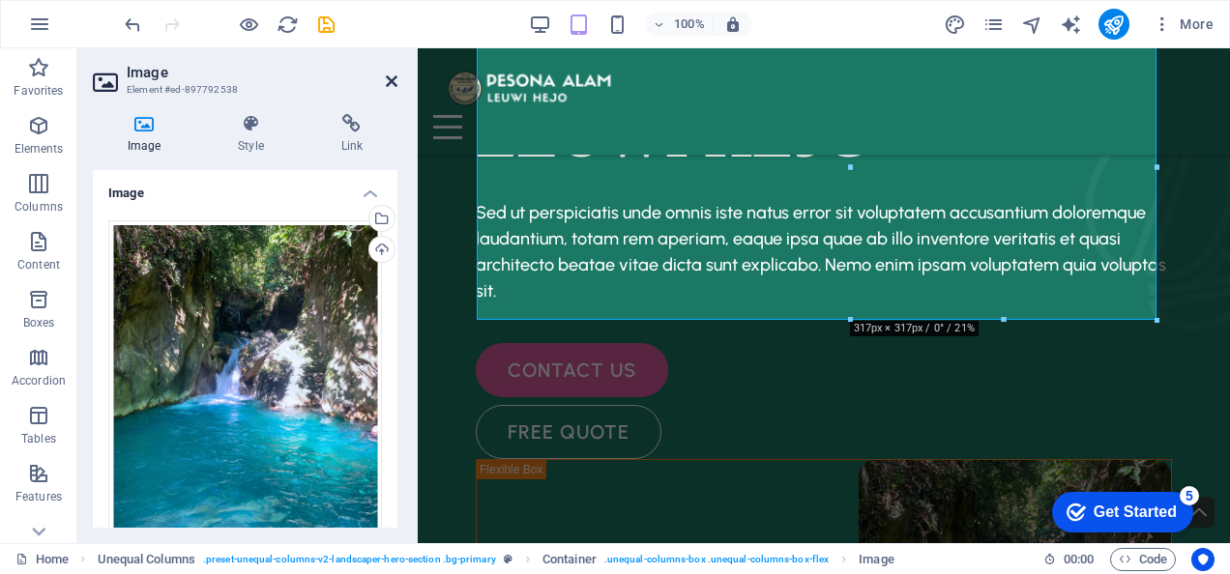
click at [393, 80] on icon at bounding box center [392, 80] width 12 height 15
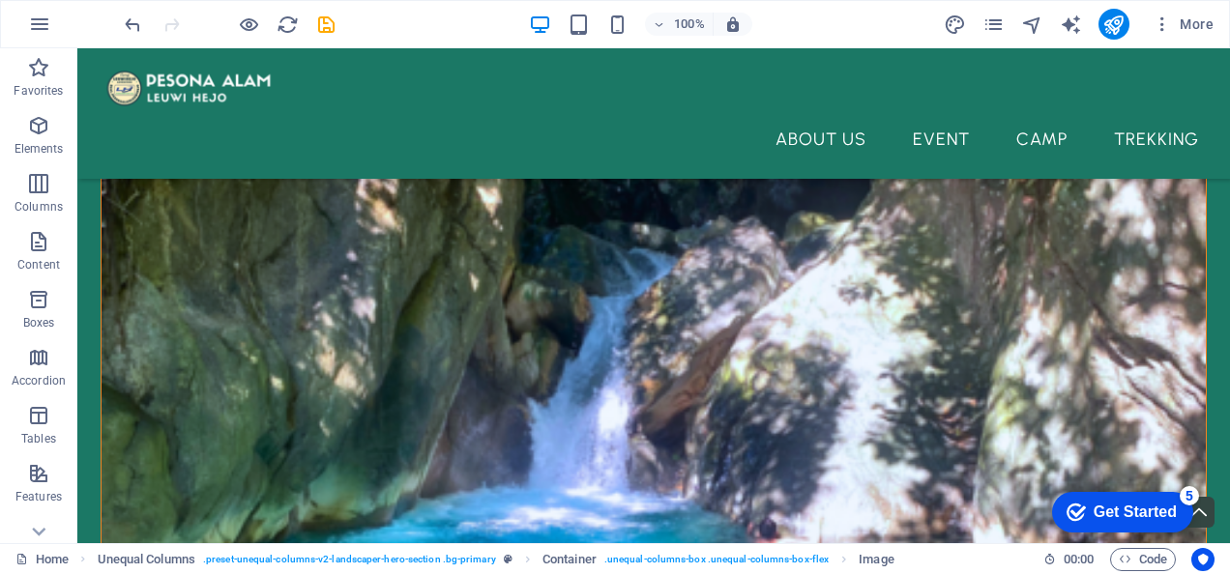
scroll to position [0, 0]
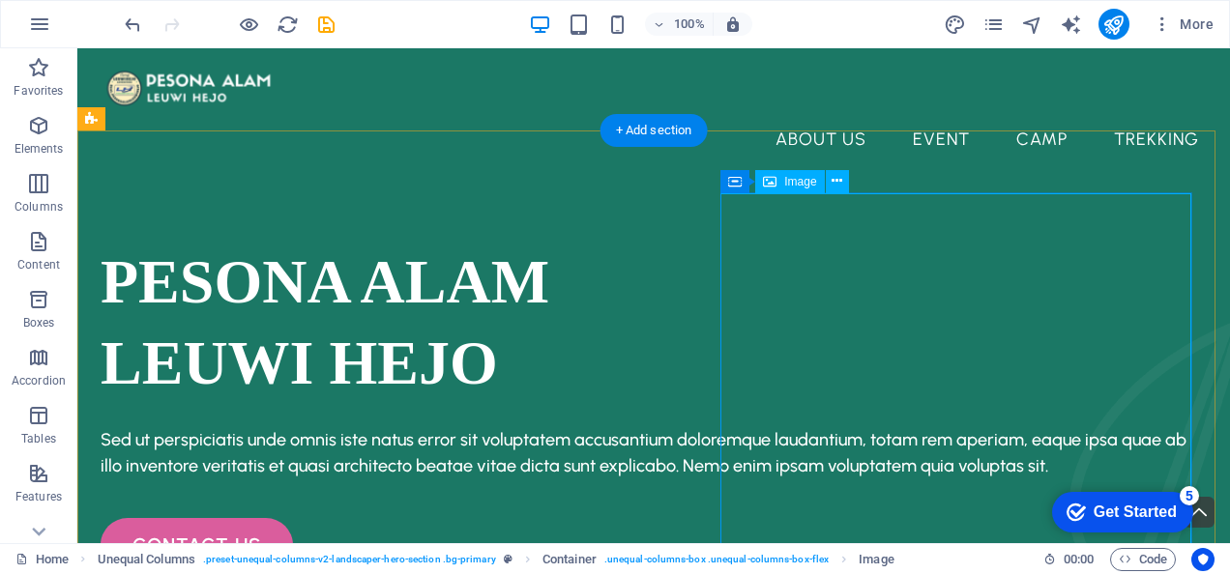
select select "%"
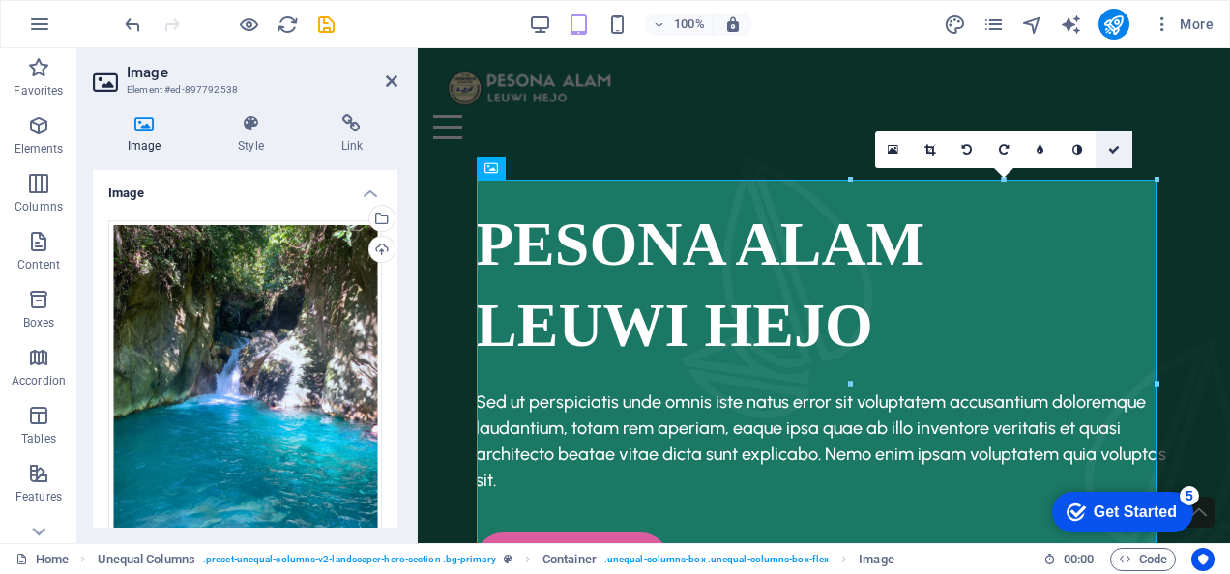
click at [1116, 139] on link at bounding box center [1114, 150] width 37 height 37
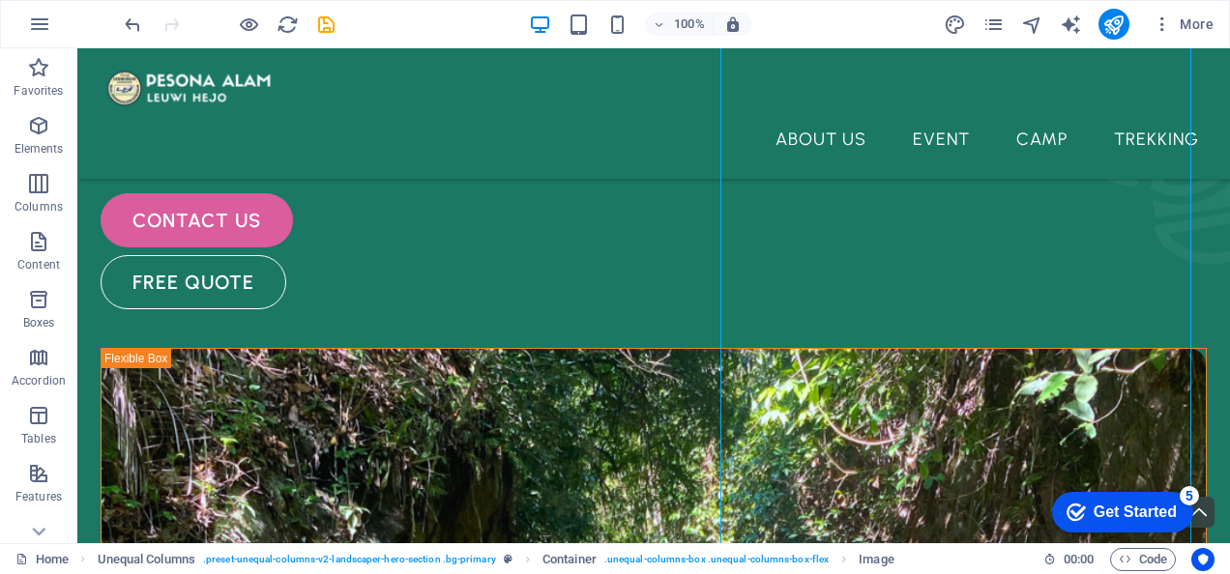
scroll to position [286, 0]
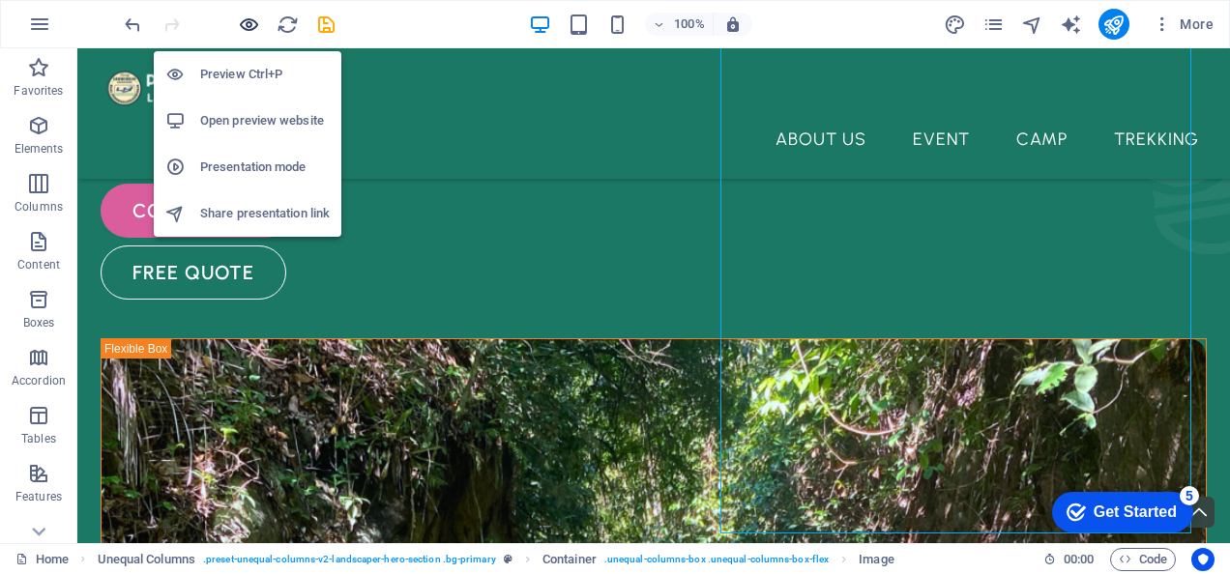
click at [245, 25] on icon "button" at bounding box center [249, 25] width 22 height 22
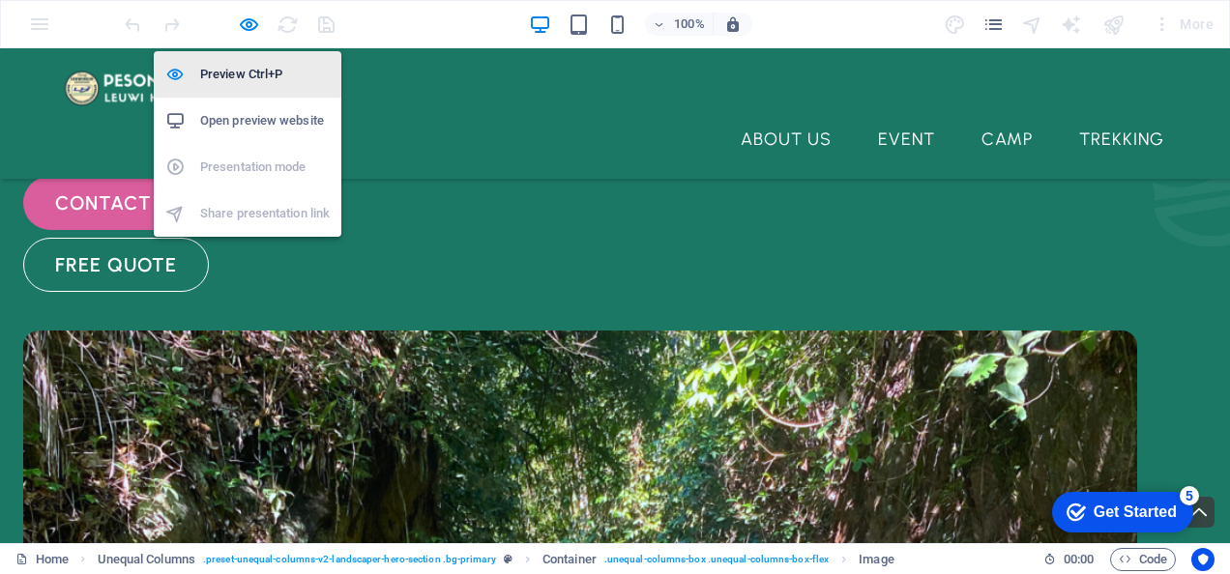
click at [238, 77] on h6 "Preview Ctrl+P" at bounding box center [265, 74] width 130 height 23
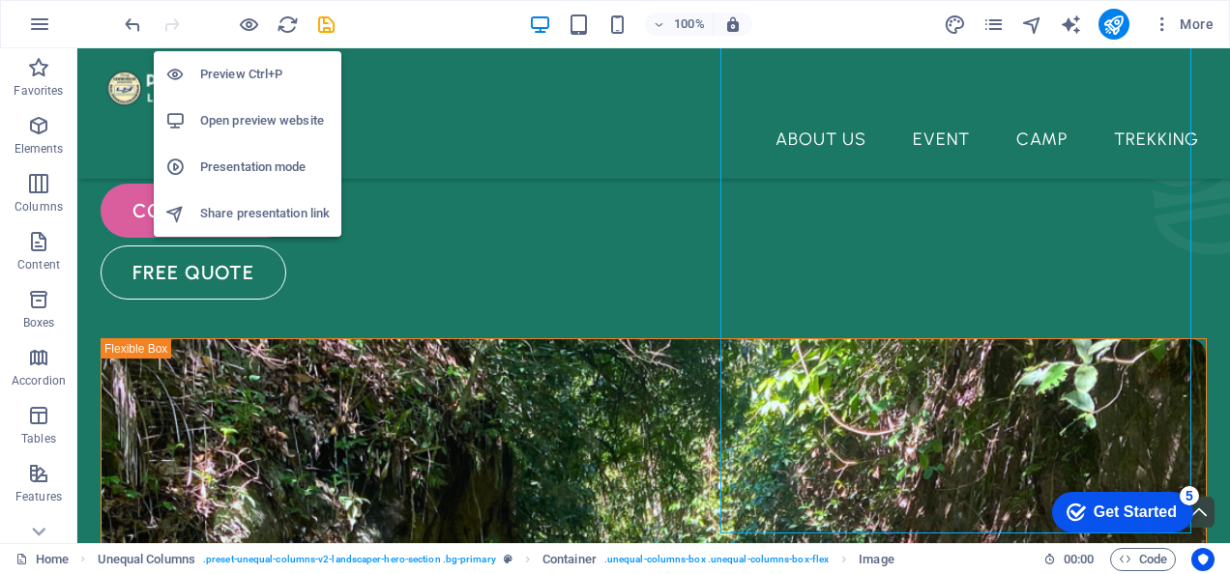
click at [238, 77] on h6 "Preview Ctrl+P" at bounding box center [265, 74] width 130 height 23
